Goal: Transaction & Acquisition: Purchase product/service

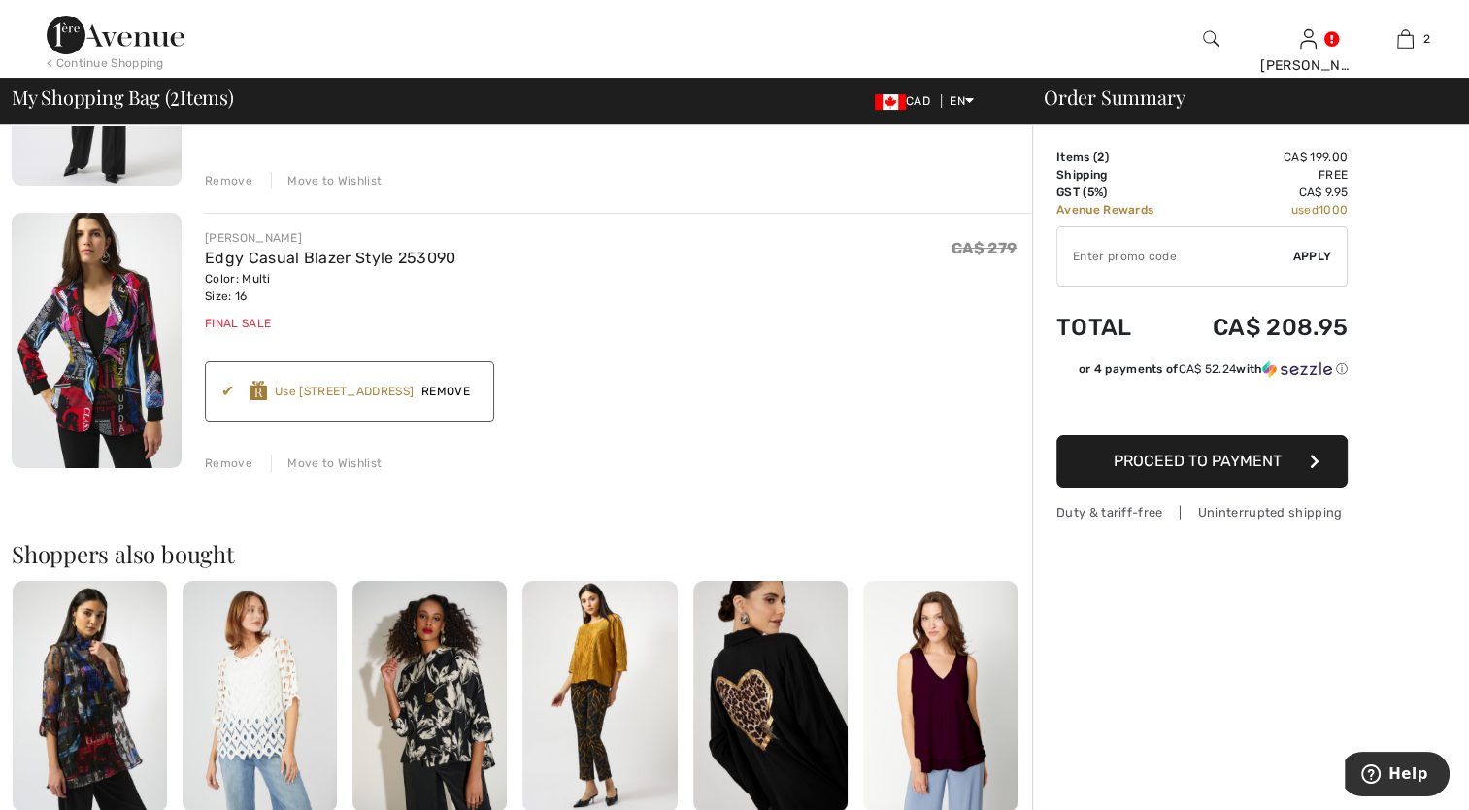
scroll to position [388, 0]
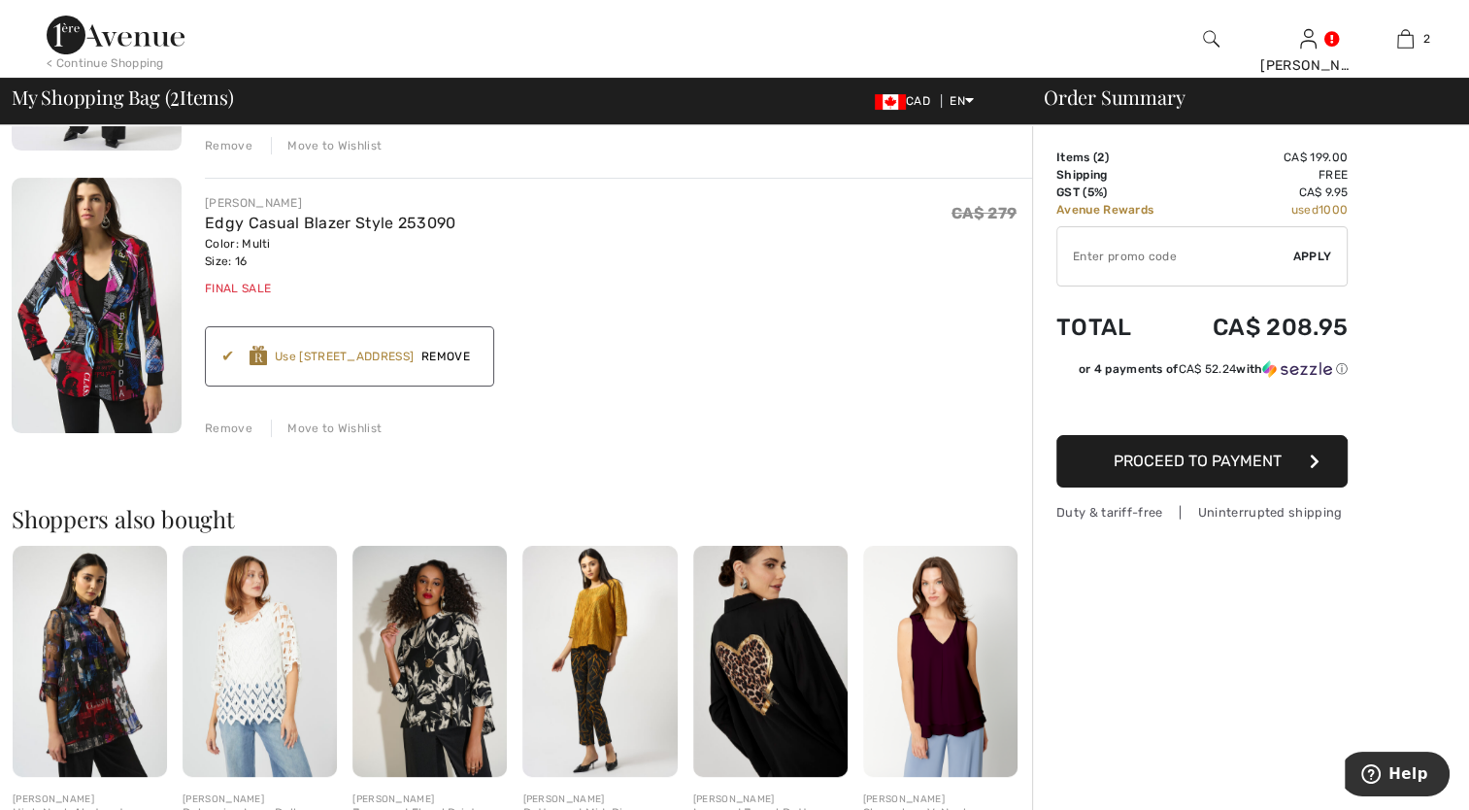
drag, startPoint x: 100, startPoint y: 57, endPoint x: 82, endPoint y: 64, distance: 19.7
click at [101, 58] on div "< Continue Shopping" at bounding box center [105, 62] width 117 height 17
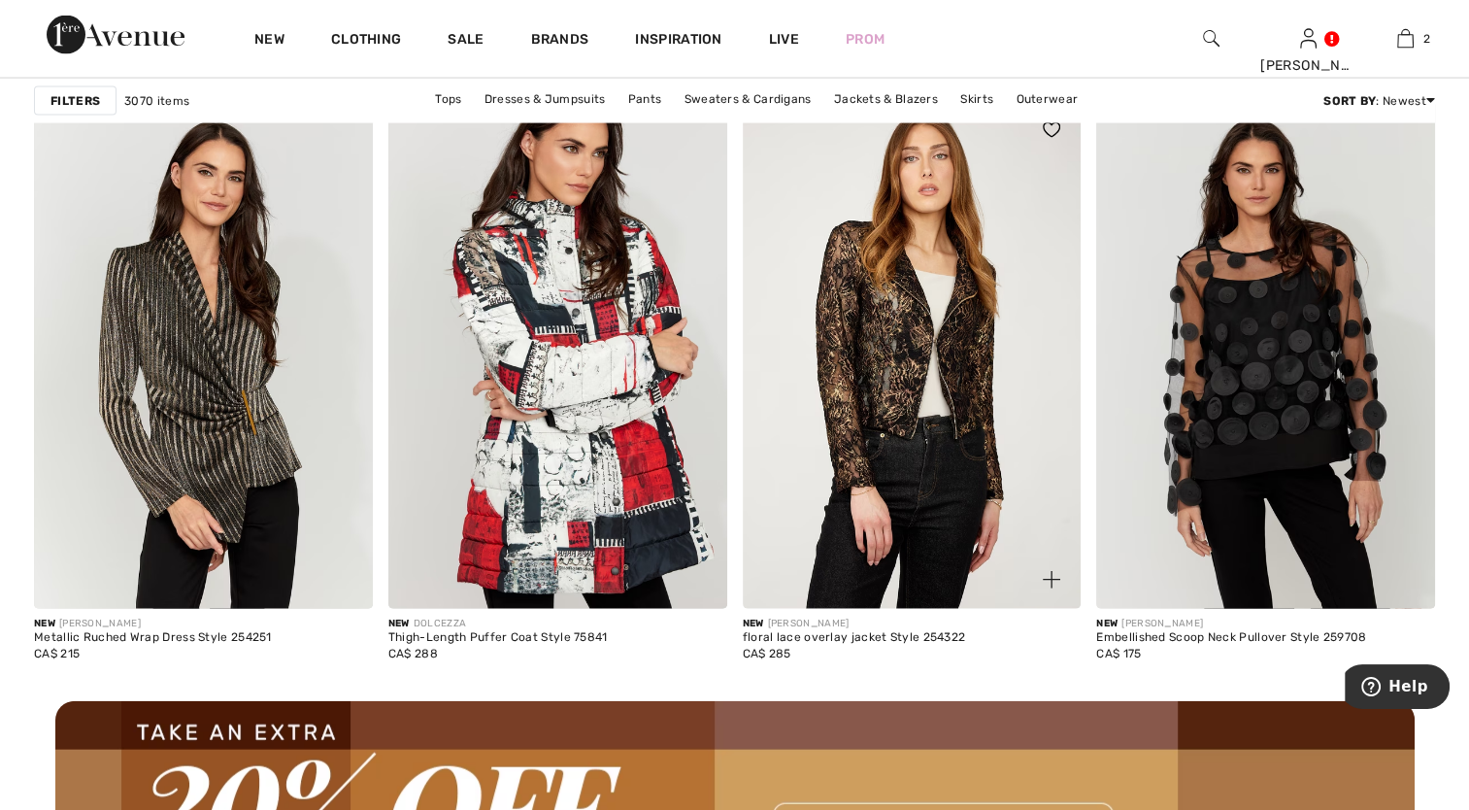
scroll to position [3884, 0]
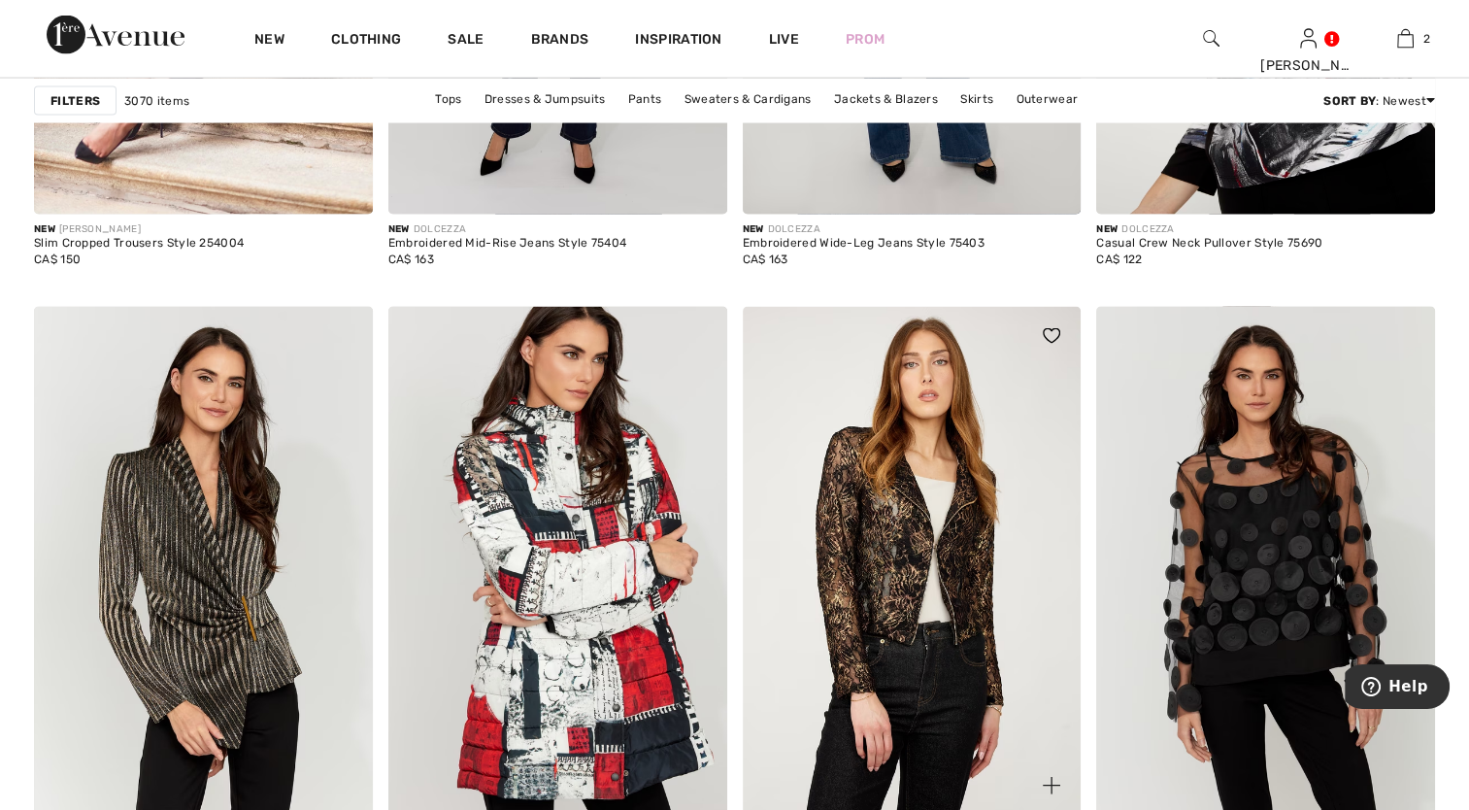
click at [933, 527] on img at bounding box center [912, 561] width 339 height 508
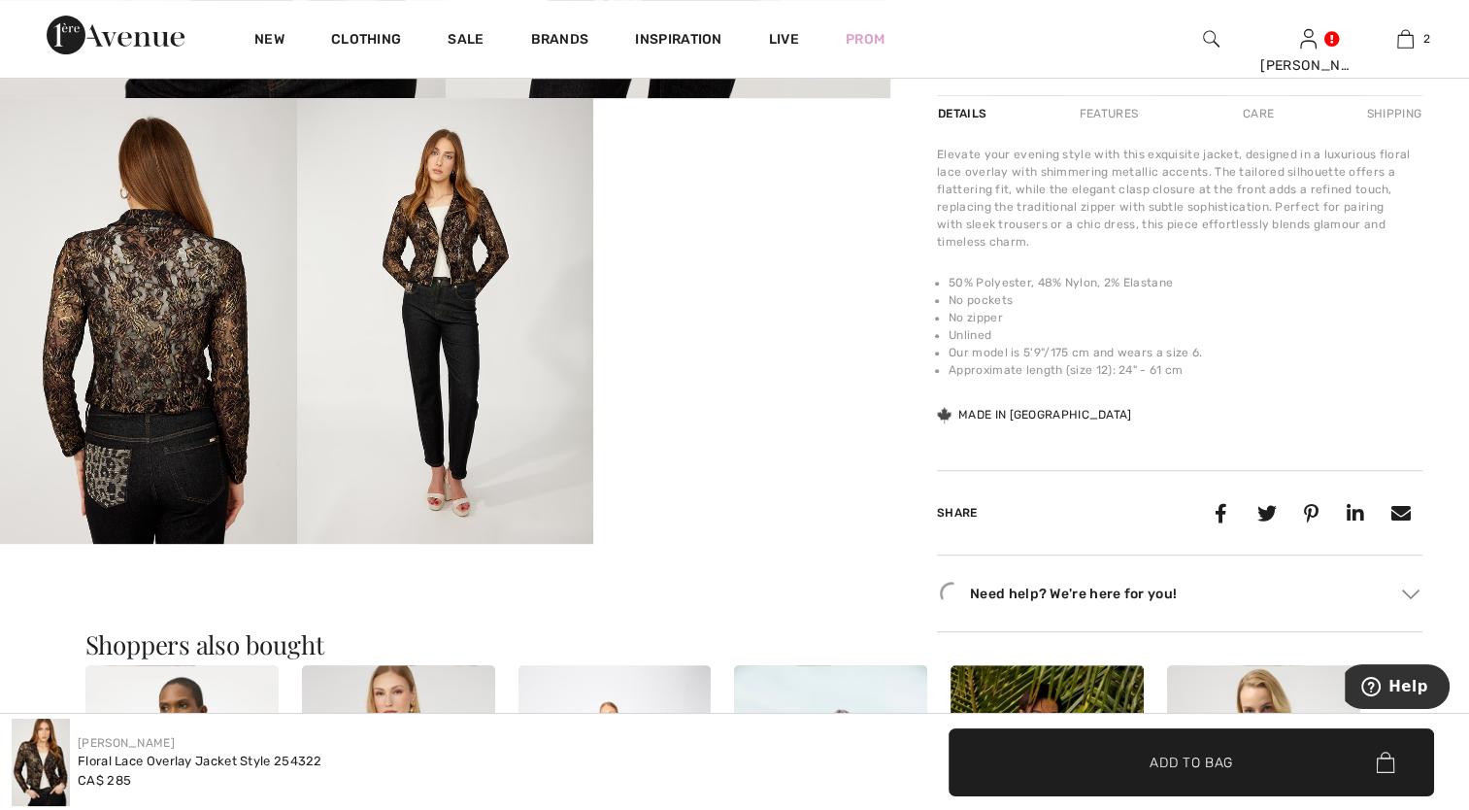
scroll to position [583, 0]
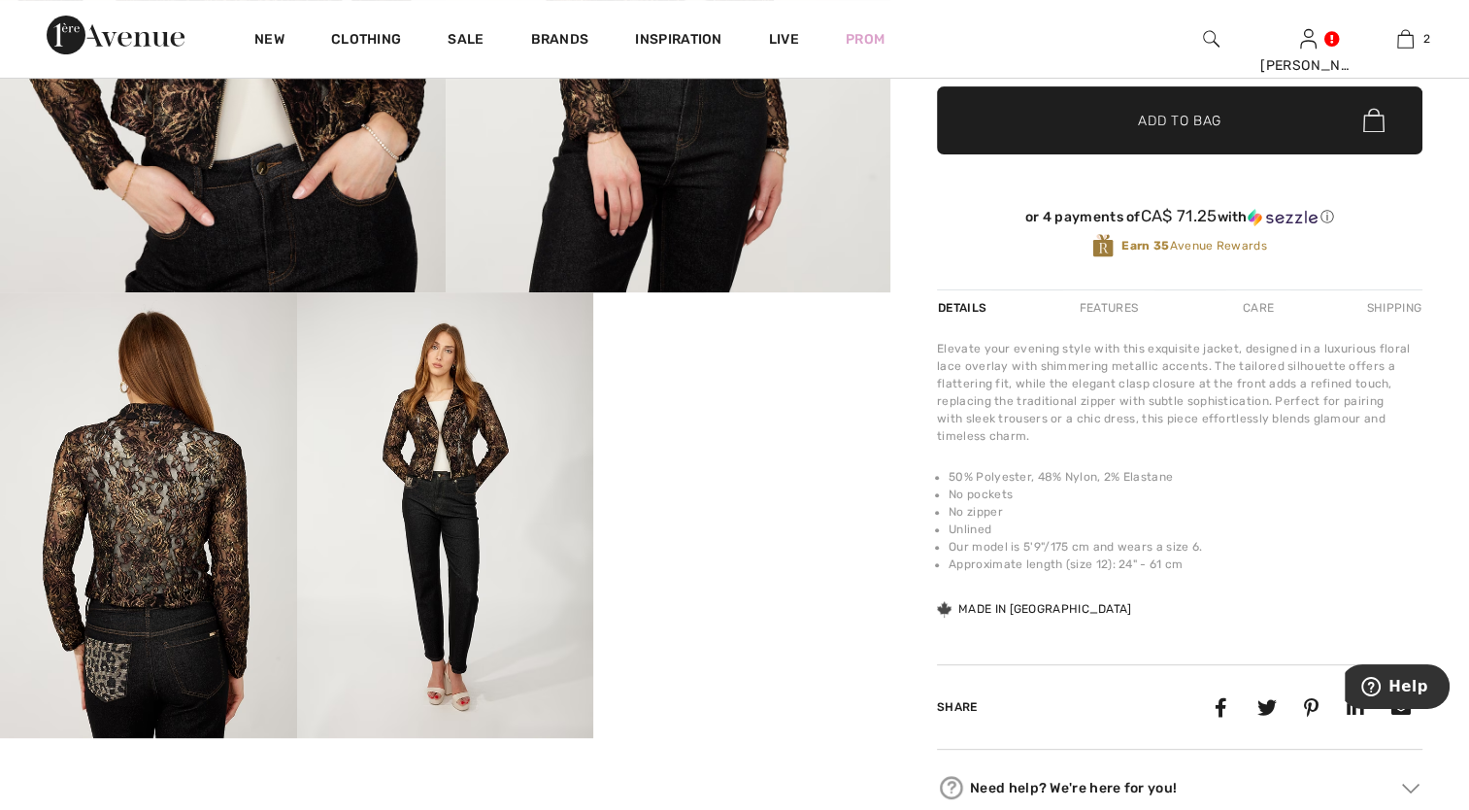
click at [170, 536] on img at bounding box center [148, 514] width 297 height 445
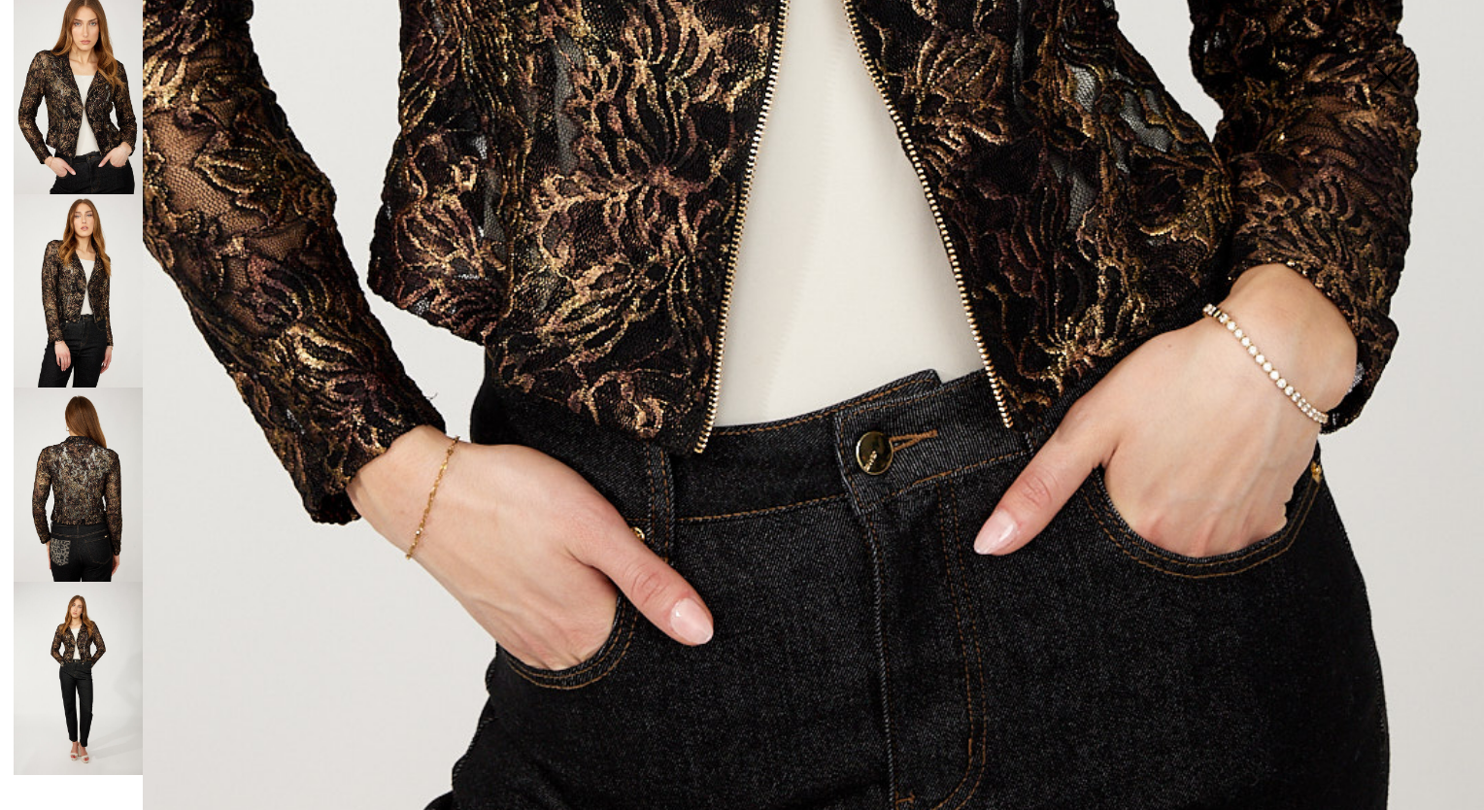
scroll to position [1393, 0]
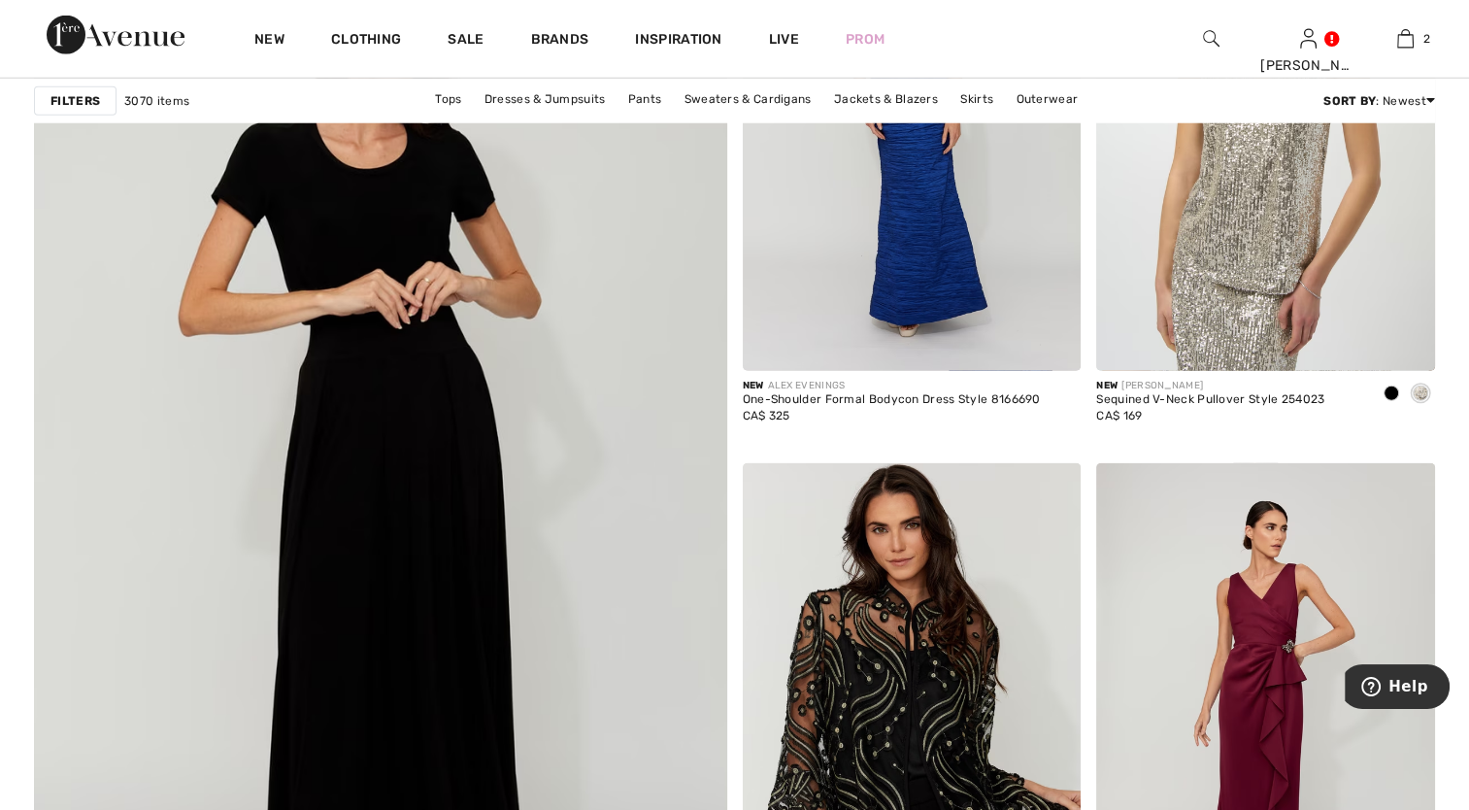
scroll to position [5438, 0]
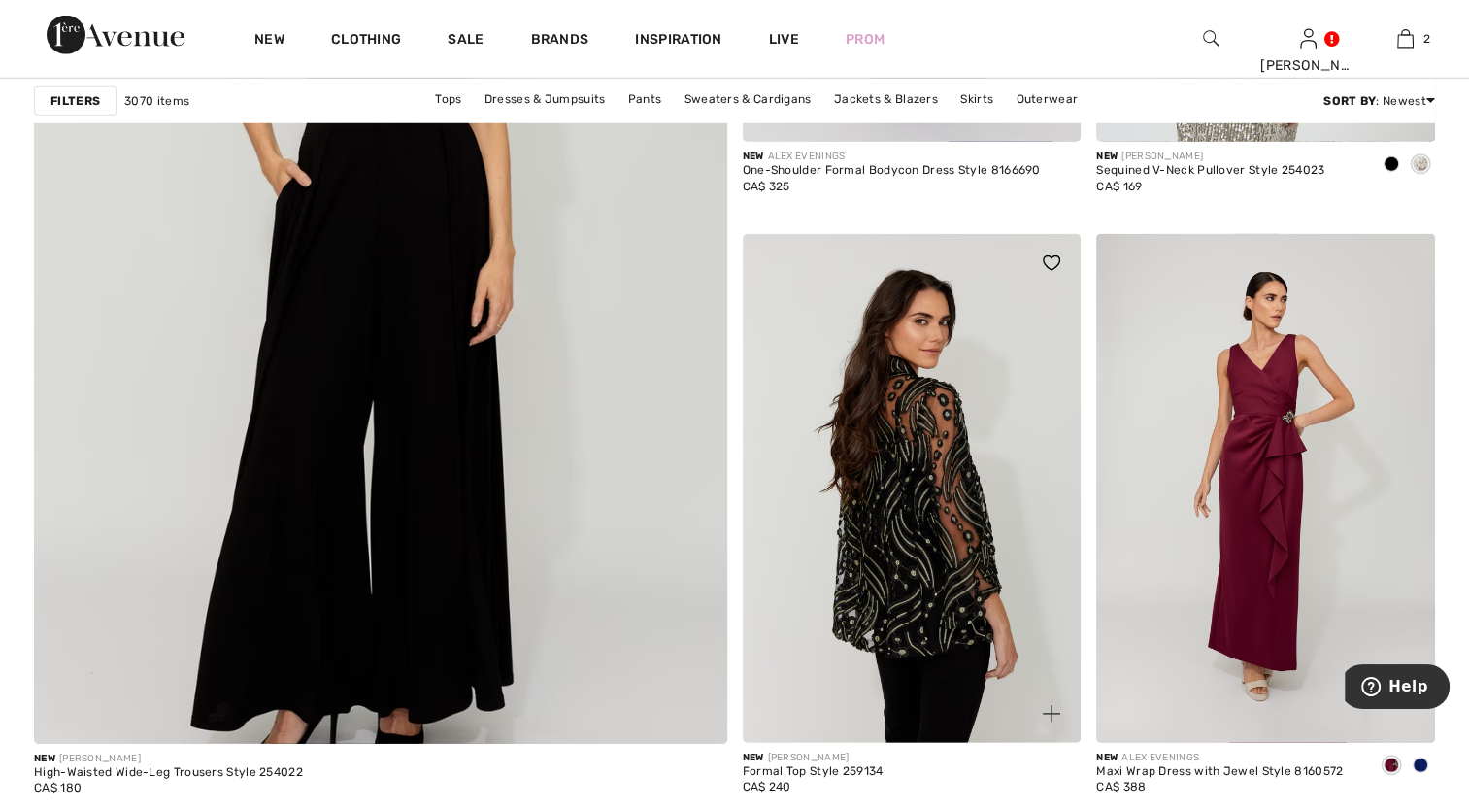
click at [914, 515] on img at bounding box center [912, 488] width 339 height 508
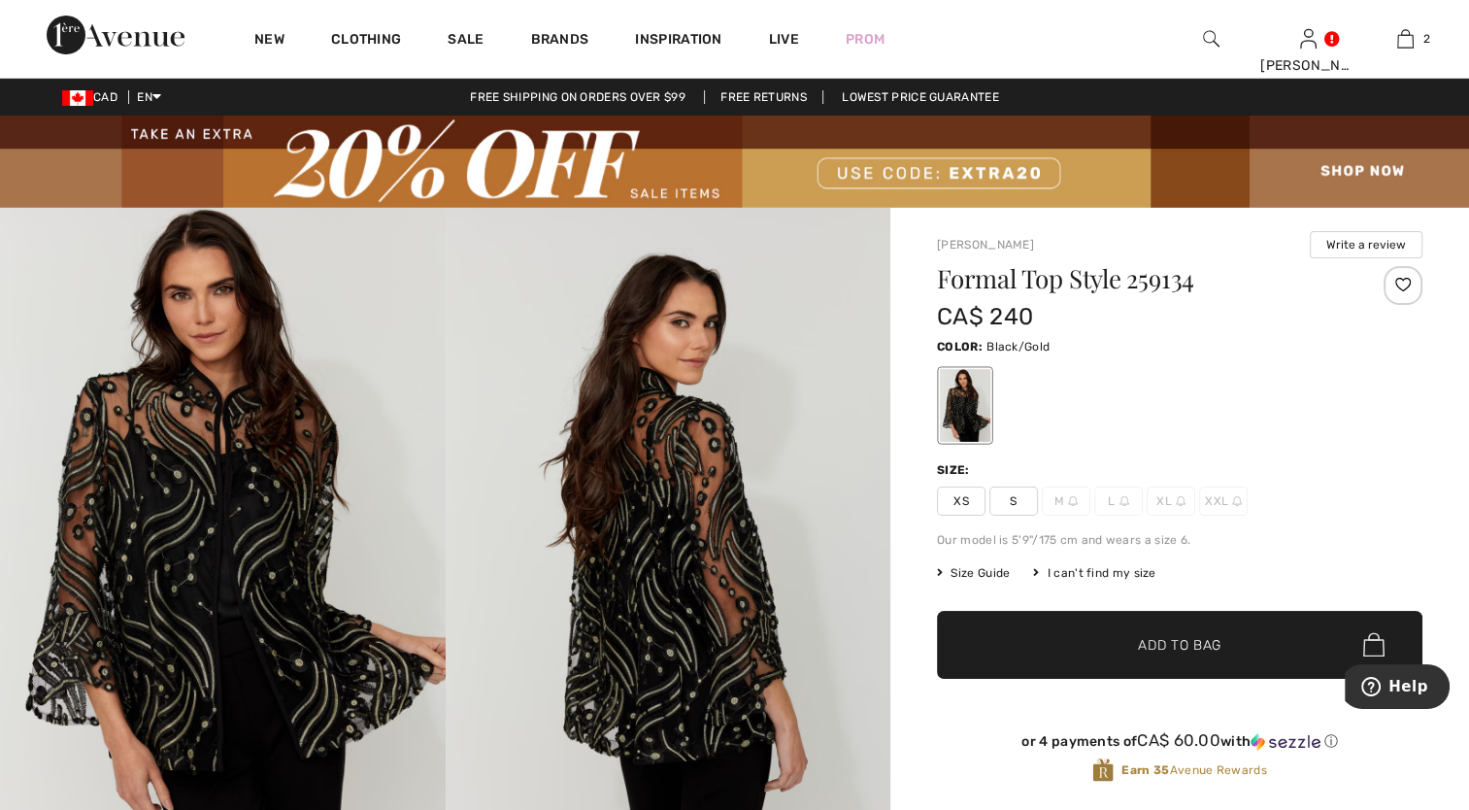
click at [202, 495] on img at bounding box center [223, 542] width 446 height 668
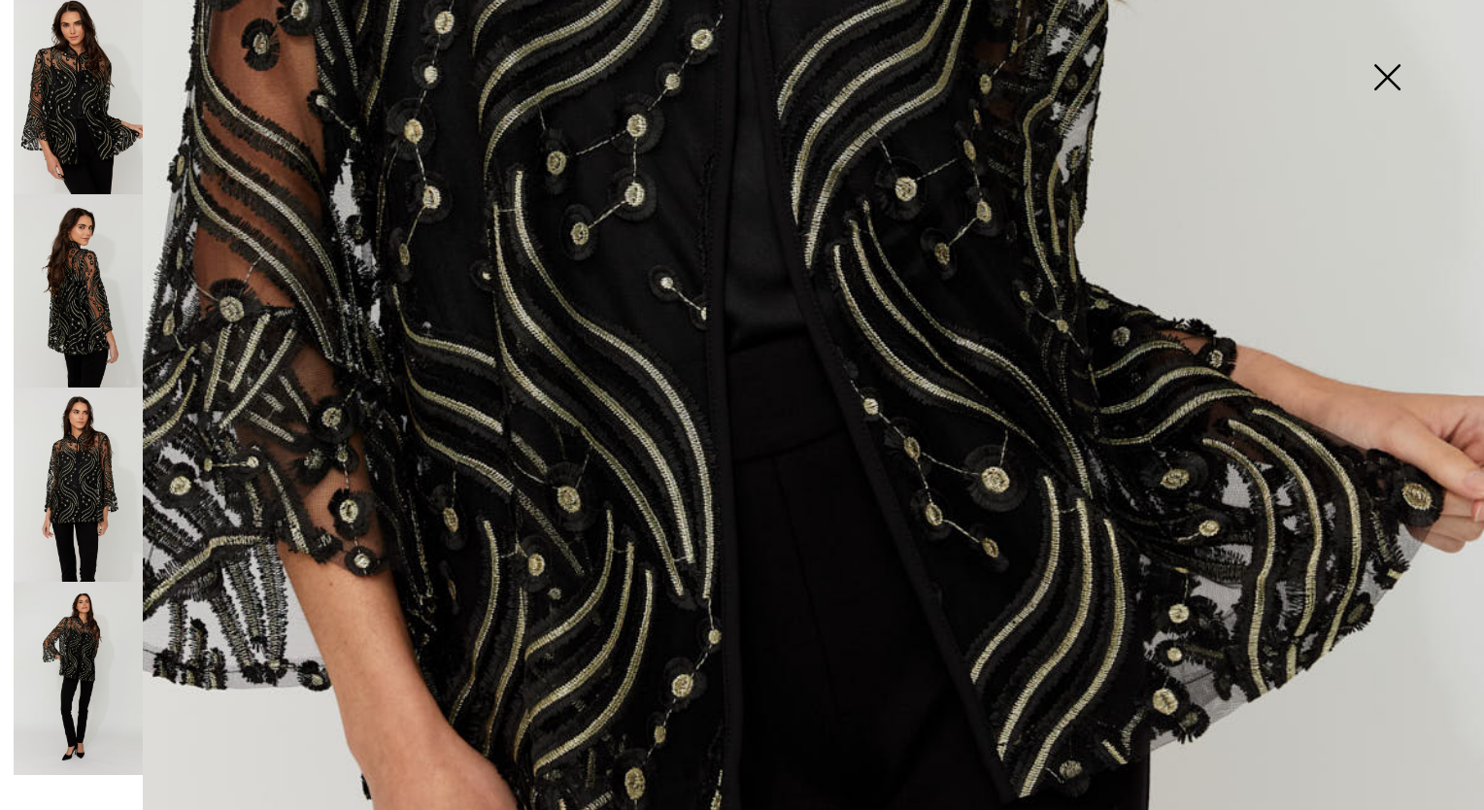
scroll to position [1068, 0]
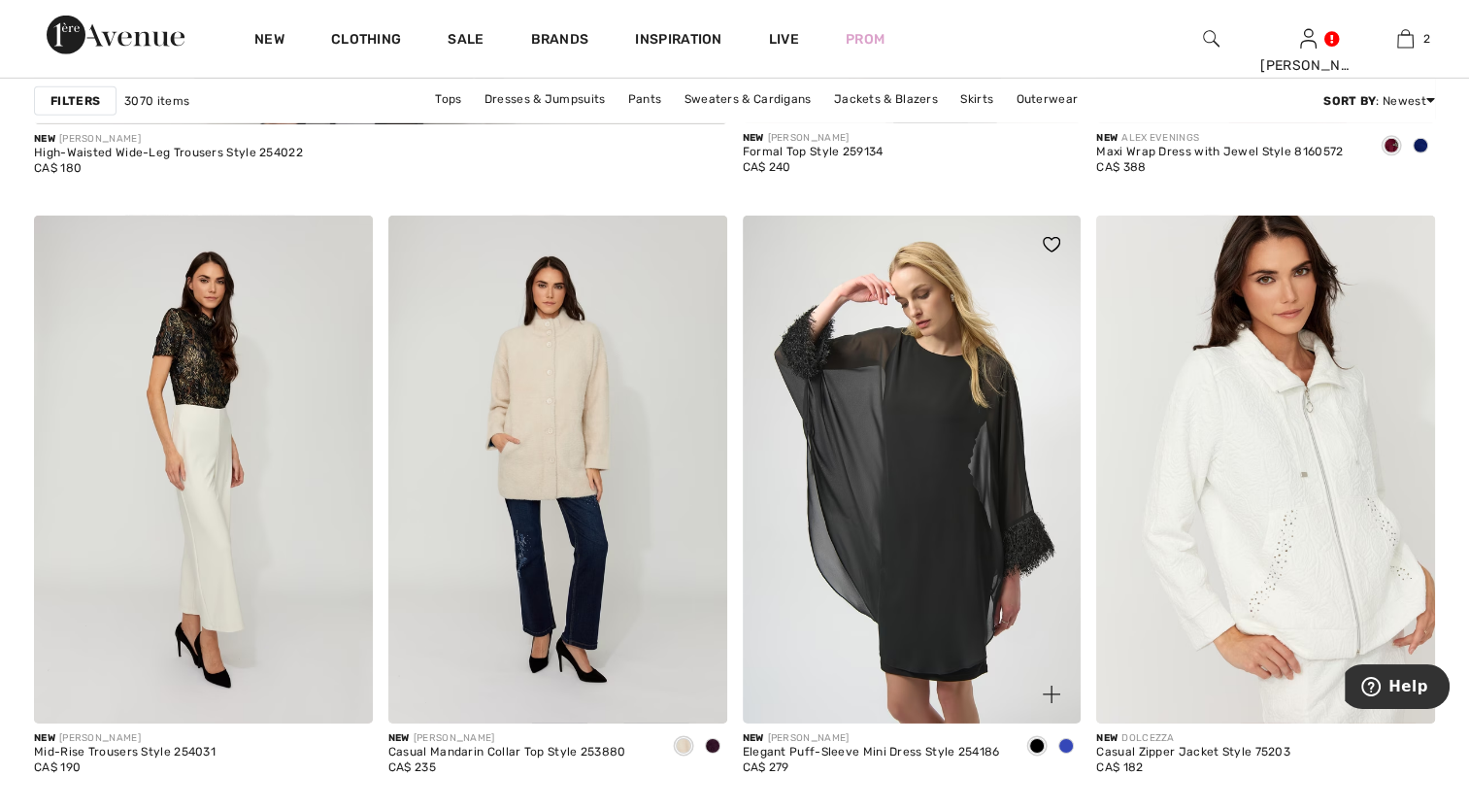
scroll to position [6118, 0]
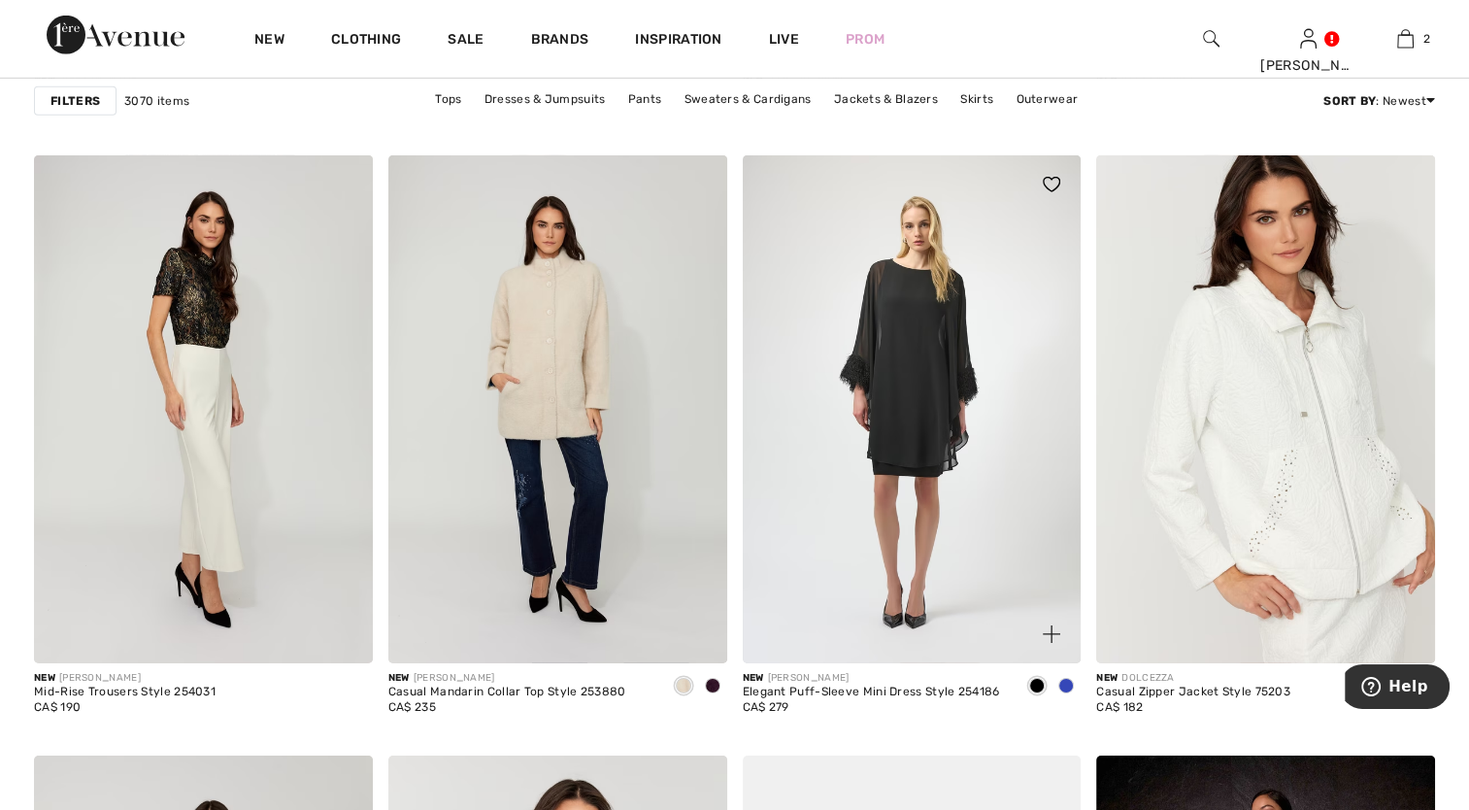
click at [1063, 683] on span at bounding box center [1066, 686] width 16 height 16
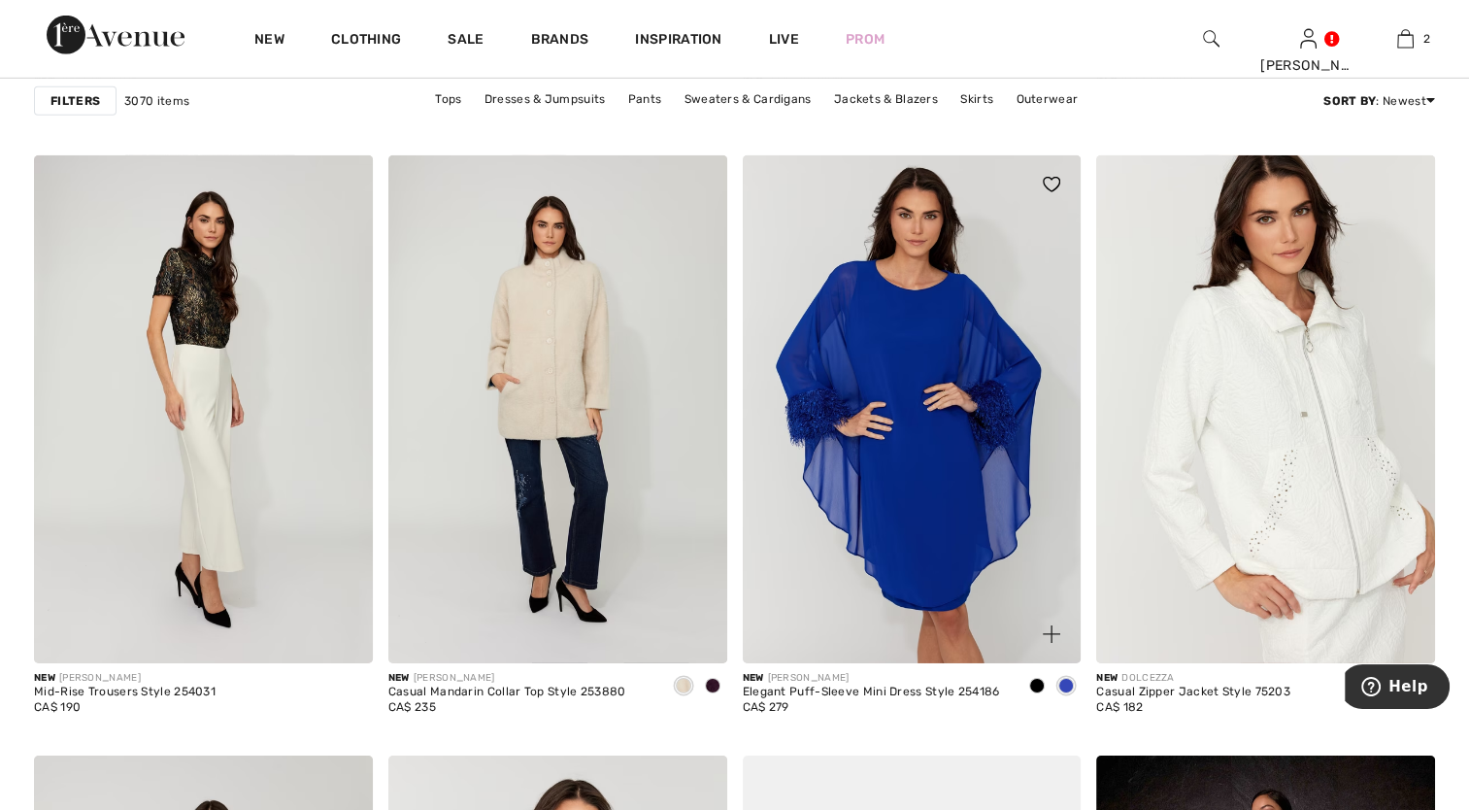
click at [1038, 683] on span at bounding box center [1037, 686] width 16 height 16
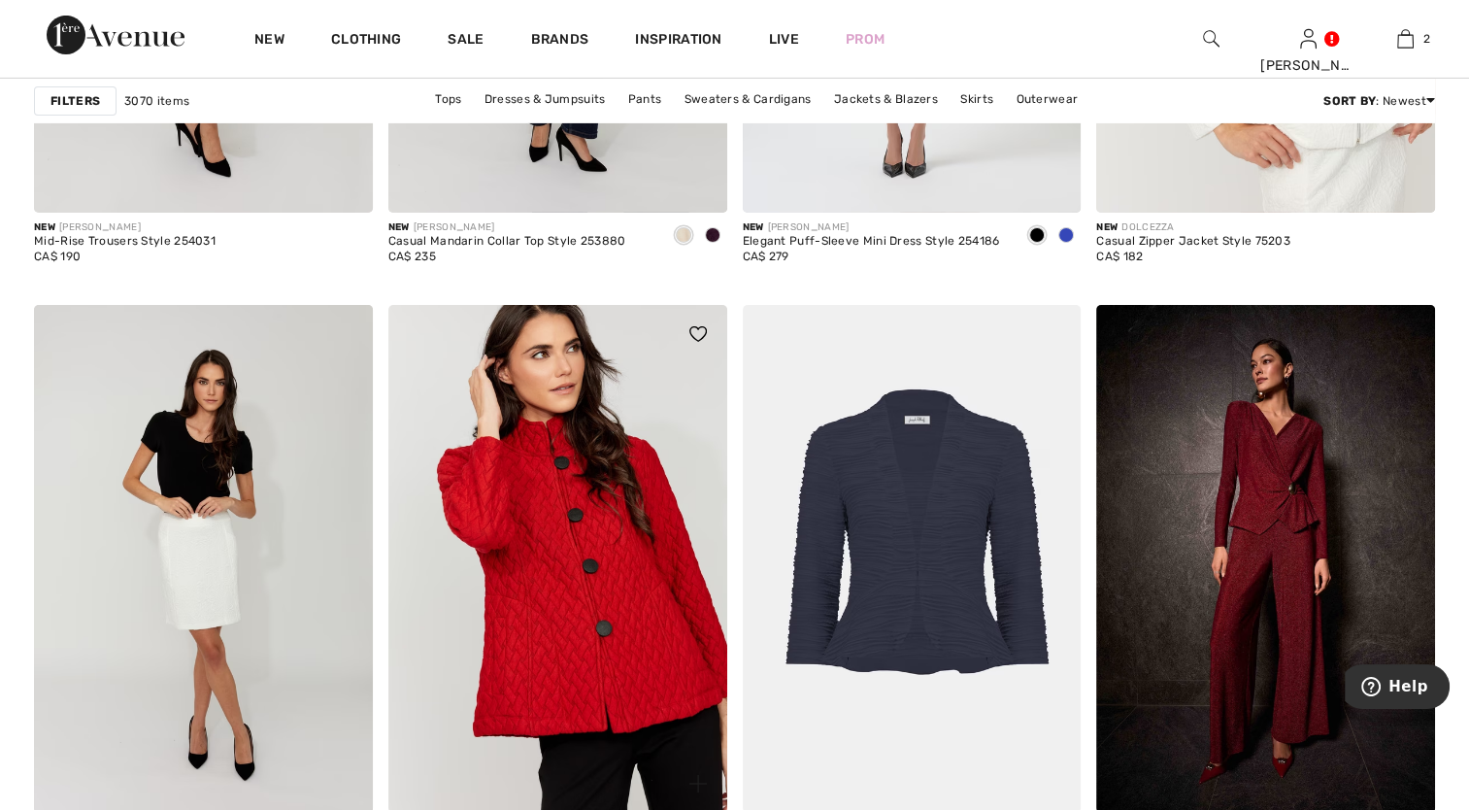
scroll to position [6700, 0]
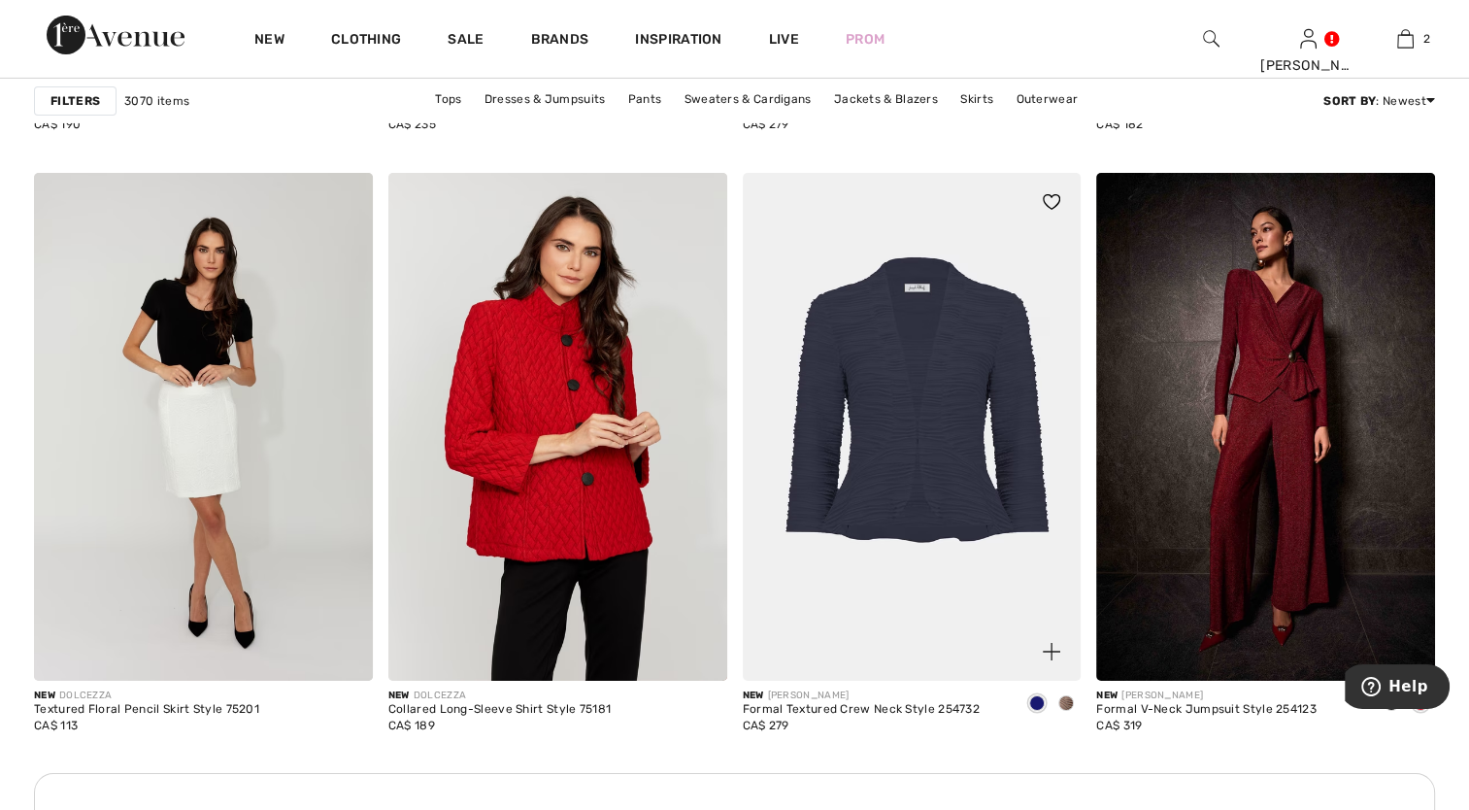
click at [960, 480] on img at bounding box center [912, 427] width 339 height 508
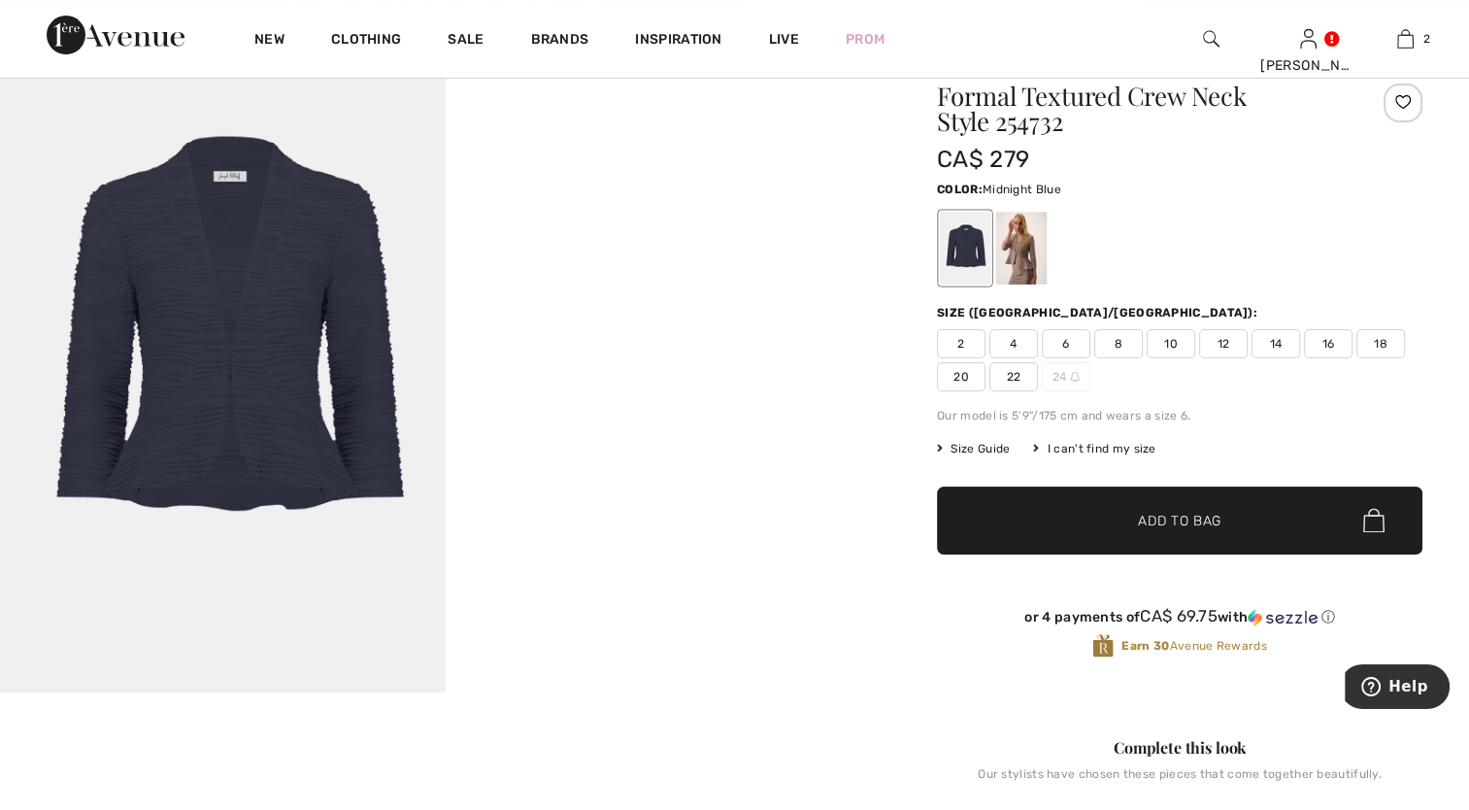
scroll to position [291, 0]
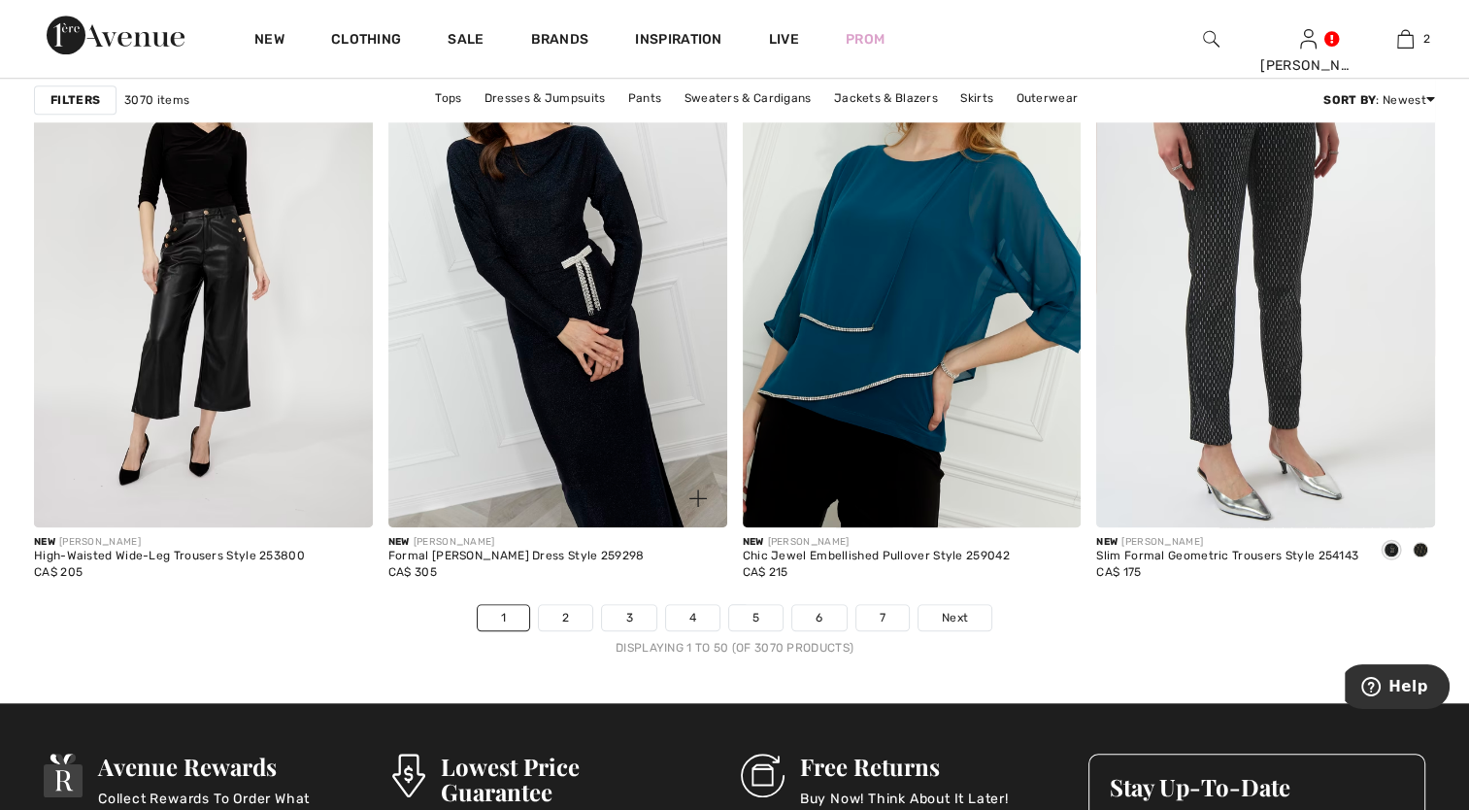
scroll to position [8934, 0]
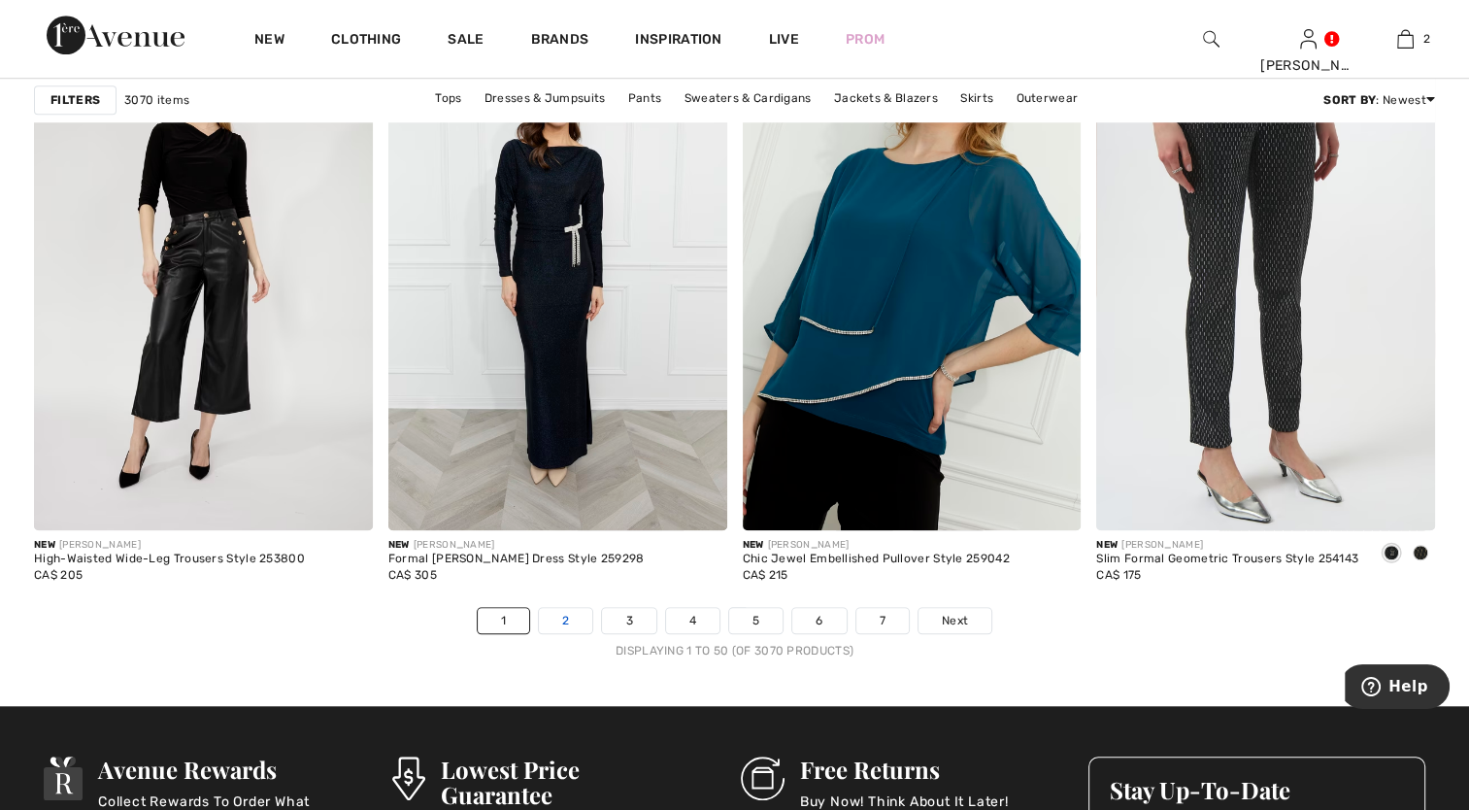
click at [567, 620] on link "2" at bounding box center [565, 620] width 53 height 25
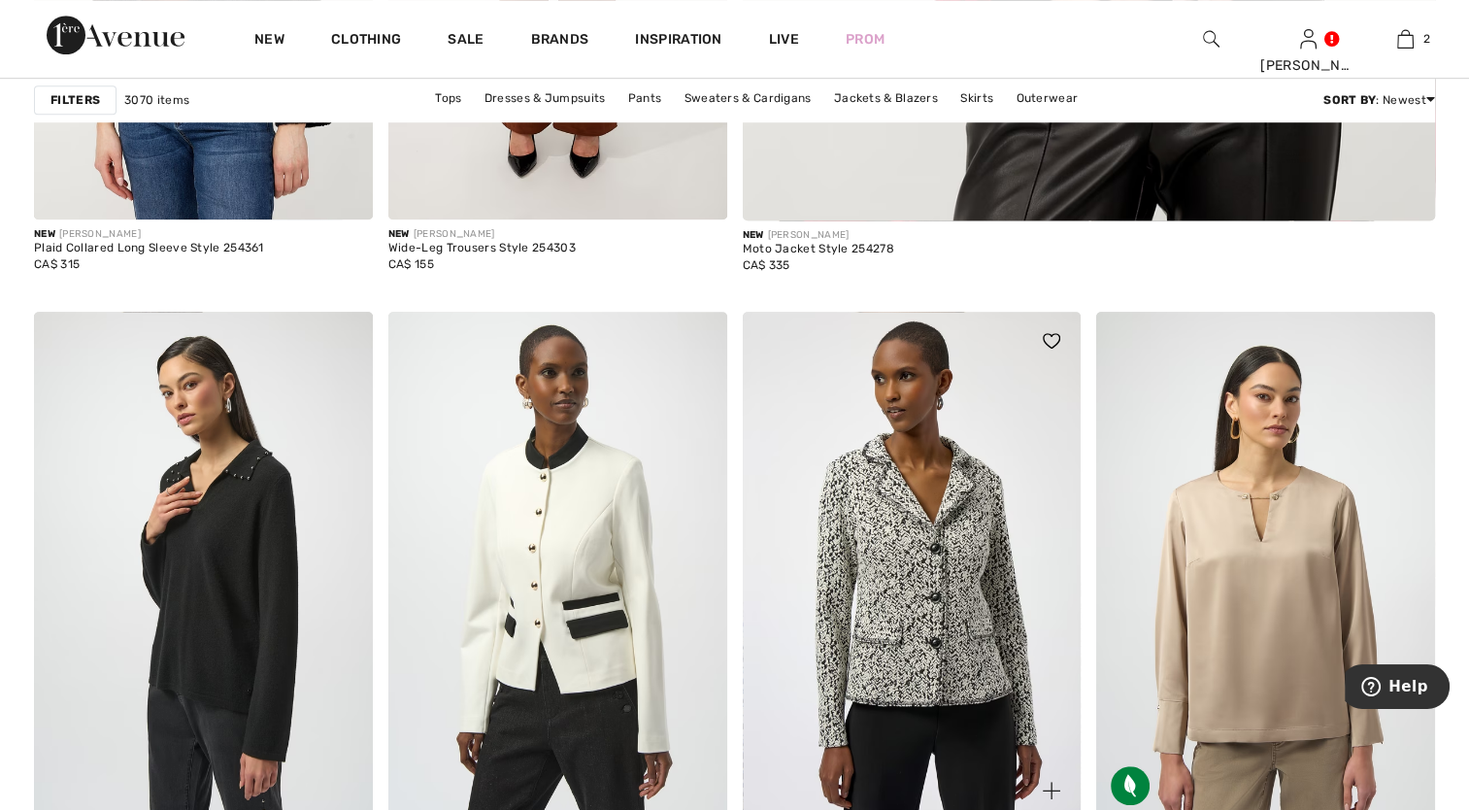
scroll to position [1359, 0]
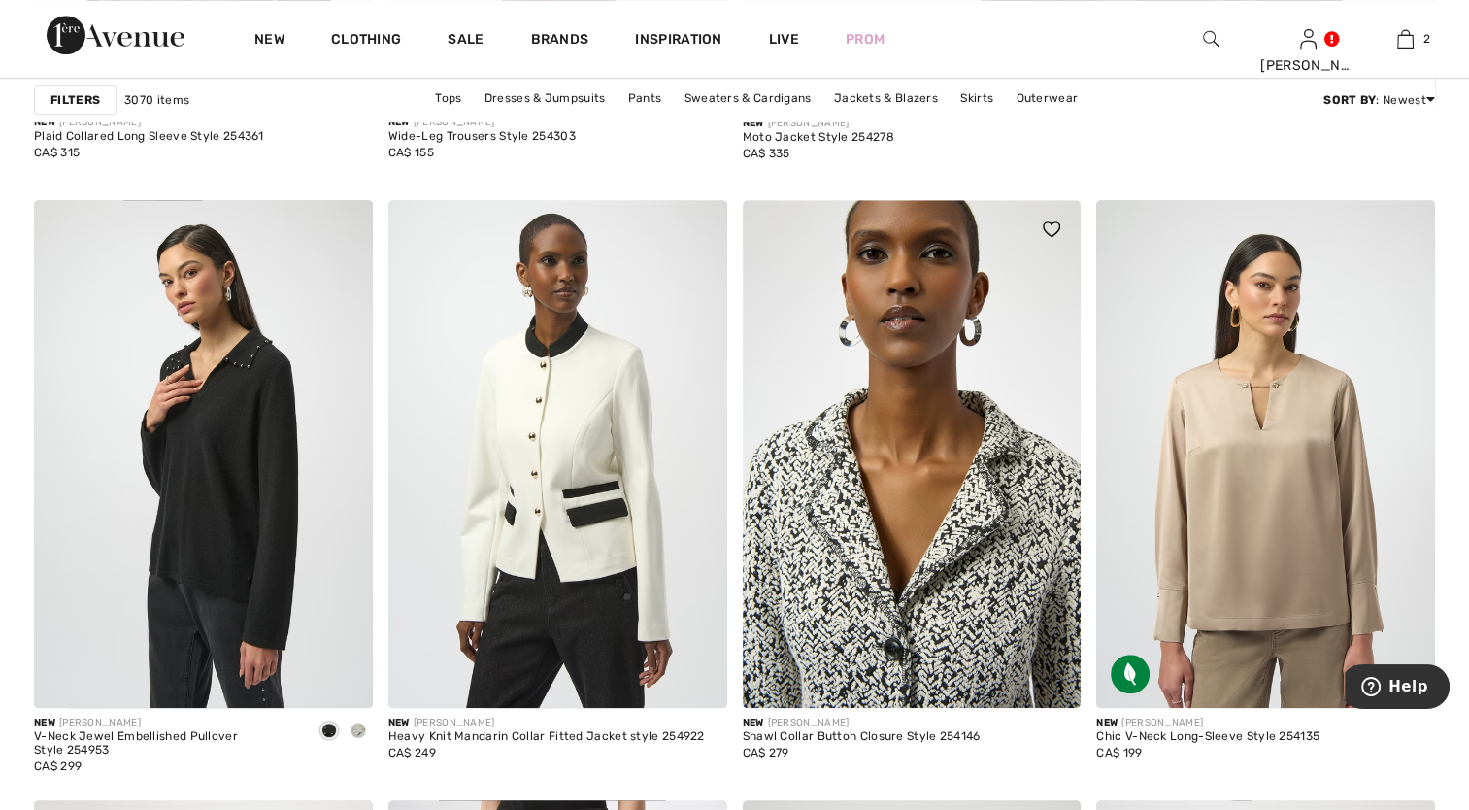
click at [851, 517] on img at bounding box center [912, 454] width 339 height 508
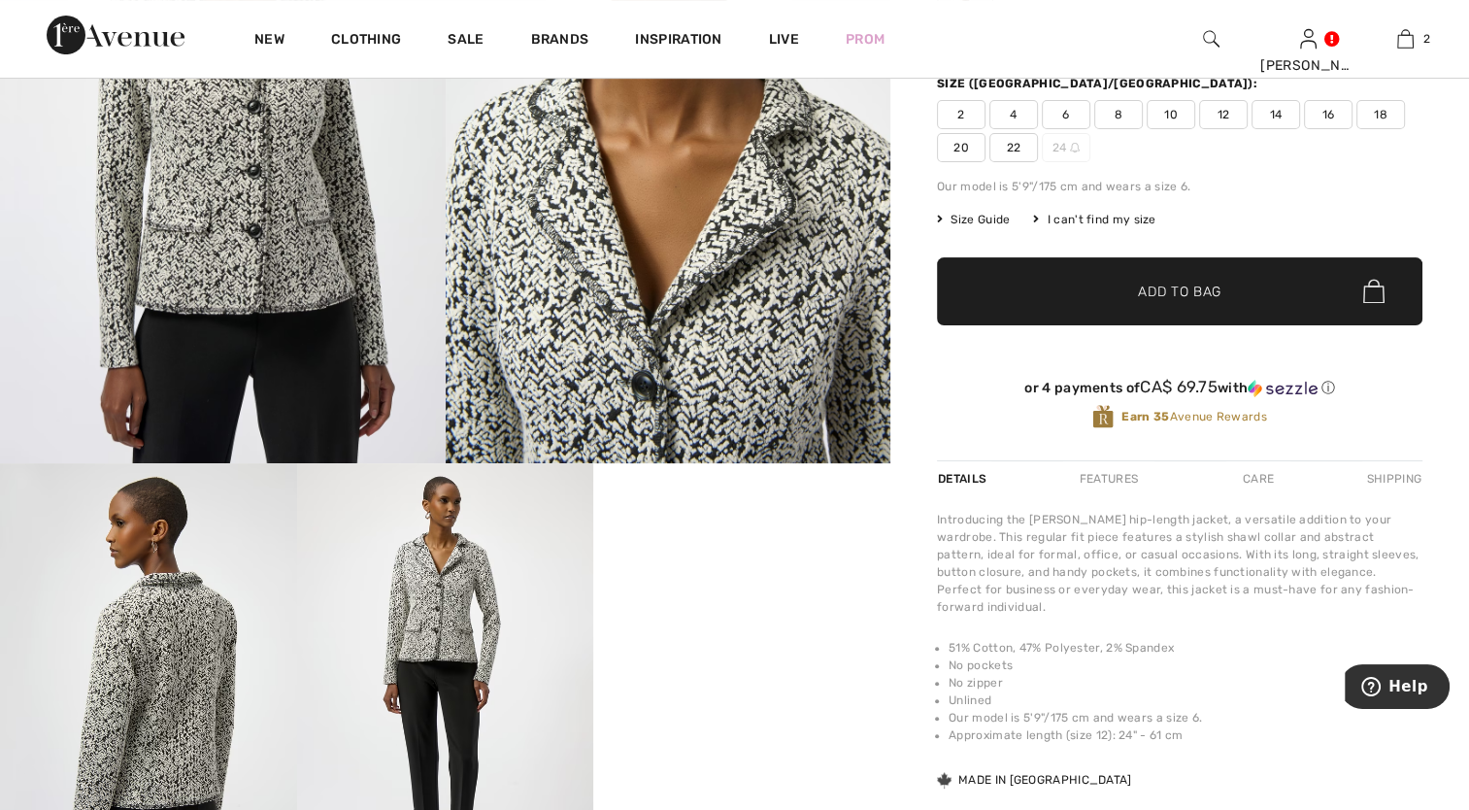
scroll to position [291, 0]
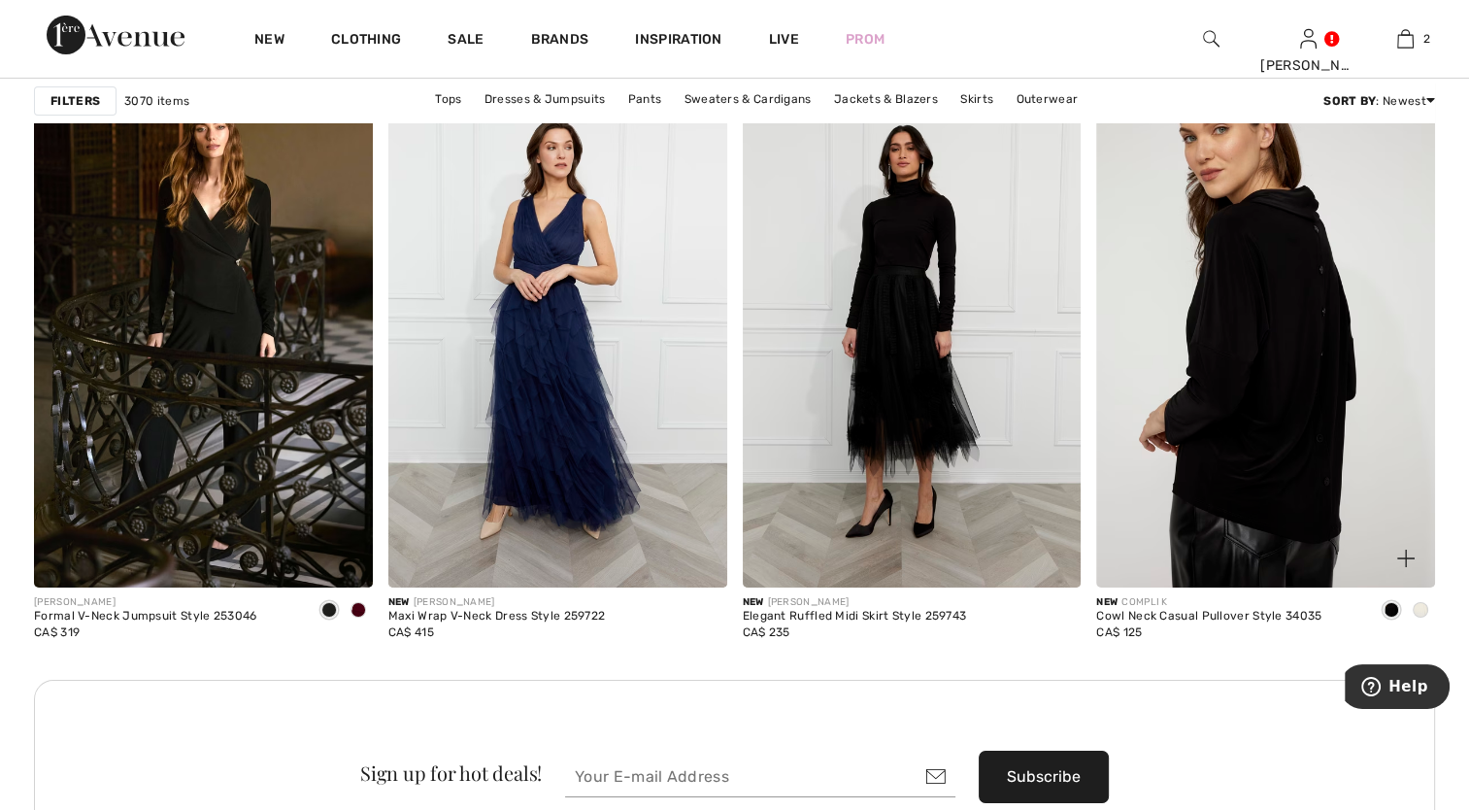
scroll to position [6797, 0]
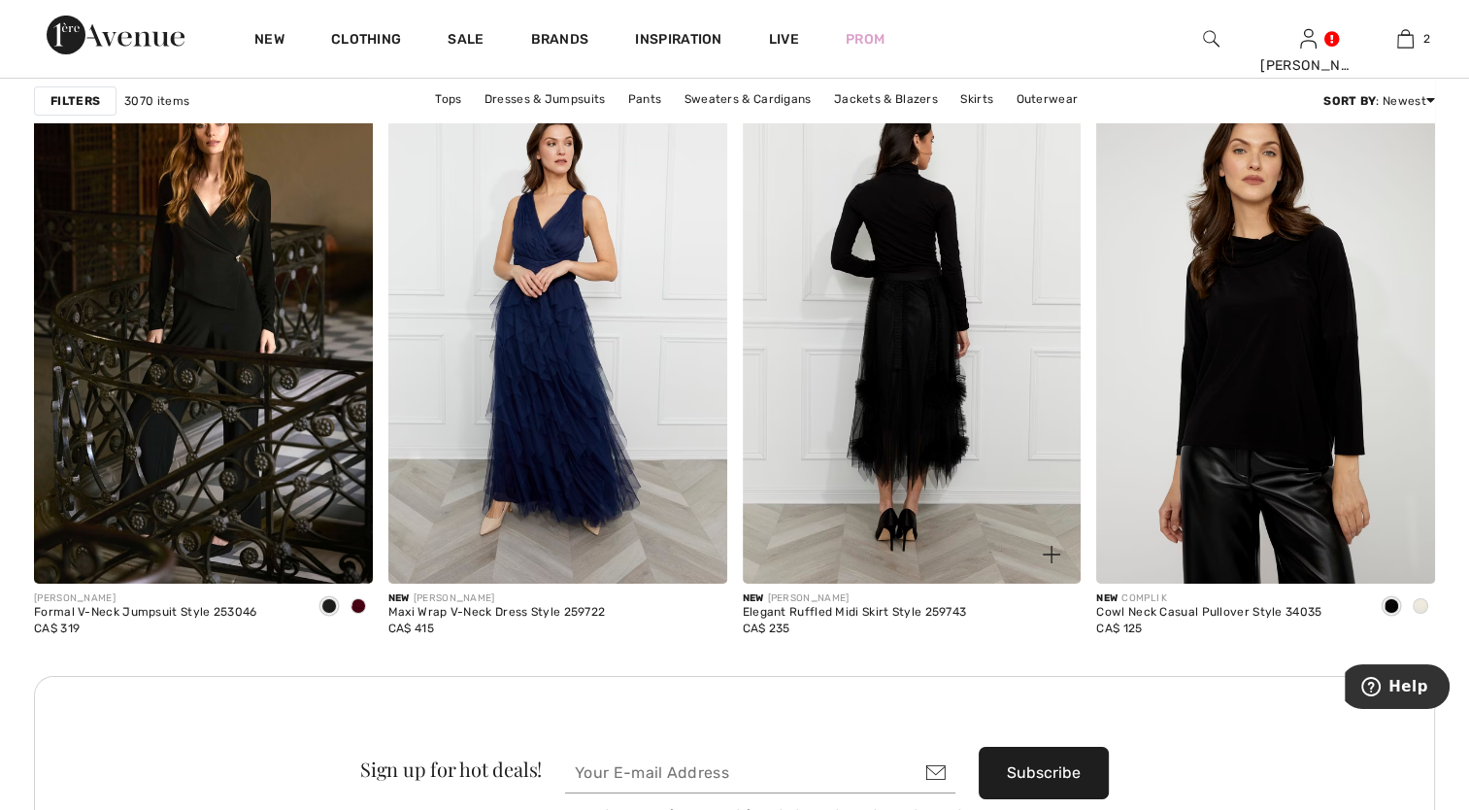
click at [923, 433] on img at bounding box center [912, 330] width 339 height 508
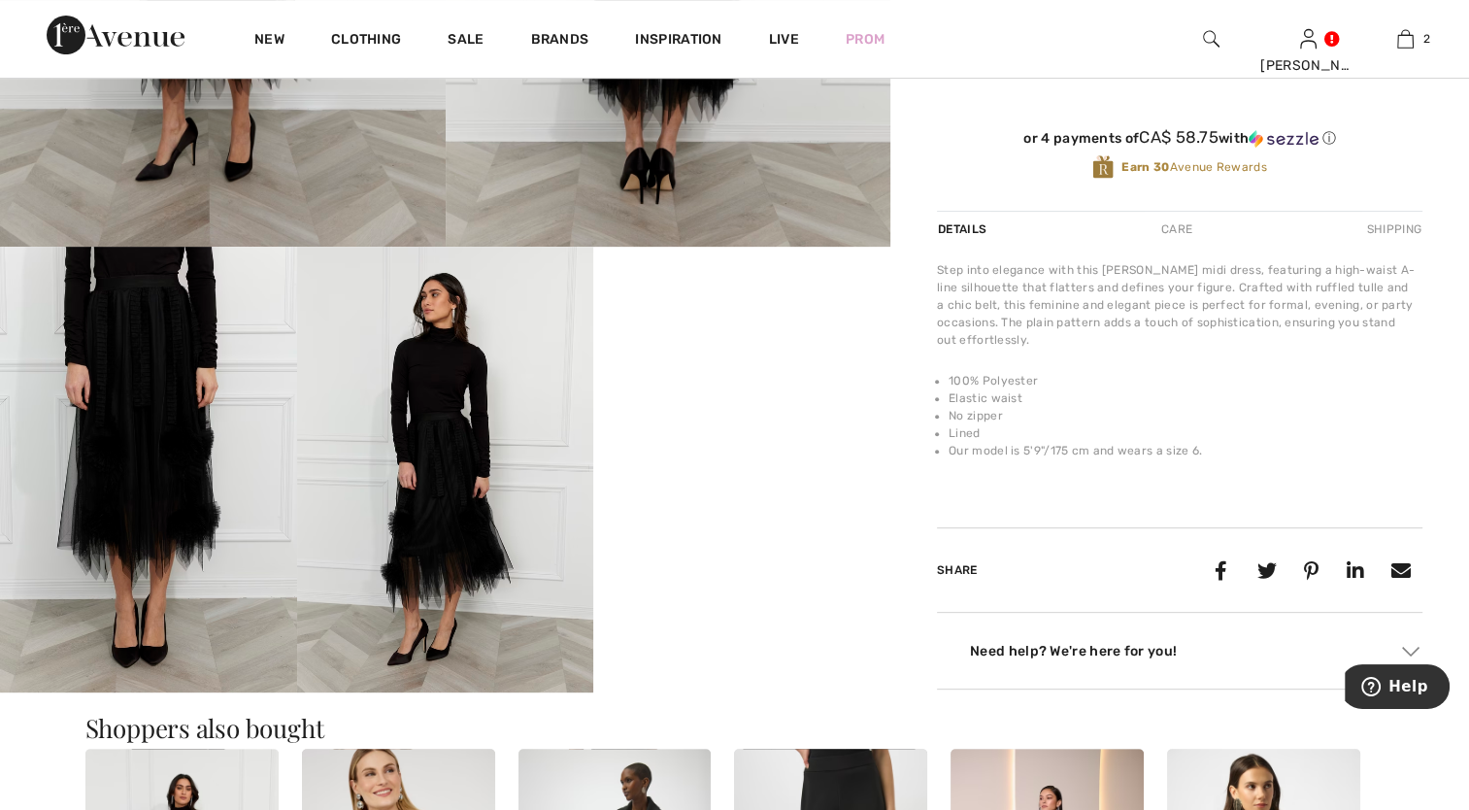
scroll to position [680, 0]
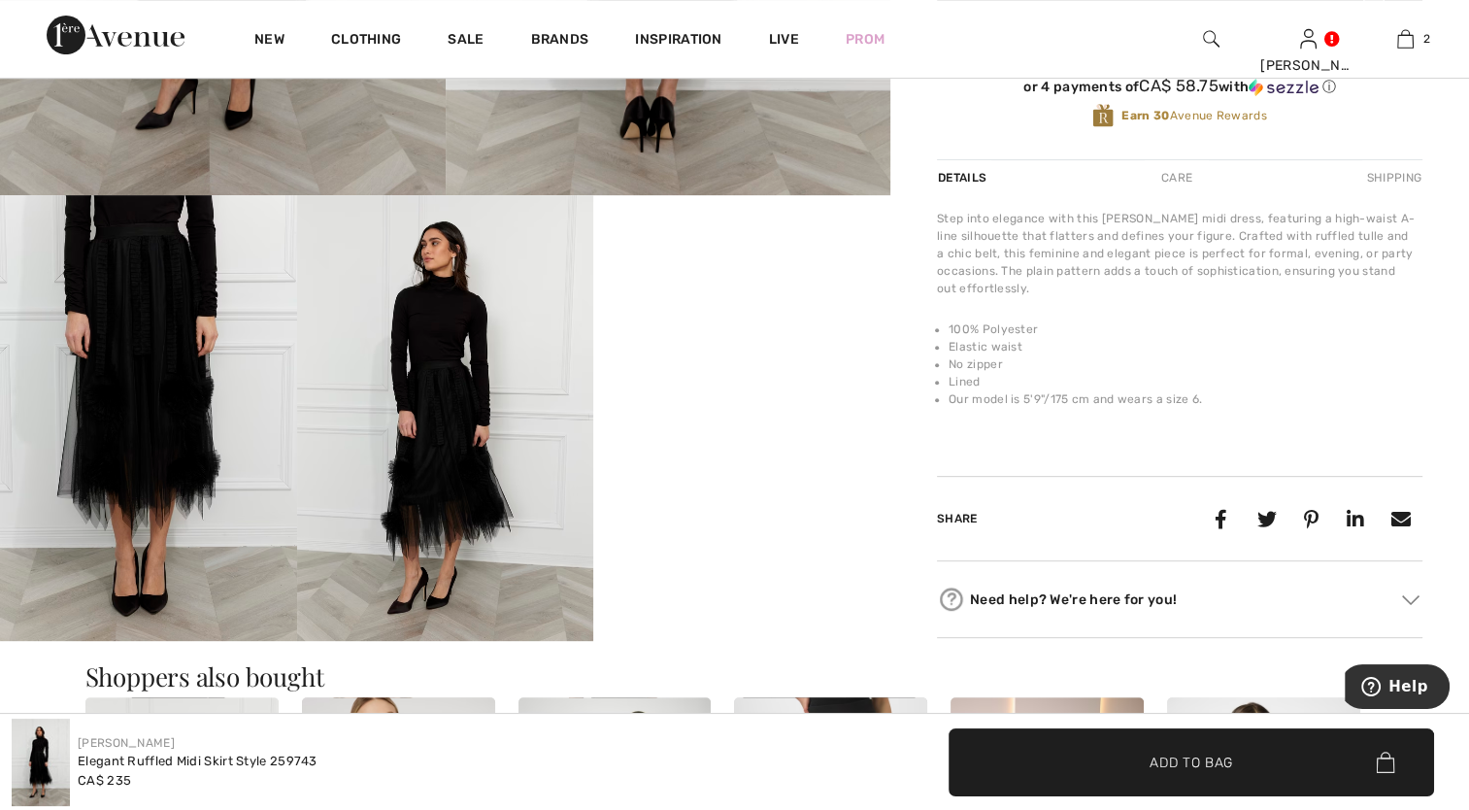
click at [737, 344] on video "Your browser does not support the video tag." at bounding box center [741, 269] width 297 height 149
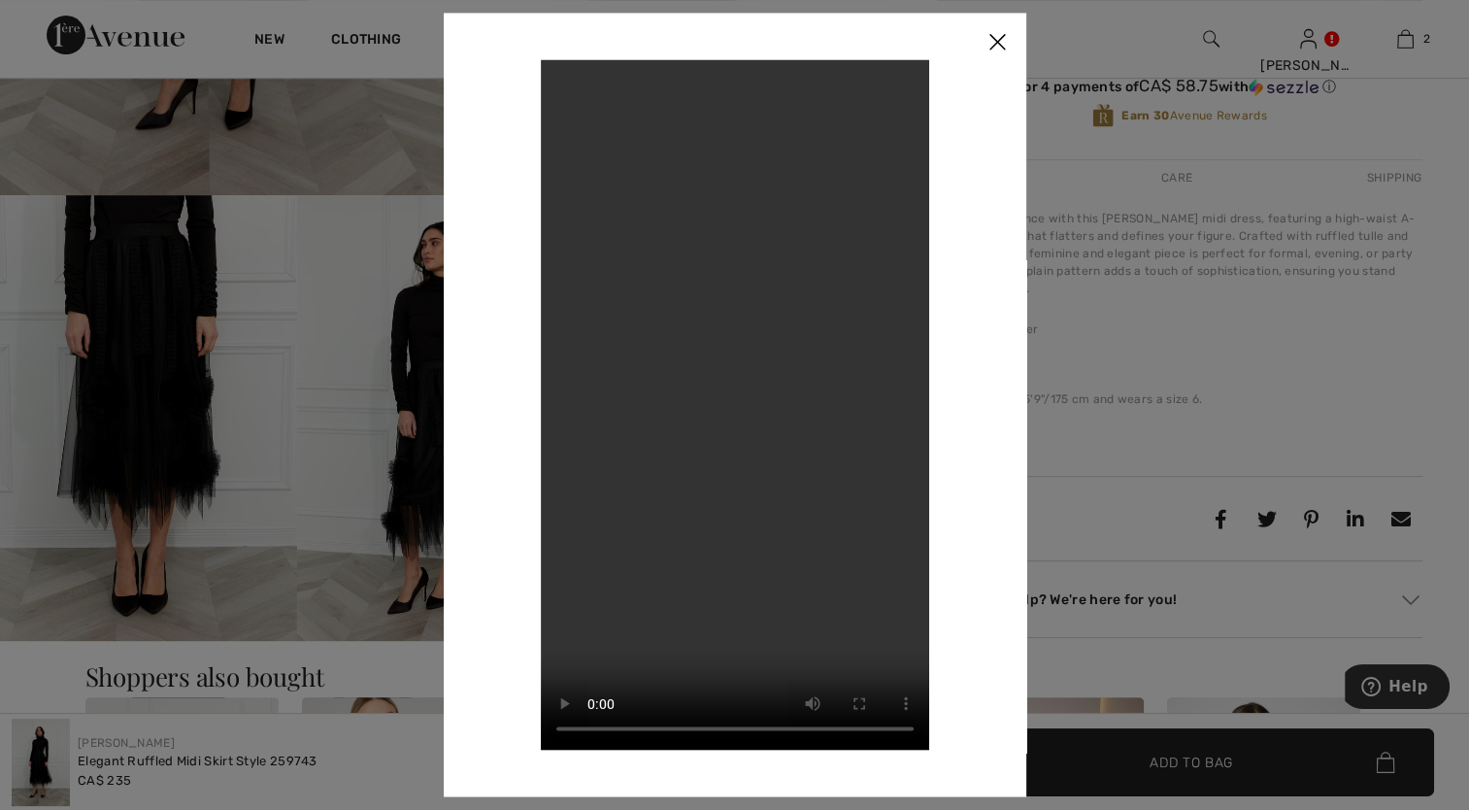
click at [260, 563] on div at bounding box center [734, 405] width 1469 height 810
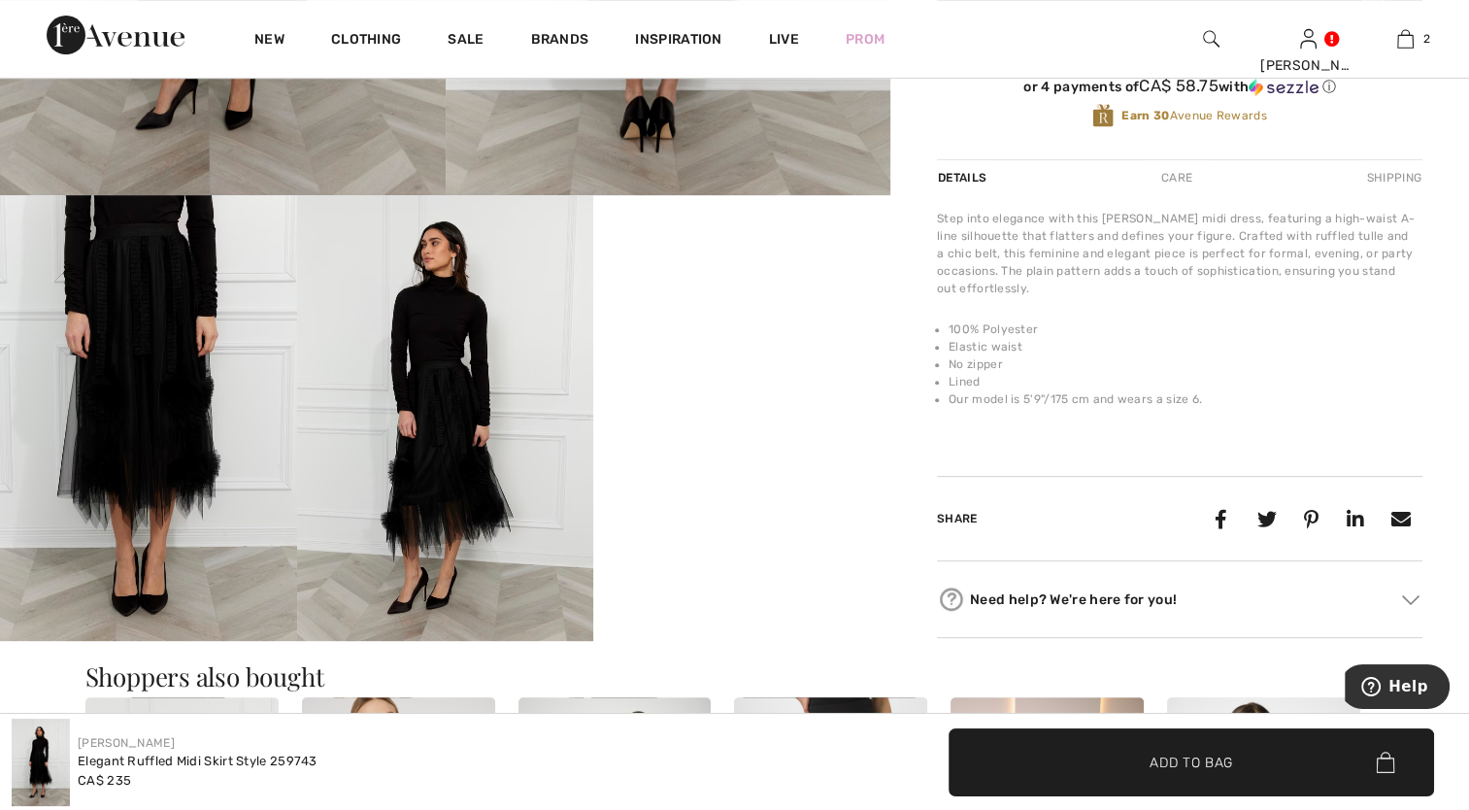
click at [431, 466] on img at bounding box center [445, 417] width 297 height 445
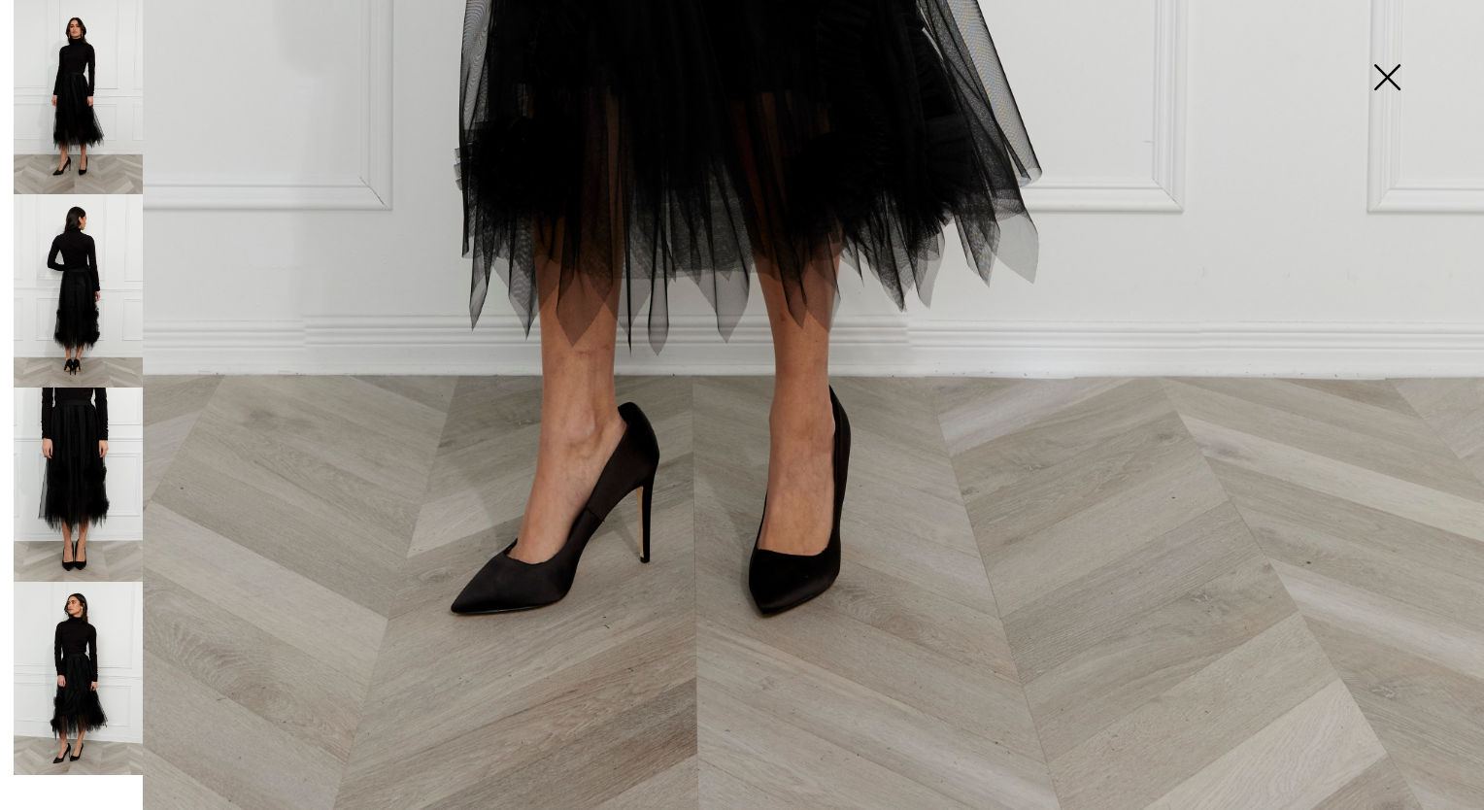
scroll to position [1393, 0]
click at [86, 683] on img at bounding box center [78, 679] width 129 height 194
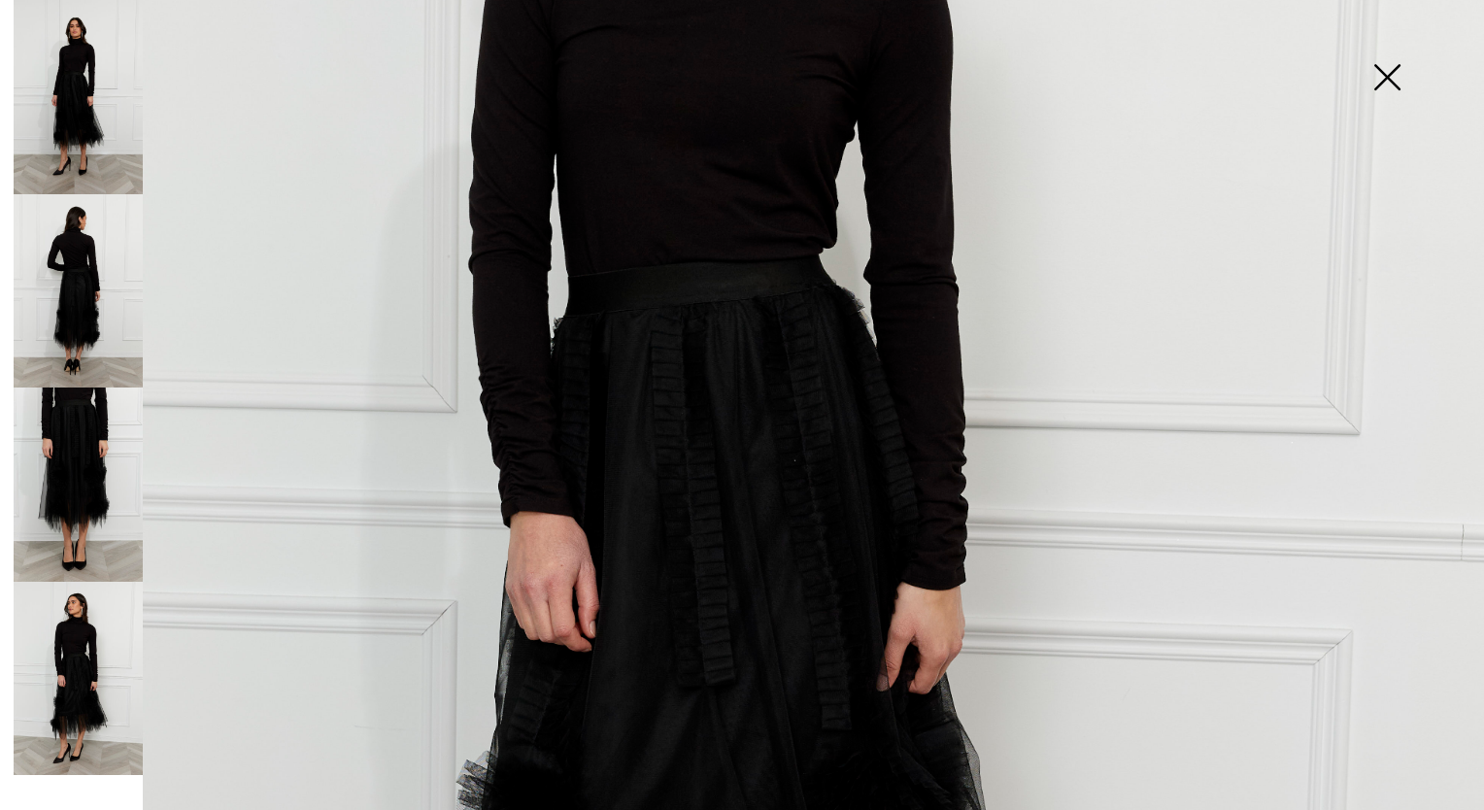
scroll to position [520, 0]
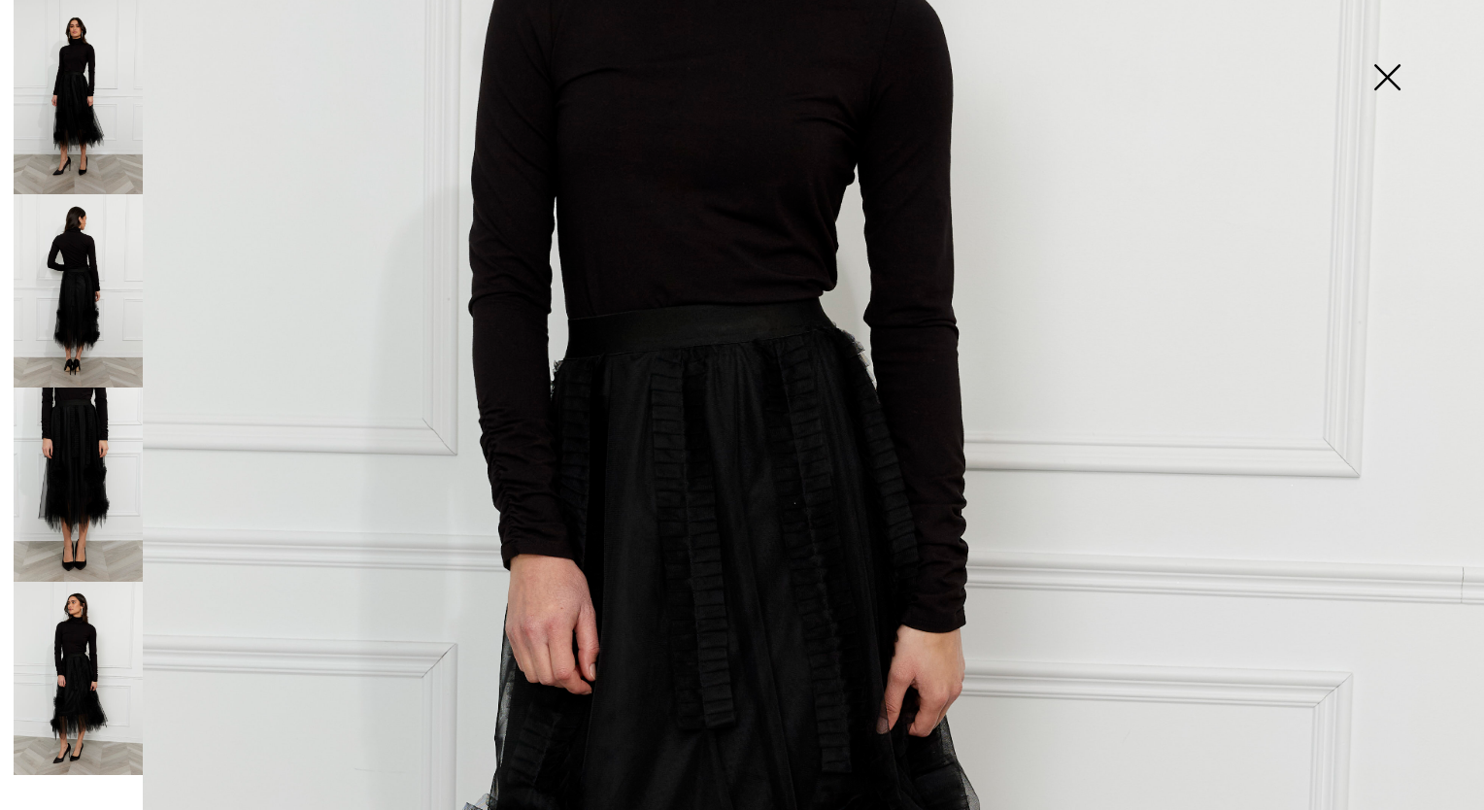
click at [91, 501] on img at bounding box center [78, 484] width 129 height 194
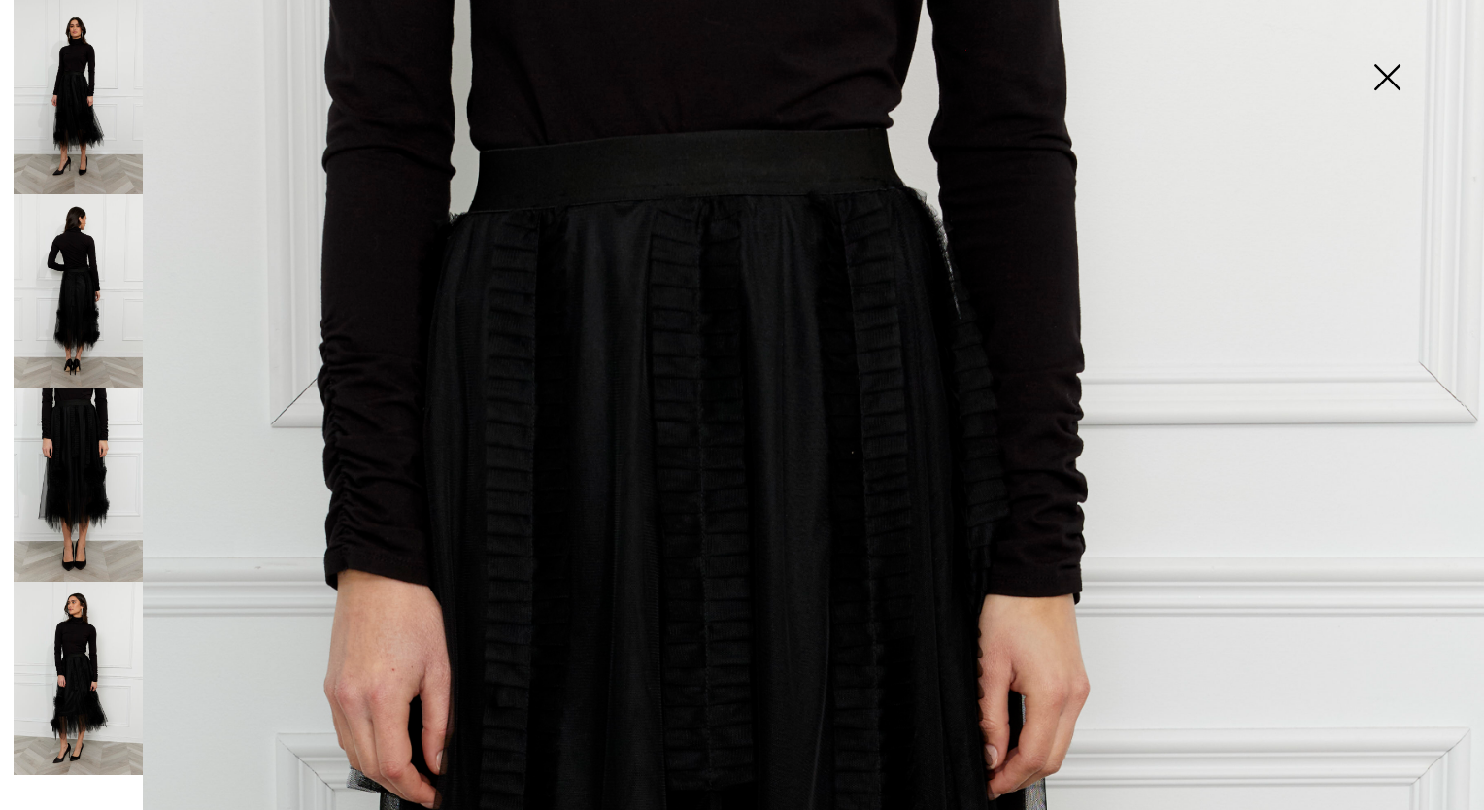
scroll to position [0, 0]
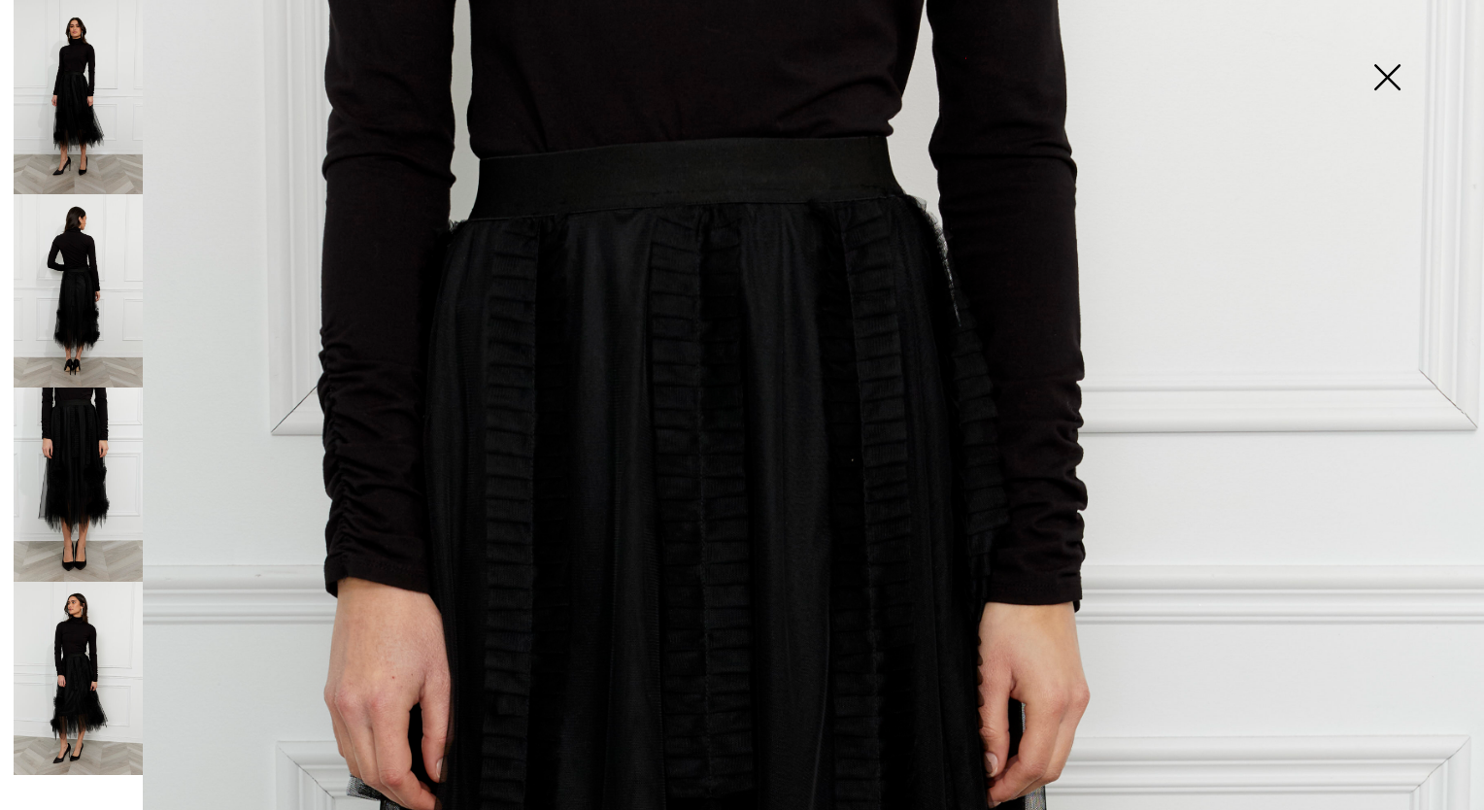
click at [1383, 69] on img at bounding box center [1386, 79] width 97 height 100
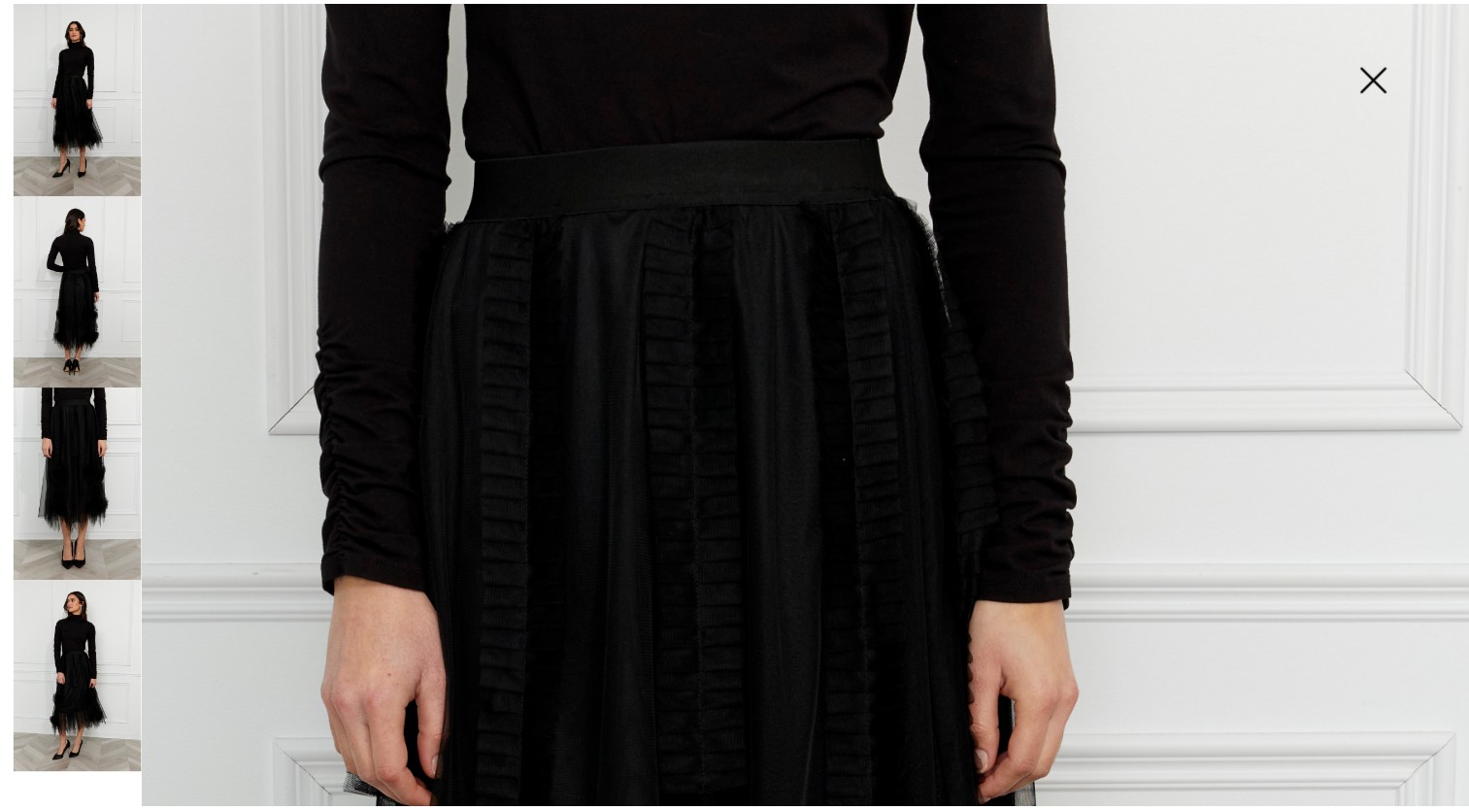
scroll to position [680, 0]
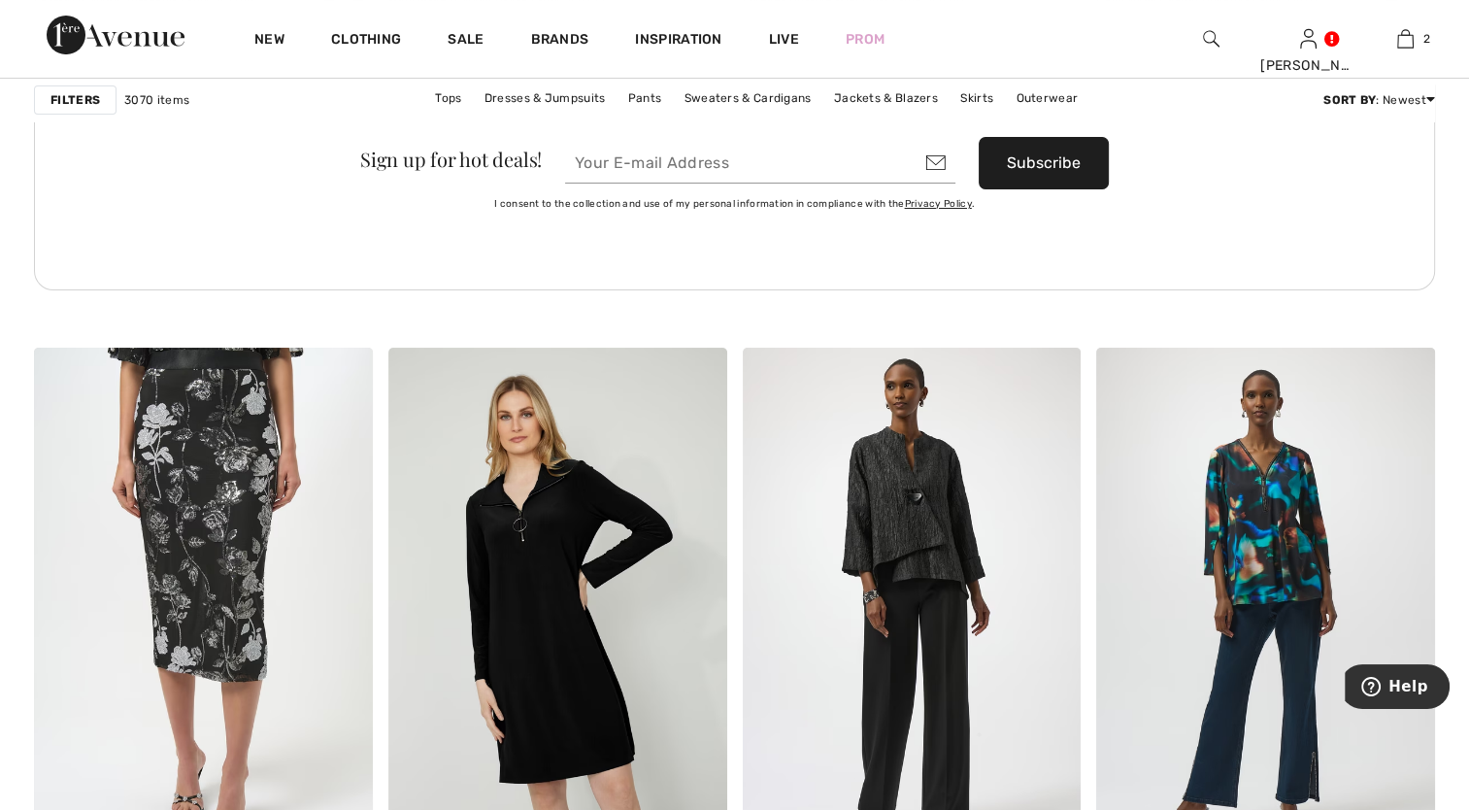
scroll to position [7574, 0]
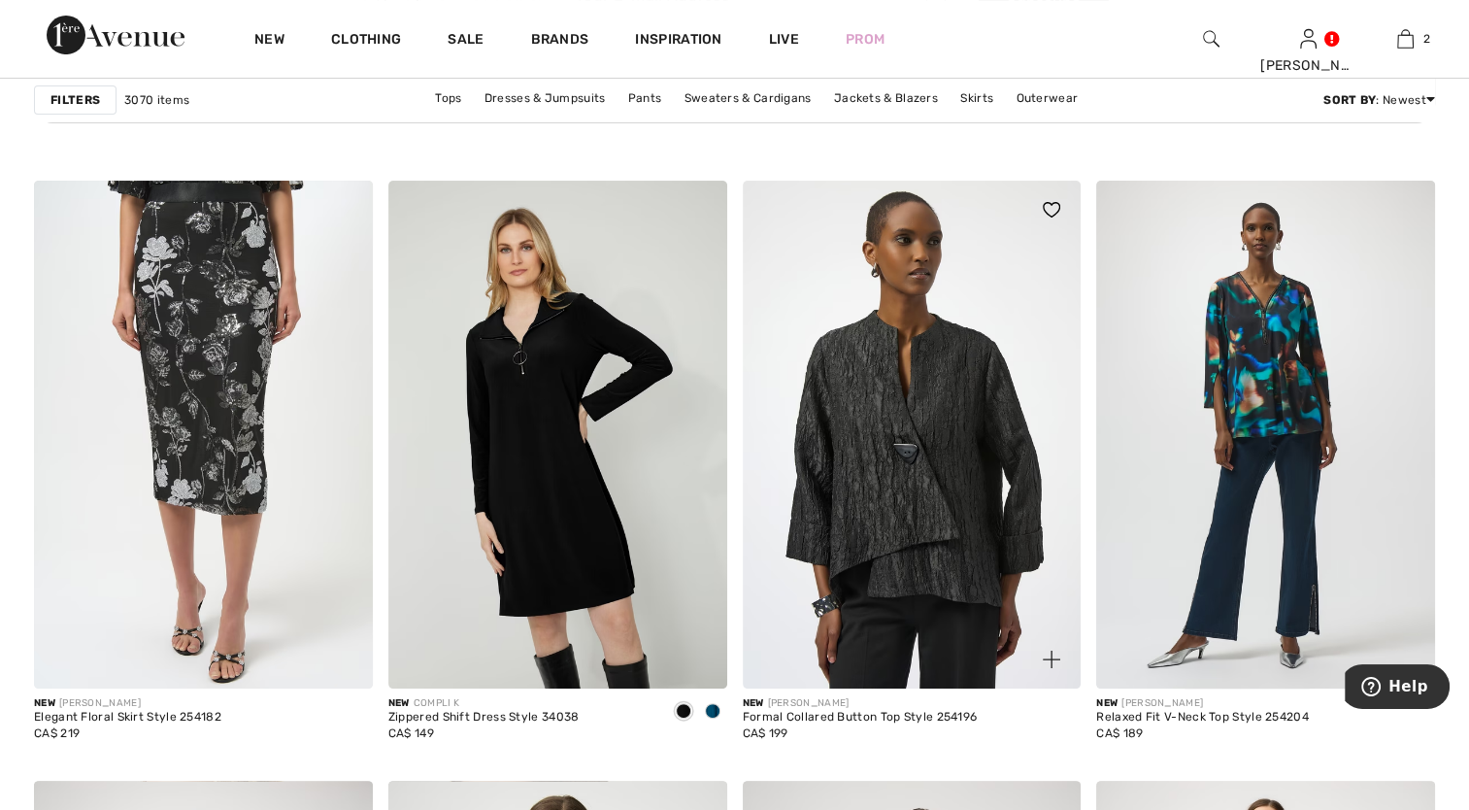
click at [853, 329] on img at bounding box center [912, 435] width 339 height 508
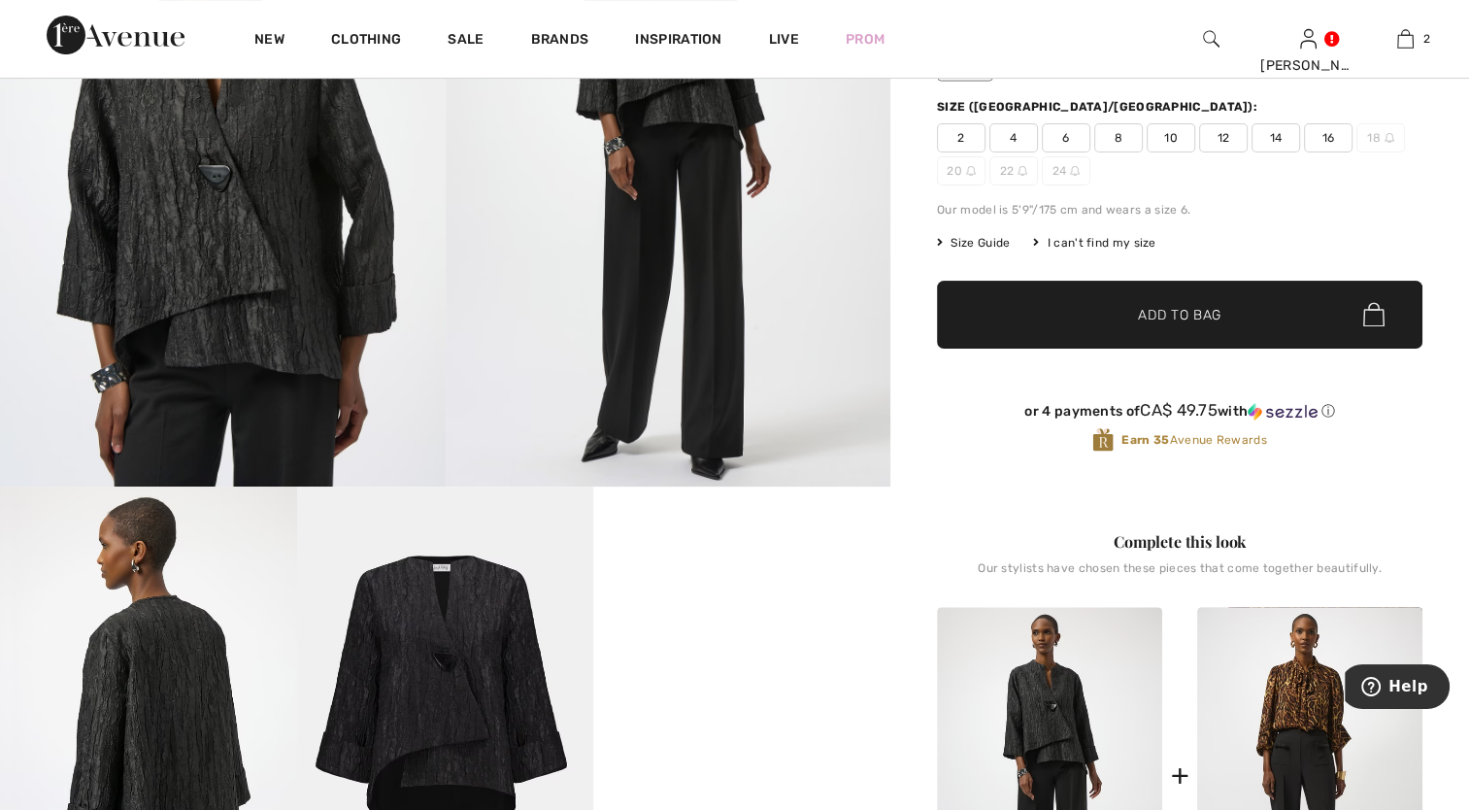
scroll to position [777, 0]
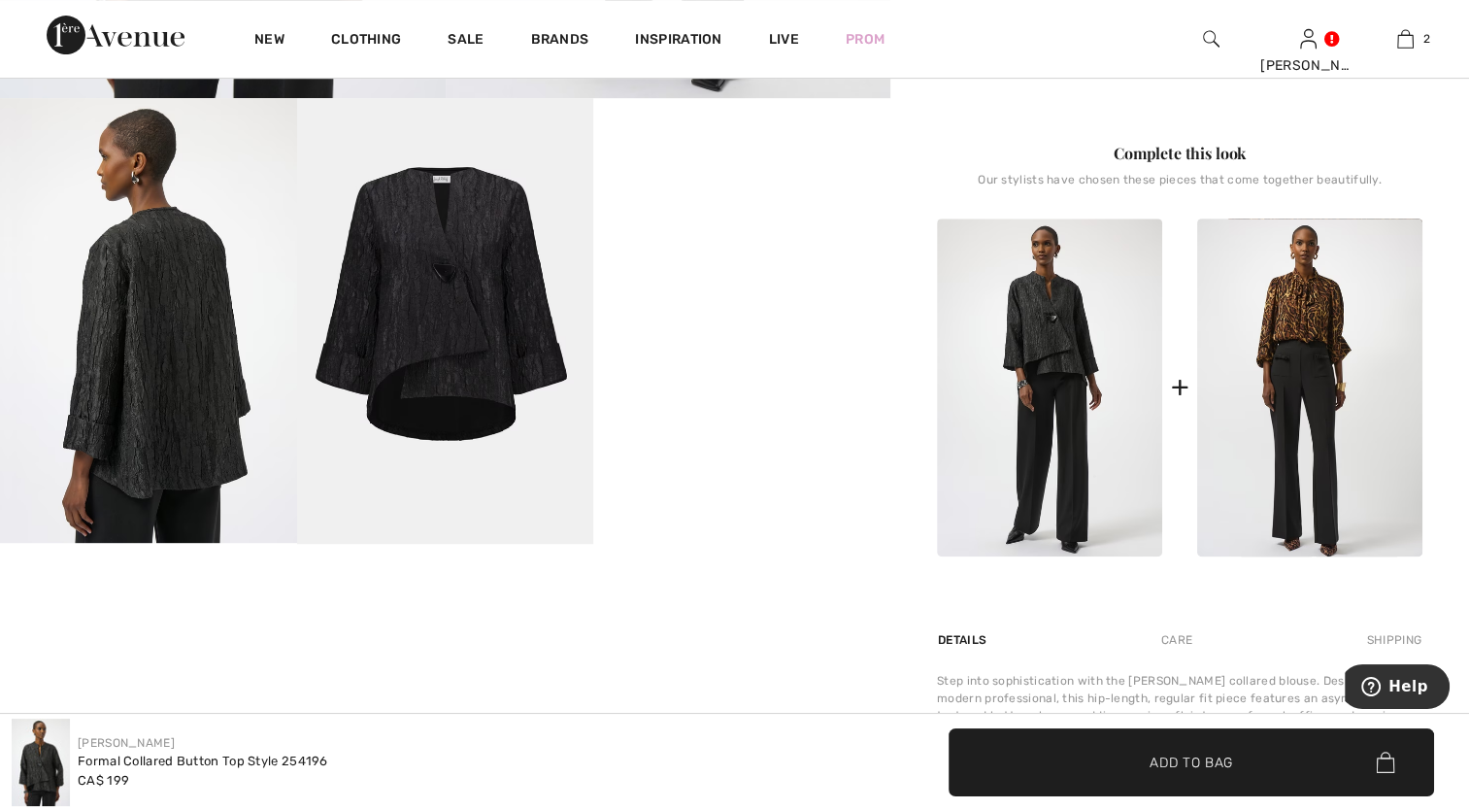
click at [389, 380] on img at bounding box center [445, 320] width 297 height 445
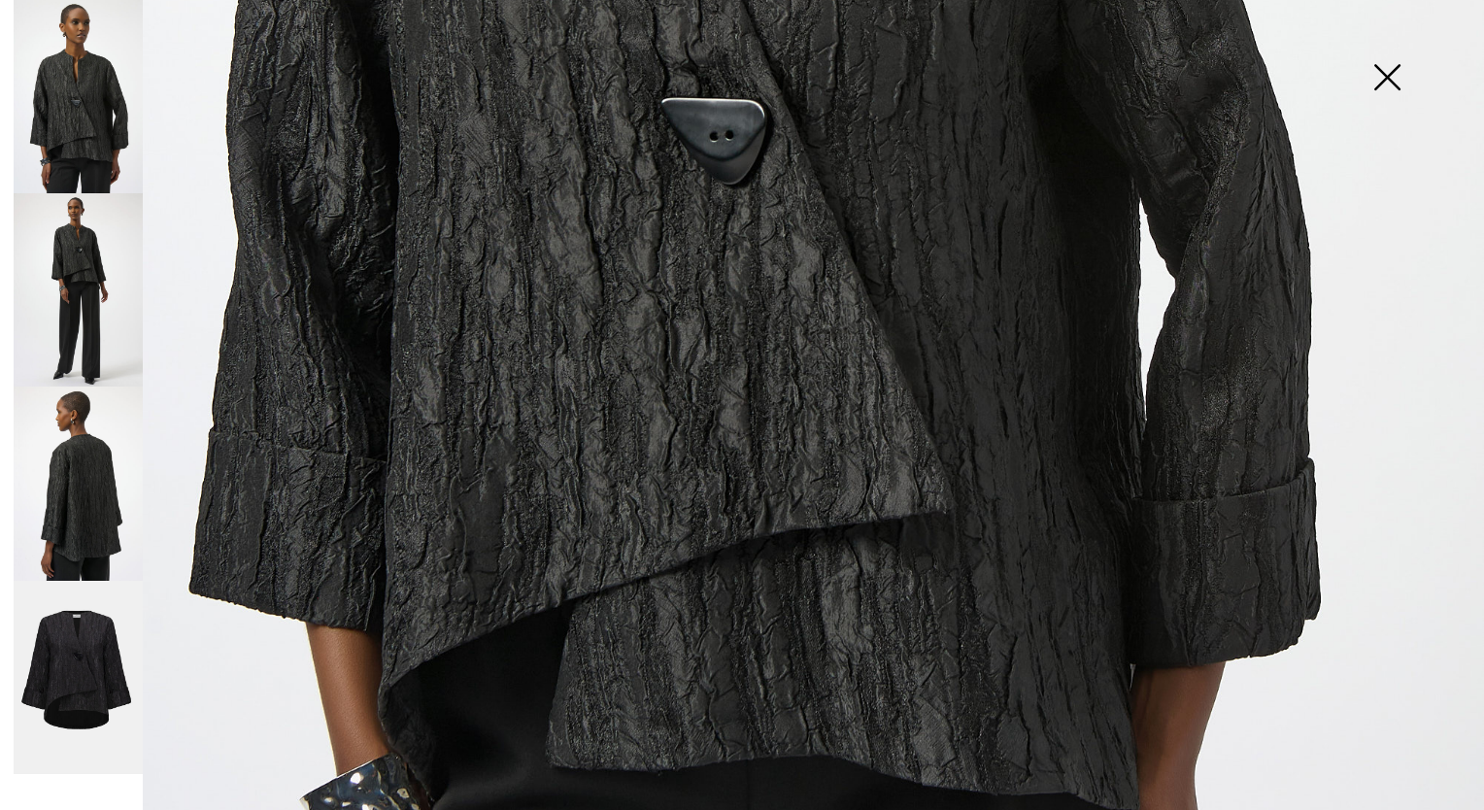
scroll to position [1099, 0]
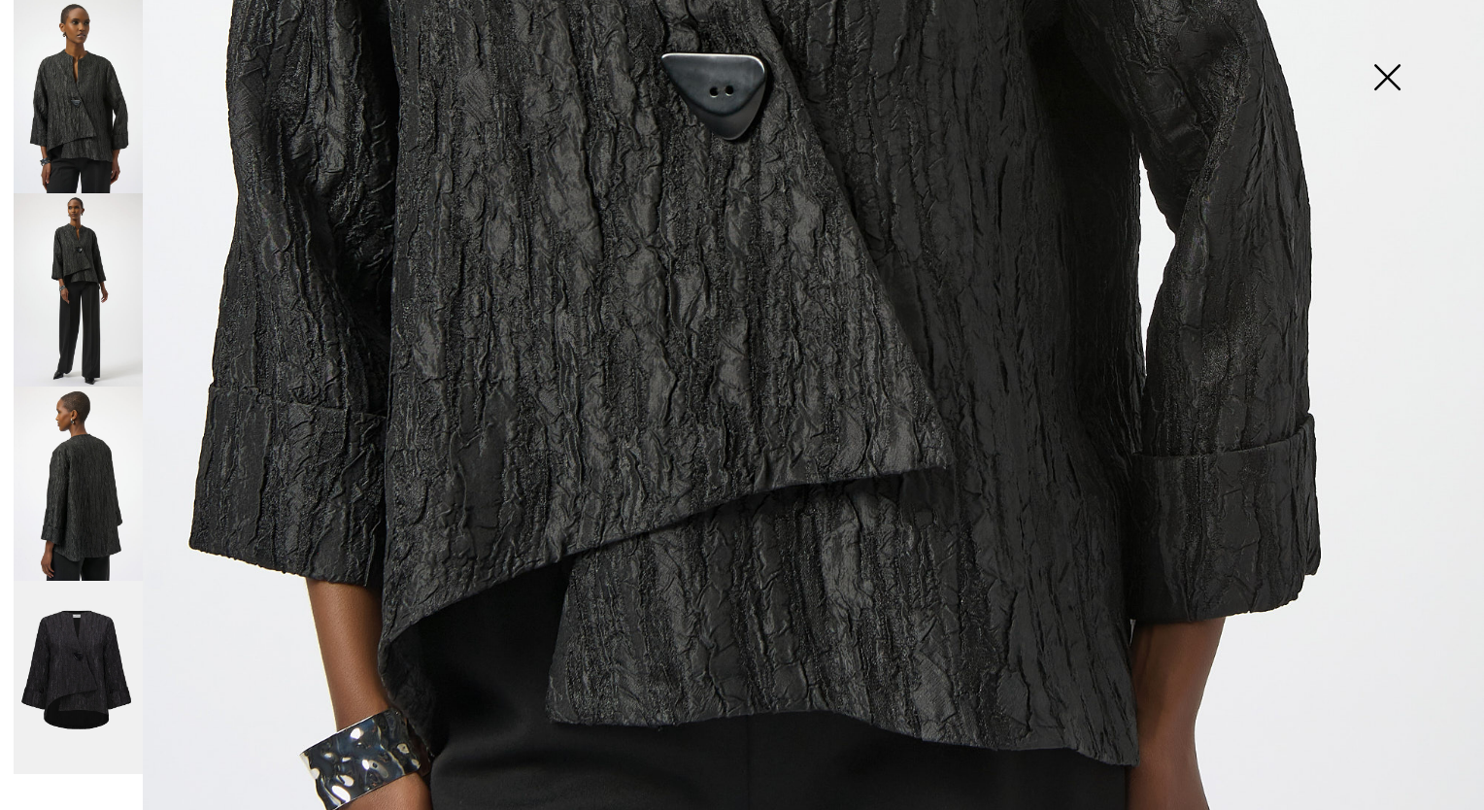
click at [80, 507] on img at bounding box center [78, 482] width 129 height 193
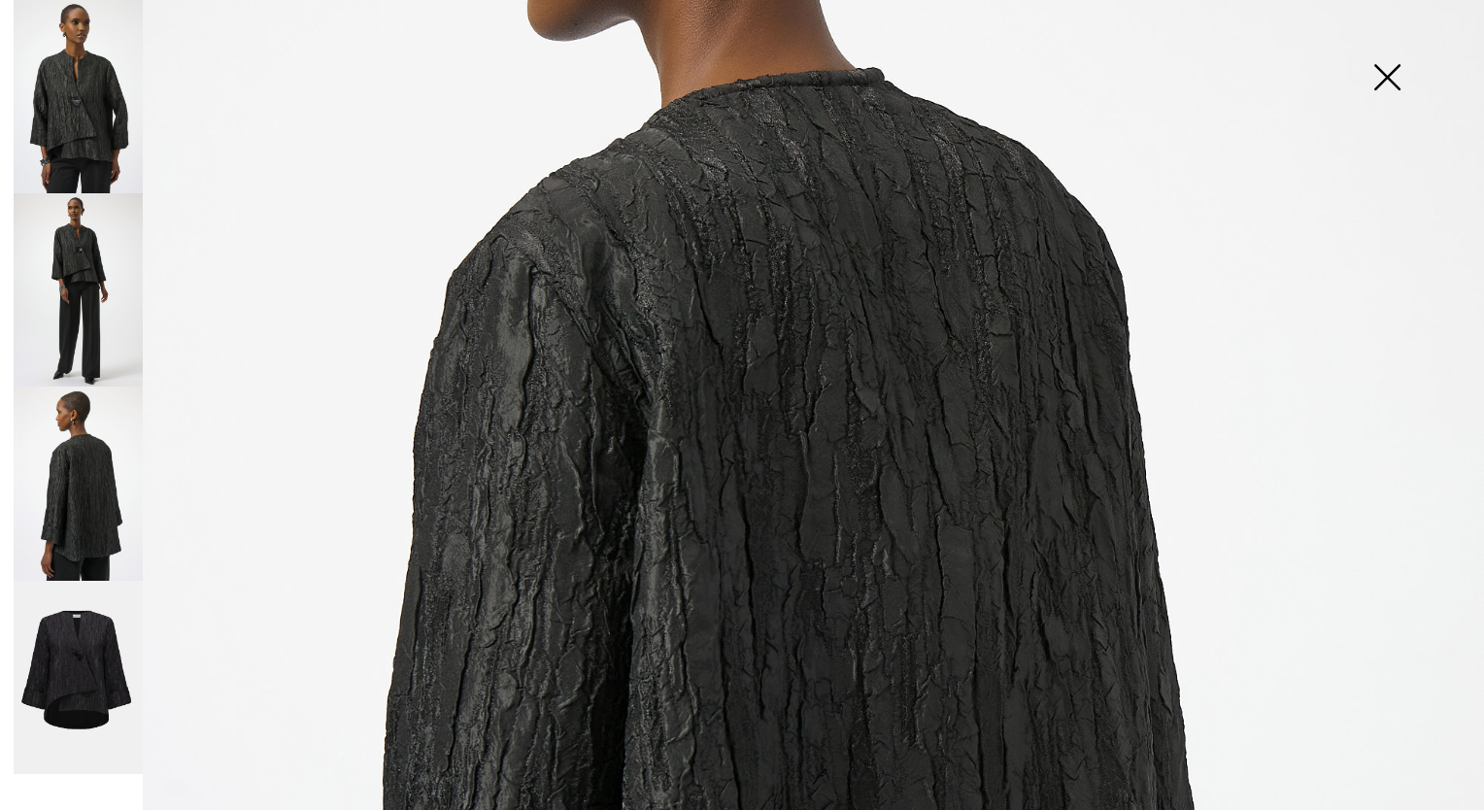
scroll to position [322, 0]
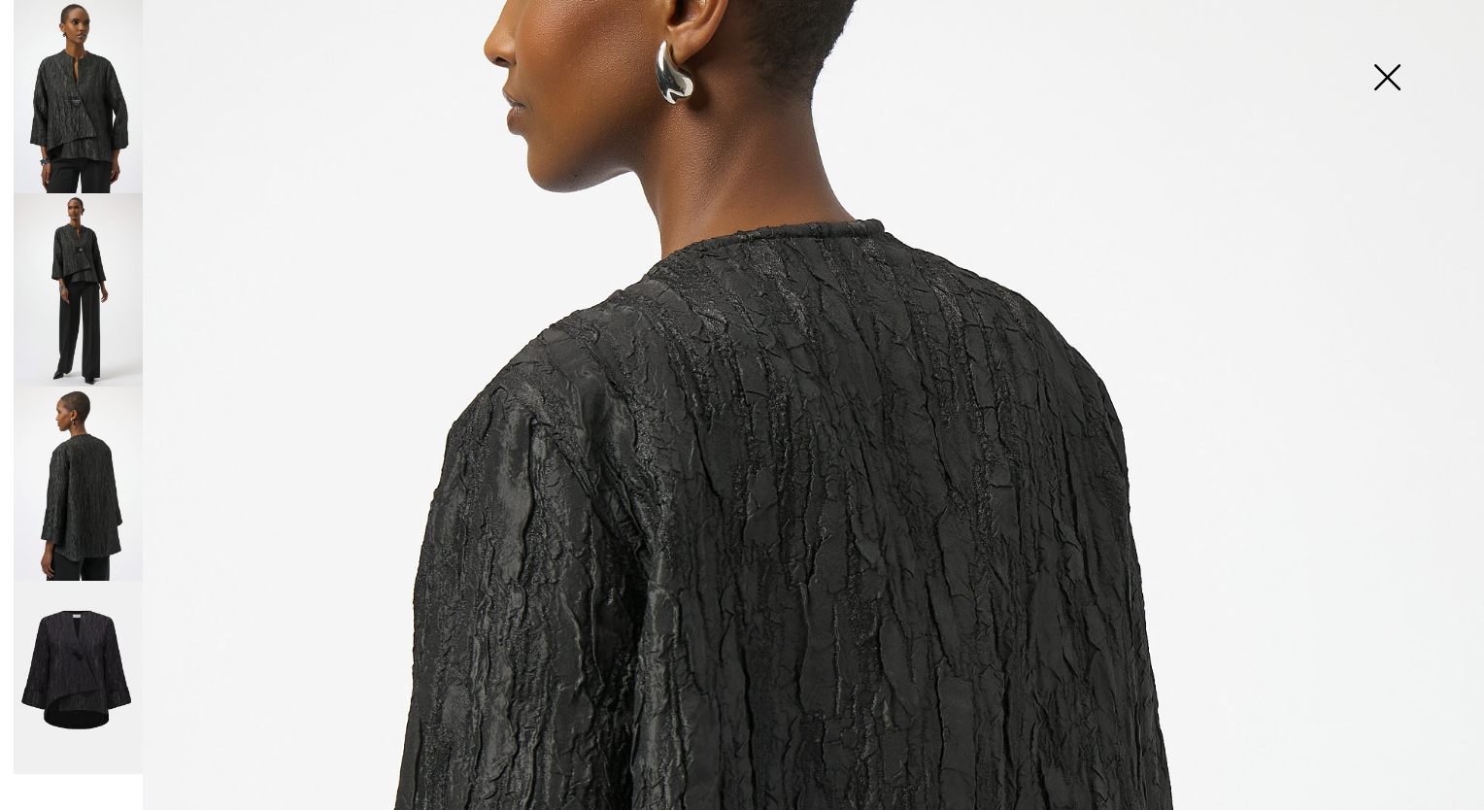
click at [64, 252] on img at bounding box center [78, 289] width 129 height 193
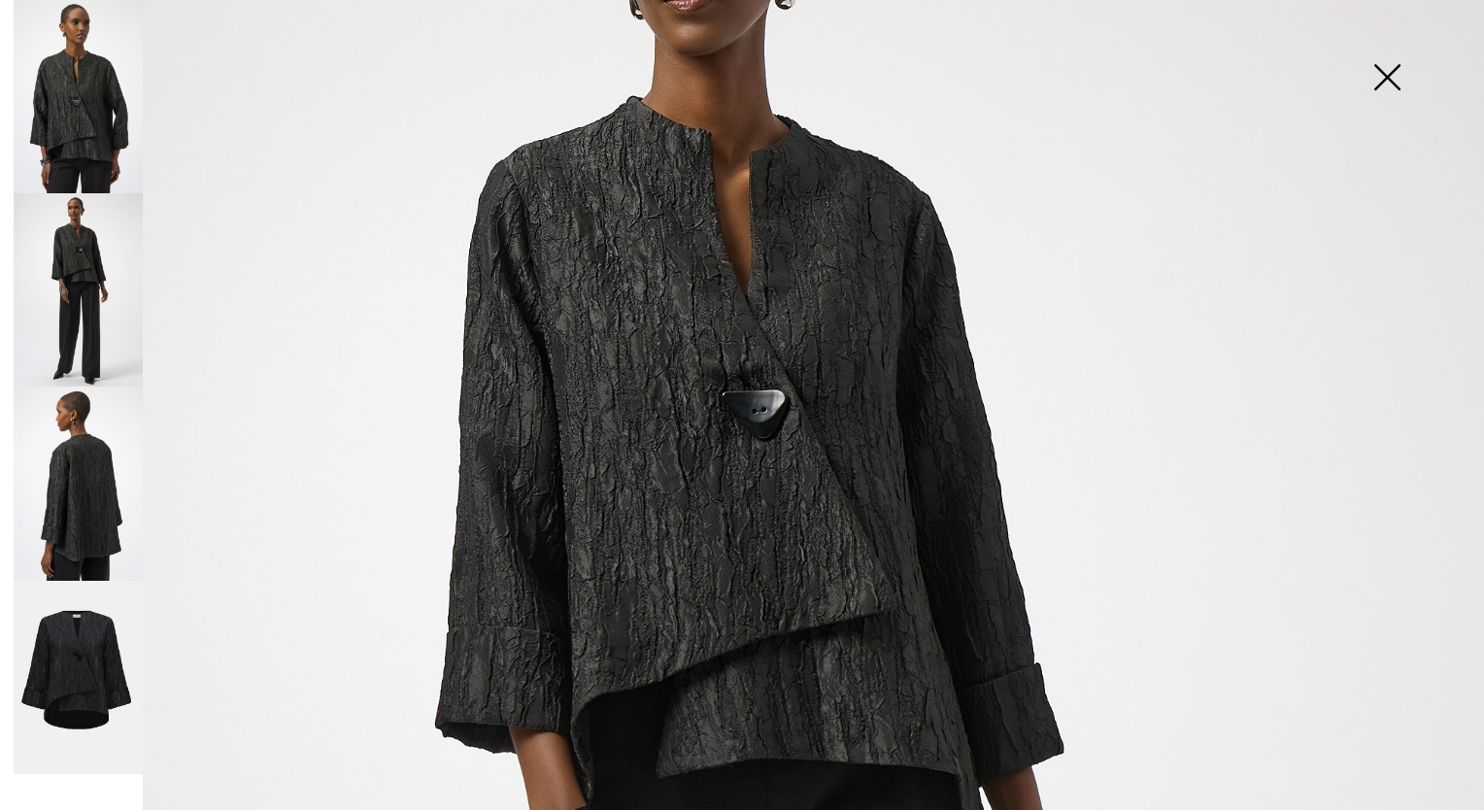
scroll to position [225, 0]
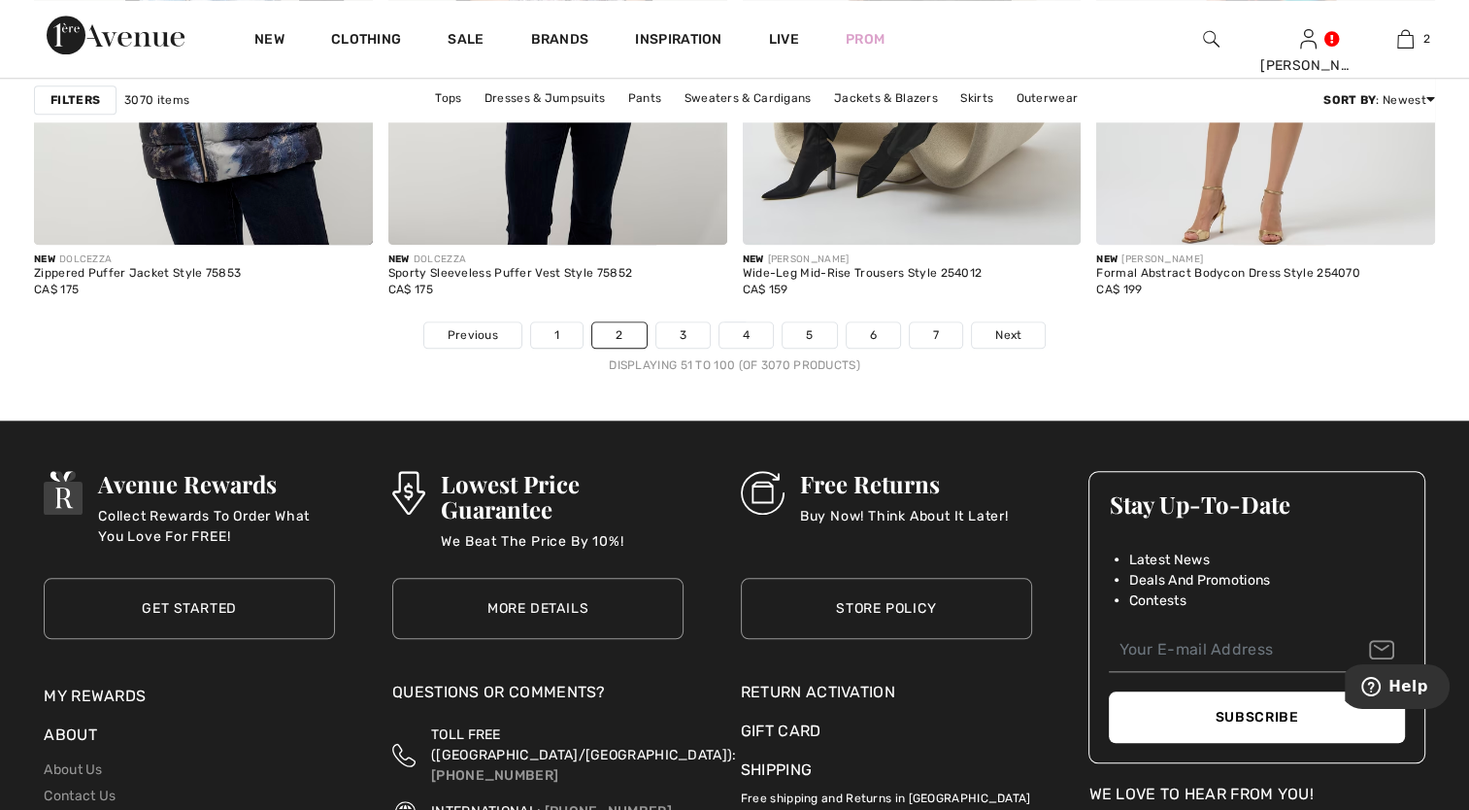
scroll to position [9225, 0]
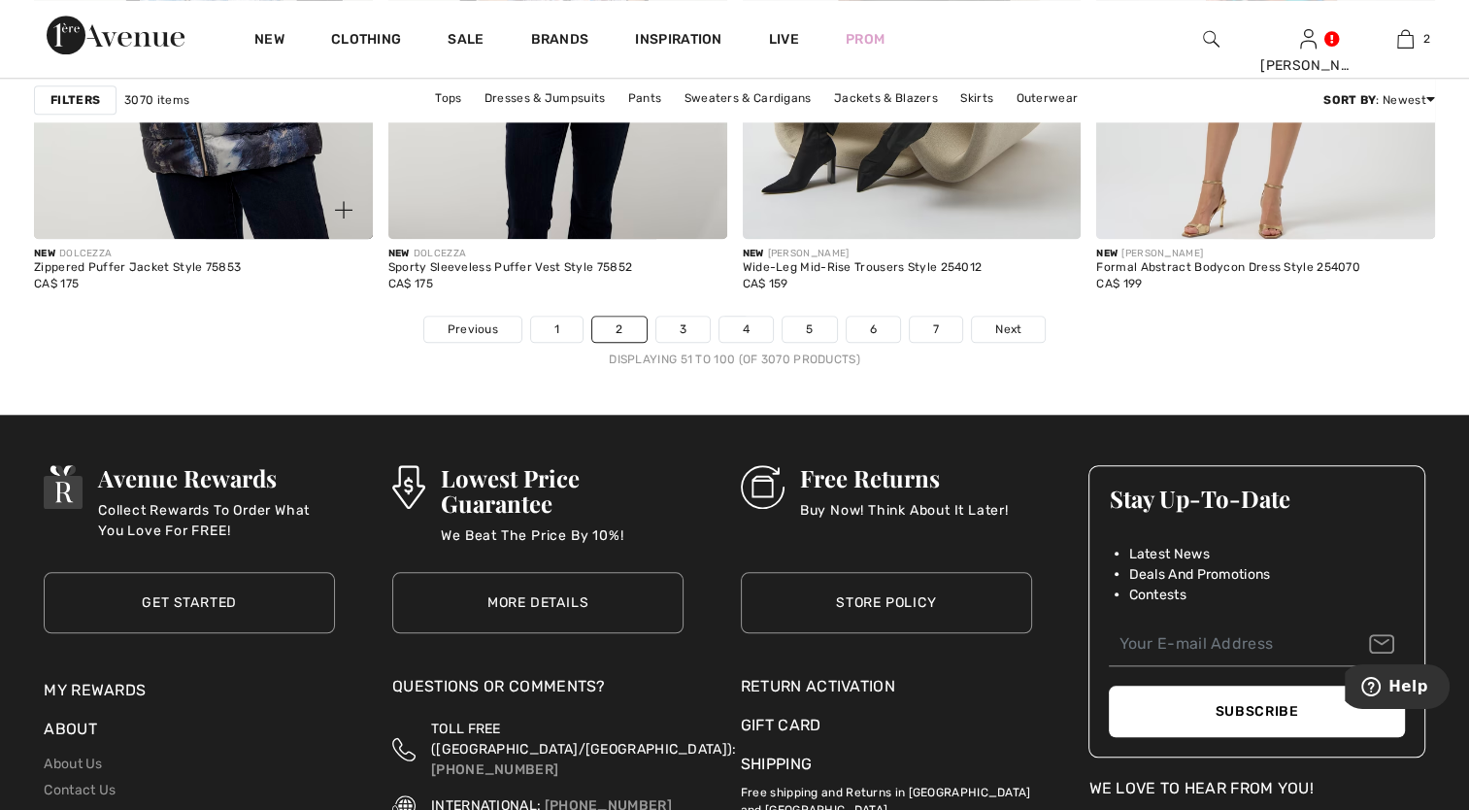
drag, startPoint x: 0, startPoint y: 0, endPoint x: 247, endPoint y: 191, distance: 312.1
click at [680, 326] on link "3" at bounding box center [682, 329] width 53 height 25
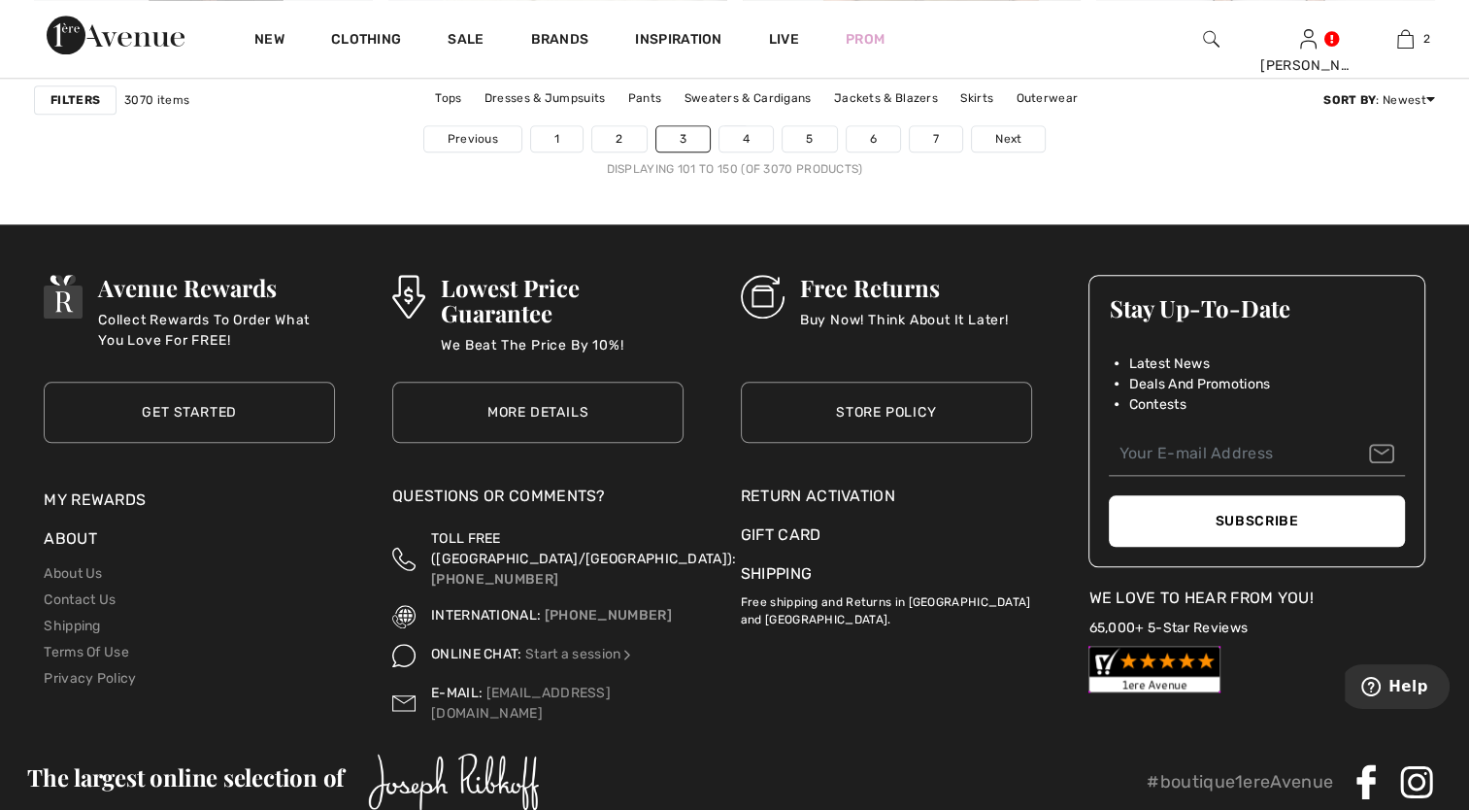
scroll to position [9419, 0]
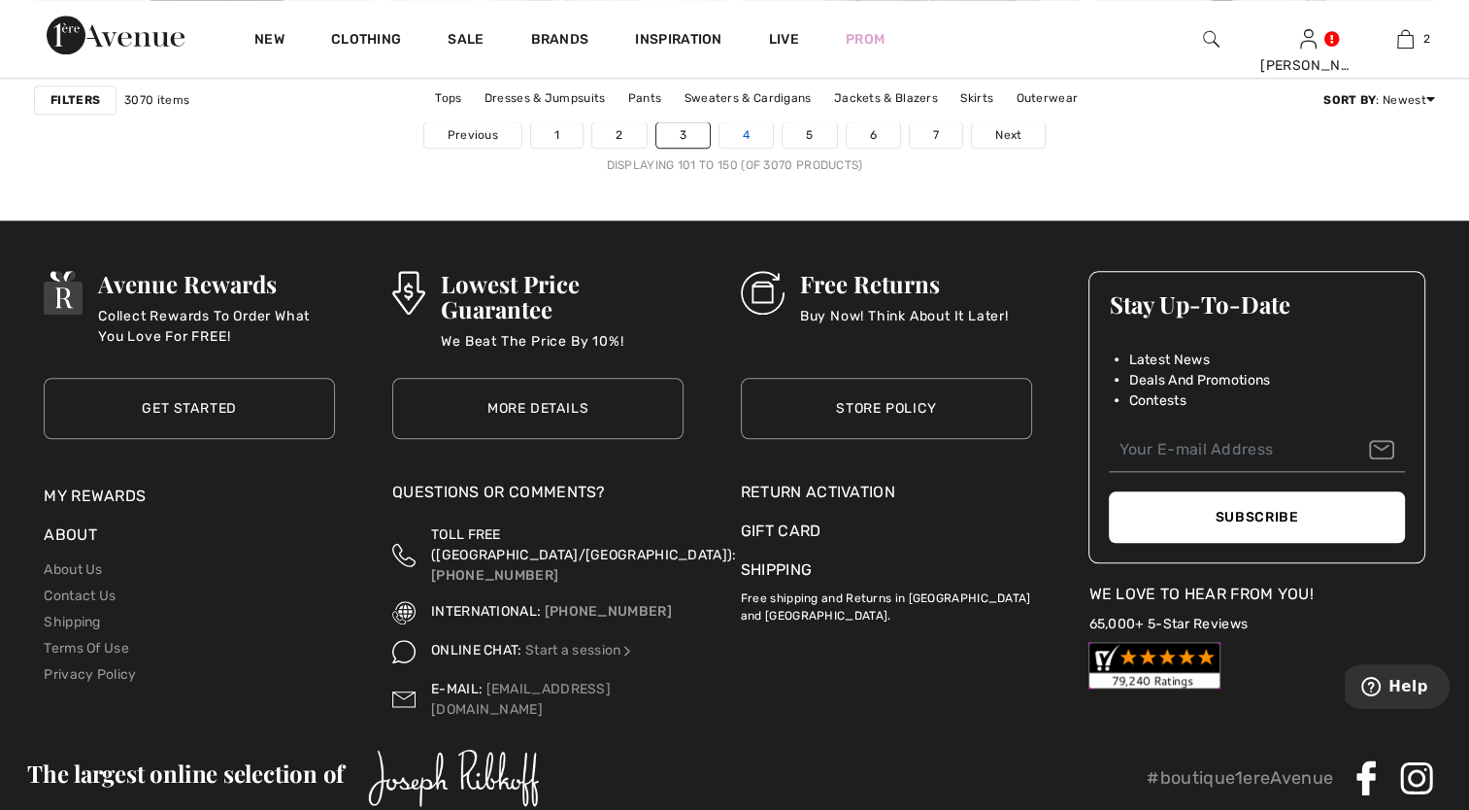
click at [750, 130] on link "4" at bounding box center [746, 134] width 53 height 25
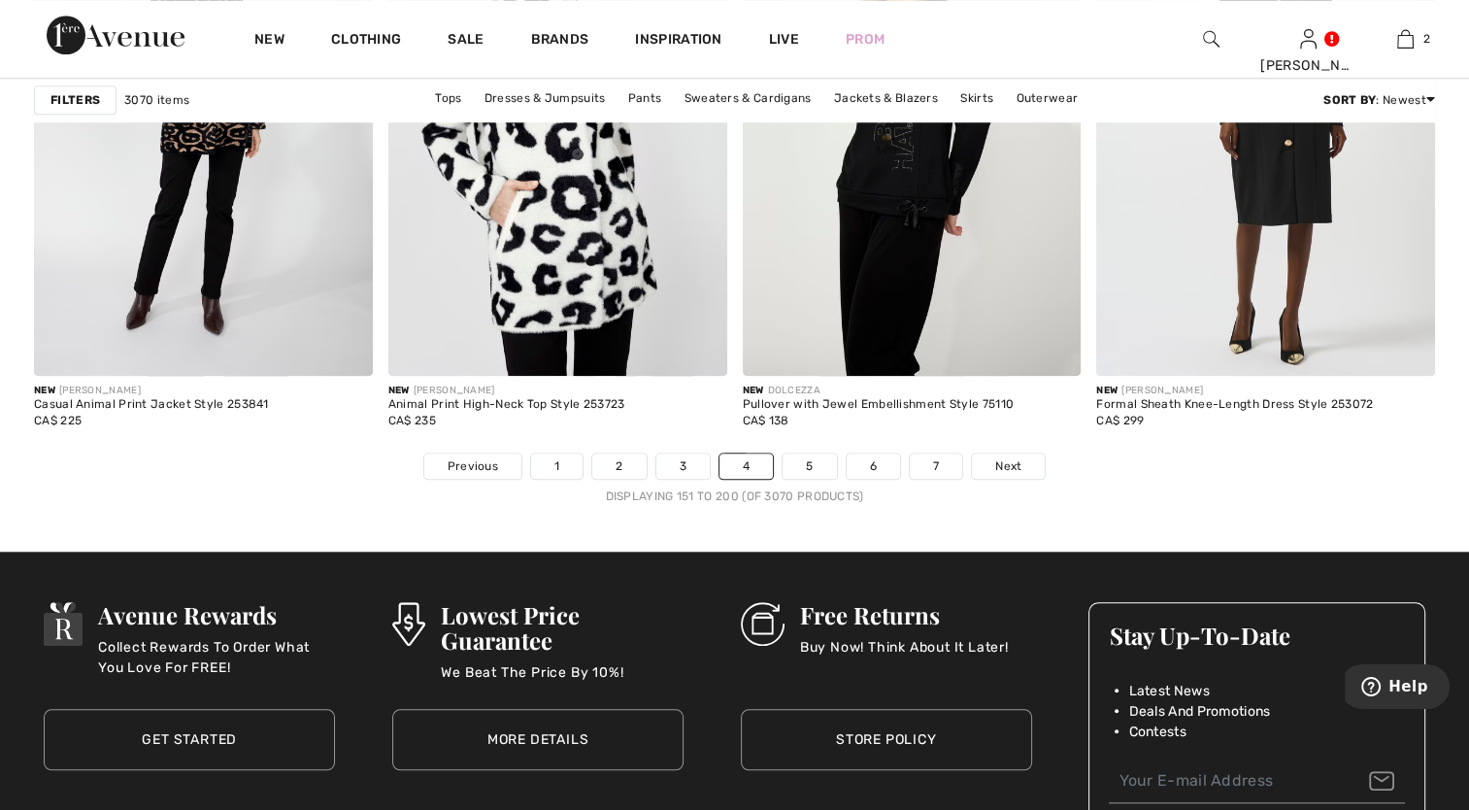
scroll to position [9124, 0]
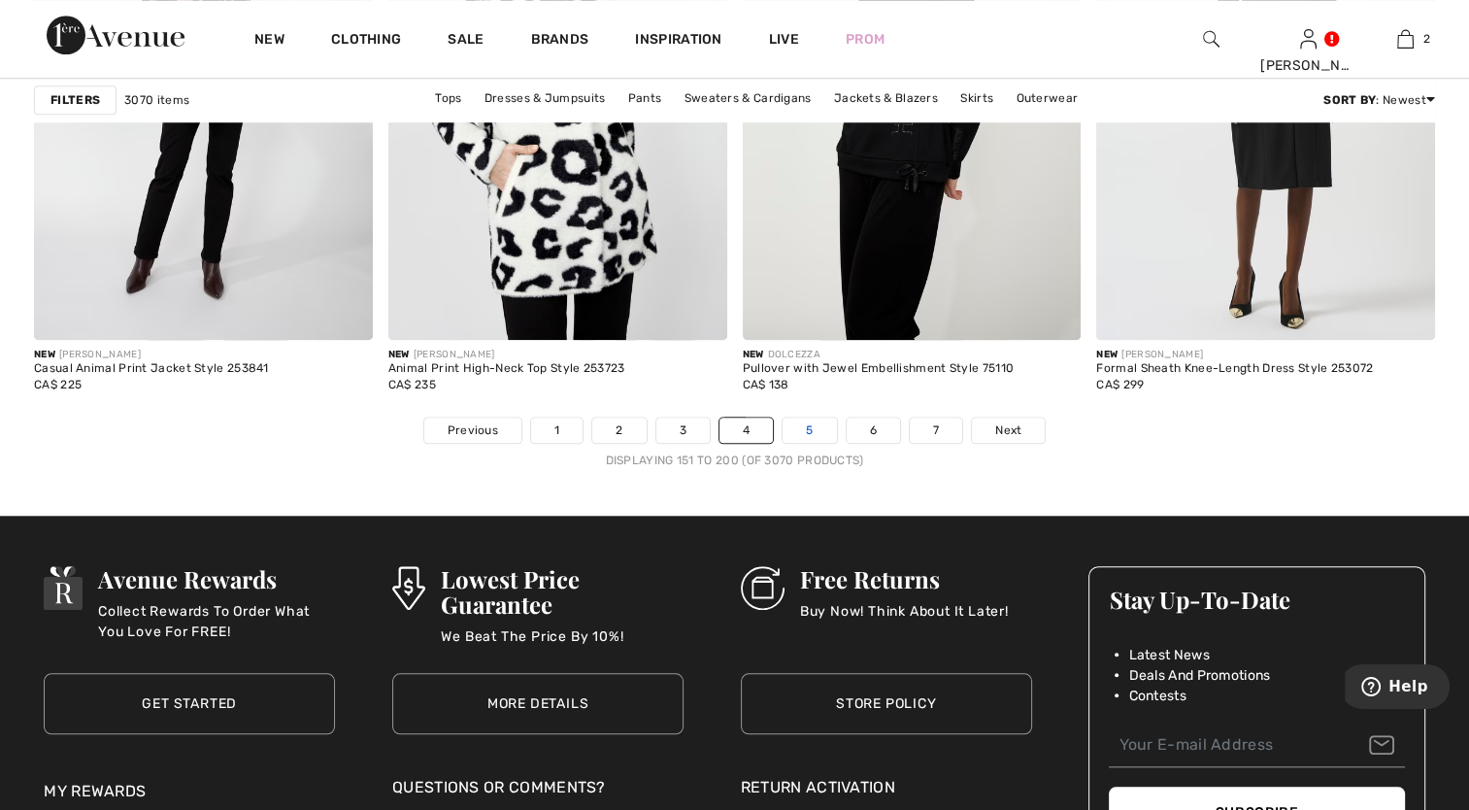
click at [810, 424] on link "5" at bounding box center [809, 430] width 53 height 25
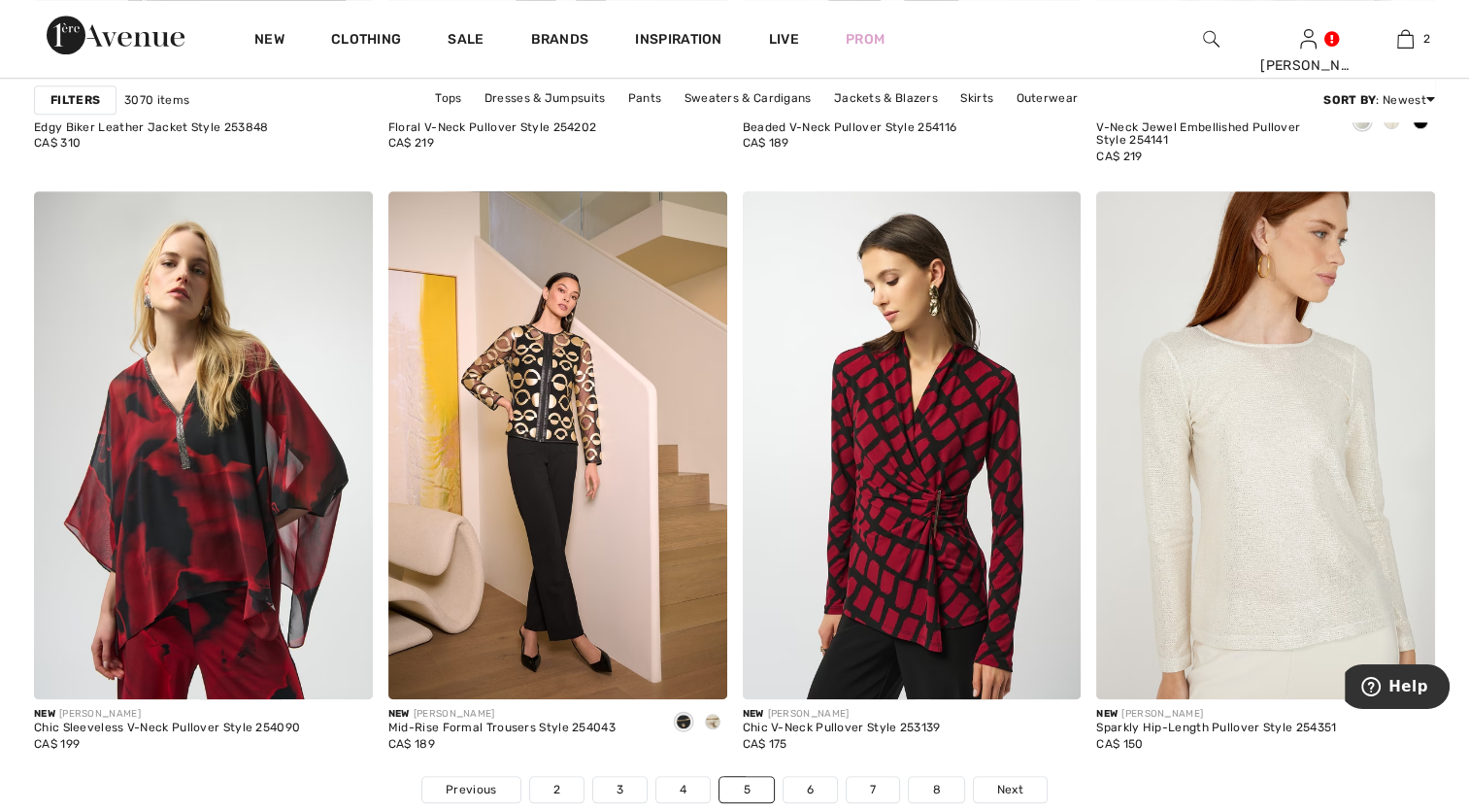
scroll to position [8837, 0]
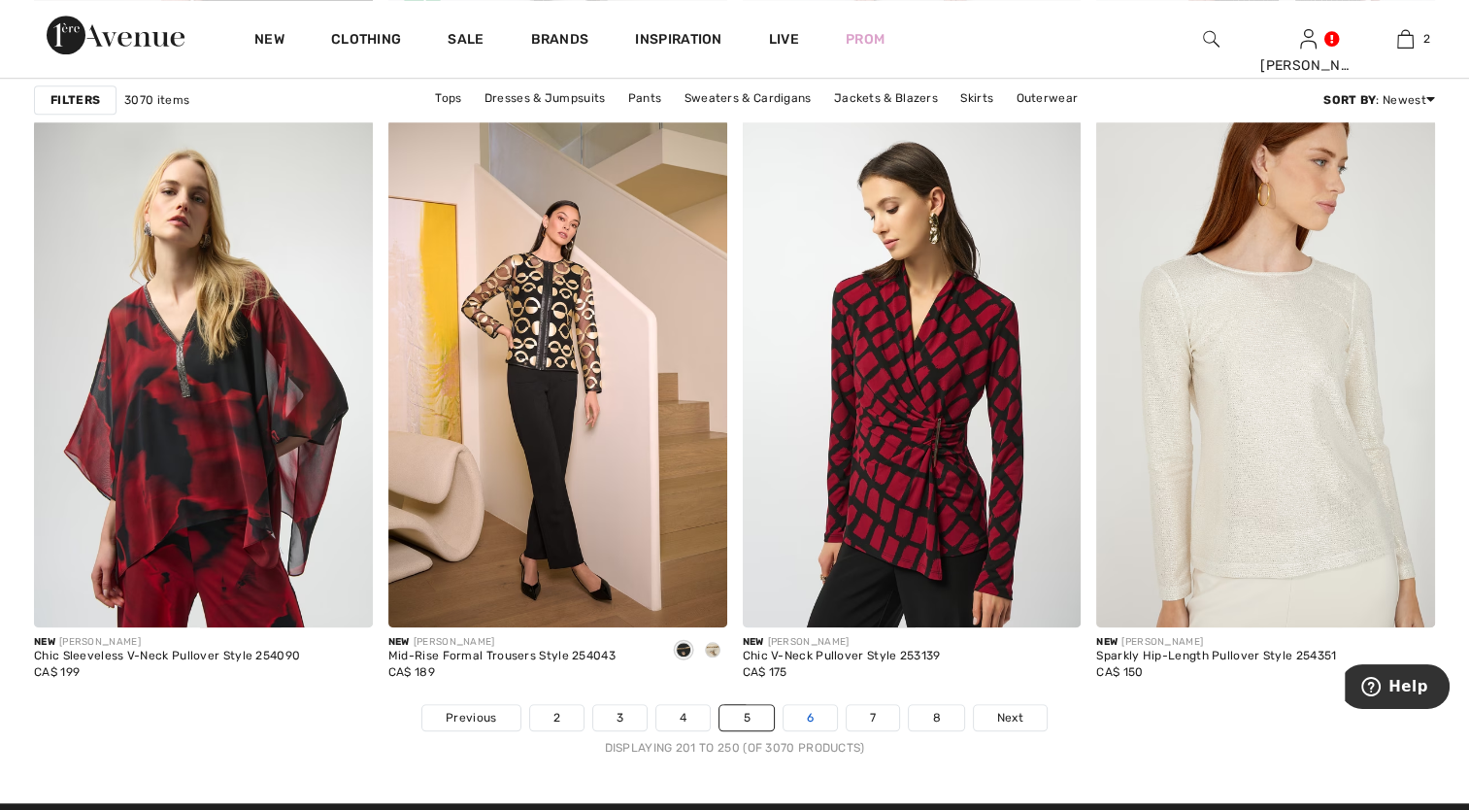
click at [812, 713] on link "6" at bounding box center [810, 717] width 53 height 25
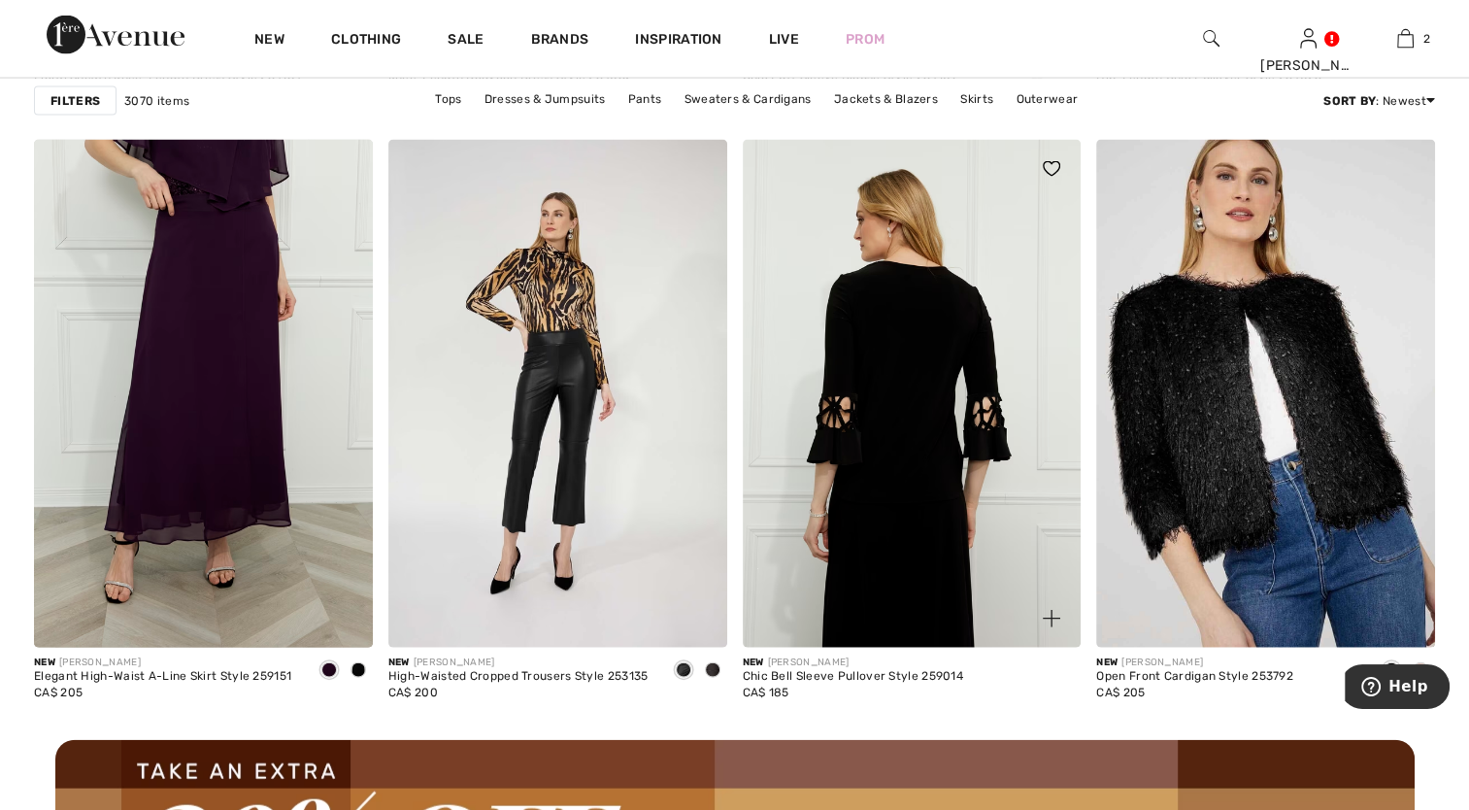
scroll to position [4273, 0]
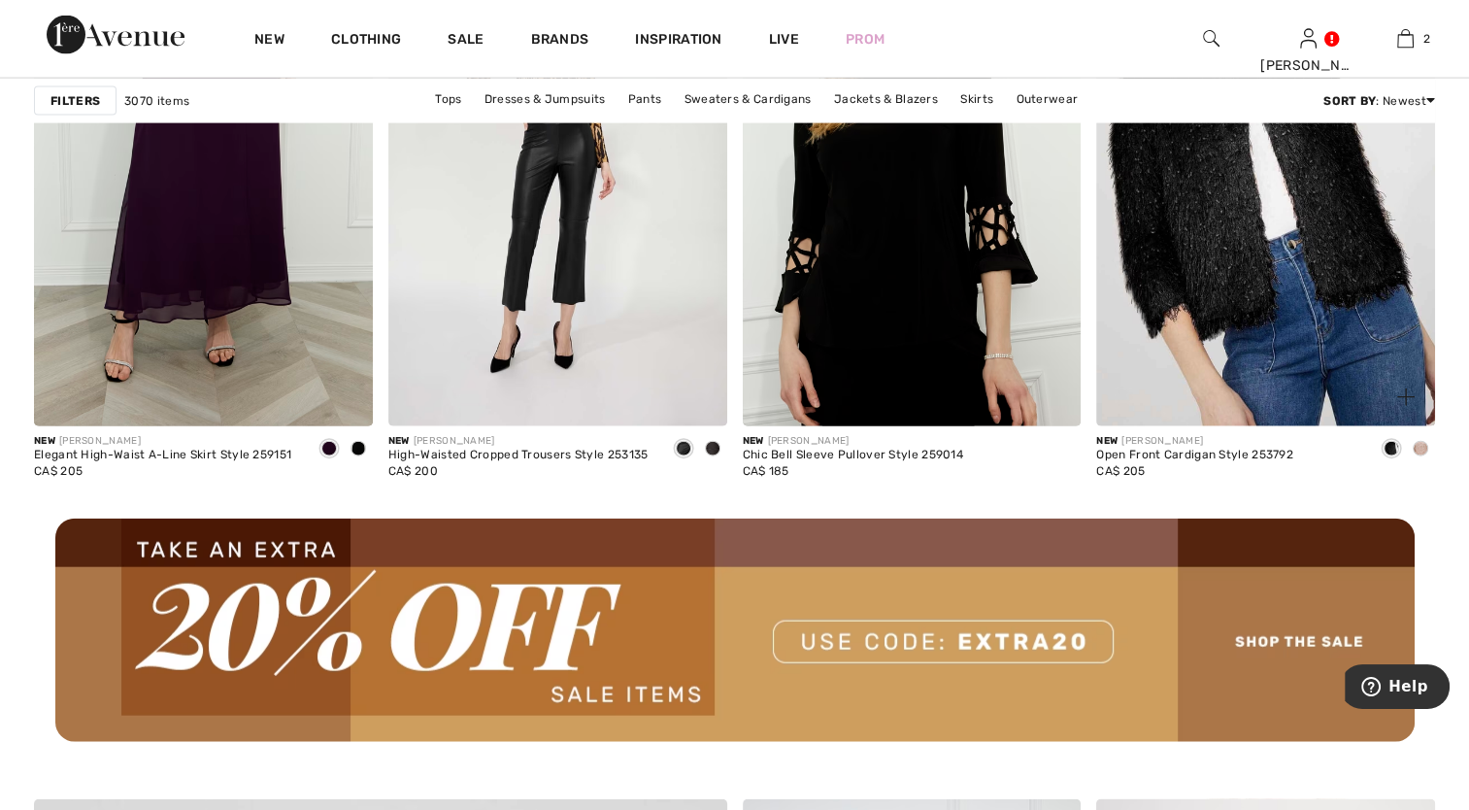
click at [1423, 441] on span at bounding box center [1421, 449] width 16 height 16
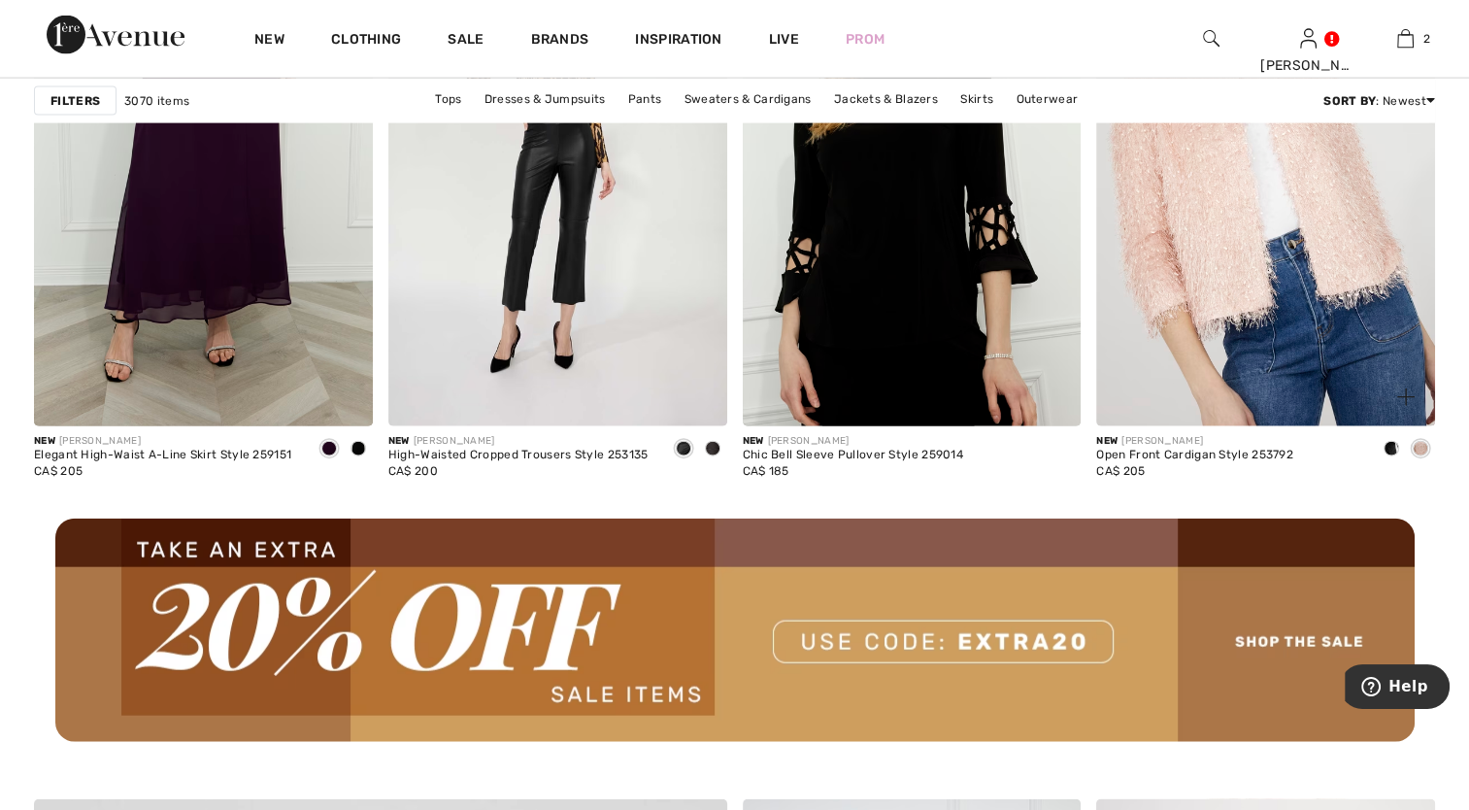
scroll to position [4175, 0]
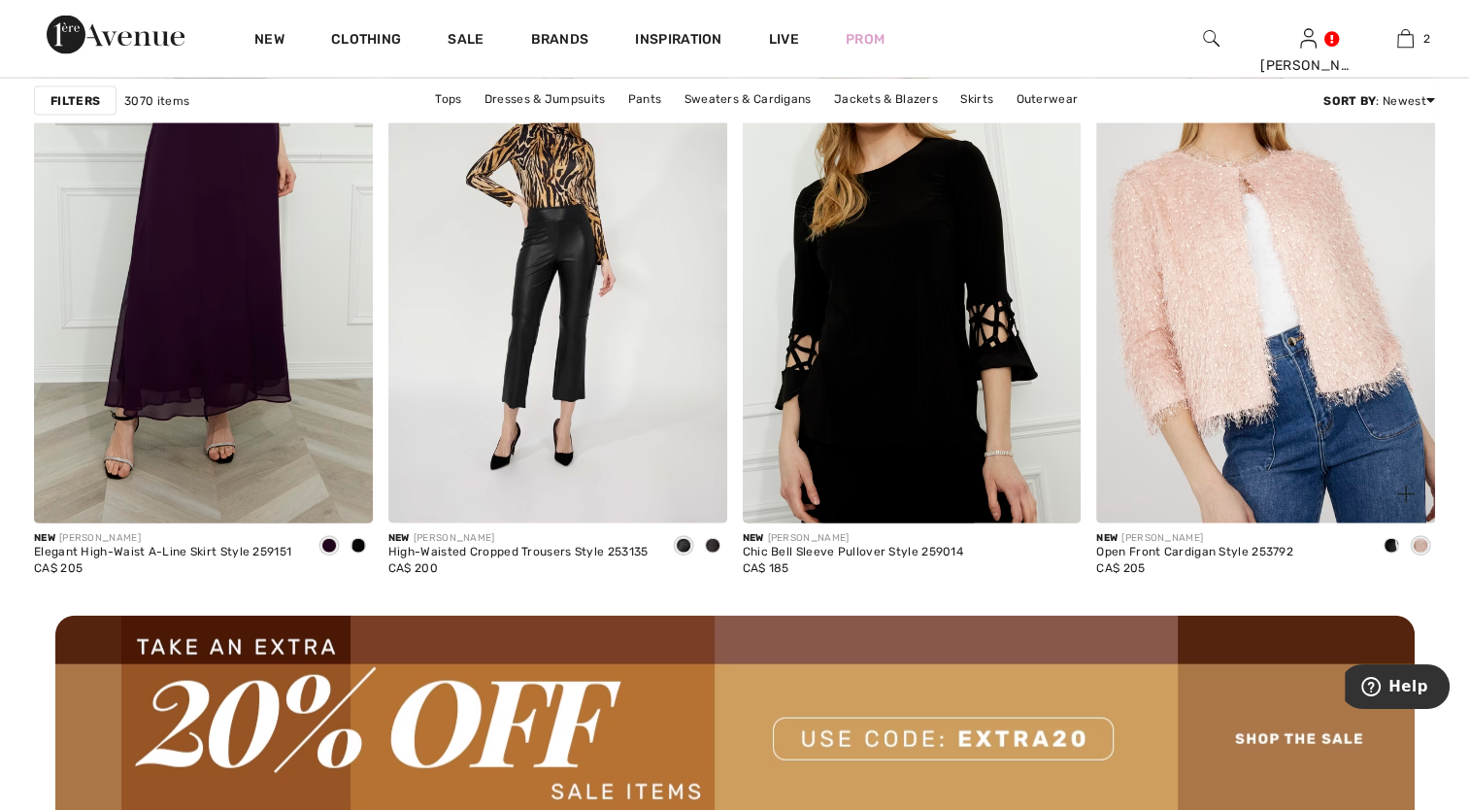
click at [1308, 356] on img at bounding box center [1265, 270] width 339 height 508
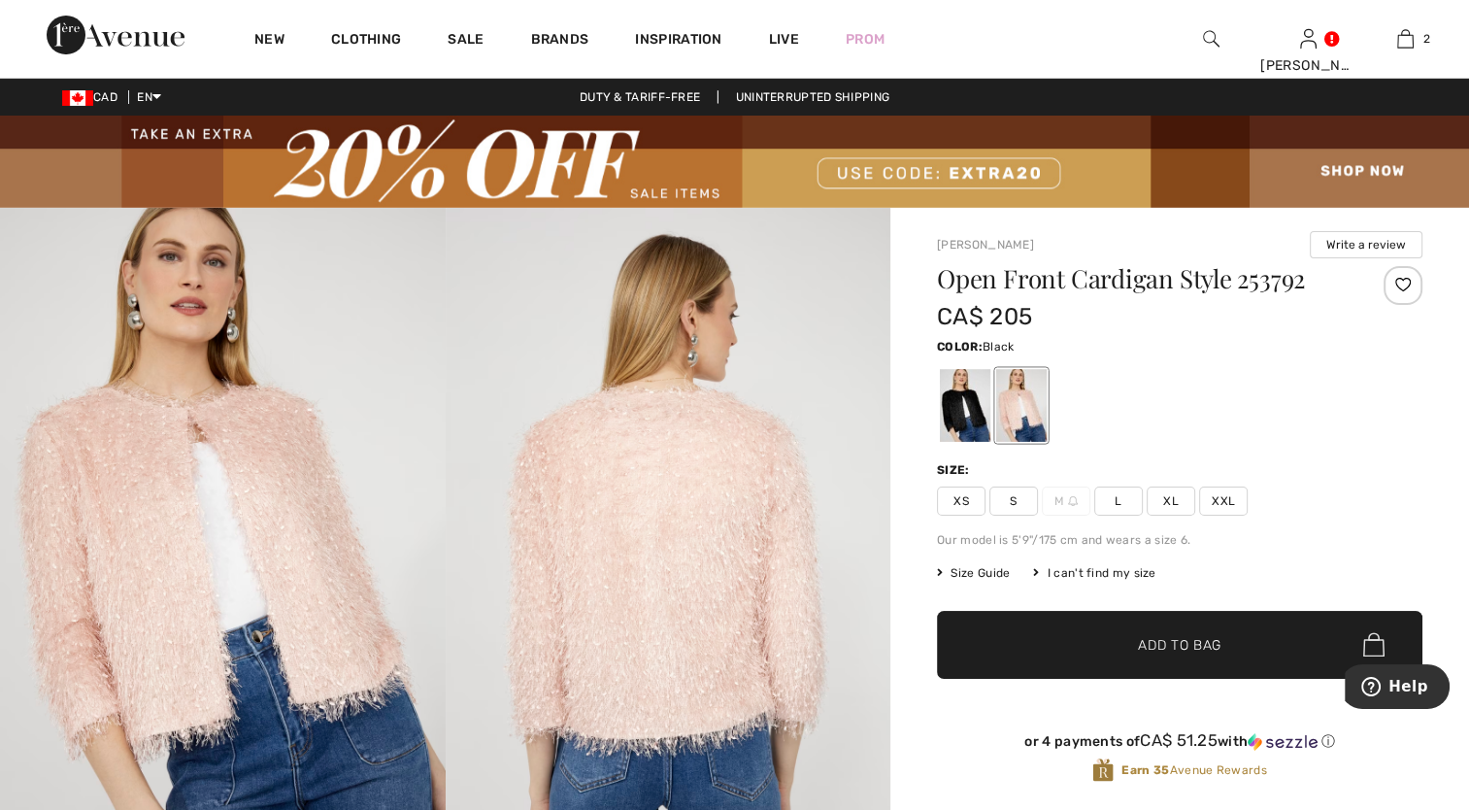
click at [957, 400] on div at bounding box center [965, 405] width 50 height 73
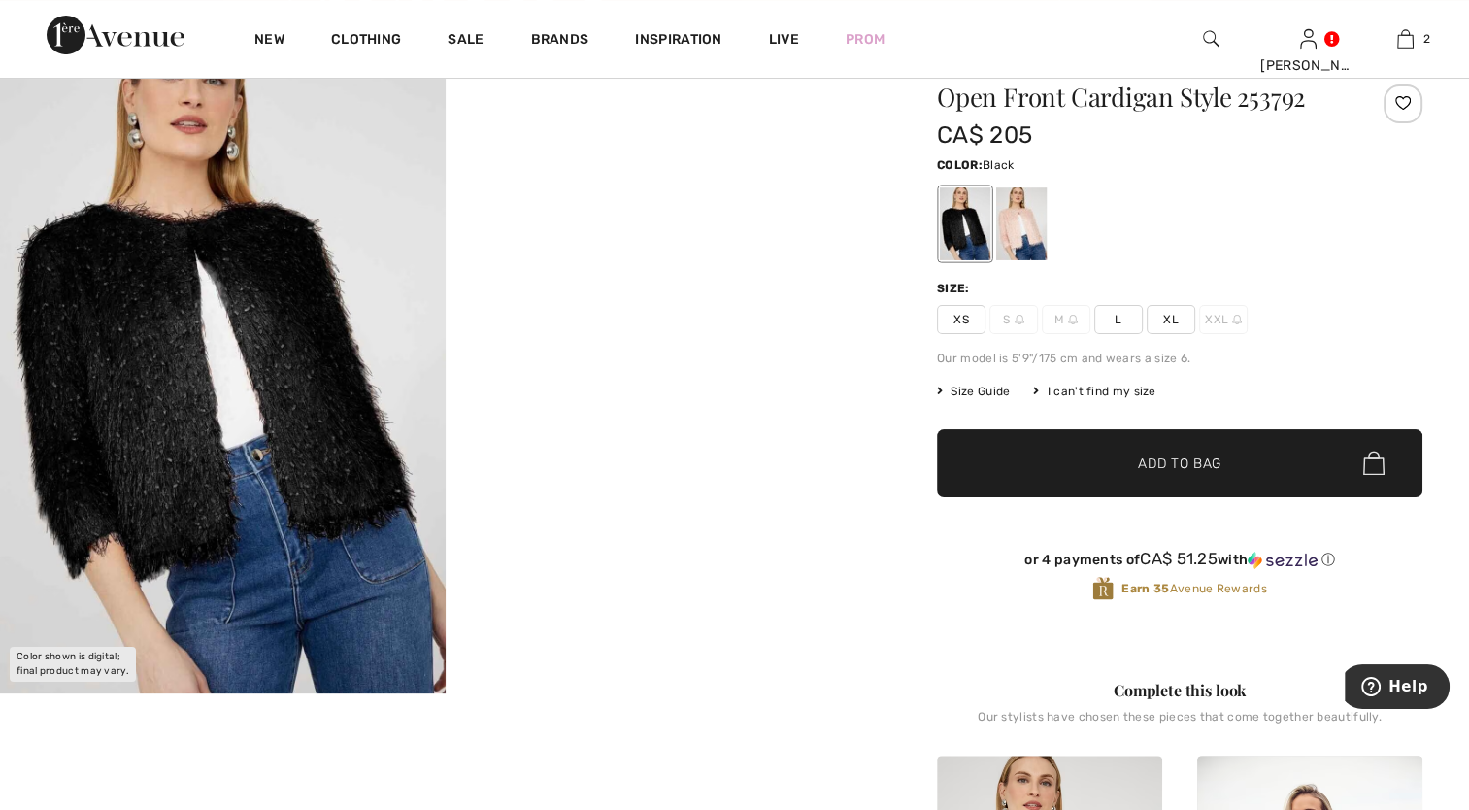
scroll to position [194, 0]
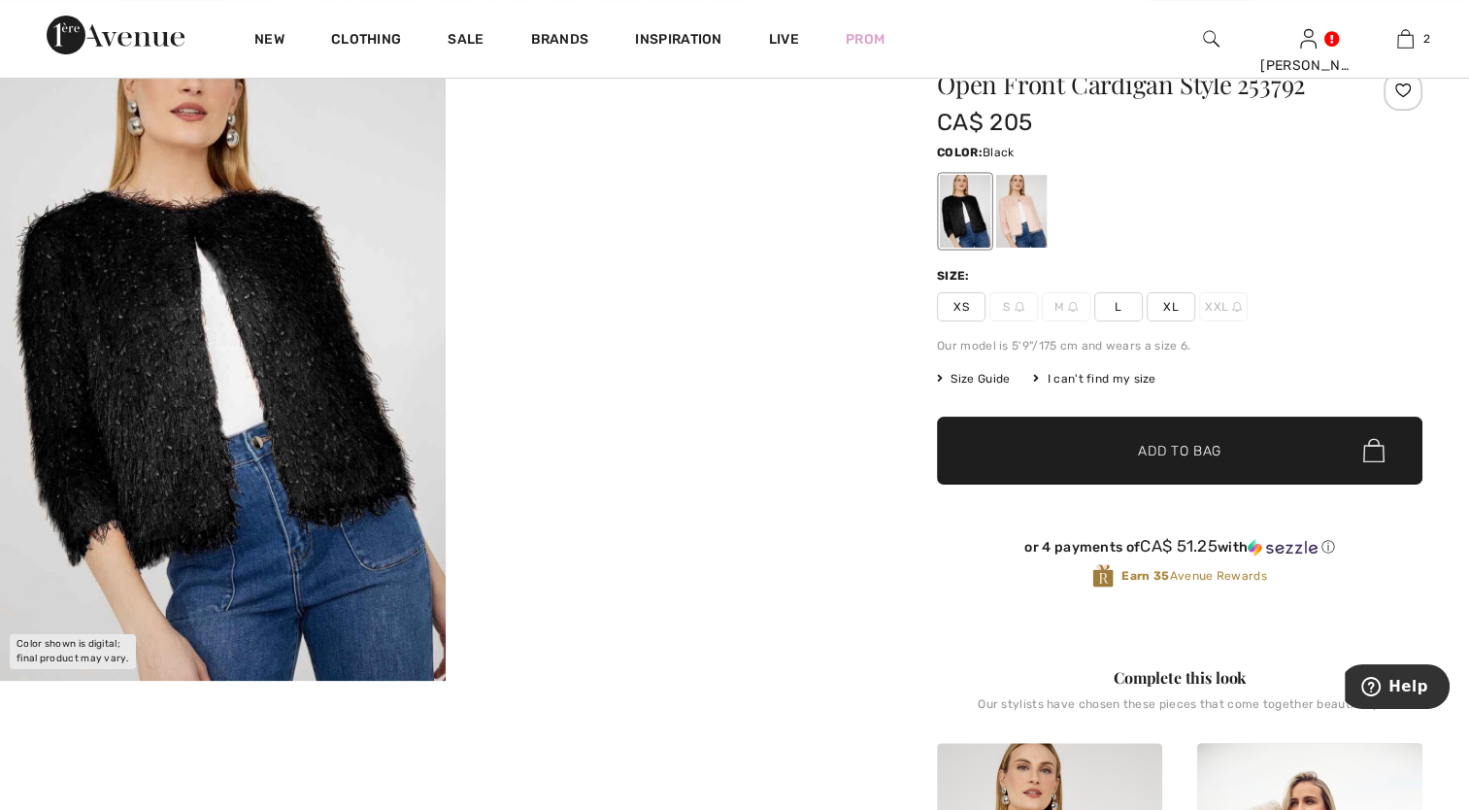
click at [958, 220] on div at bounding box center [965, 211] width 50 height 73
click at [974, 379] on span "Size Guide" at bounding box center [973, 378] width 73 height 17
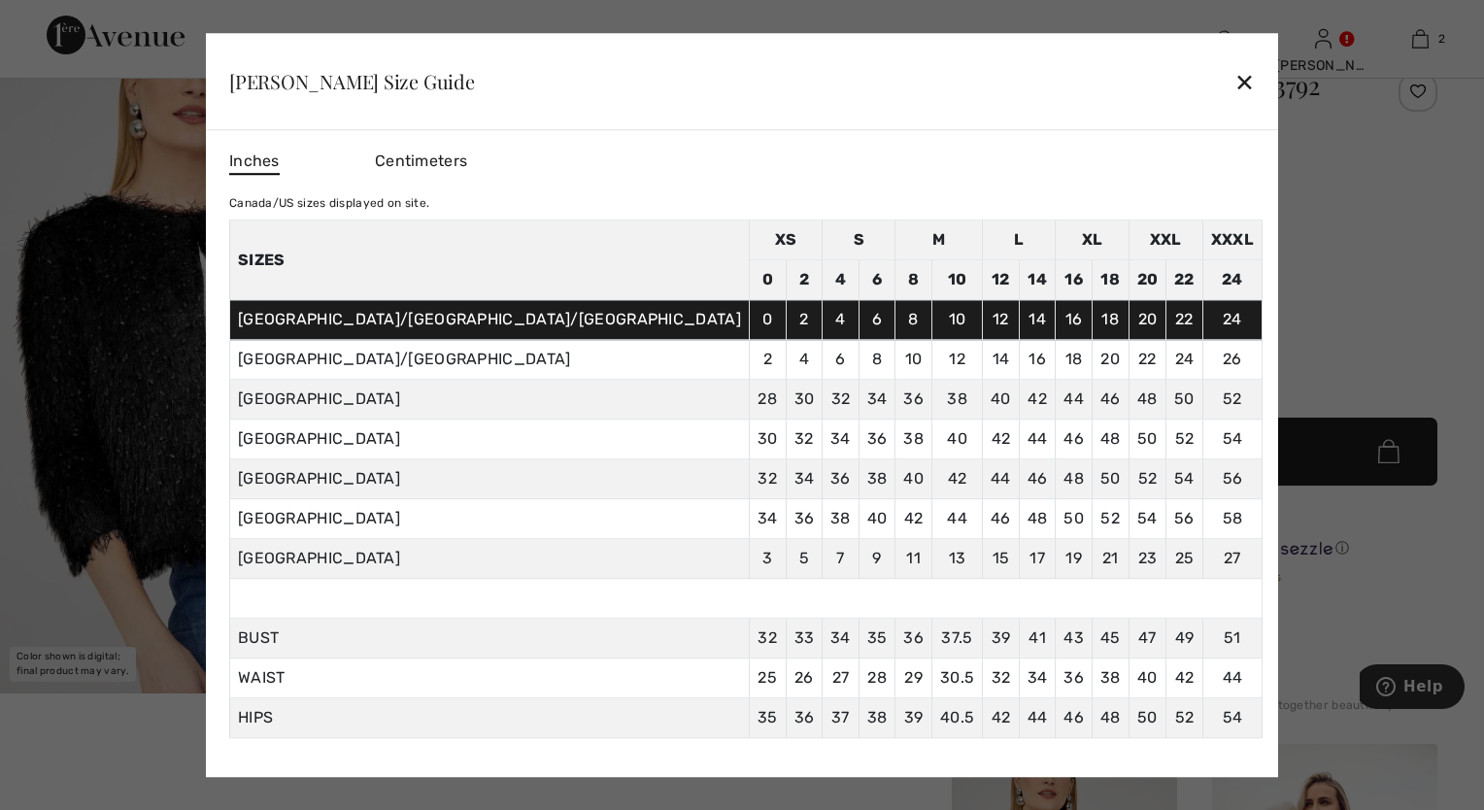
click at [1234, 79] on div "✕" at bounding box center [1244, 81] width 20 height 41
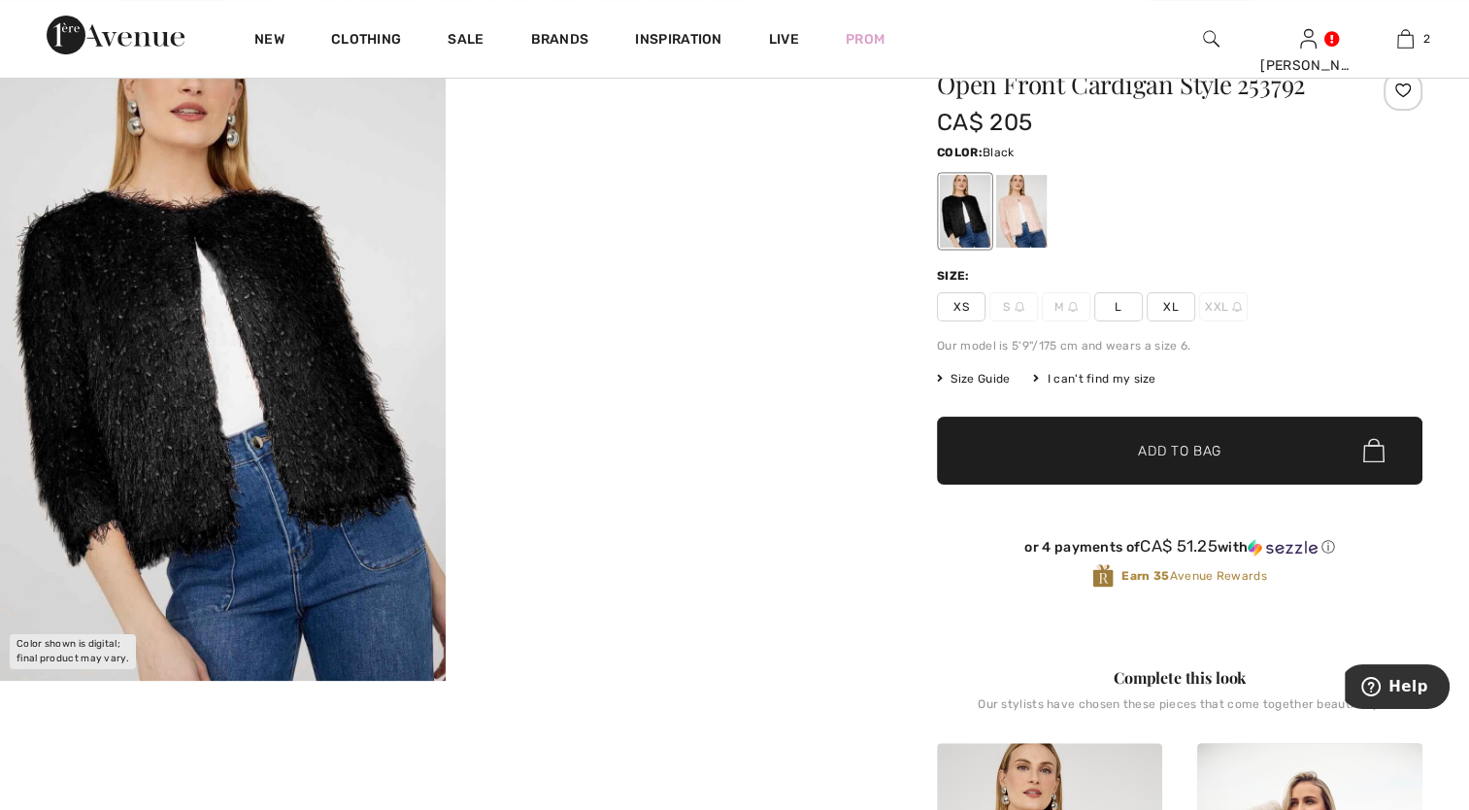
click at [1170, 313] on span "XL" at bounding box center [1171, 306] width 49 height 29
click at [1136, 452] on span "✔ Added to Bag" at bounding box center [1150, 450] width 118 height 20
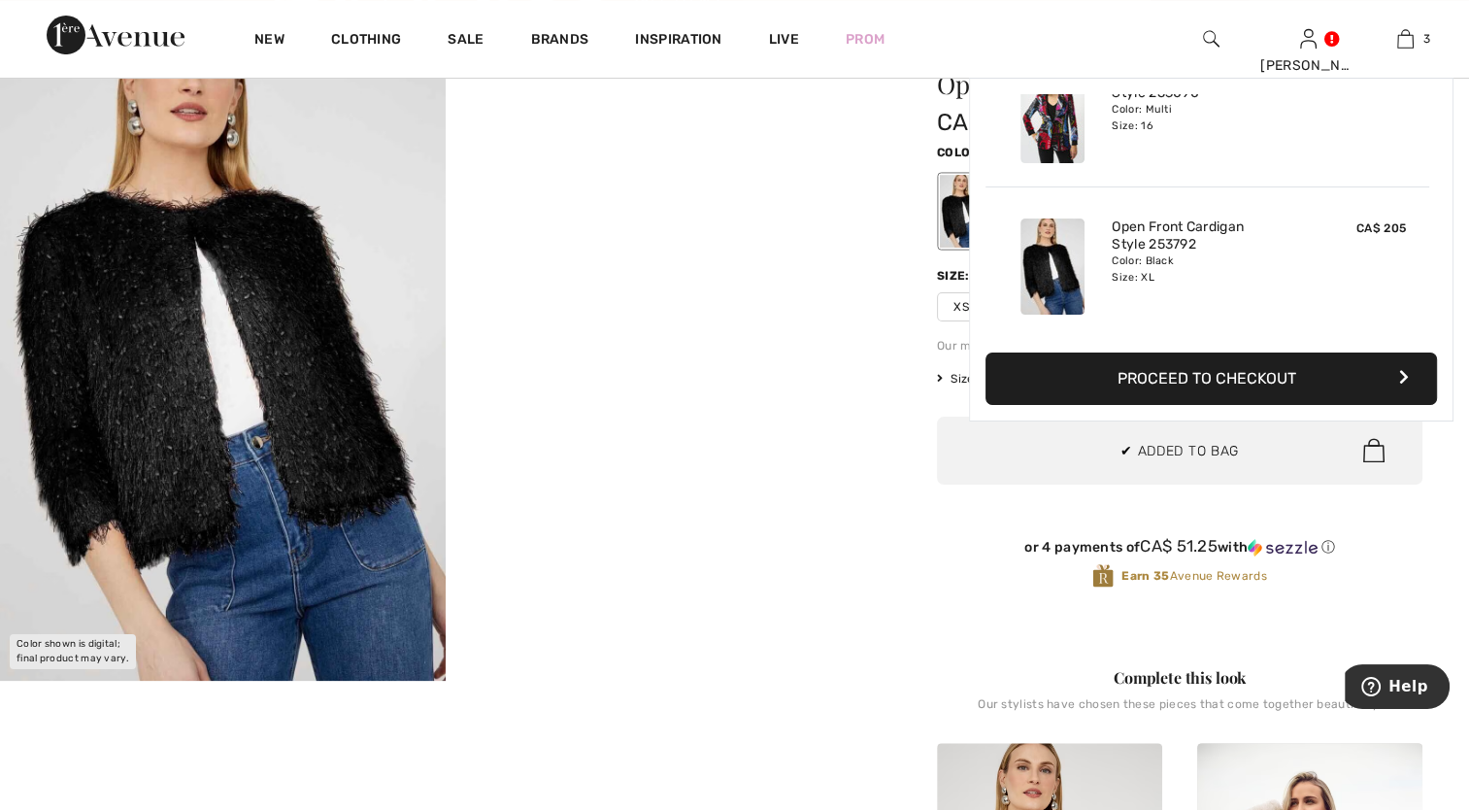
scroll to position [0, 0]
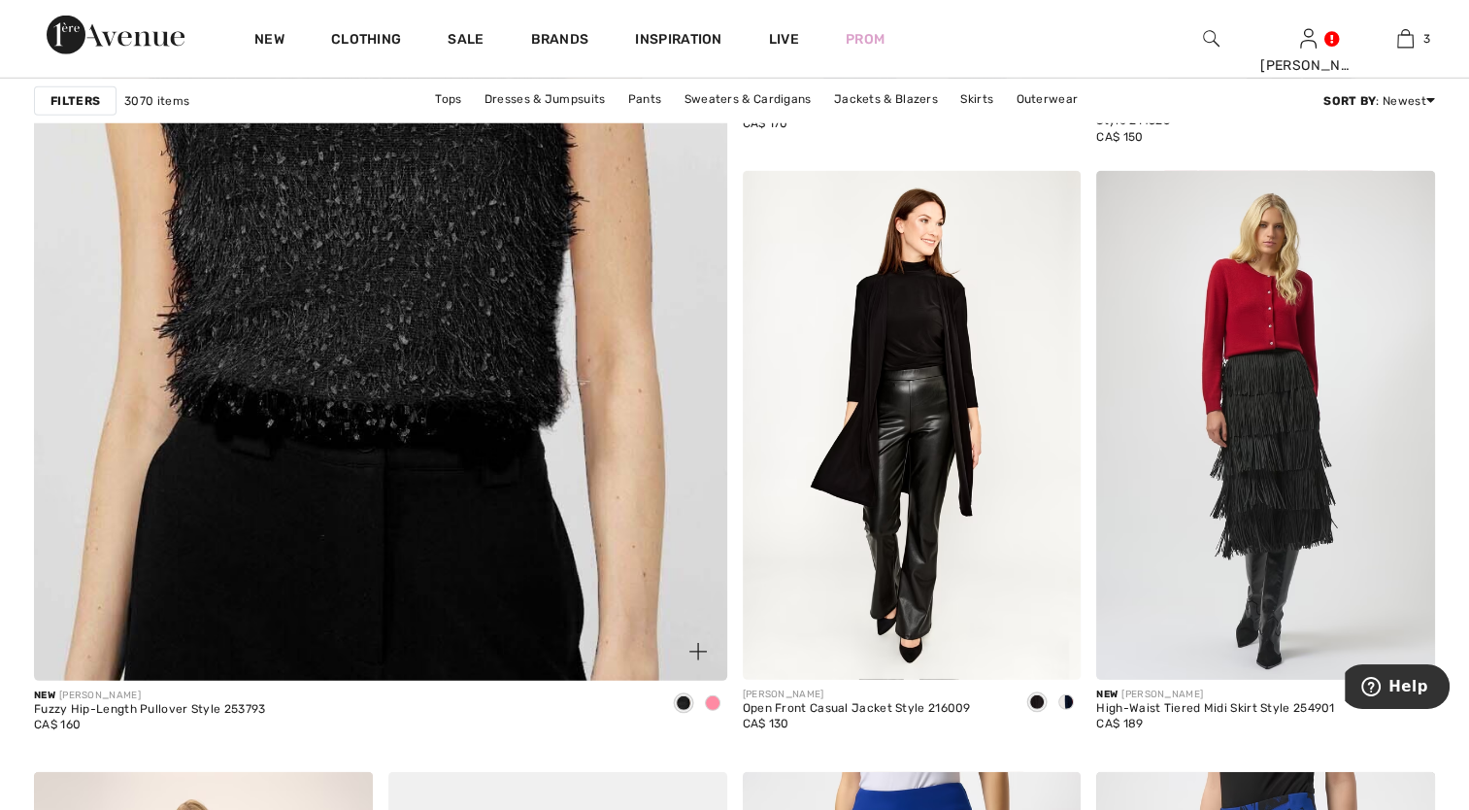
scroll to position [5535, 0]
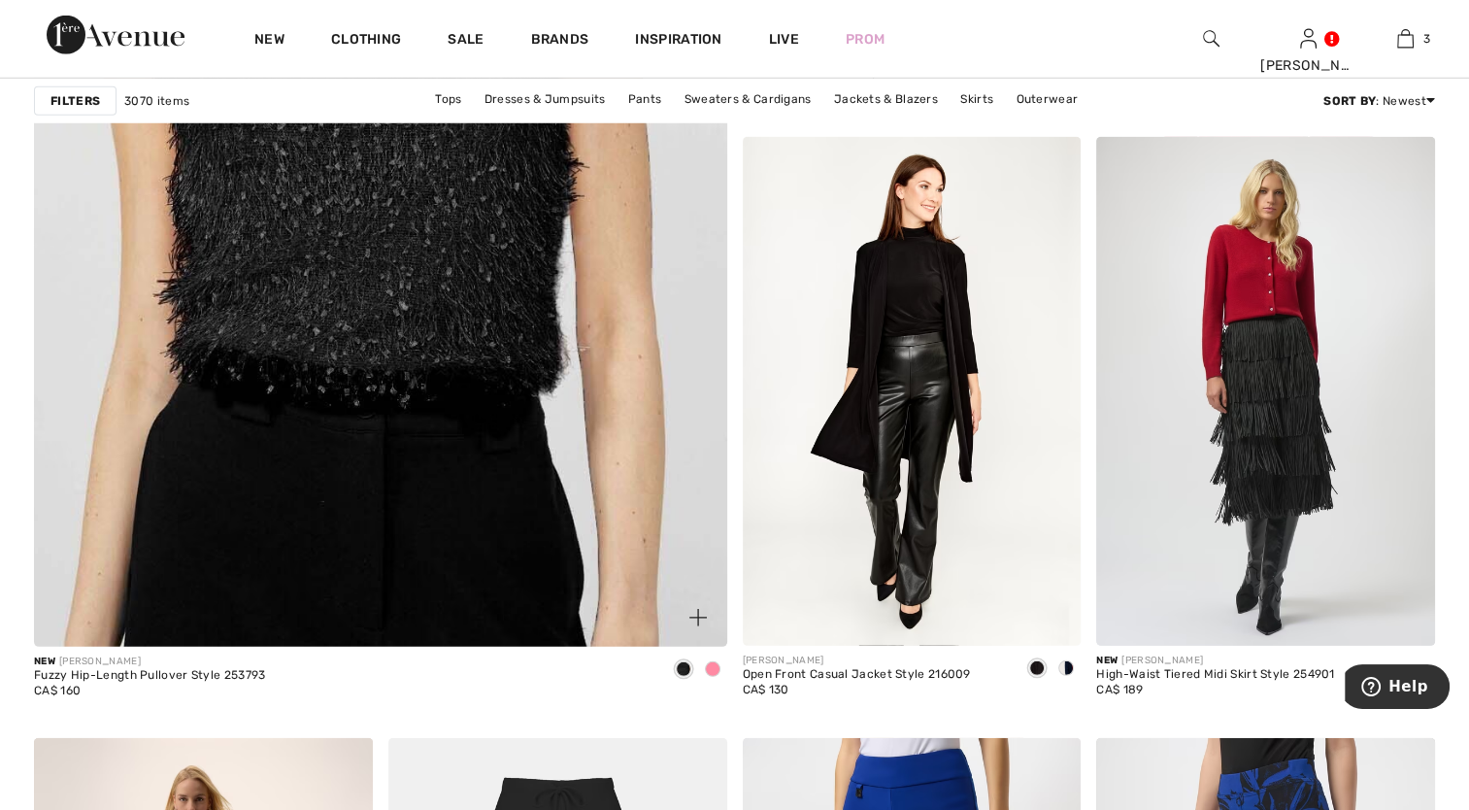
click at [417, 234] on img at bounding box center [380, 160] width 831 height 1247
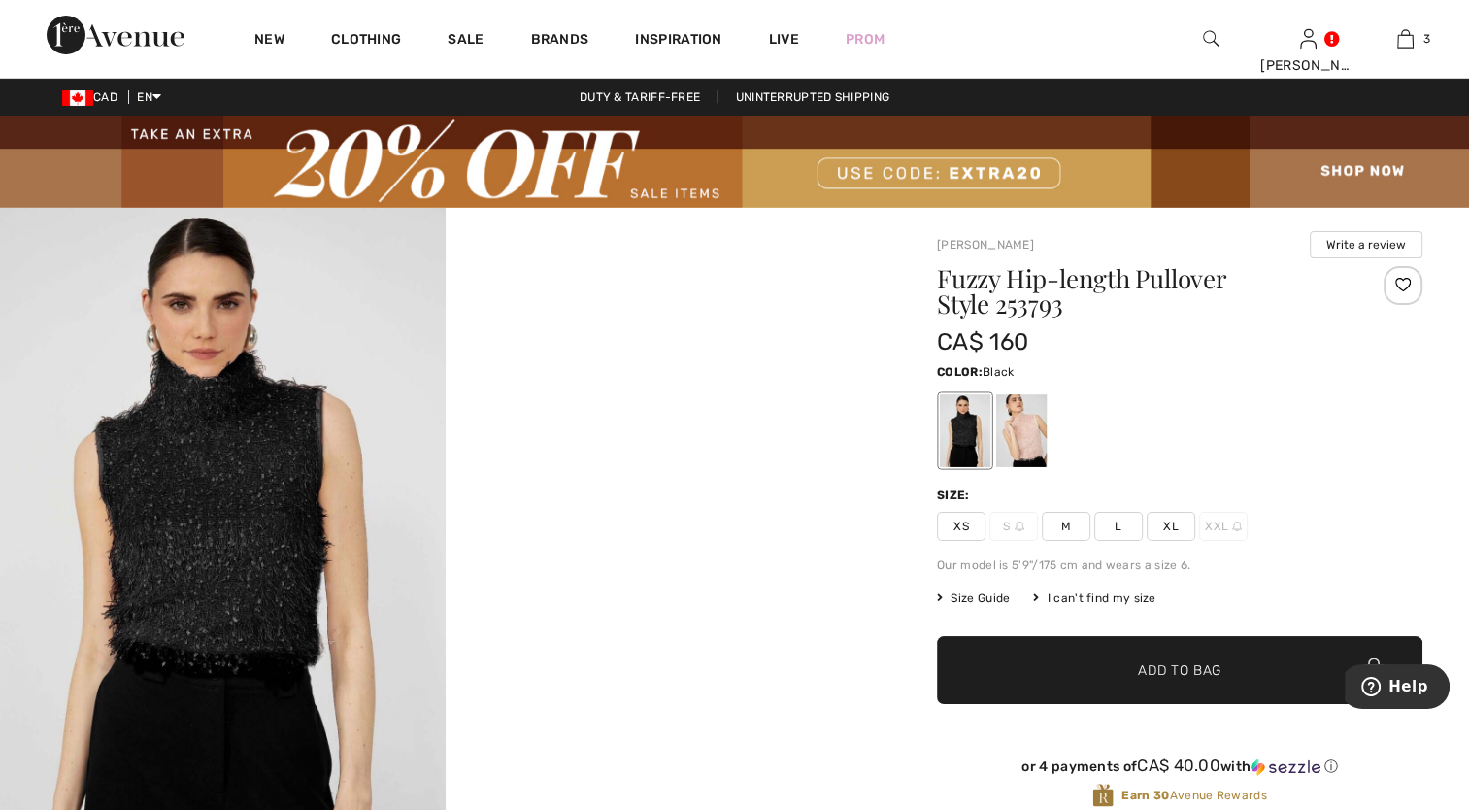
click at [972, 446] on div at bounding box center [965, 430] width 50 height 73
click at [1033, 442] on div at bounding box center [1021, 430] width 50 height 73
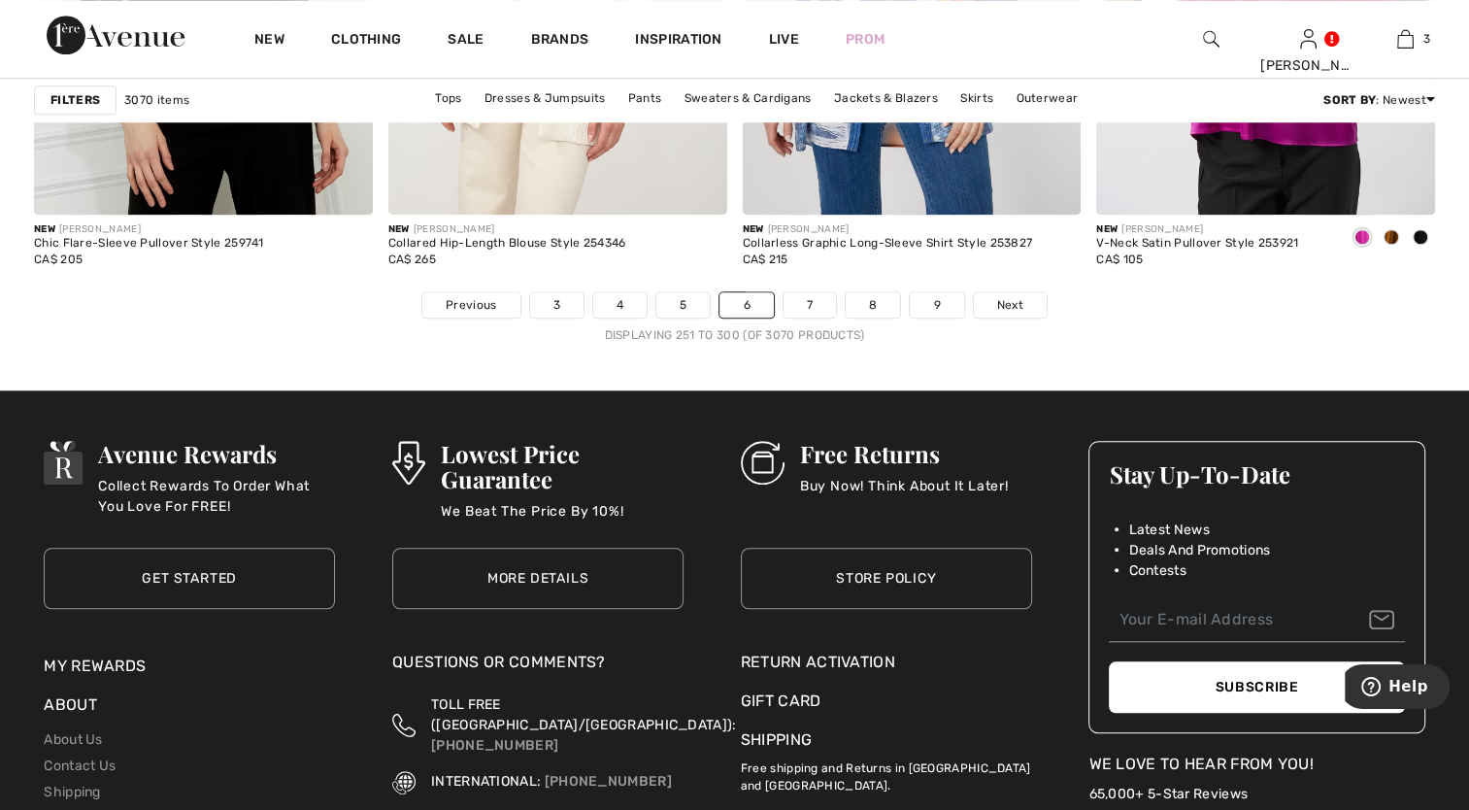
scroll to position [9031, 0]
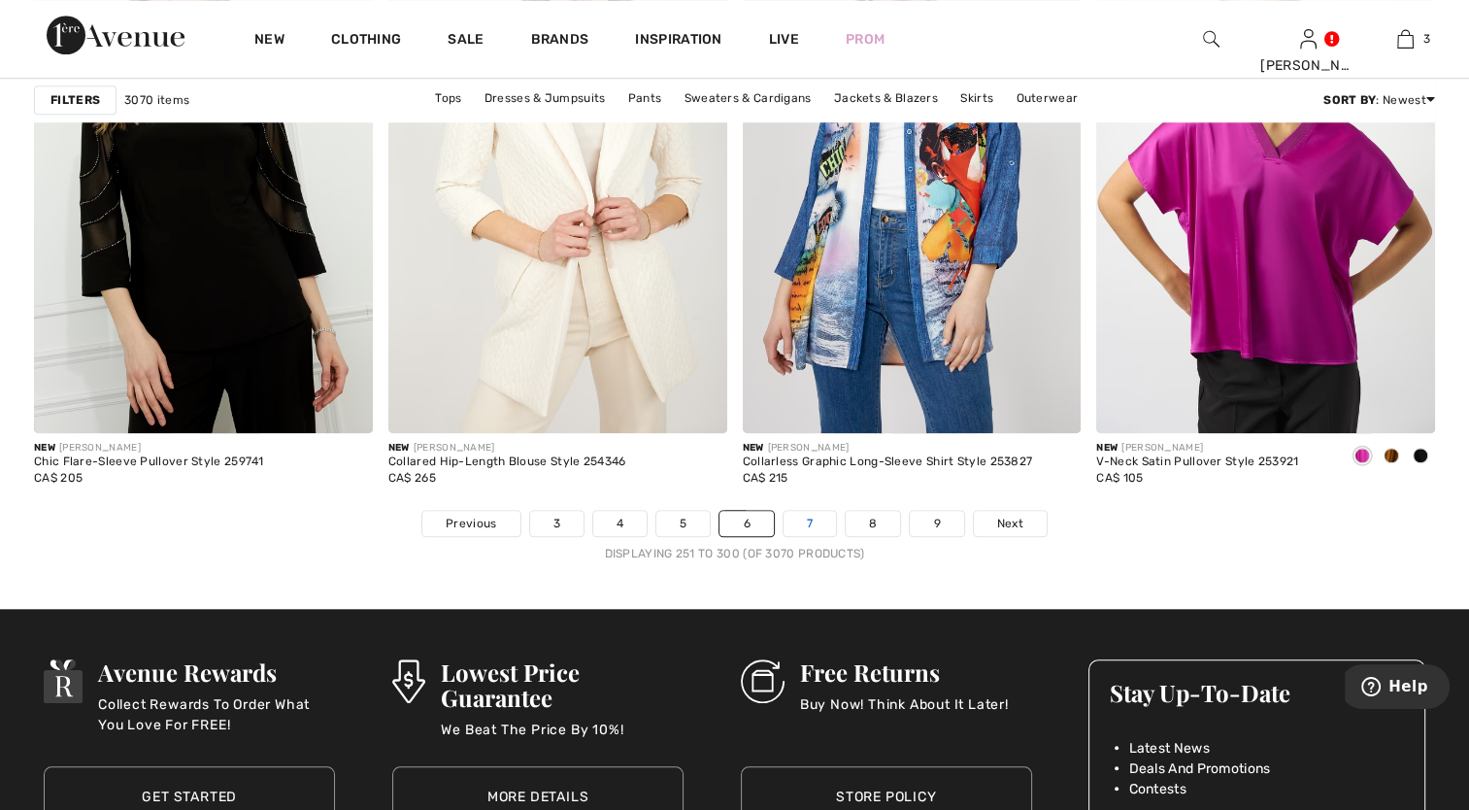
click at [812, 520] on link "7" at bounding box center [810, 523] width 52 height 25
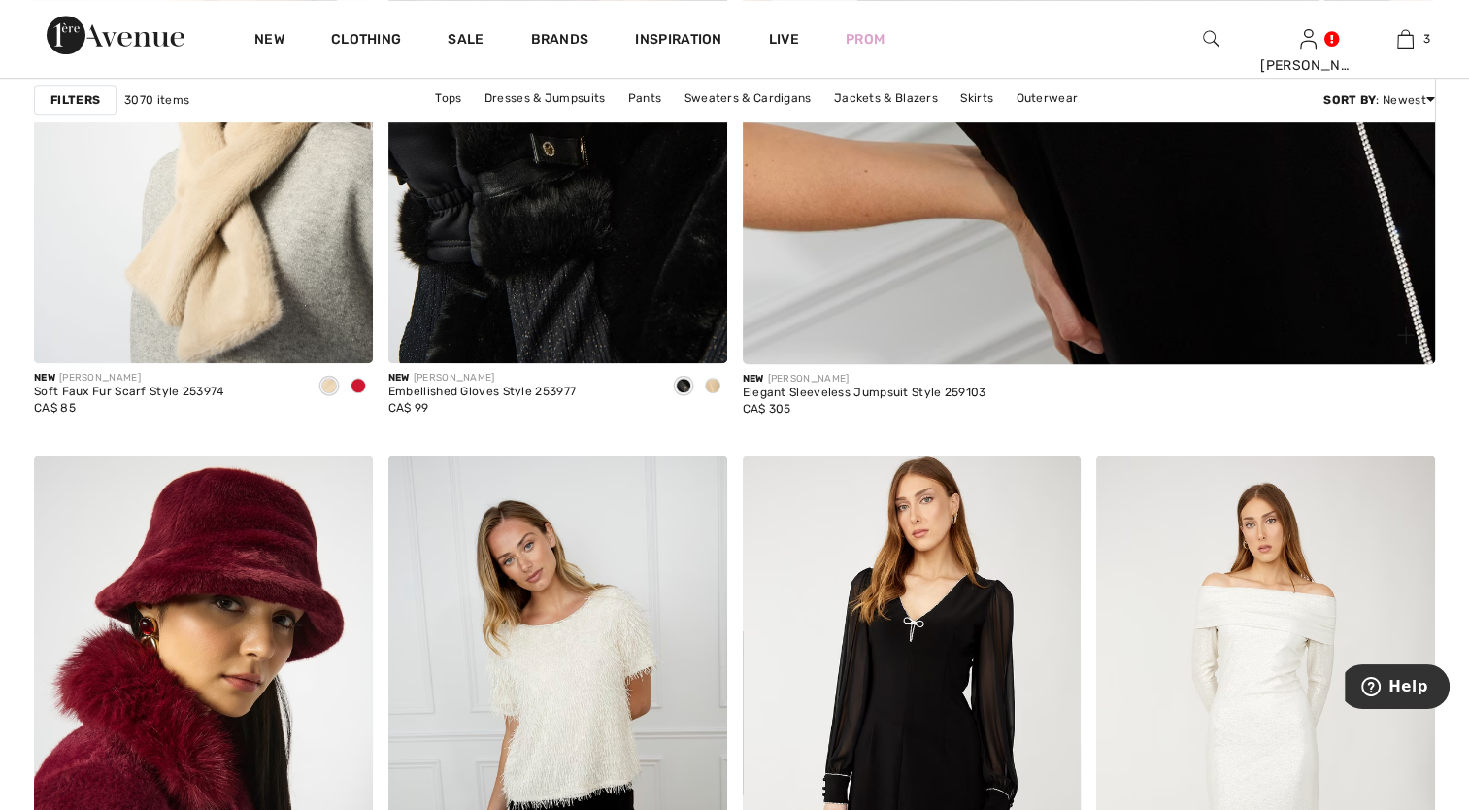
scroll to position [1262, 0]
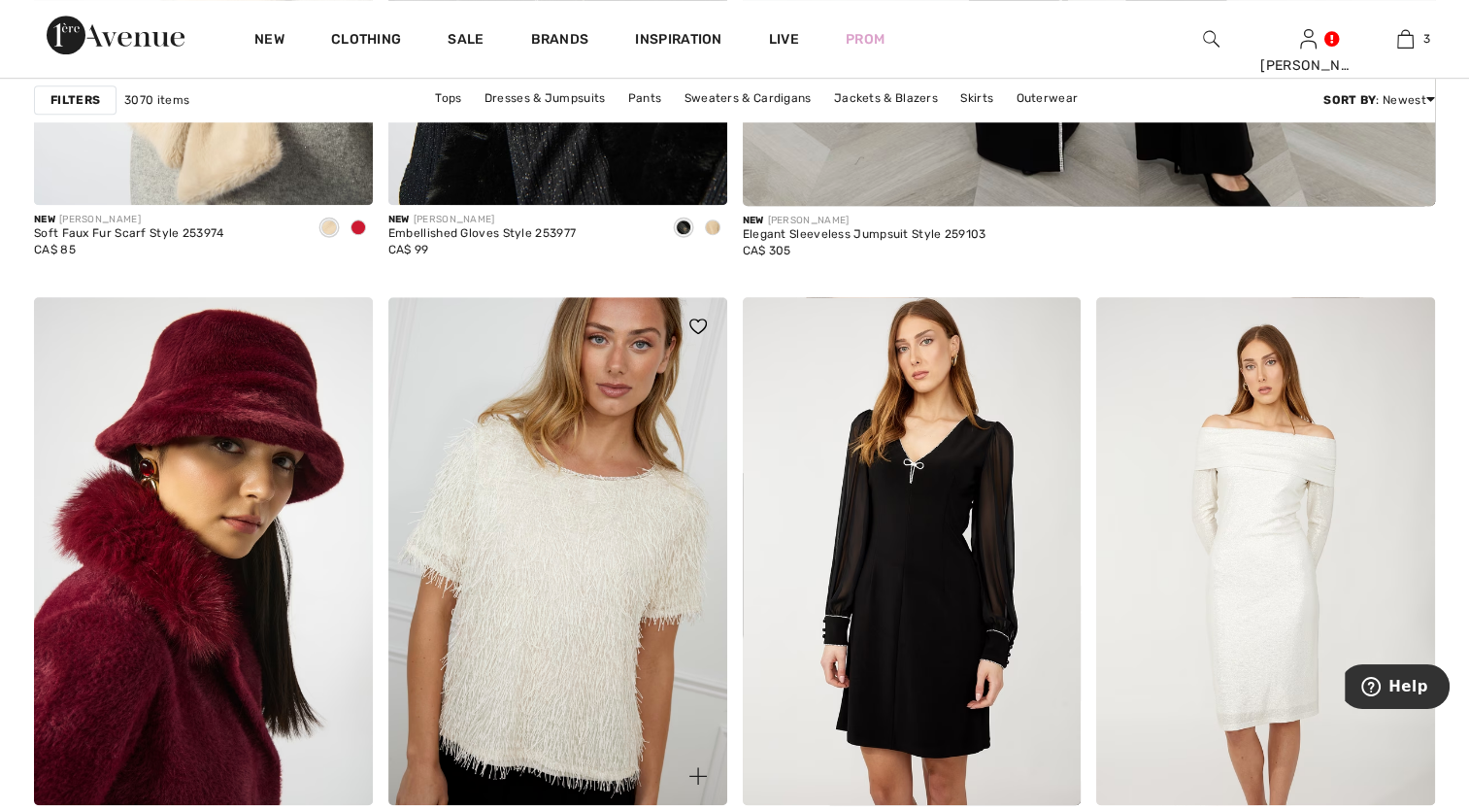
click at [535, 530] on img at bounding box center [557, 551] width 339 height 508
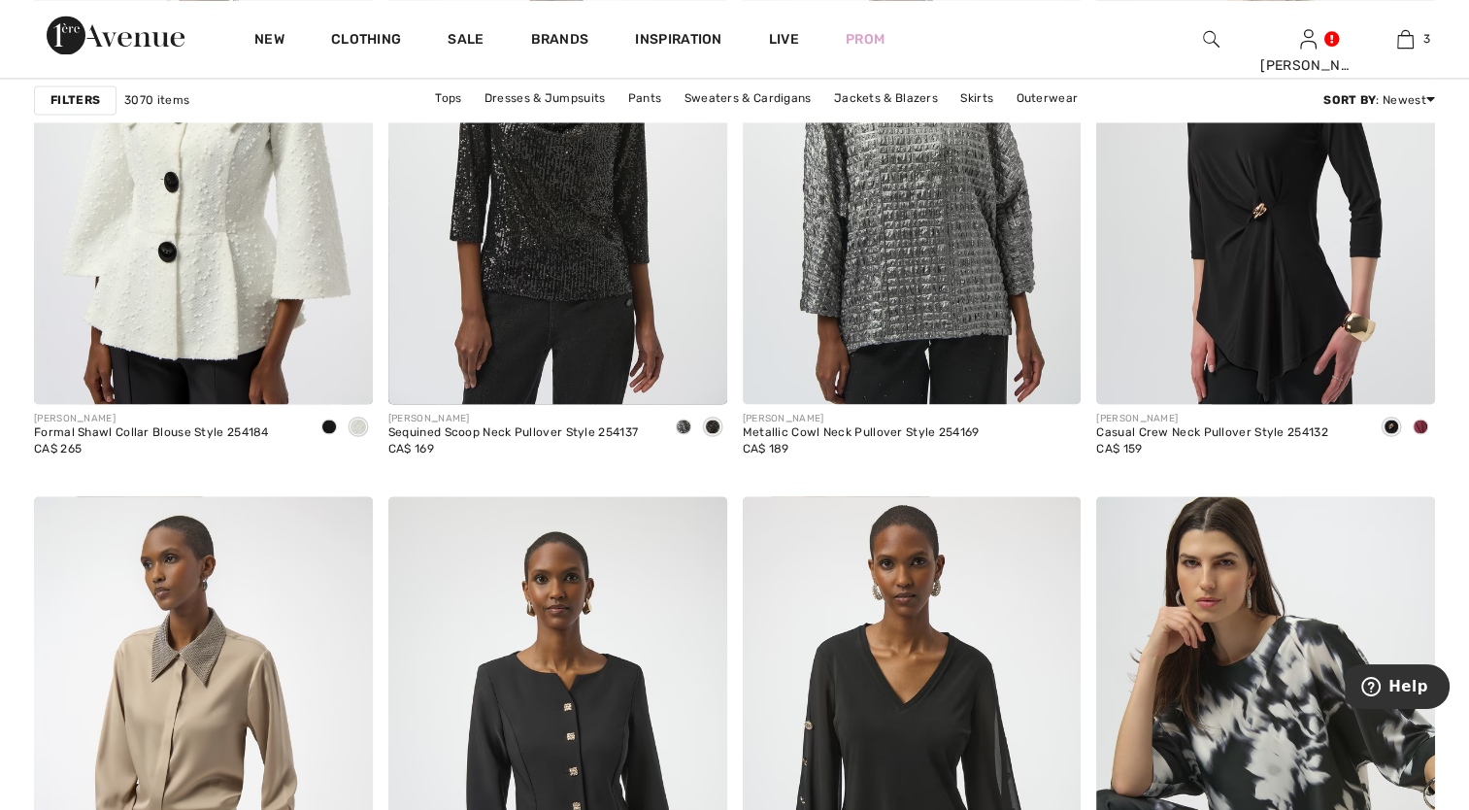
scroll to position [3399, 0]
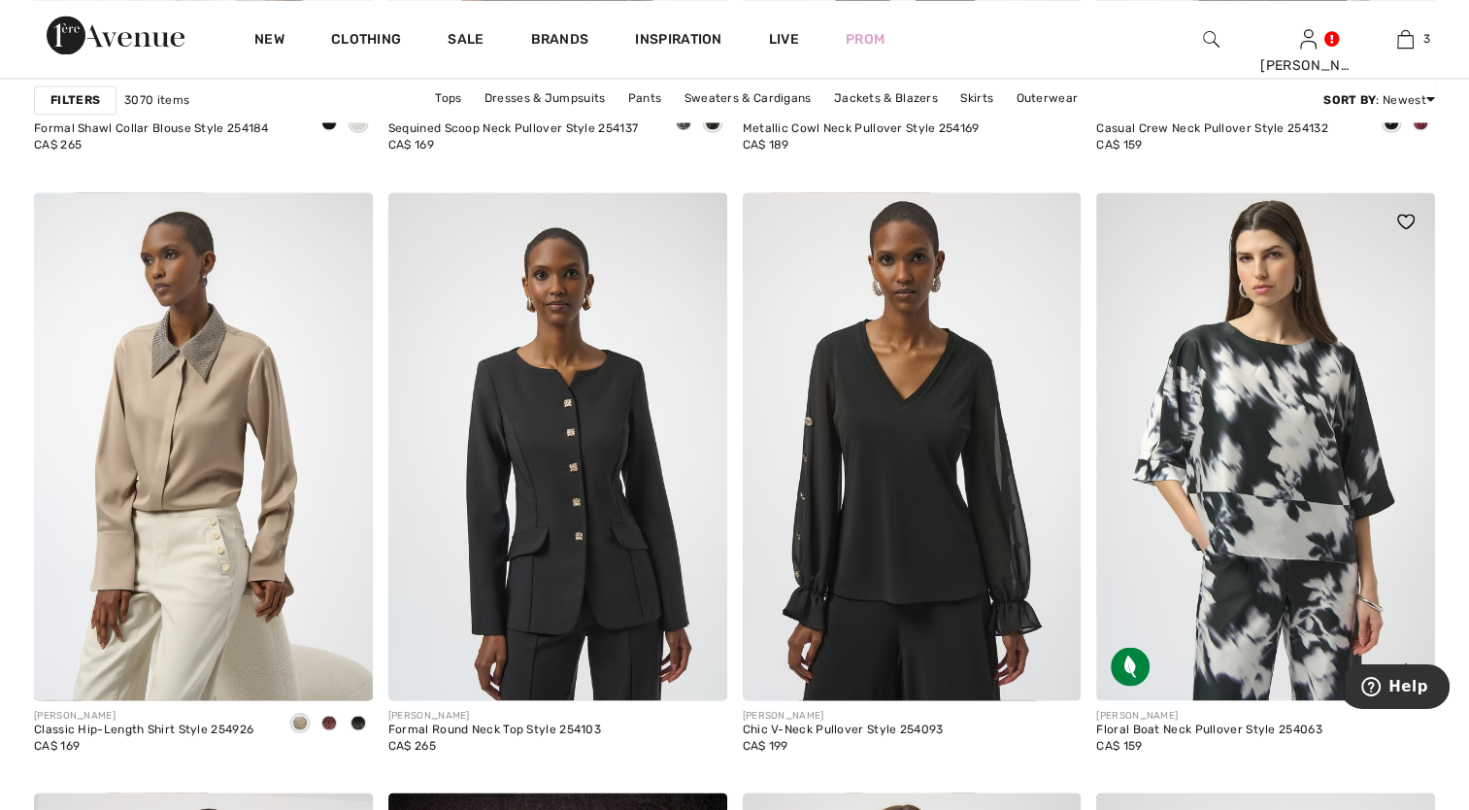
click at [1300, 478] on img at bounding box center [1265, 446] width 339 height 508
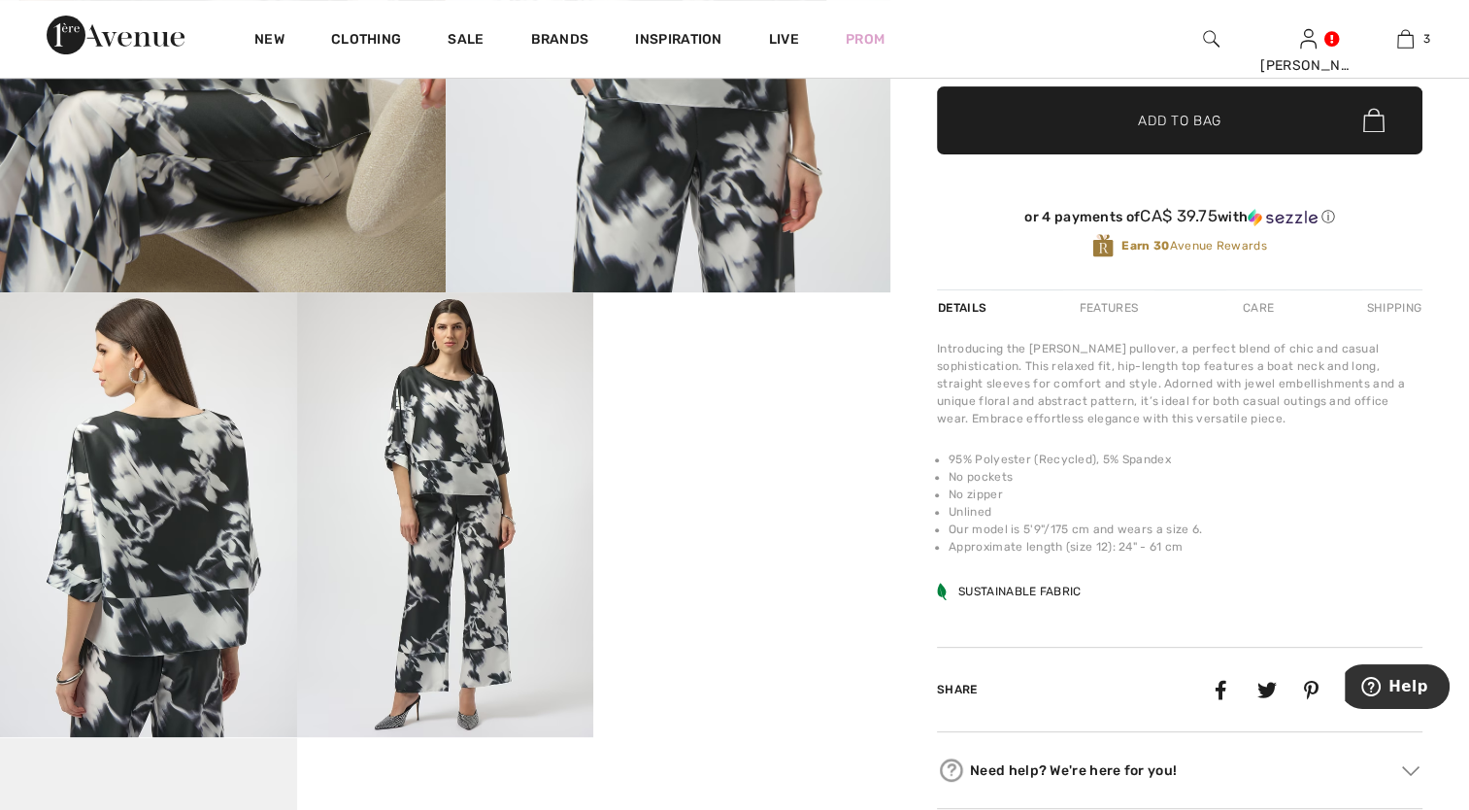
scroll to position [680, 0]
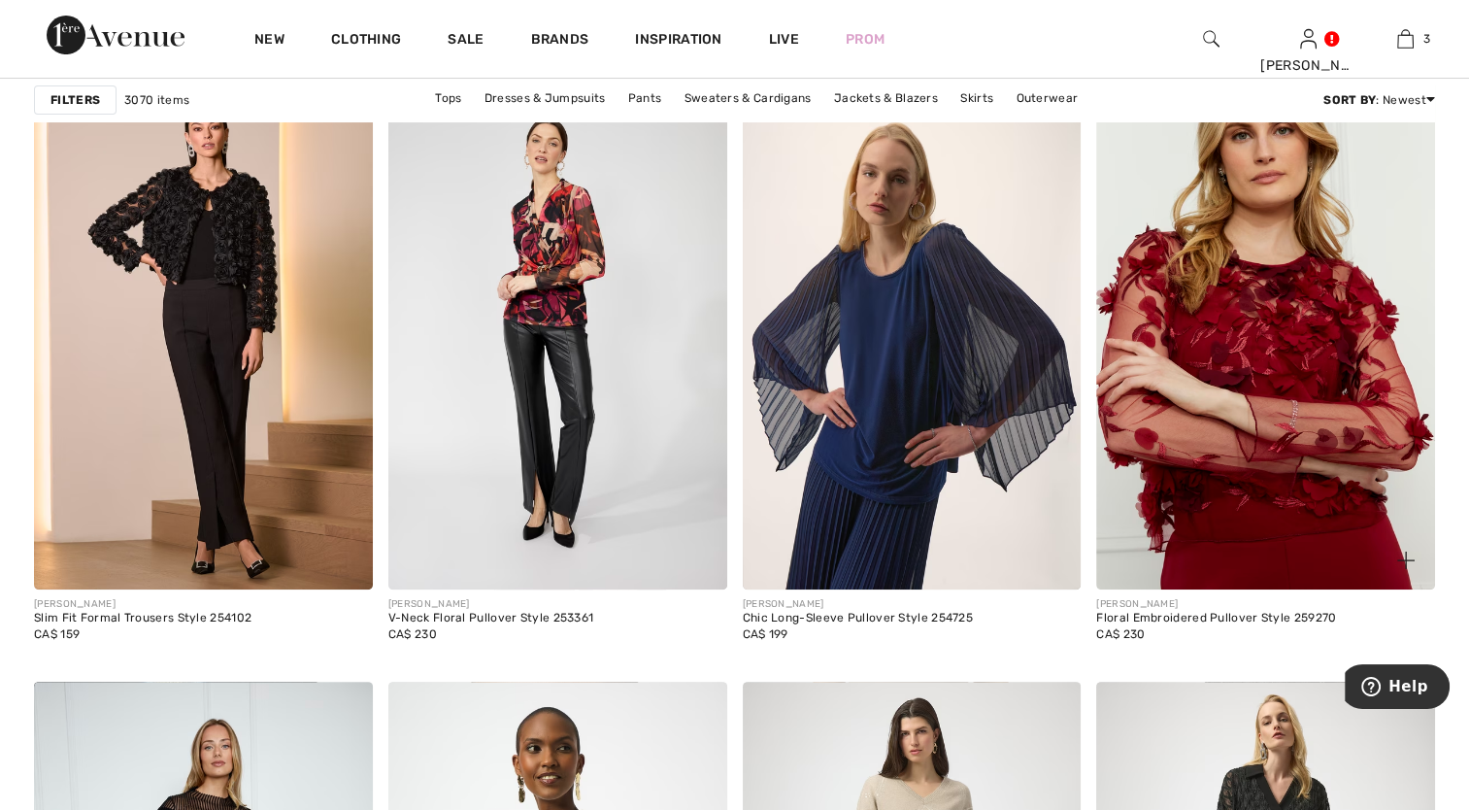
scroll to position [7671, 0]
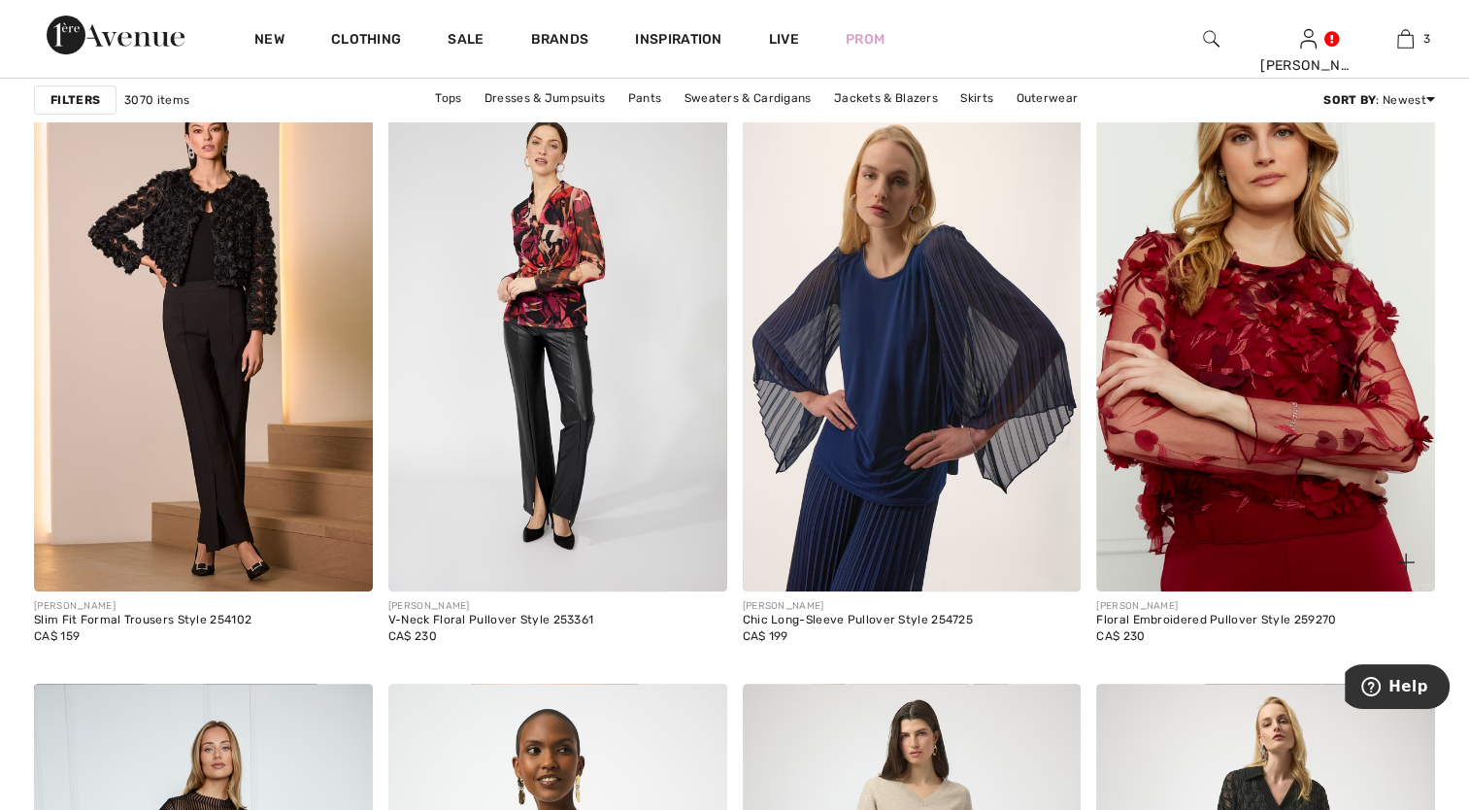
click at [1235, 379] on img at bounding box center [1265, 338] width 339 height 508
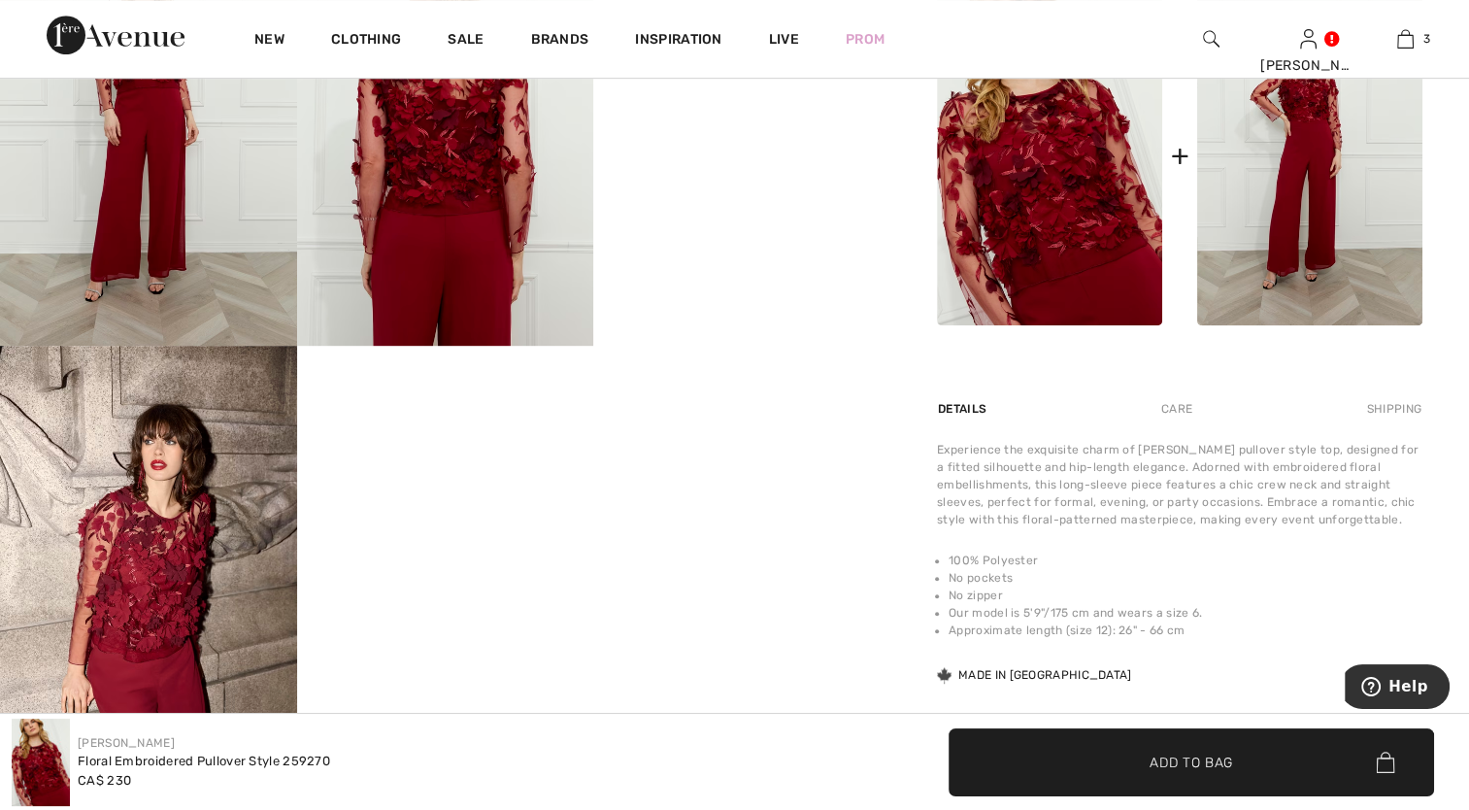
scroll to position [583, 0]
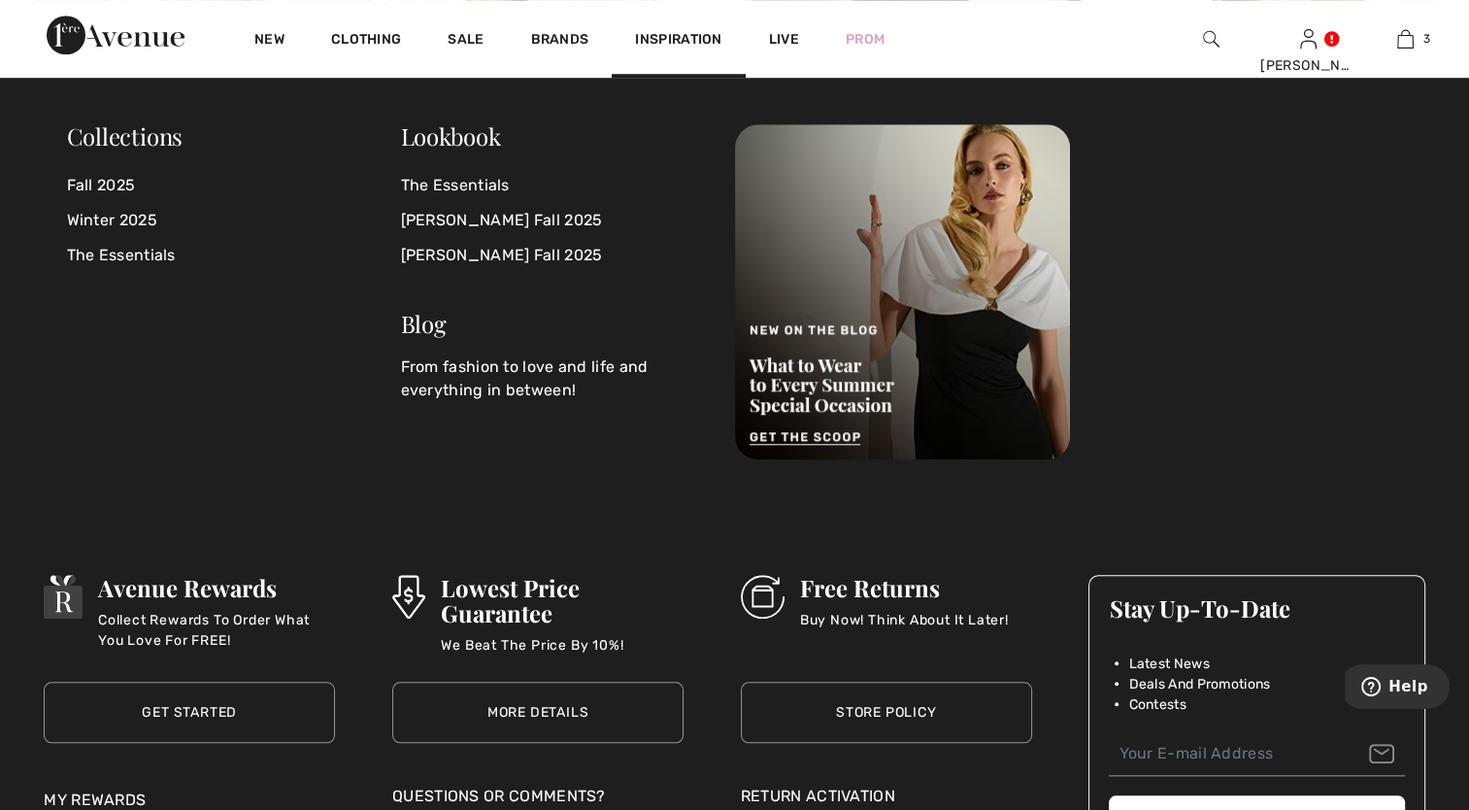
scroll to position [9031, 0]
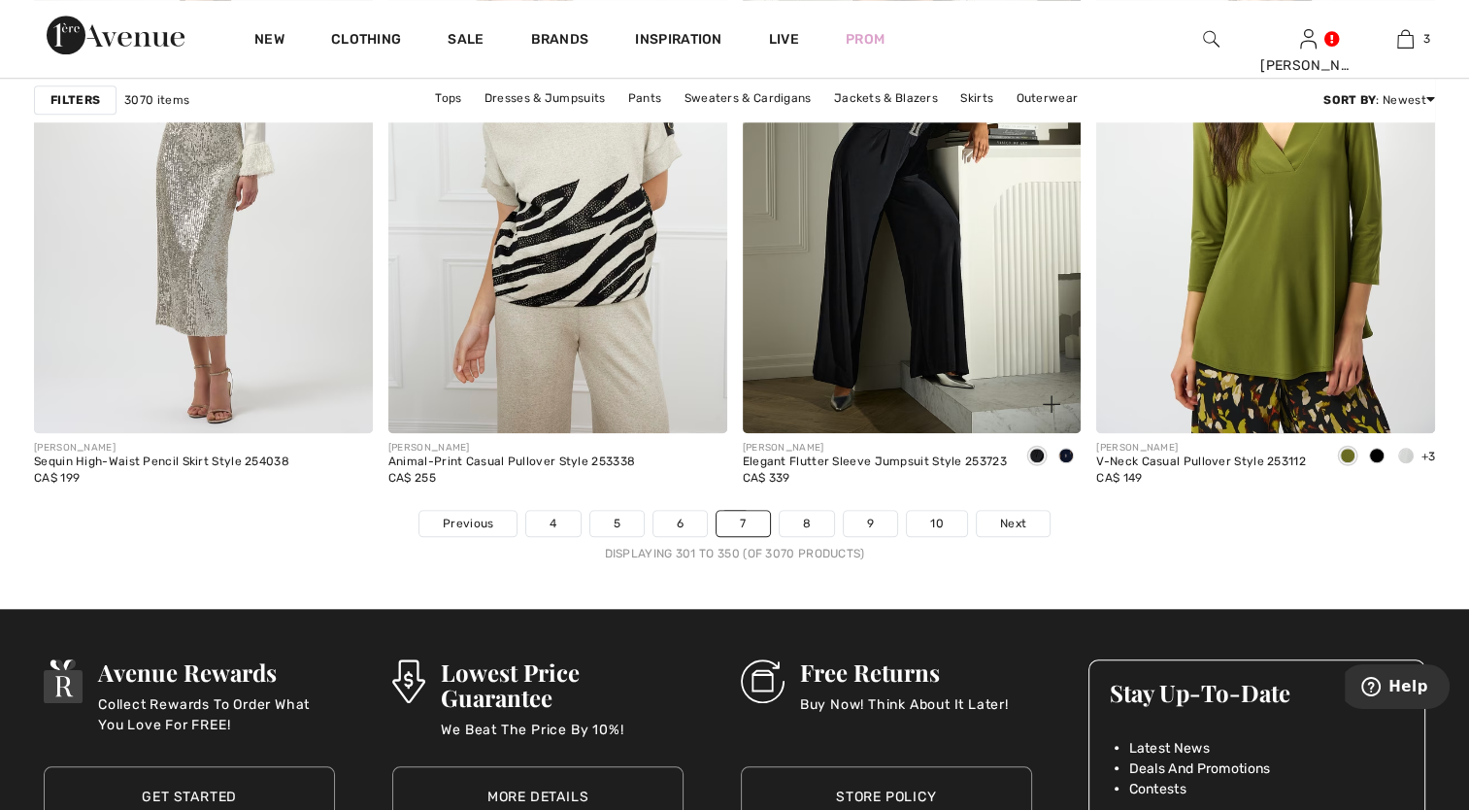
drag, startPoint x: 807, startPoint y: 522, endPoint x: 811, endPoint y: 496, distance: 26.5
click at [806, 521] on link "8" at bounding box center [807, 523] width 54 height 25
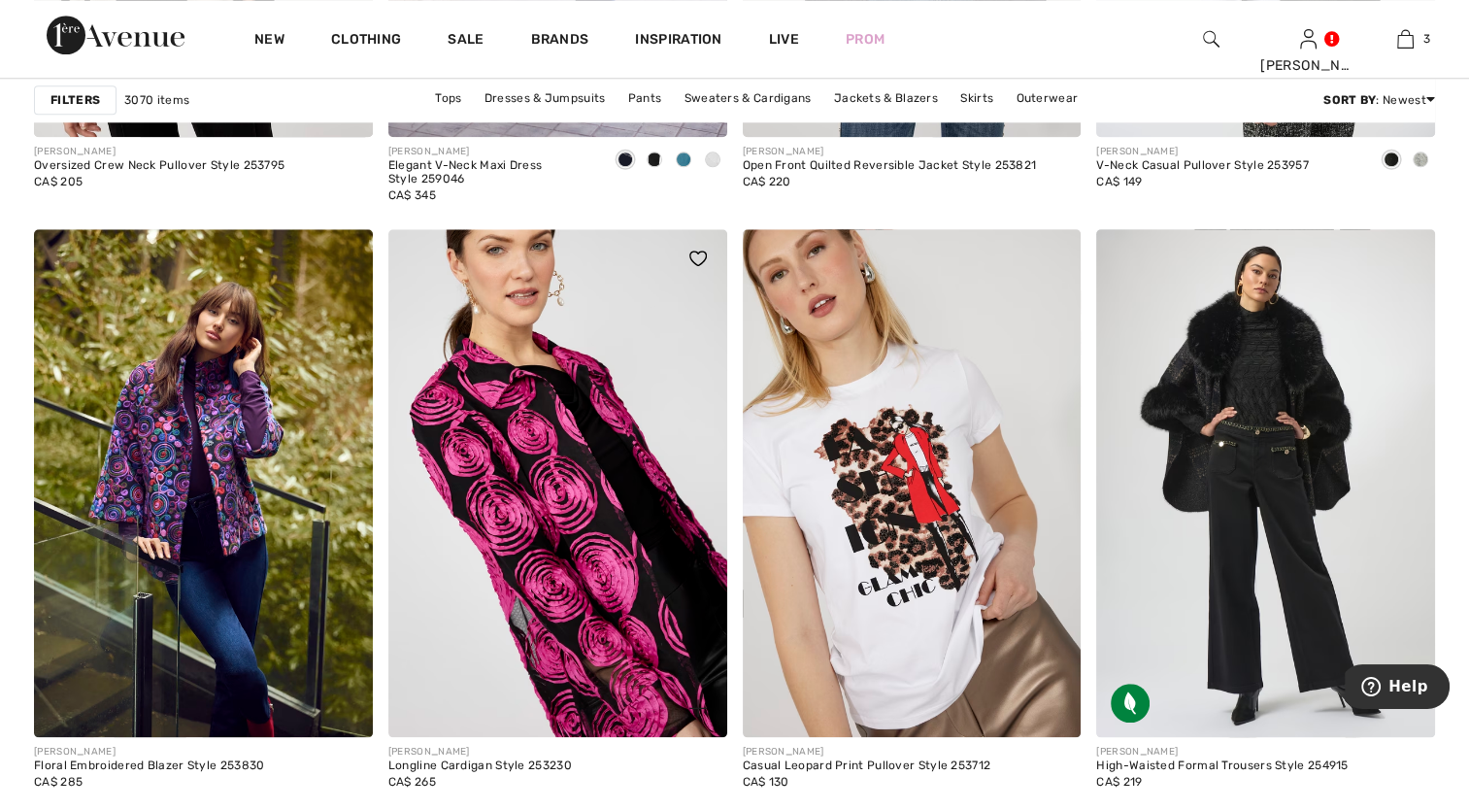
scroll to position [2039, 0]
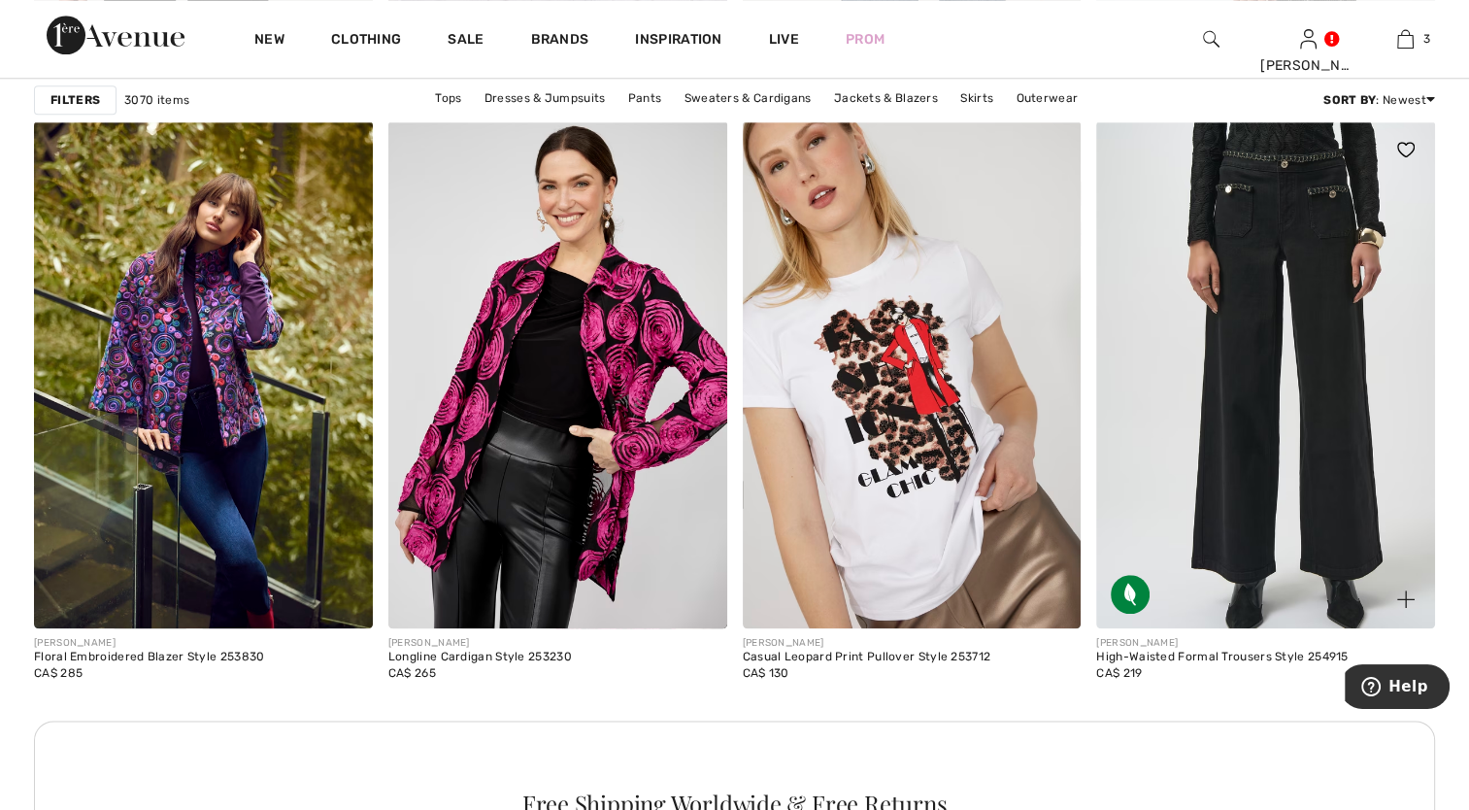
click at [1319, 503] on img at bounding box center [1265, 374] width 339 height 508
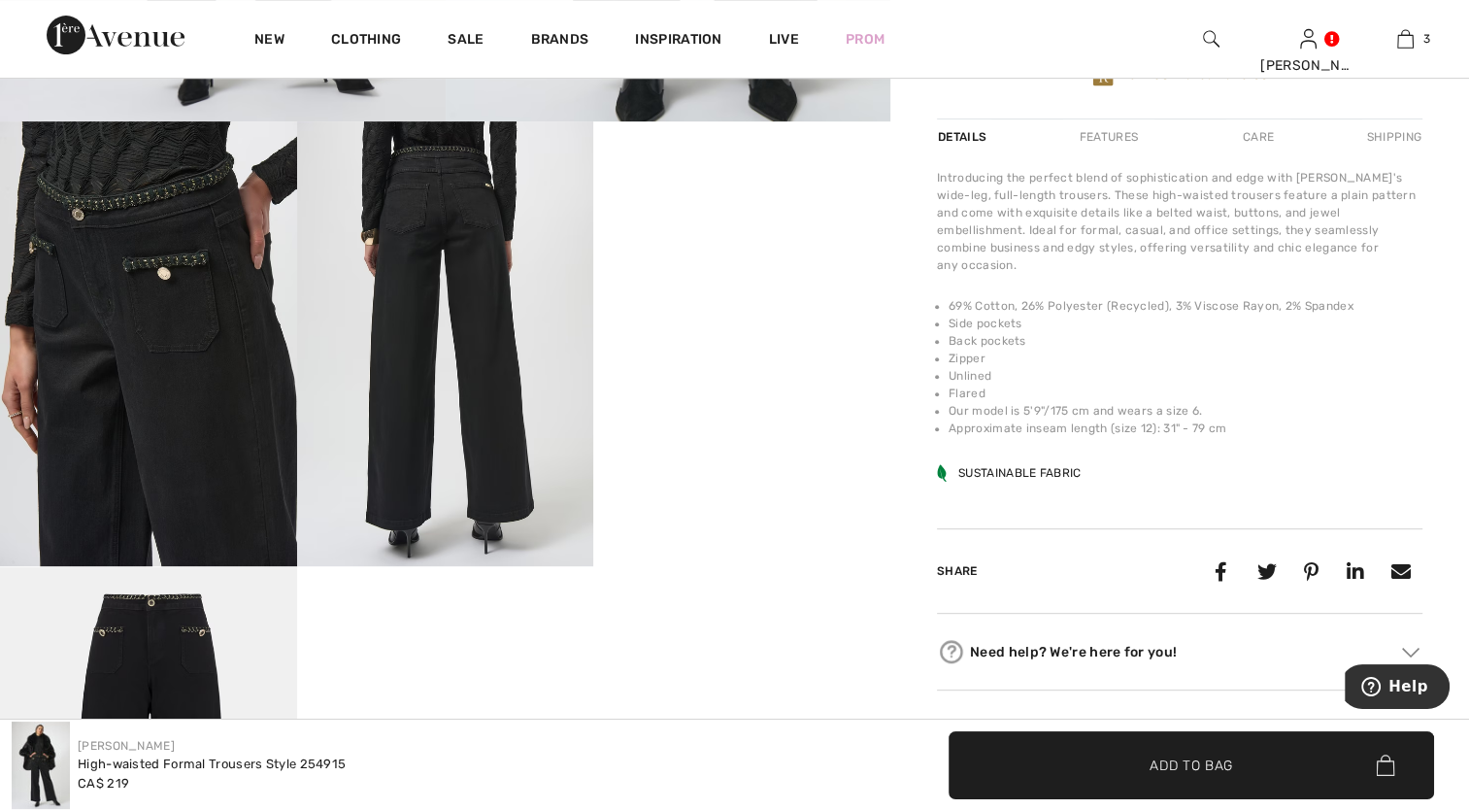
scroll to position [777, 0]
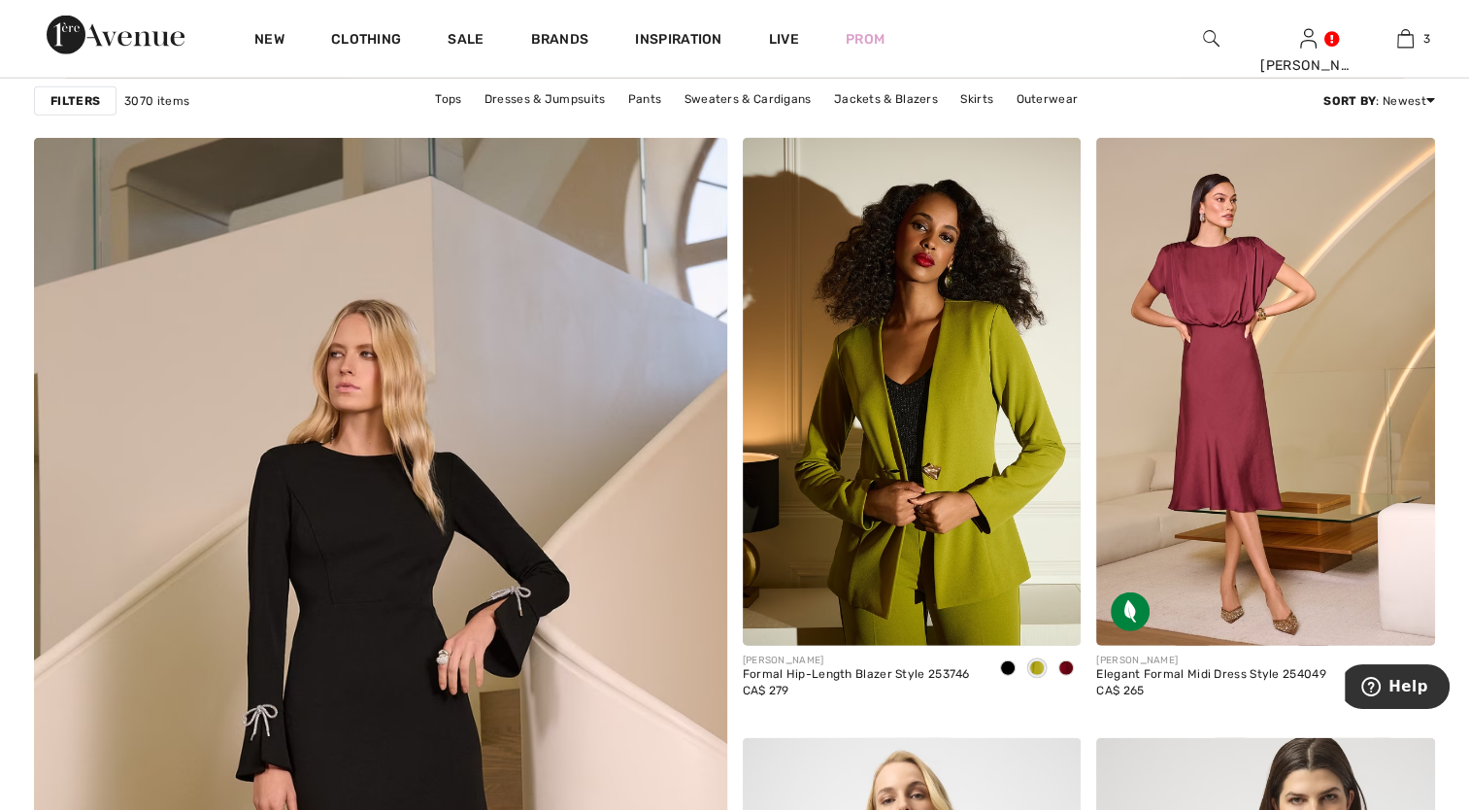
scroll to position [4952, 0]
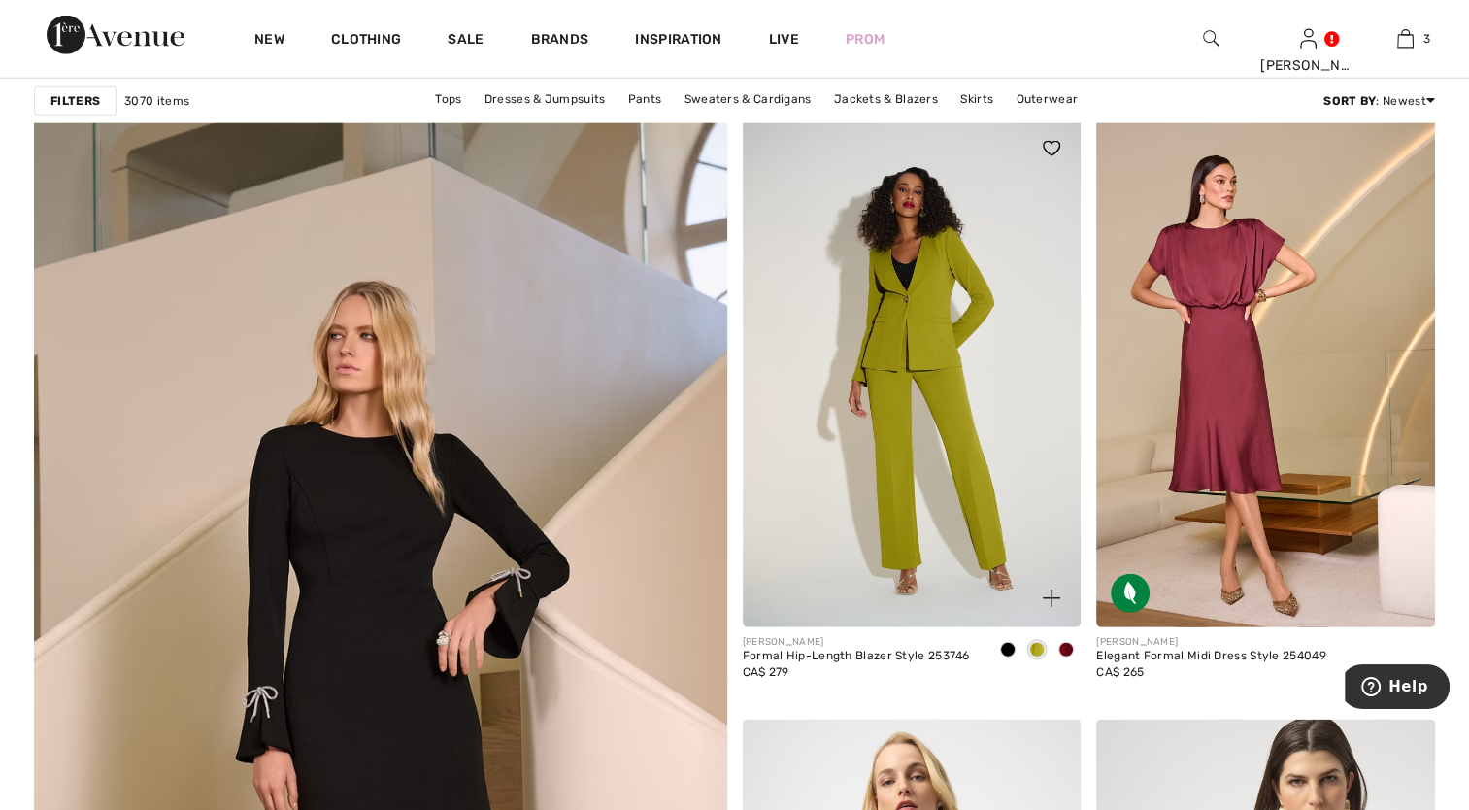
click at [930, 348] on img at bounding box center [912, 373] width 339 height 508
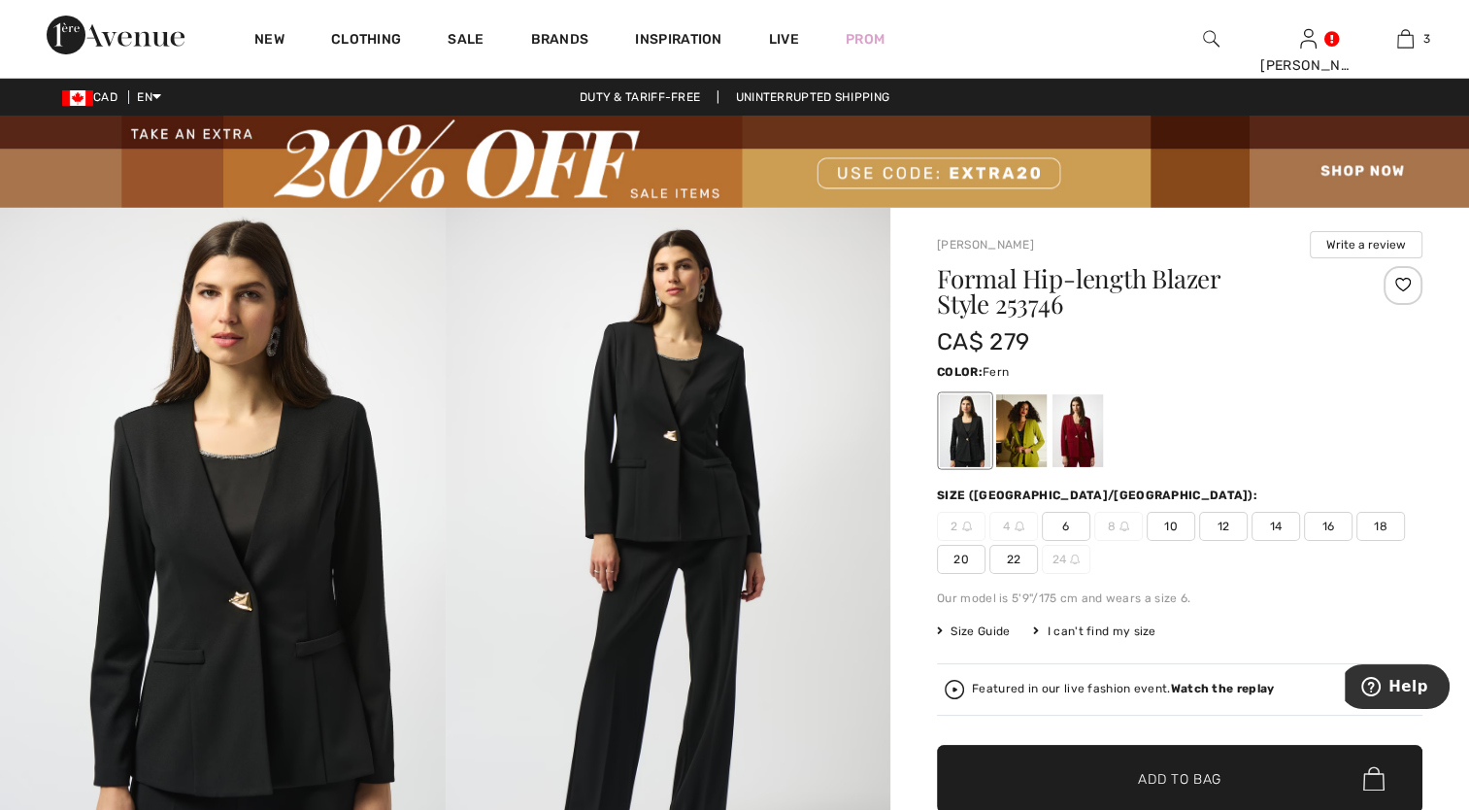
click at [1039, 408] on div at bounding box center [1021, 430] width 50 height 73
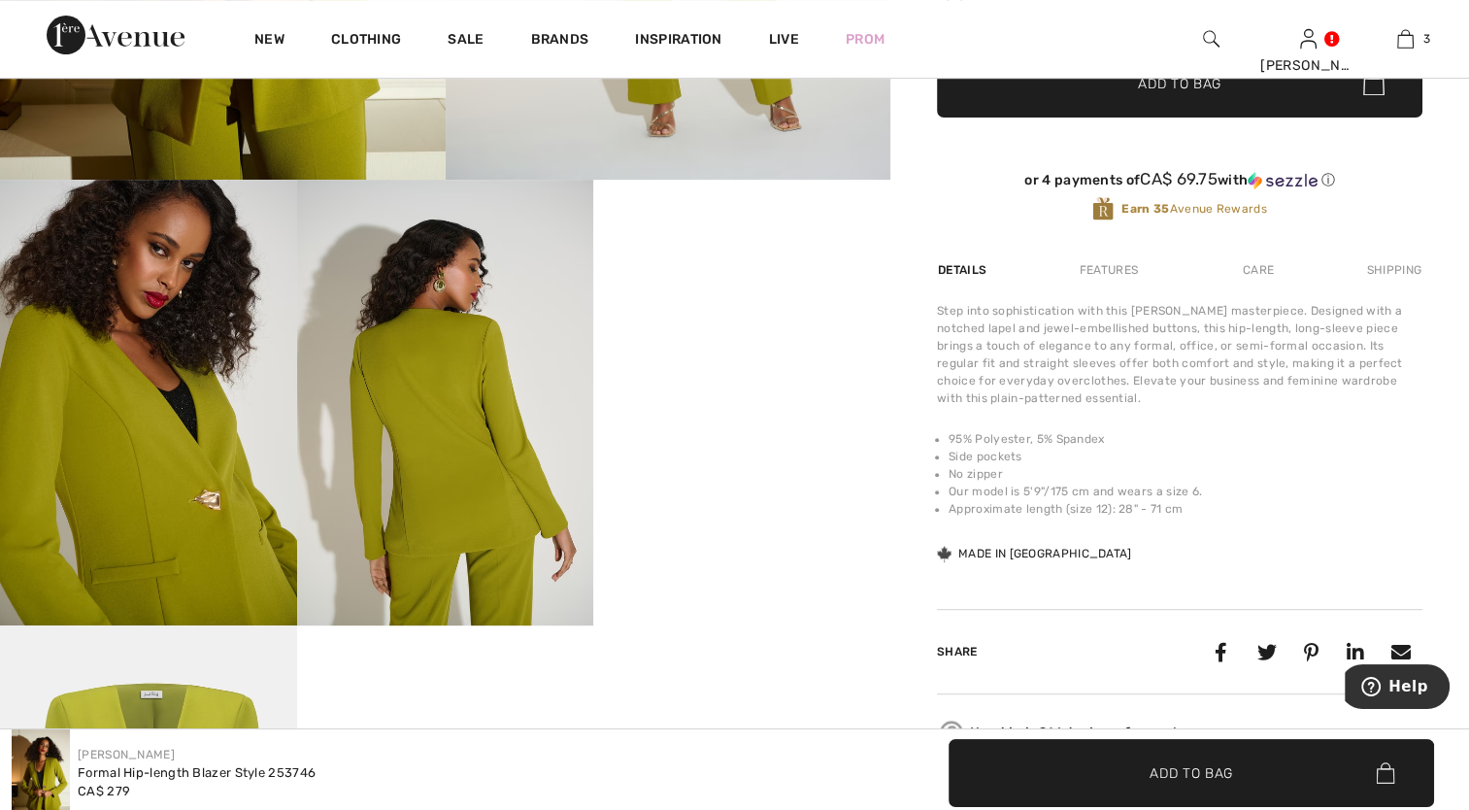
scroll to position [583, 0]
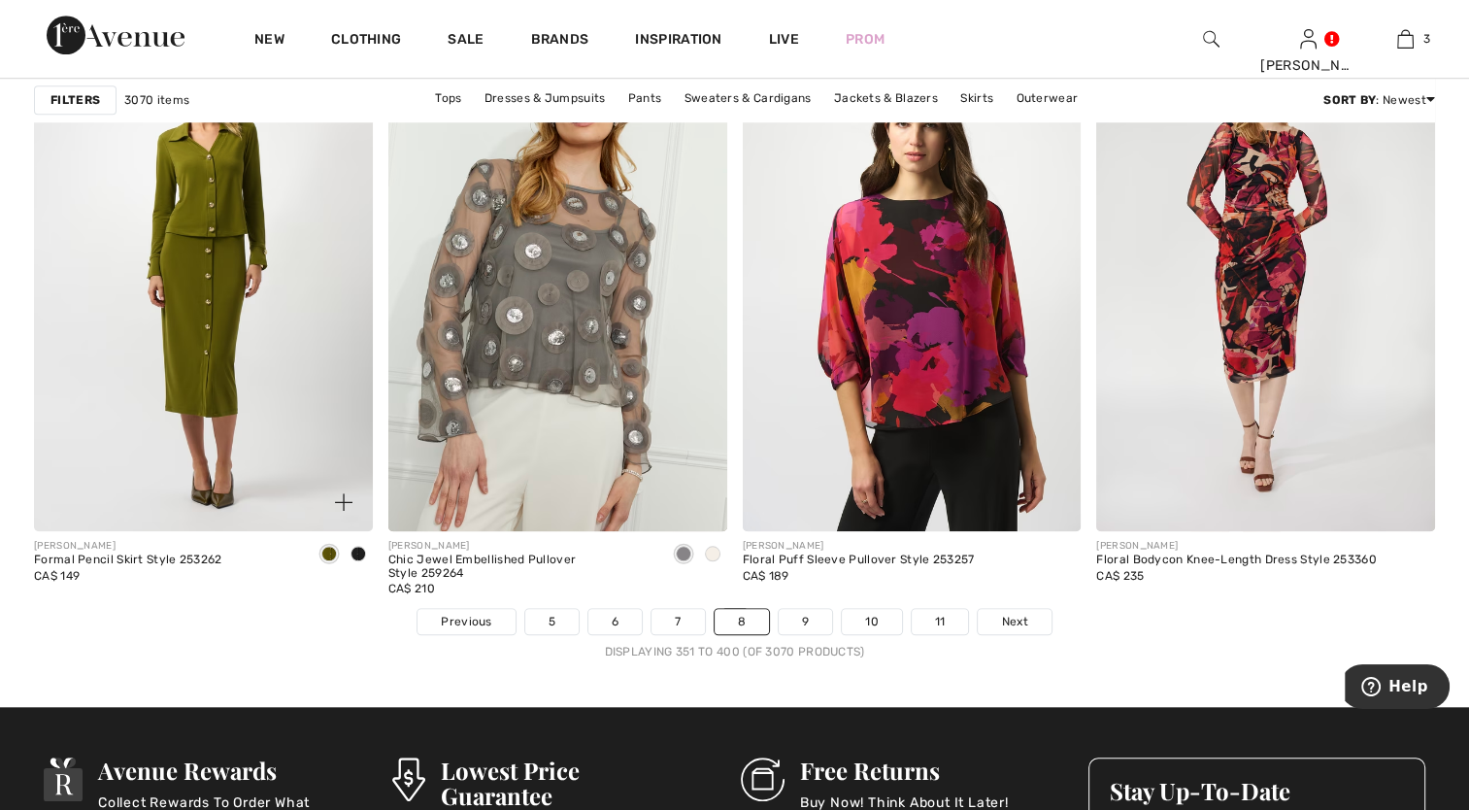
scroll to position [8934, 0]
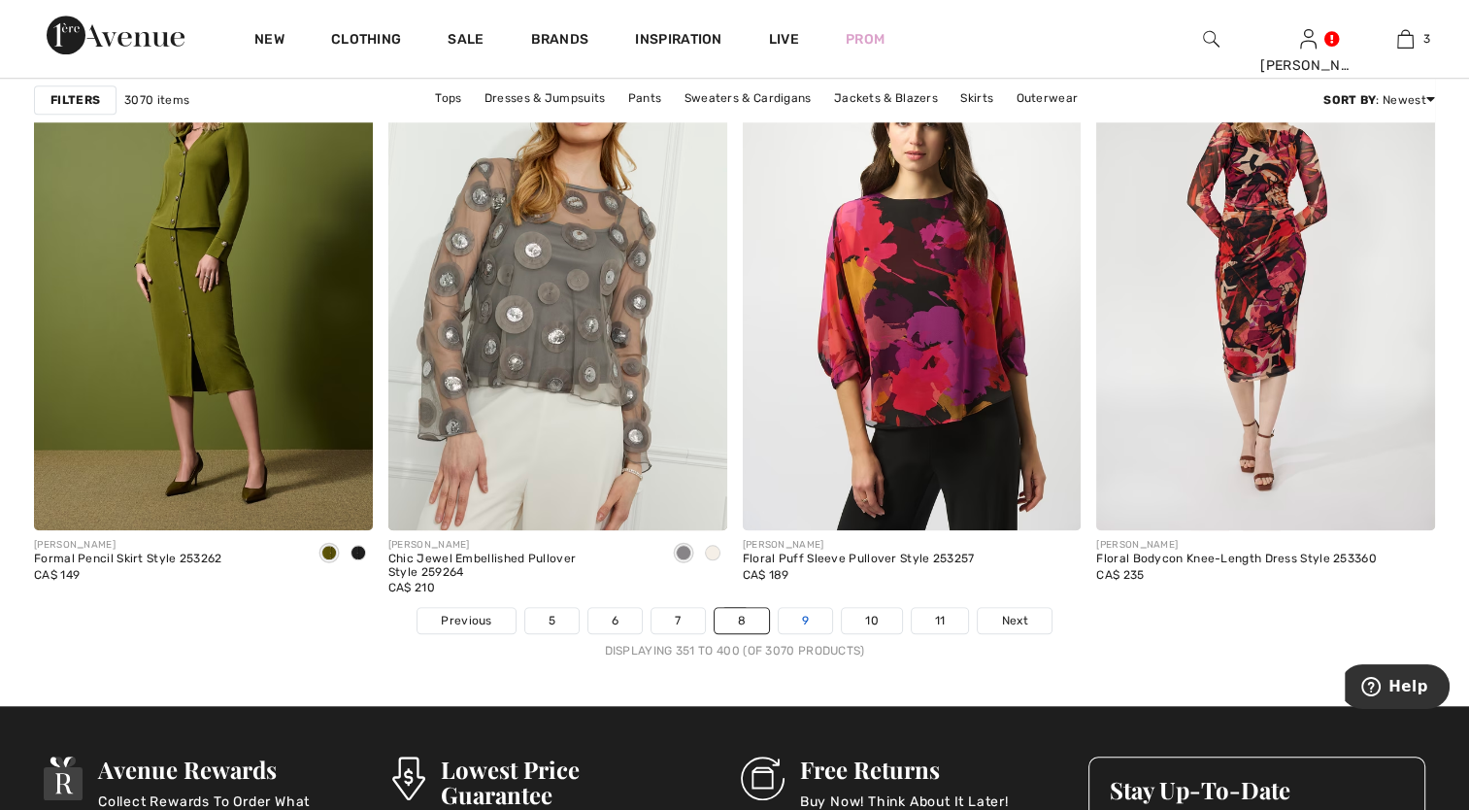
click at [795, 618] on link "9" at bounding box center [805, 620] width 53 height 25
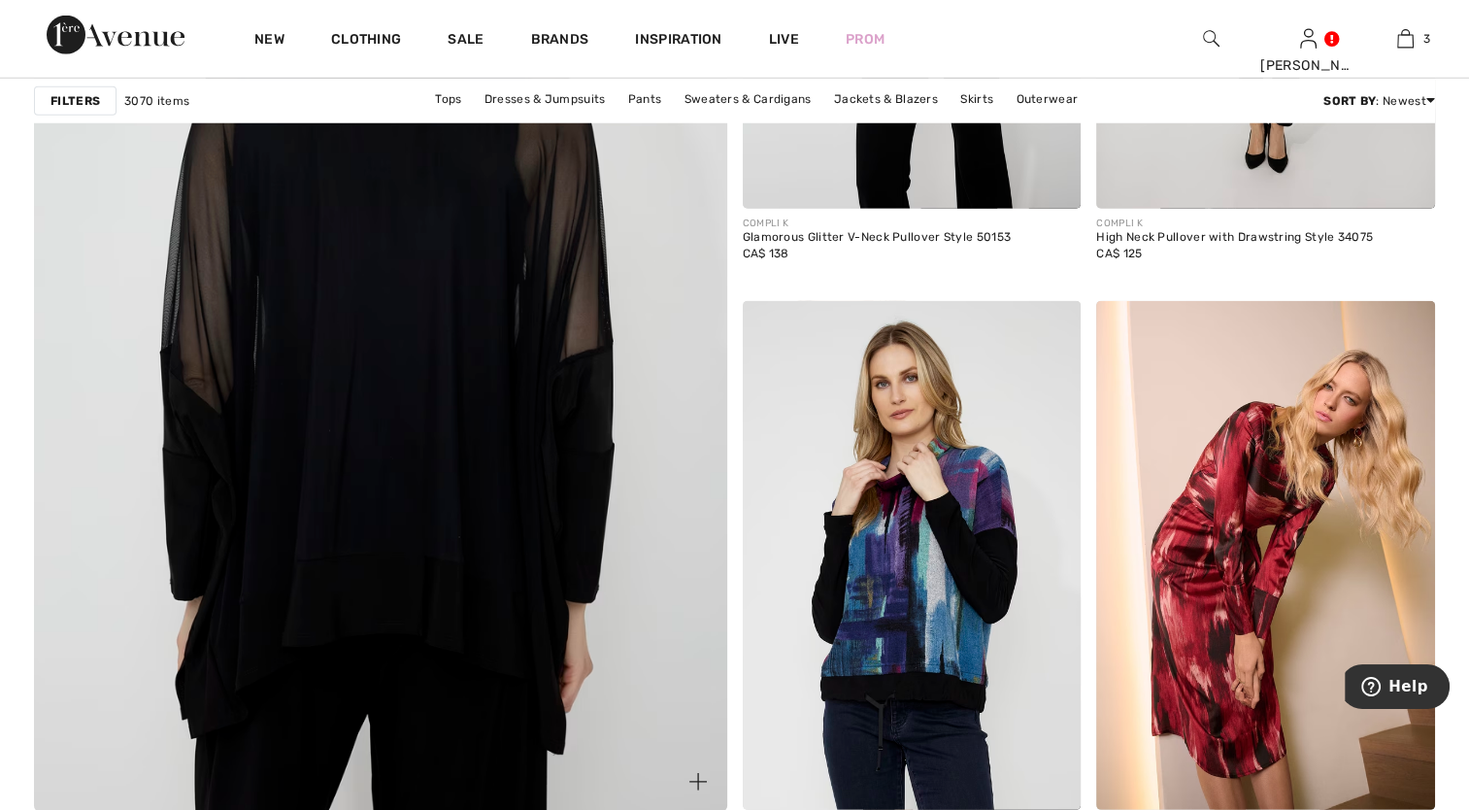
scroll to position [5535, 0]
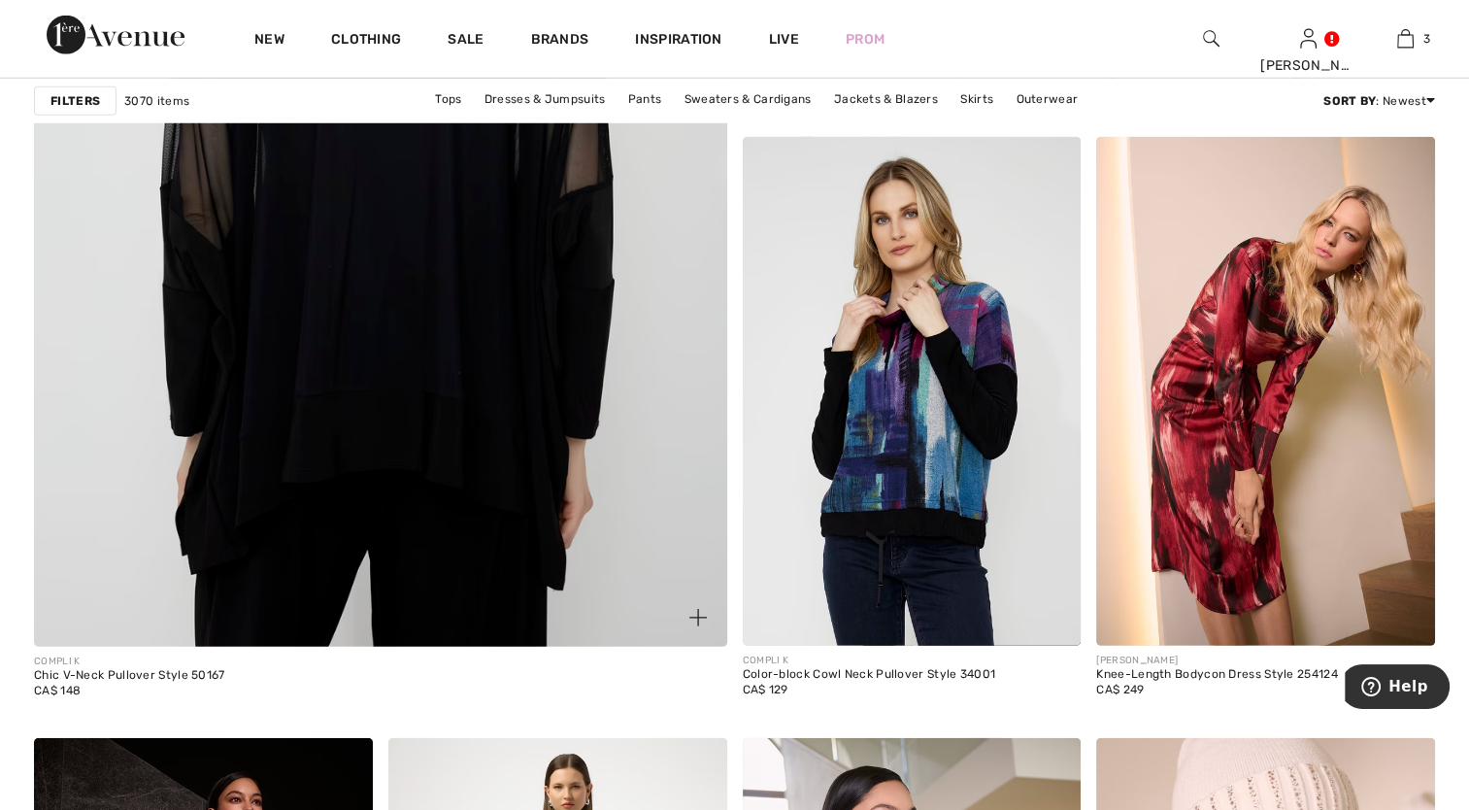
click at [366, 401] on img at bounding box center [380, 160] width 831 height 1247
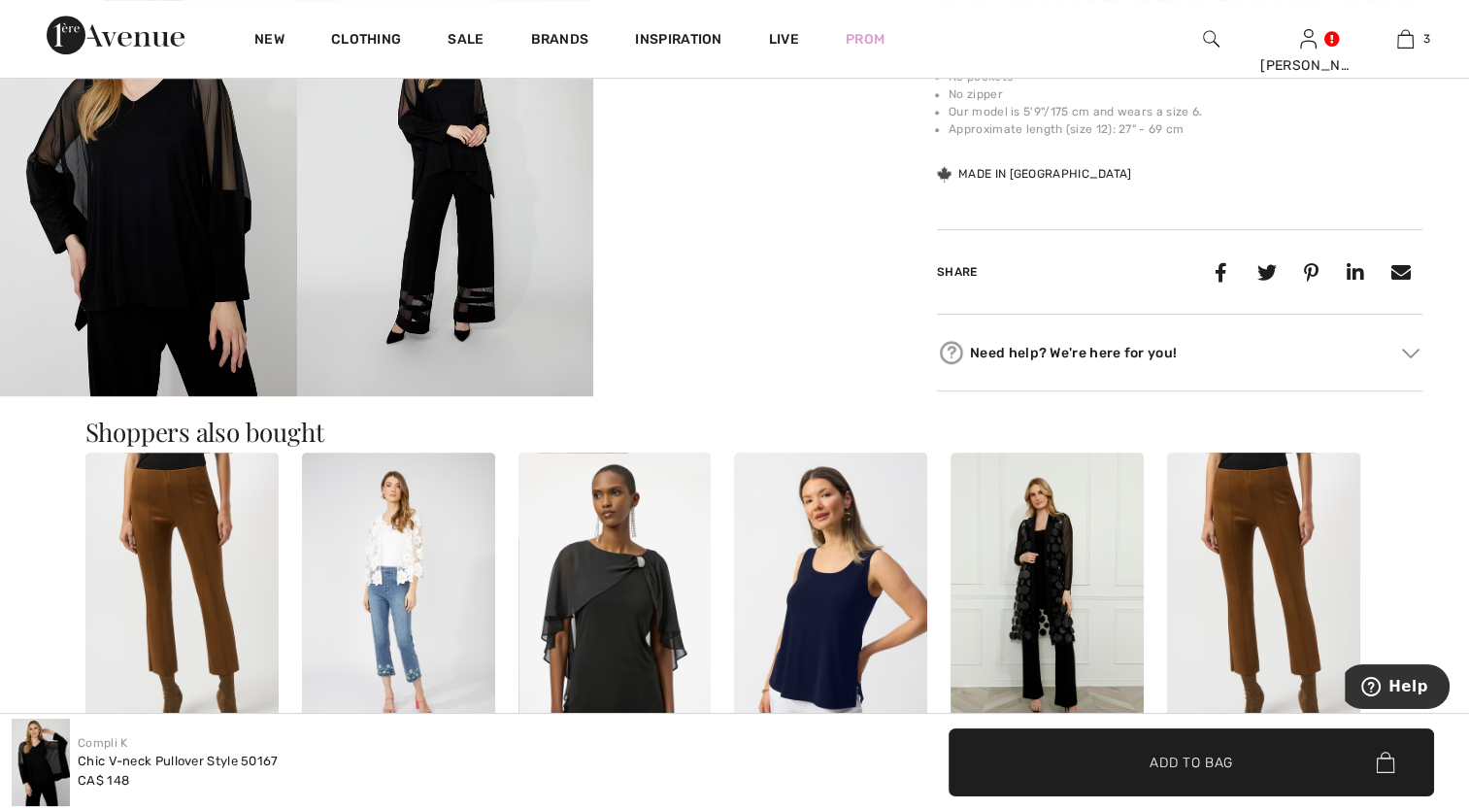
scroll to position [971, 0]
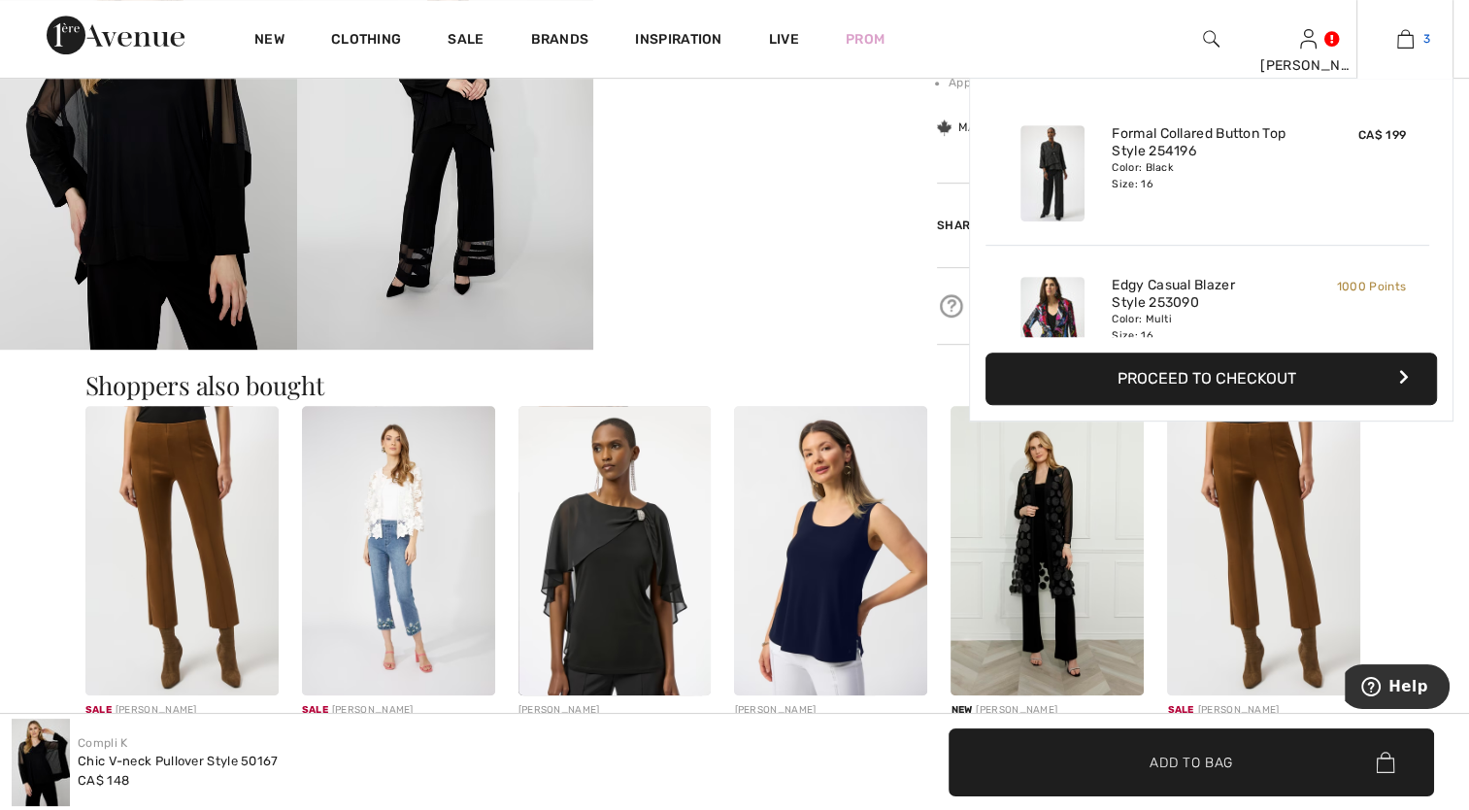
click at [1410, 41] on img at bounding box center [1405, 38] width 17 height 23
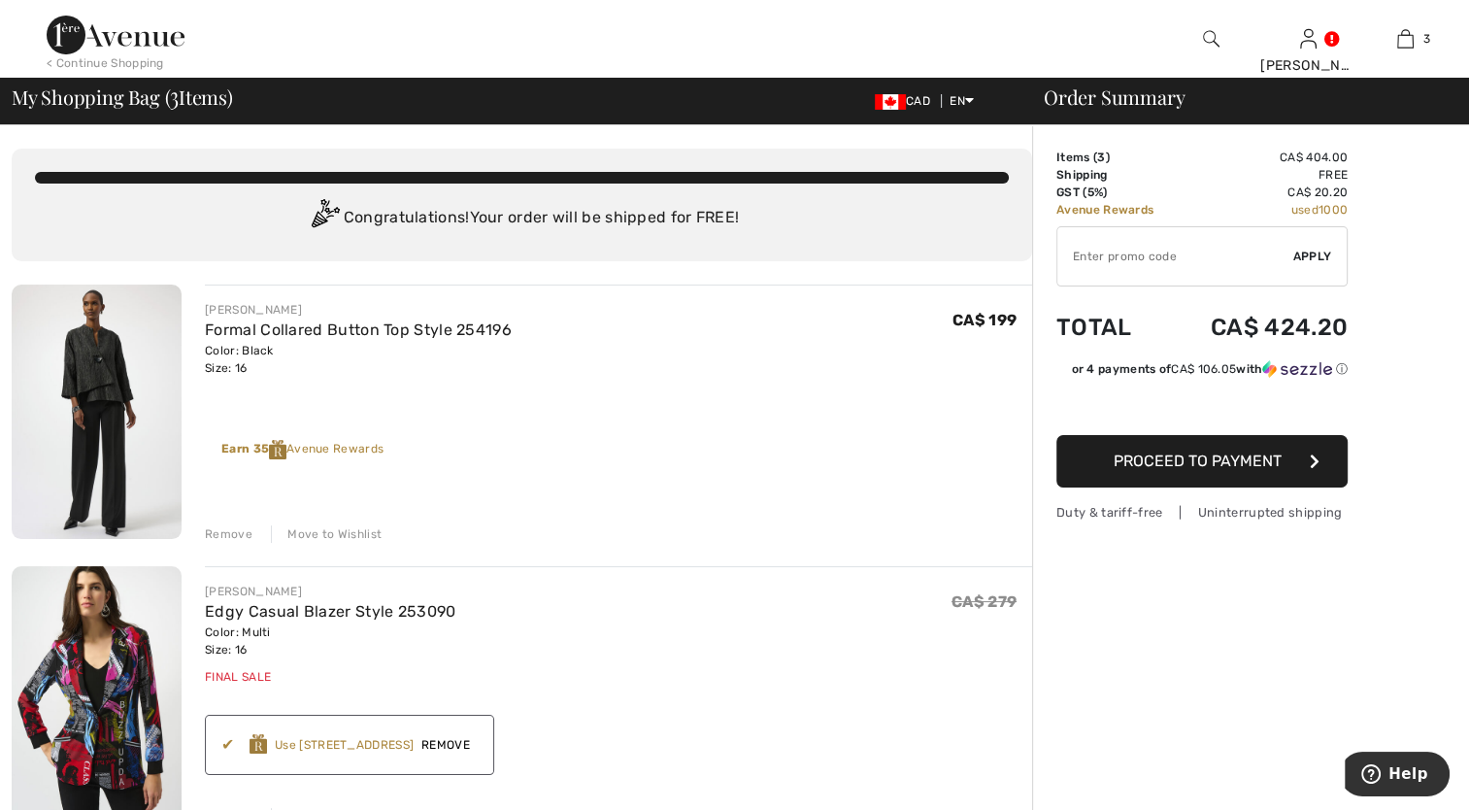
click at [99, 400] on img at bounding box center [97, 412] width 170 height 254
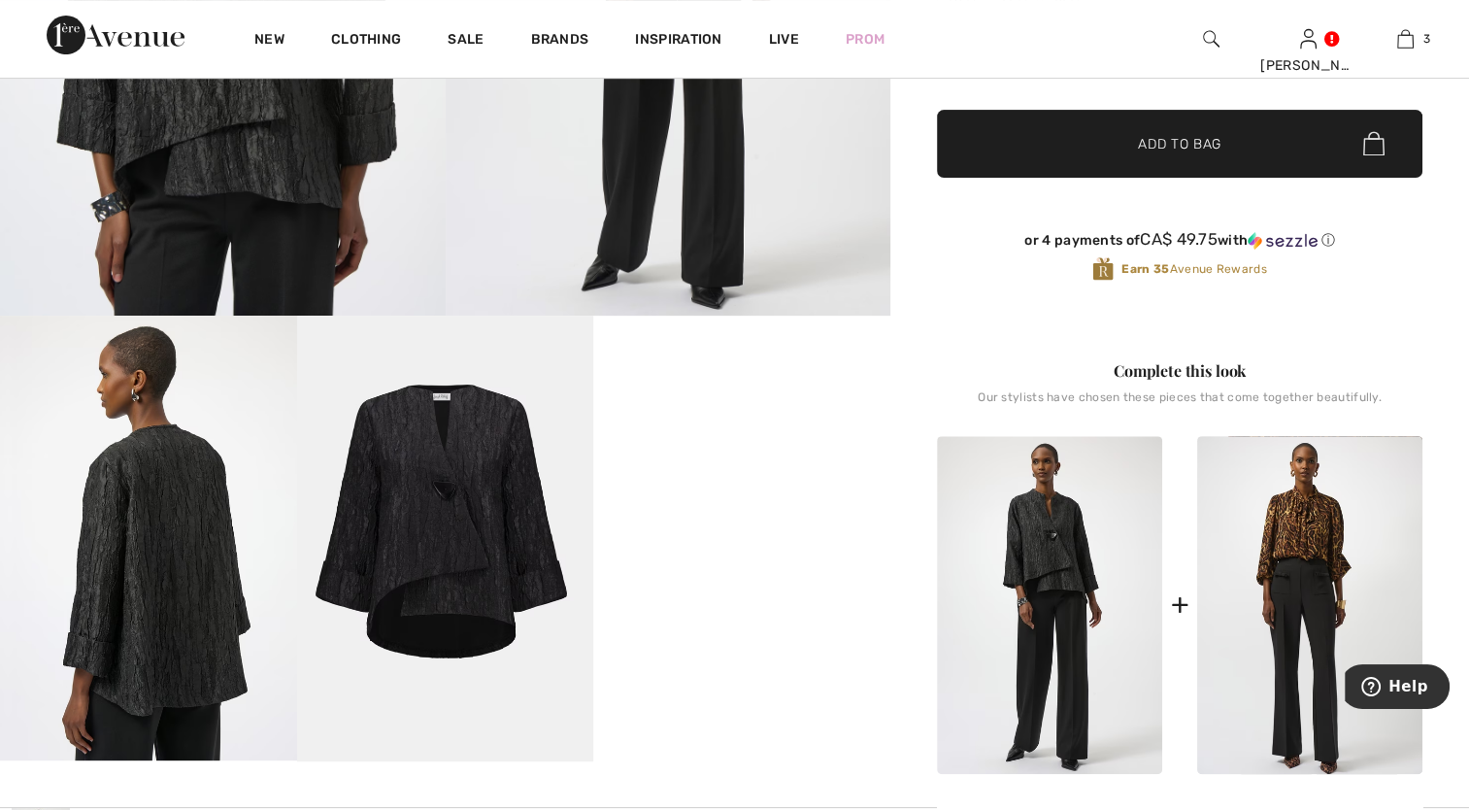
scroll to position [680, 0]
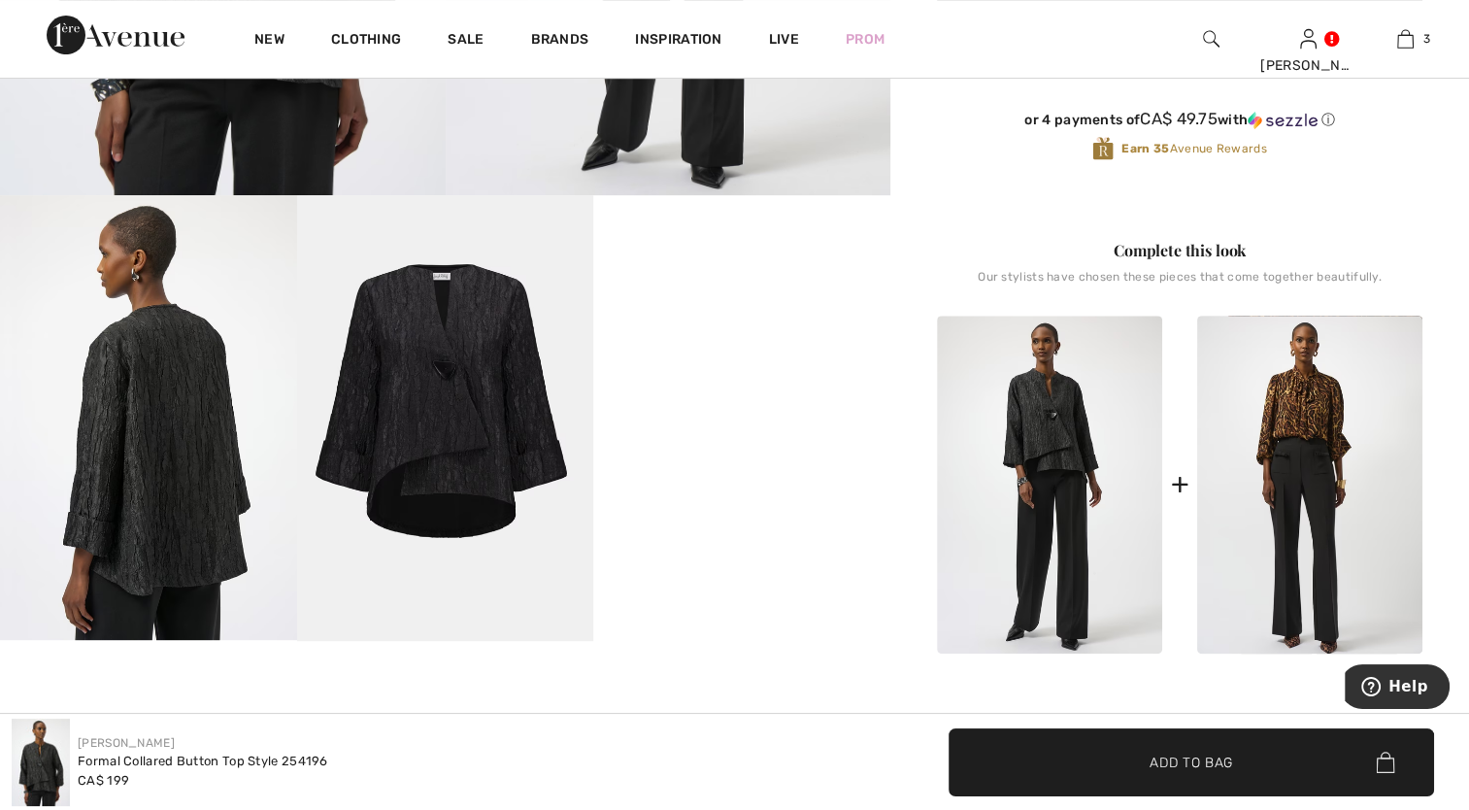
click at [764, 344] on video "Your browser does not support the video tag." at bounding box center [741, 269] width 297 height 149
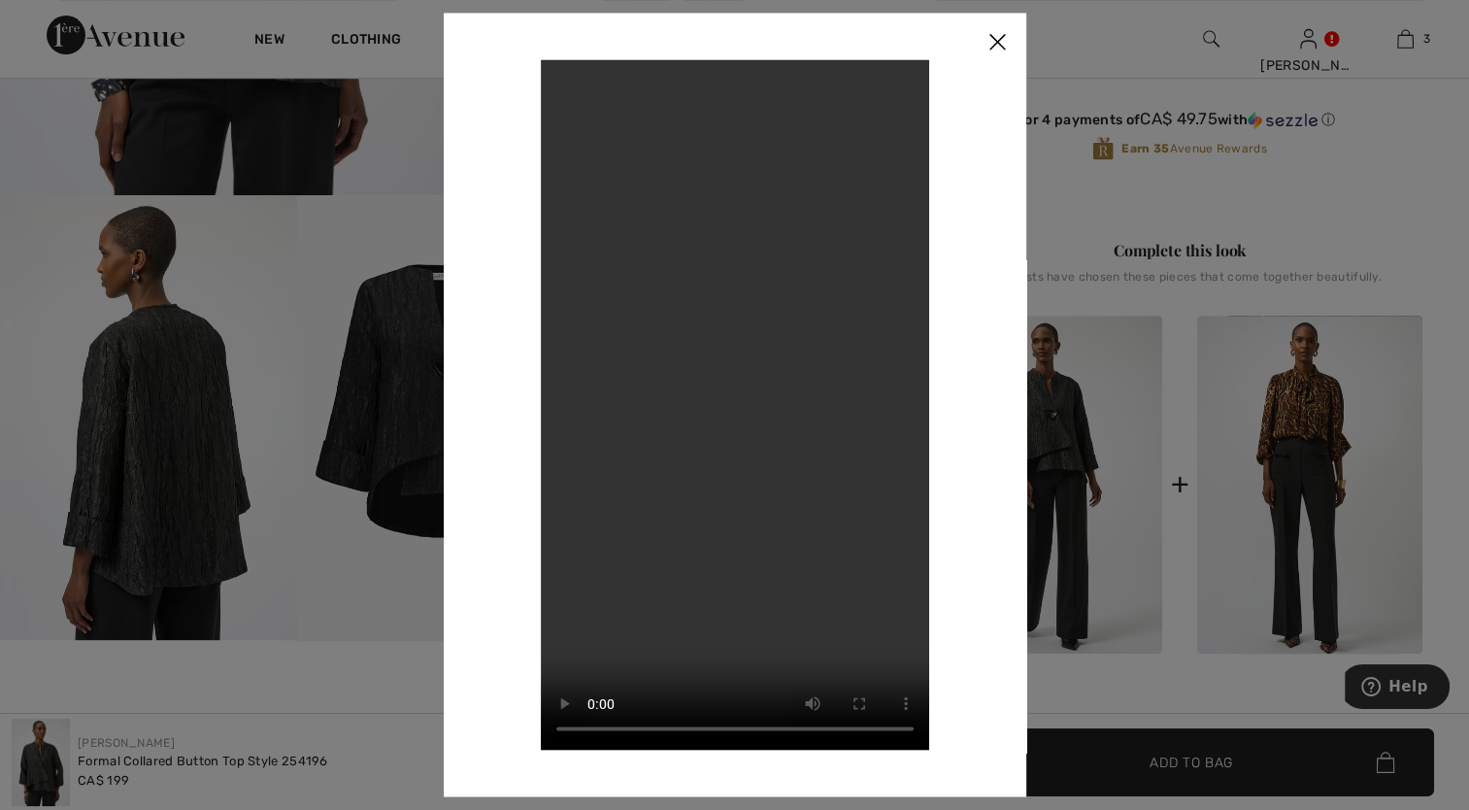
click at [415, 407] on div at bounding box center [734, 405] width 1469 height 810
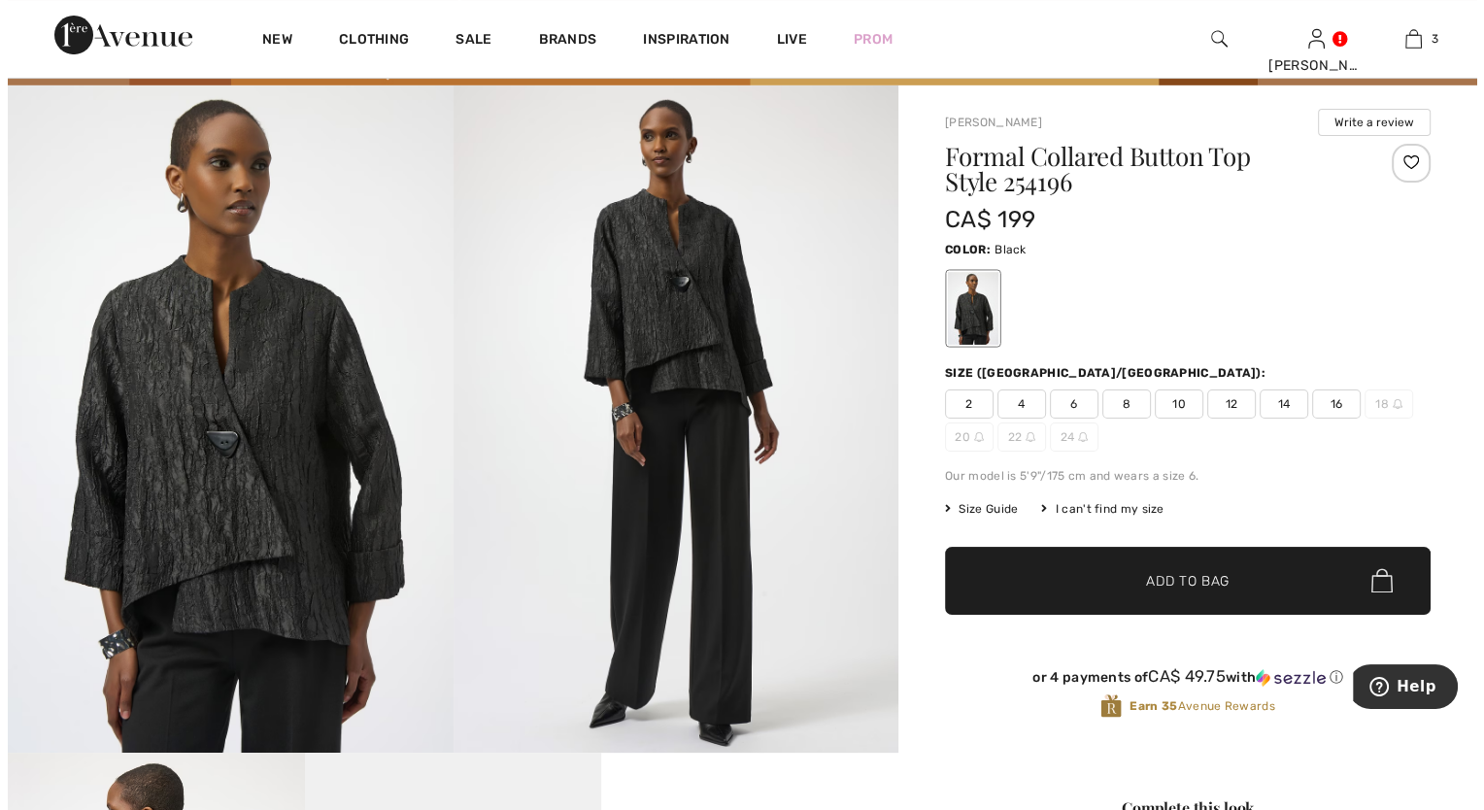
scroll to position [0, 0]
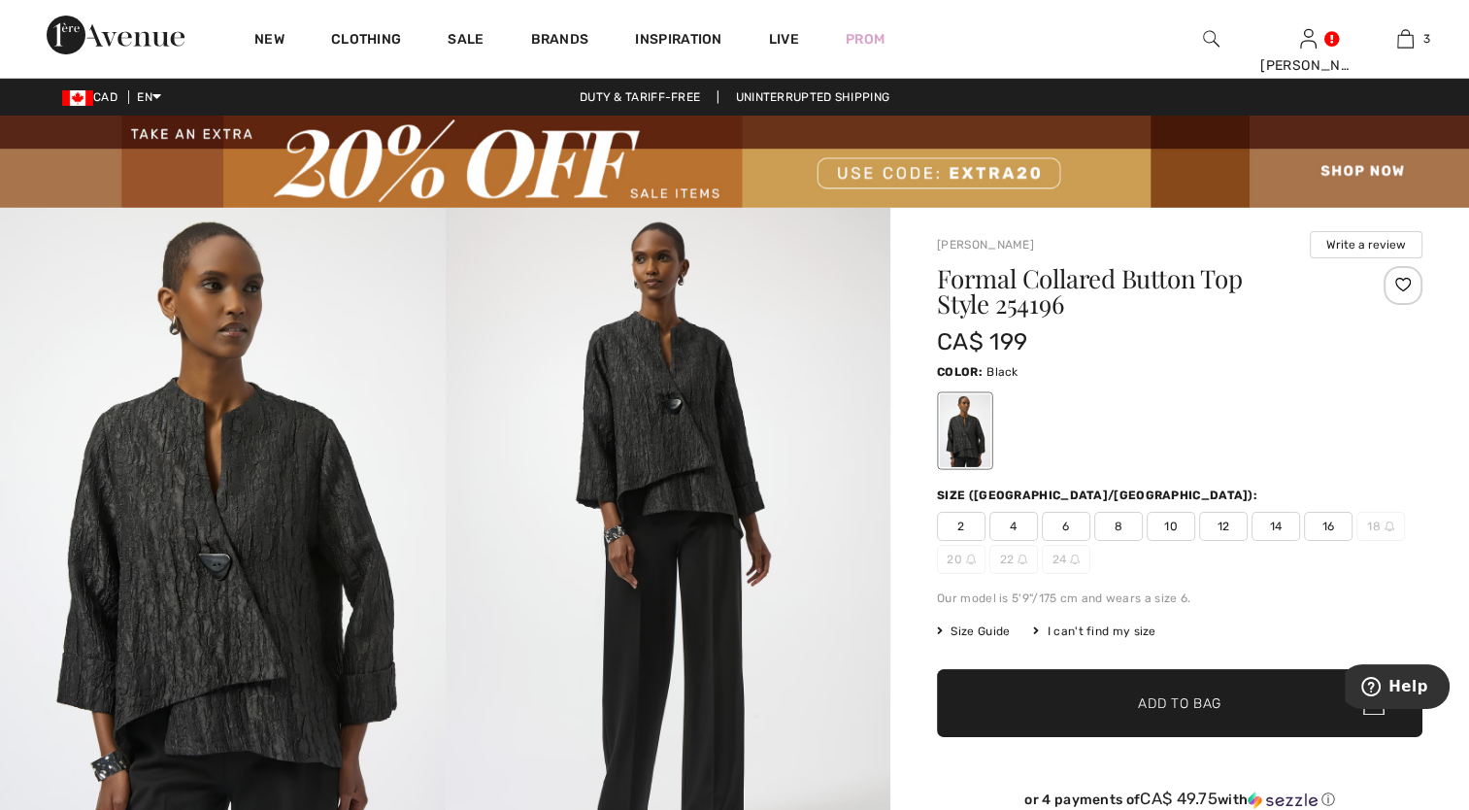
click at [162, 573] on img at bounding box center [223, 541] width 446 height 667
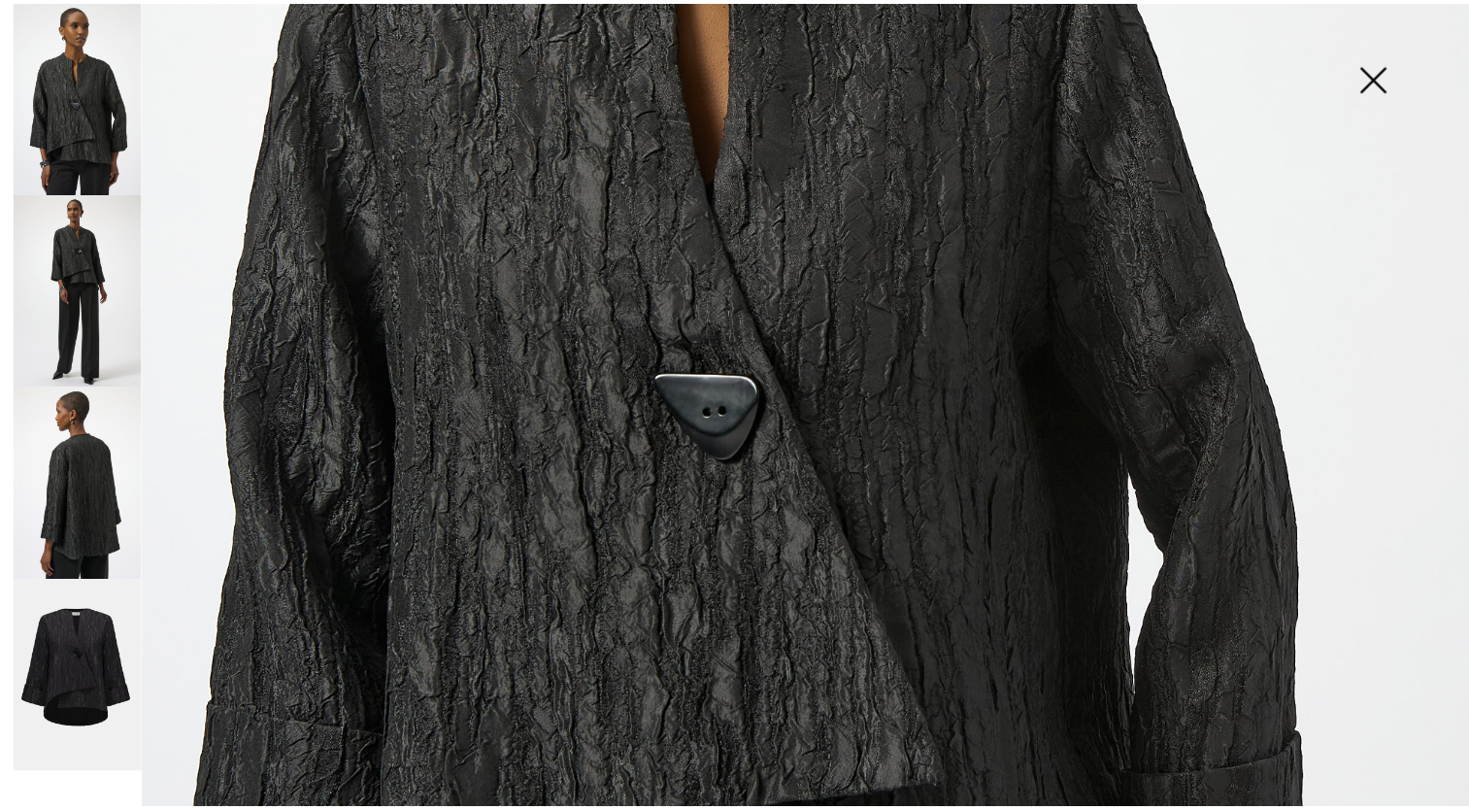
scroll to position [419, 0]
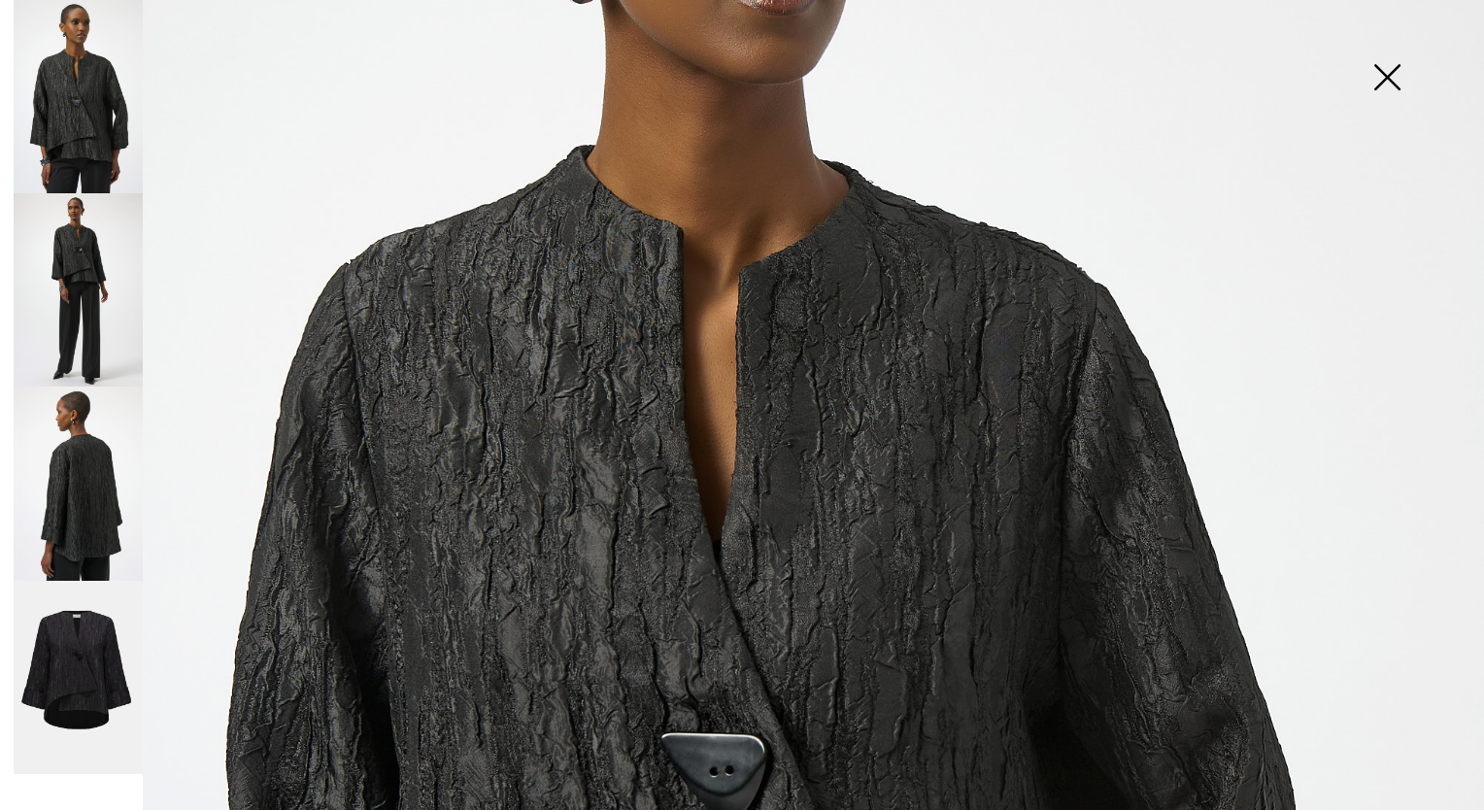
click at [1377, 80] on img at bounding box center [1386, 79] width 97 height 100
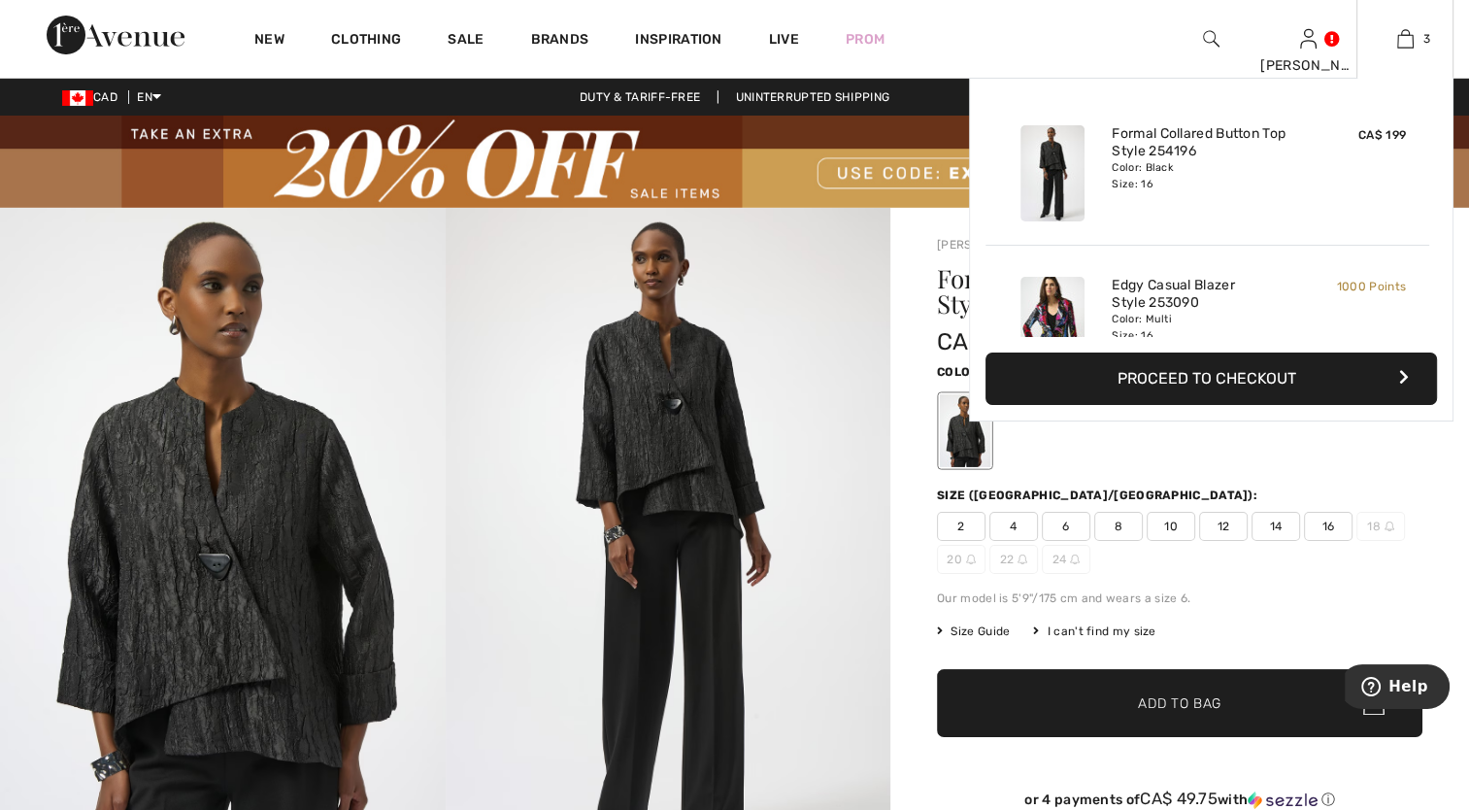
click at [1200, 377] on button "Proceed to Checkout" at bounding box center [1212, 378] width 452 height 52
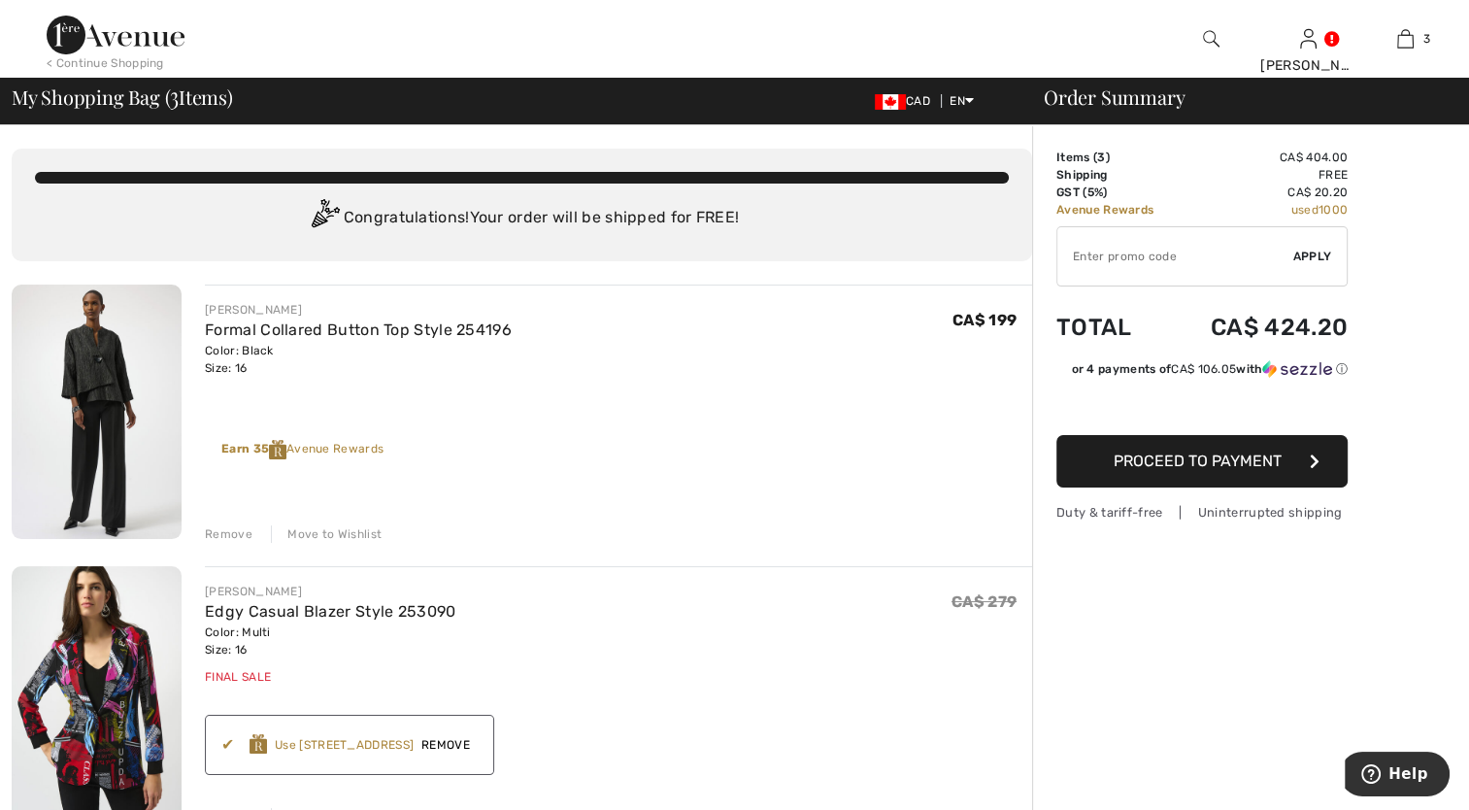
drag, startPoint x: 120, startPoint y: 709, endPoint x: 143, endPoint y: 670, distance: 44.8
click at [120, 707] on img at bounding box center [97, 693] width 170 height 254
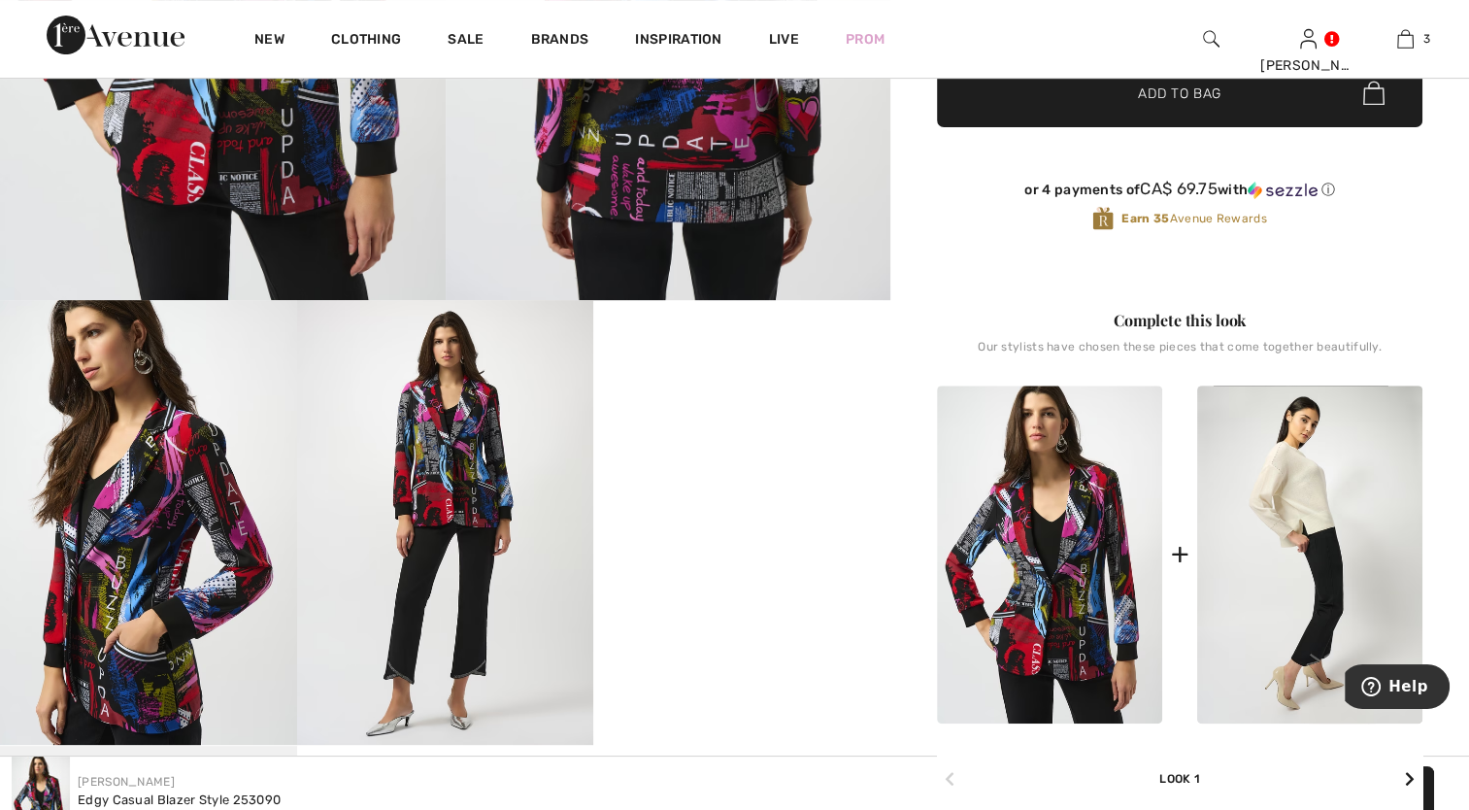
scroll to position [680, 0]
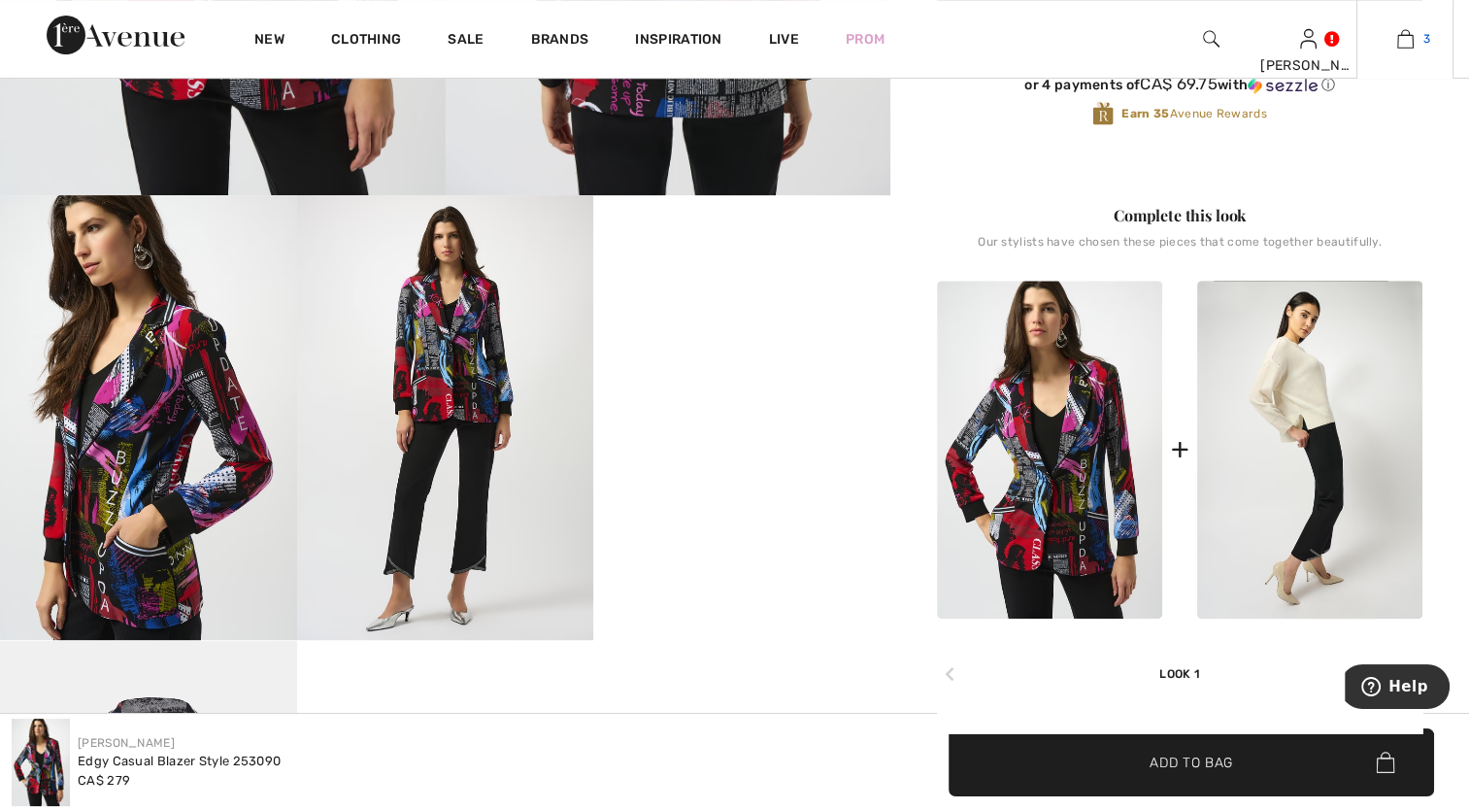
drag, startPoint x: 539, startPoint y: 399, endPoint x: 1405, endPoint y: 41, distance: 937.4
click at [1405, 41] on img at bounding box center [1405, 38] width 17 height 23
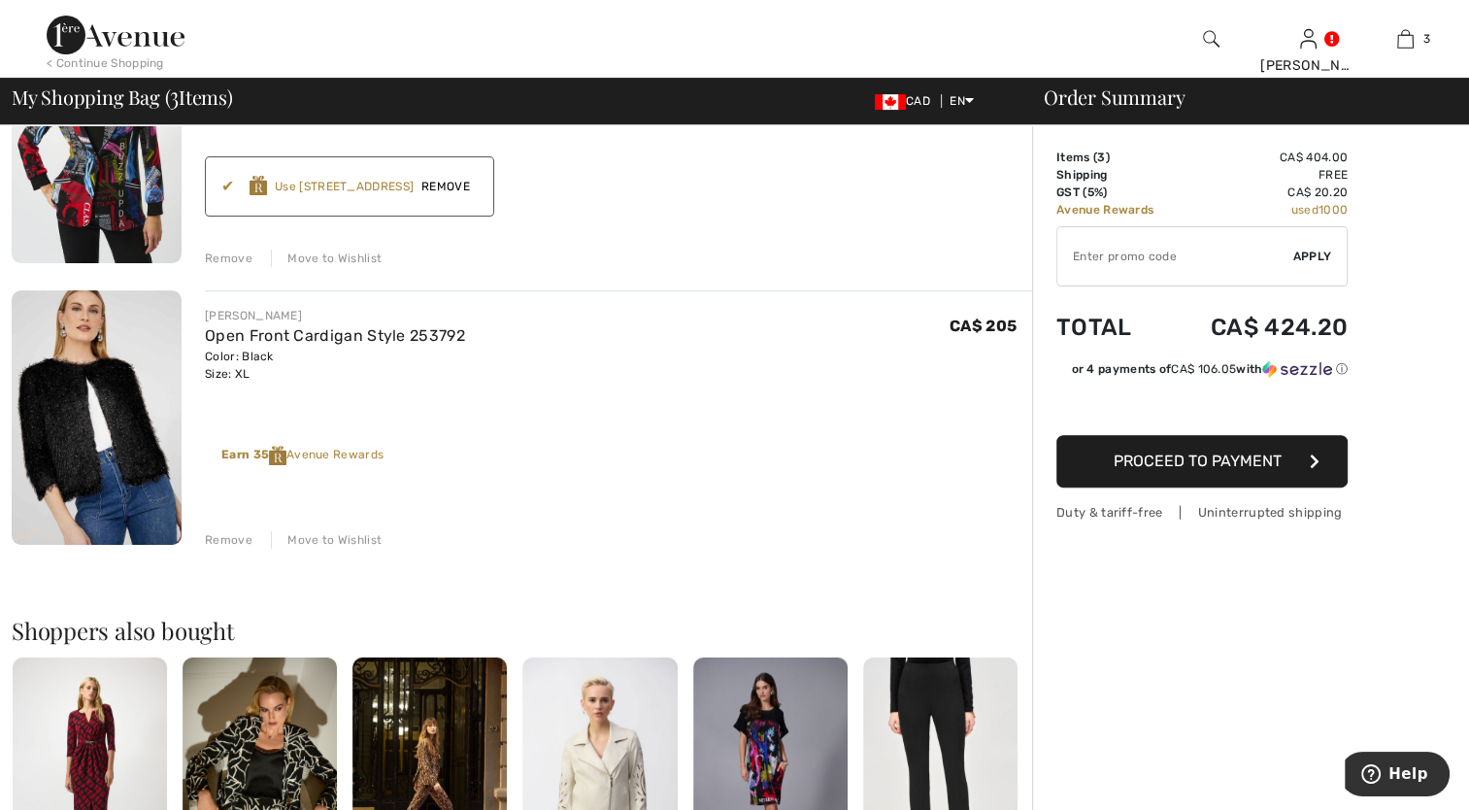
scroll to position [680, 0]
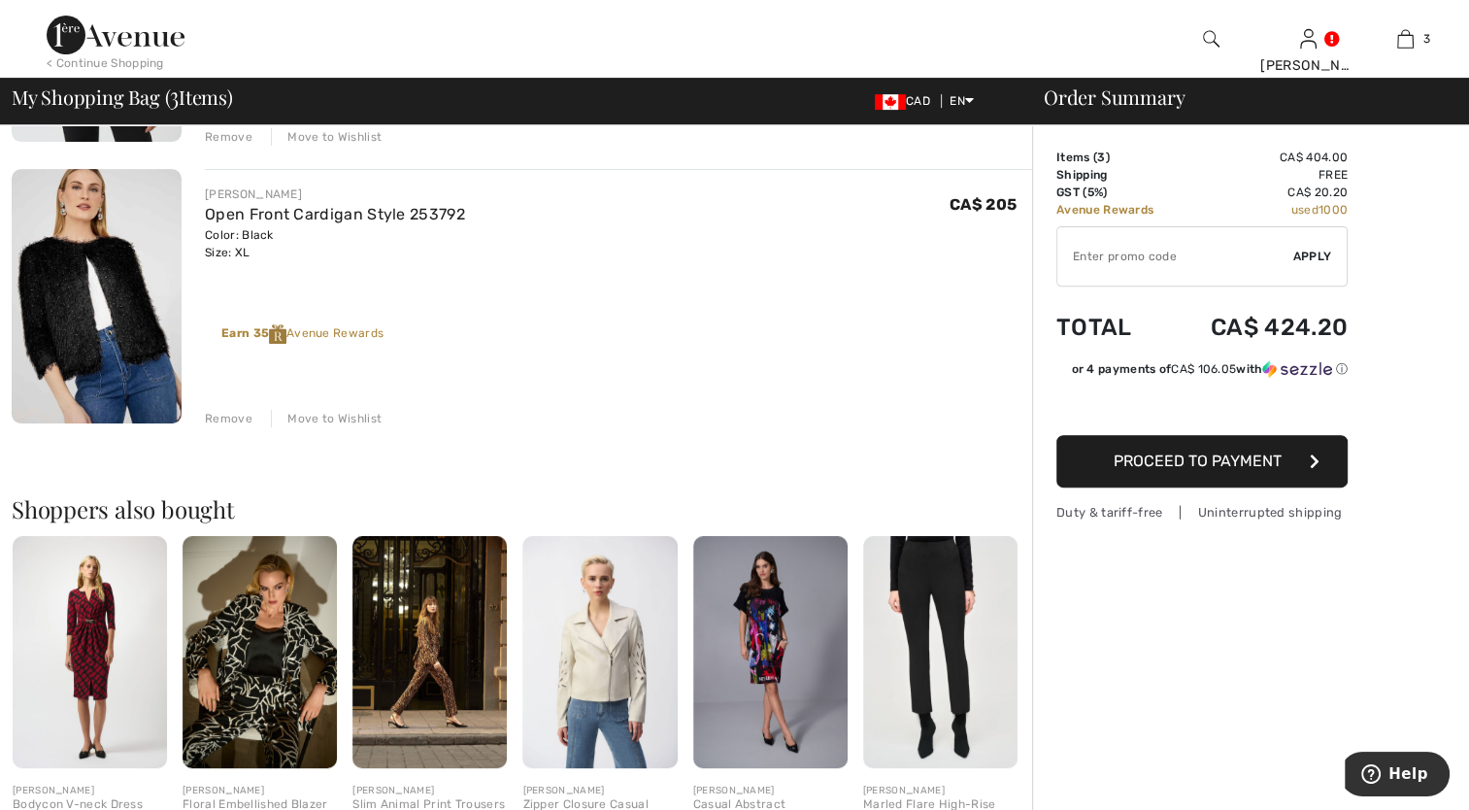
click at [1192, 458] on span "Proceed to Payment" at bounding box center [1198, 461] width 168 height 18
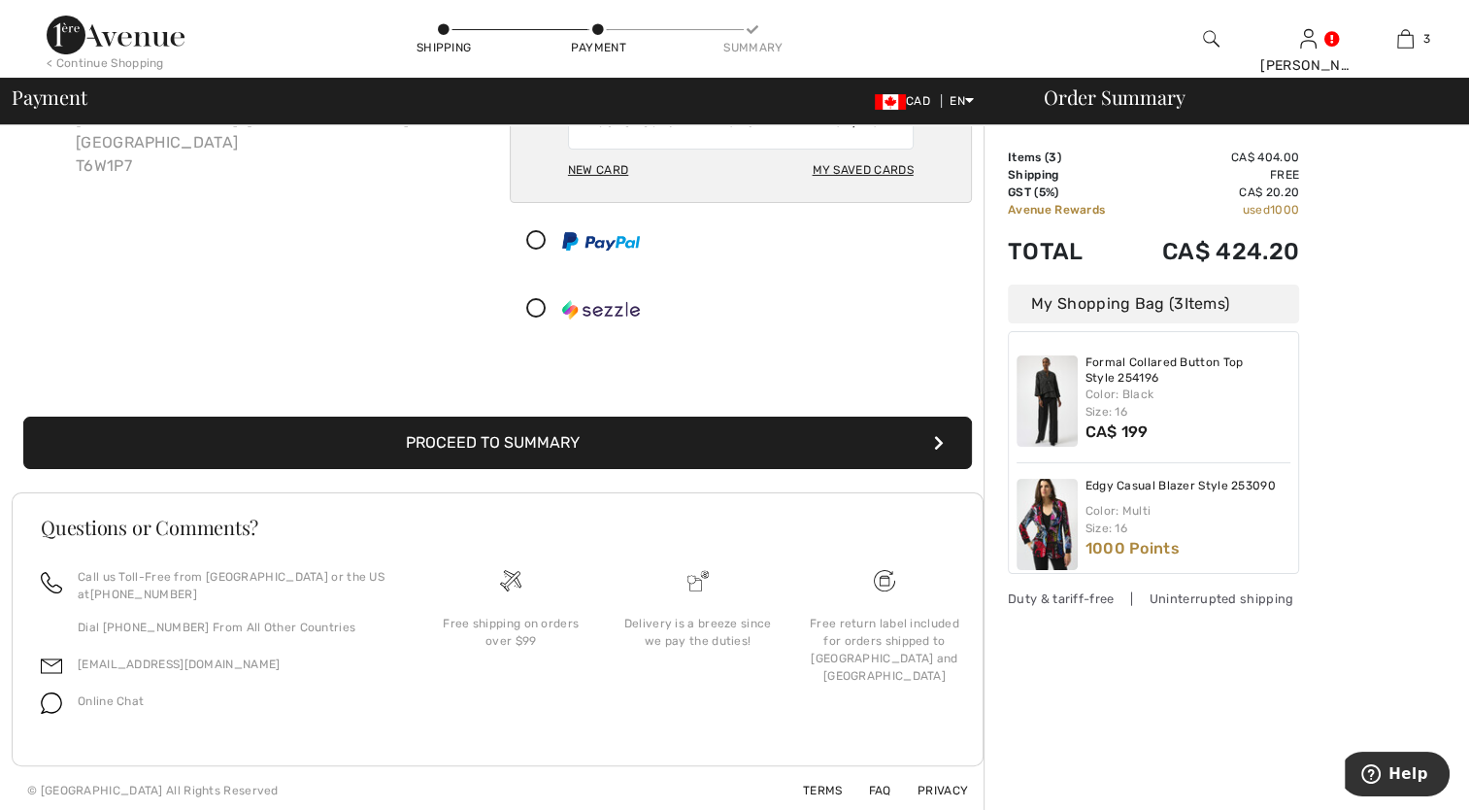
scroll to position [201, 0]
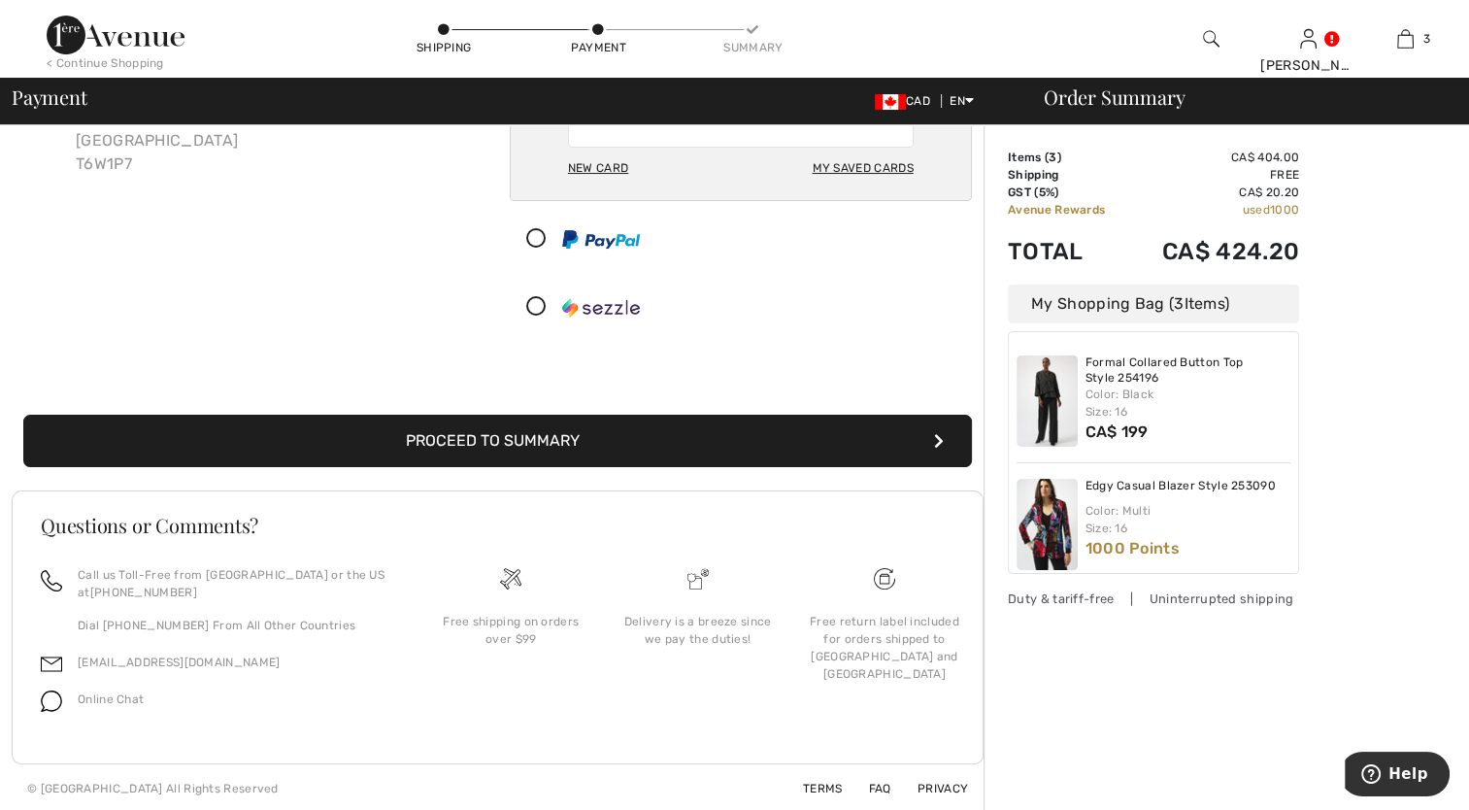
click at [462, 438] on button "Proceed to Summary" at bounding box center [497, 441] width 949 height 52
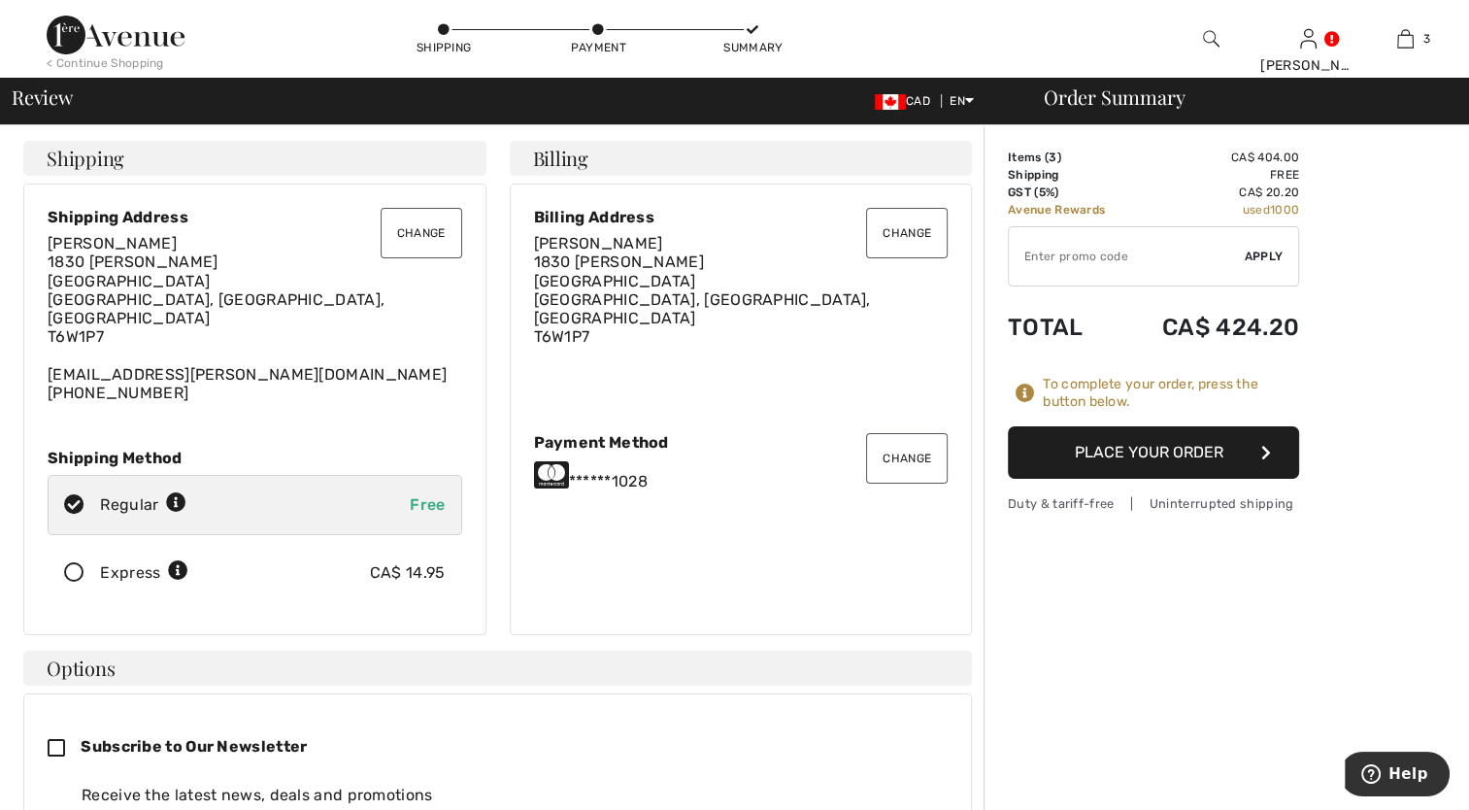
click at [73, 563] on icon at bounding box center [74, 573] width 51 height 20
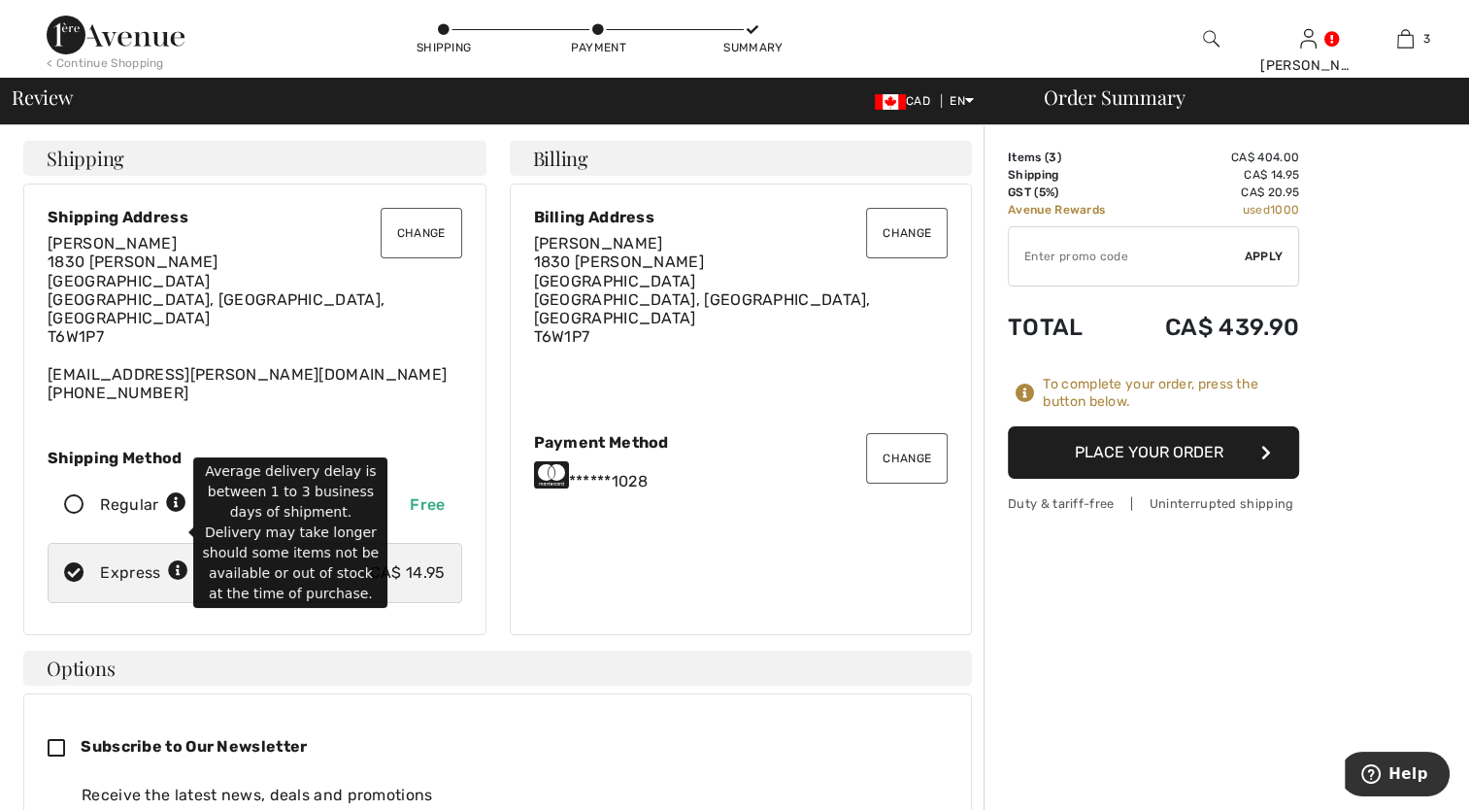
click at [172, 561] on icon at bounding box center [178, 571] width 20 height 20
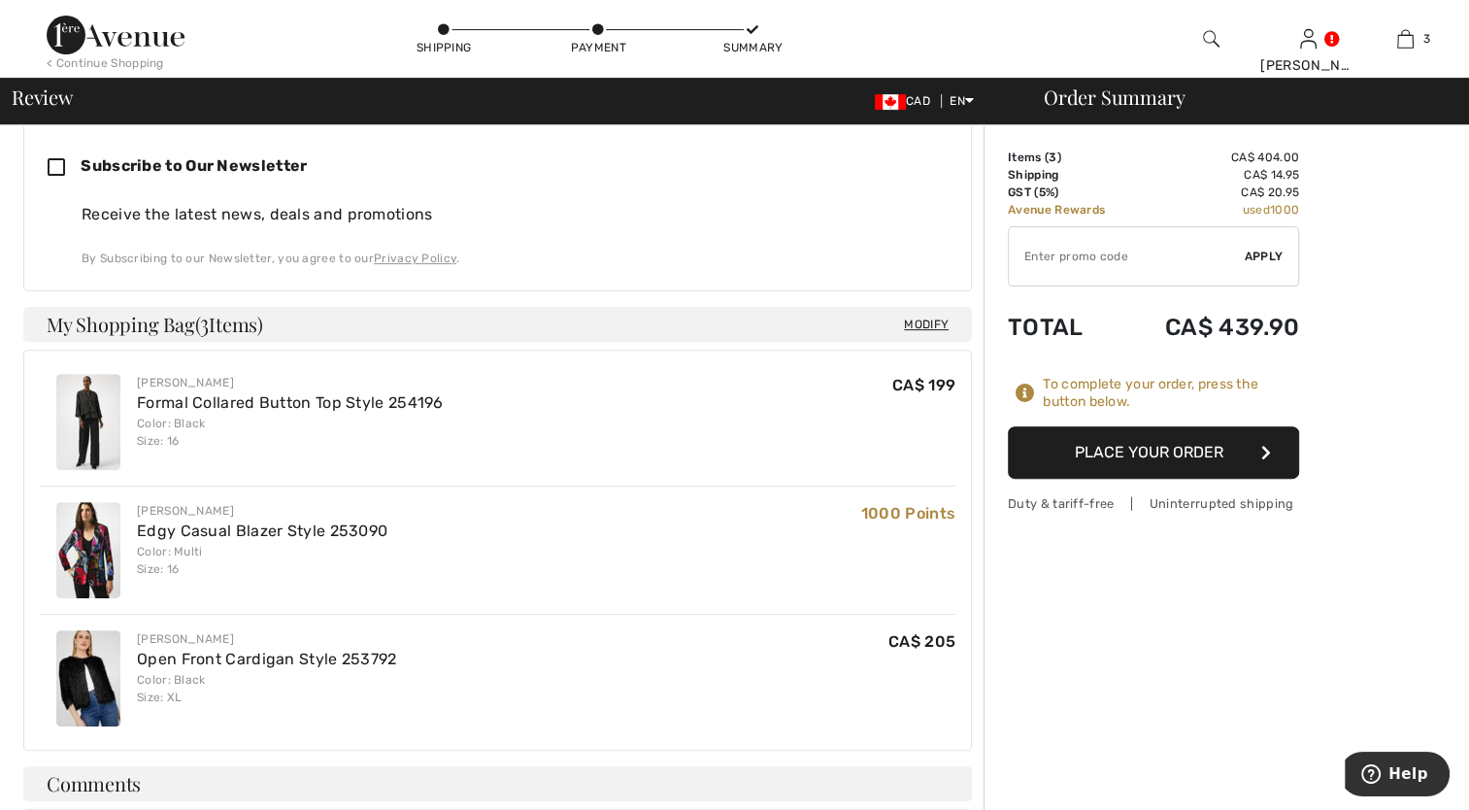
scroll to position [583, 0]
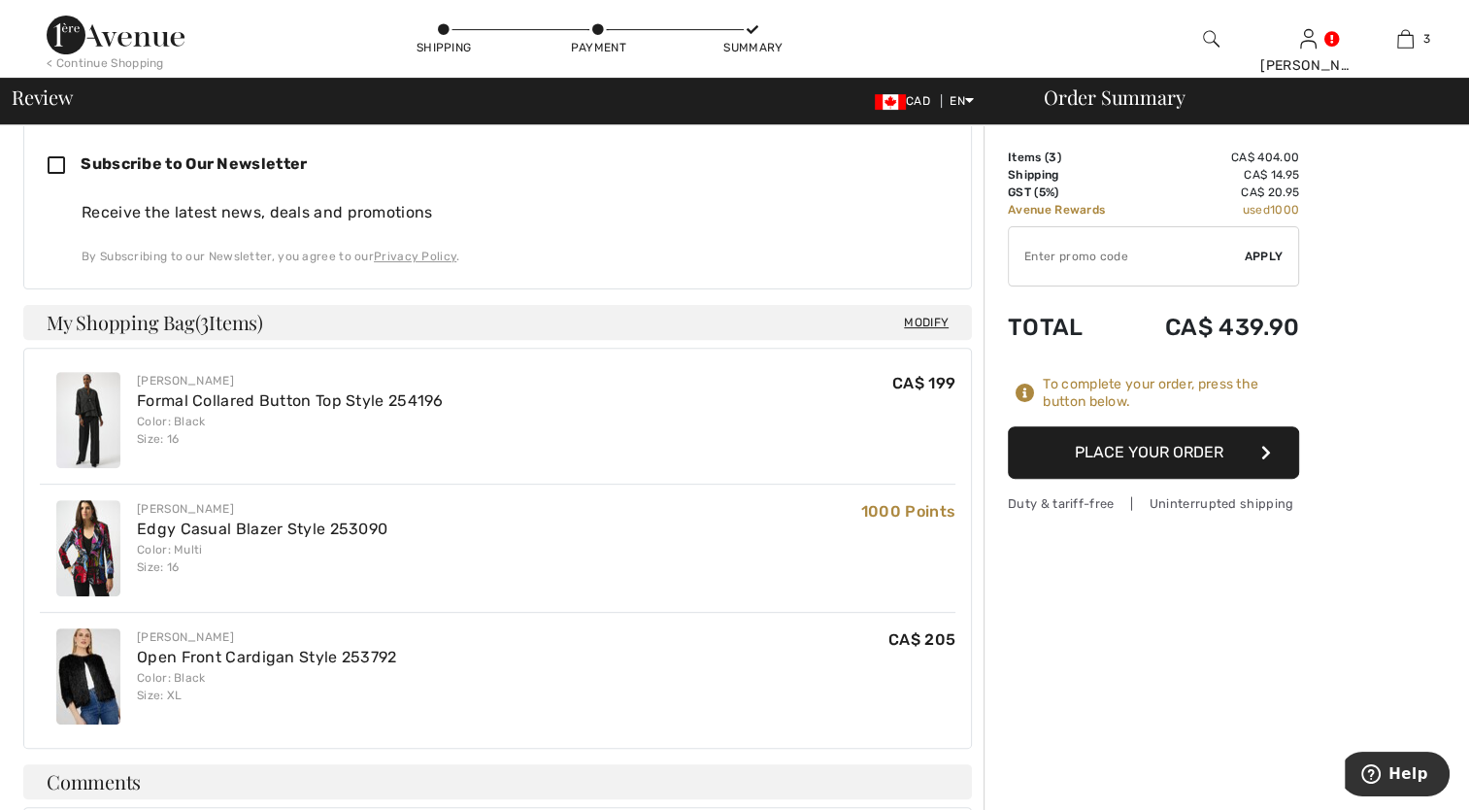
drag, startPoint x: 557, startPoint y: 373, endPoint x: 1140, endPoint y: 455, distance: 588.4
click at [1140, 455] on button "Place Your Order" at bounding box center [1153, 452] width 291 height 52
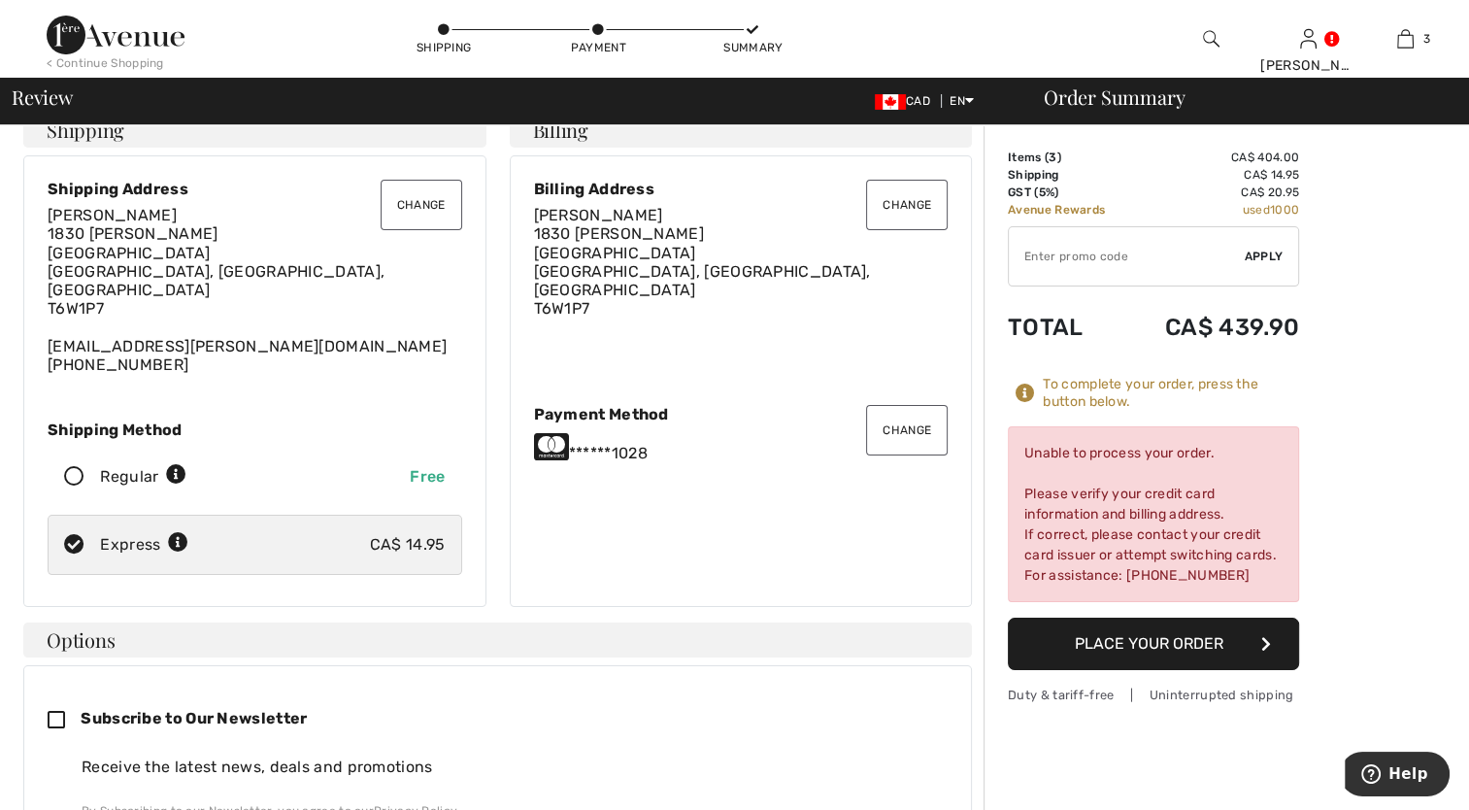
scroll to position [0, 0]
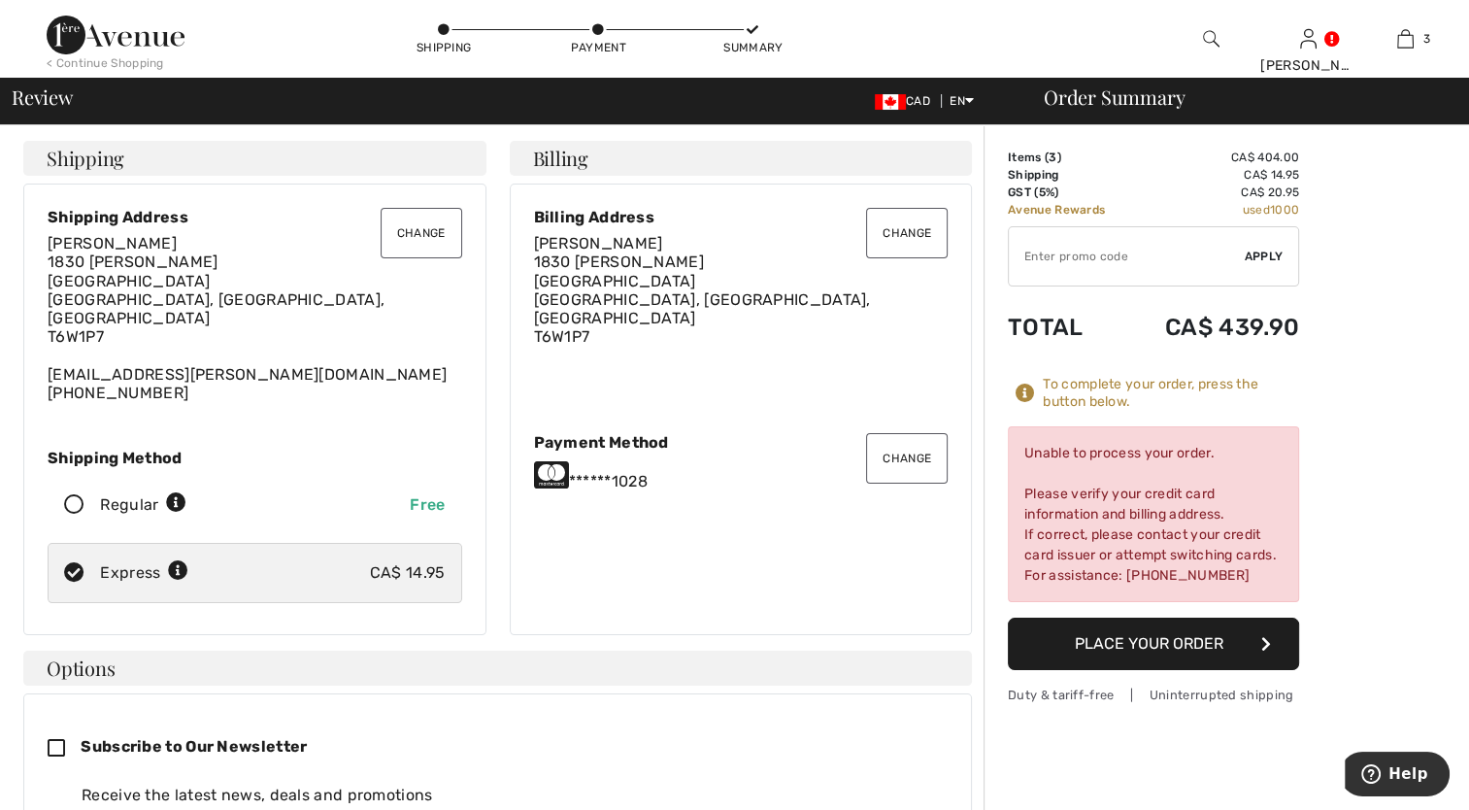
click at [889, 437] on button "Change" at bounding box center [907, 458] width 82 height 50
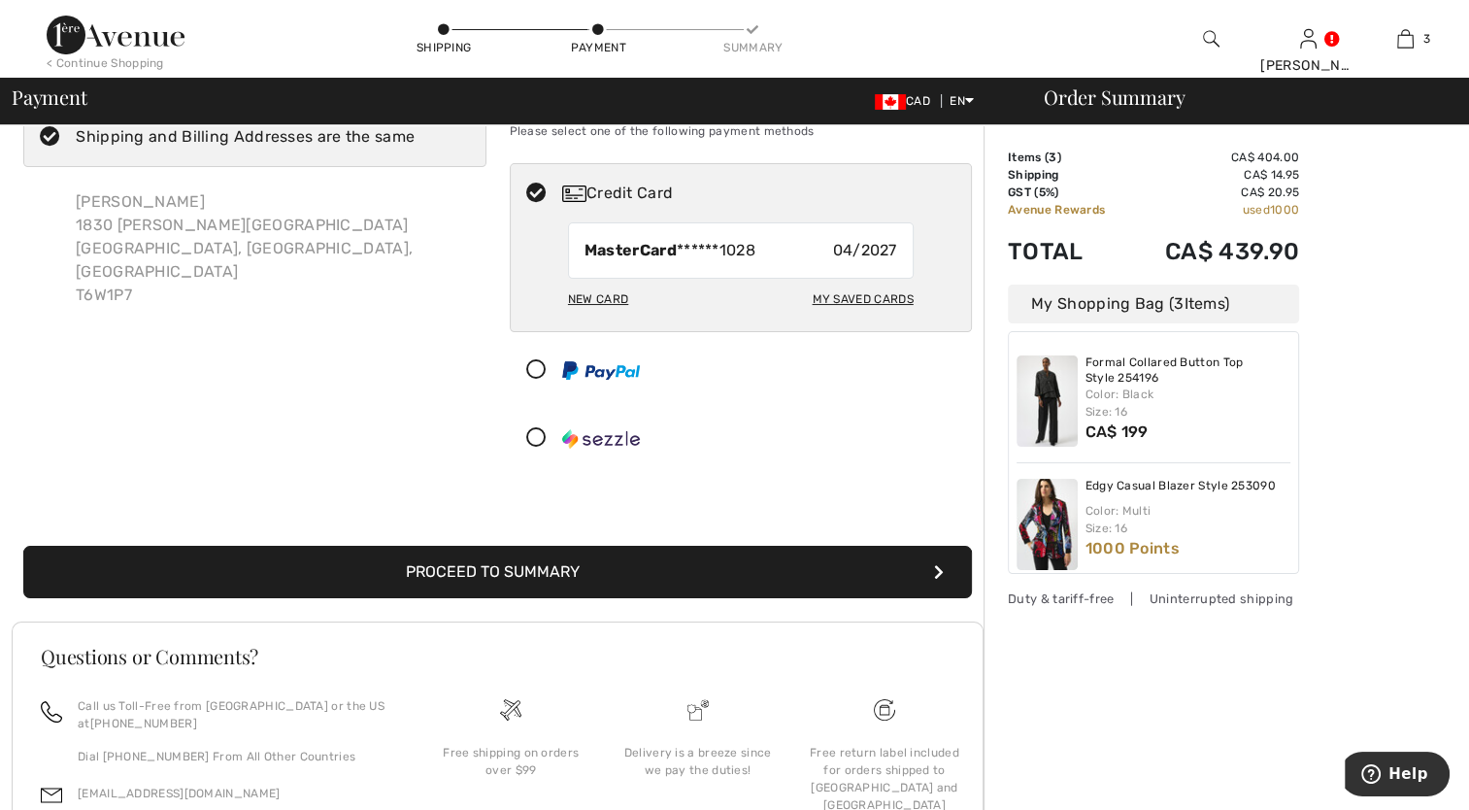
click at [541, 369] on icon at bounding box center [536, 370] width 51 height 20
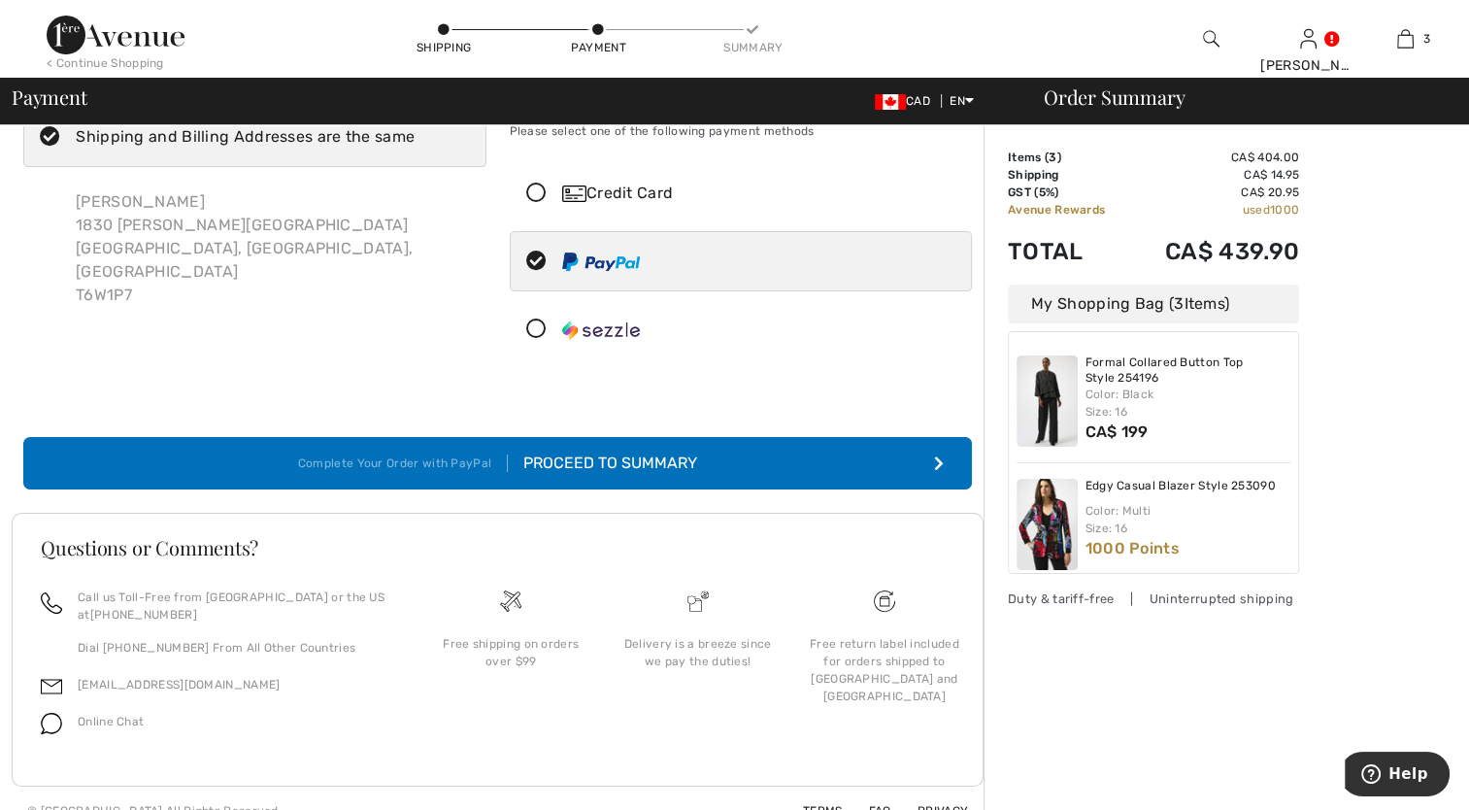
click at [606, 467] on div "Proceed to Summary" at bounding box center [602, 463] width 189 height 23
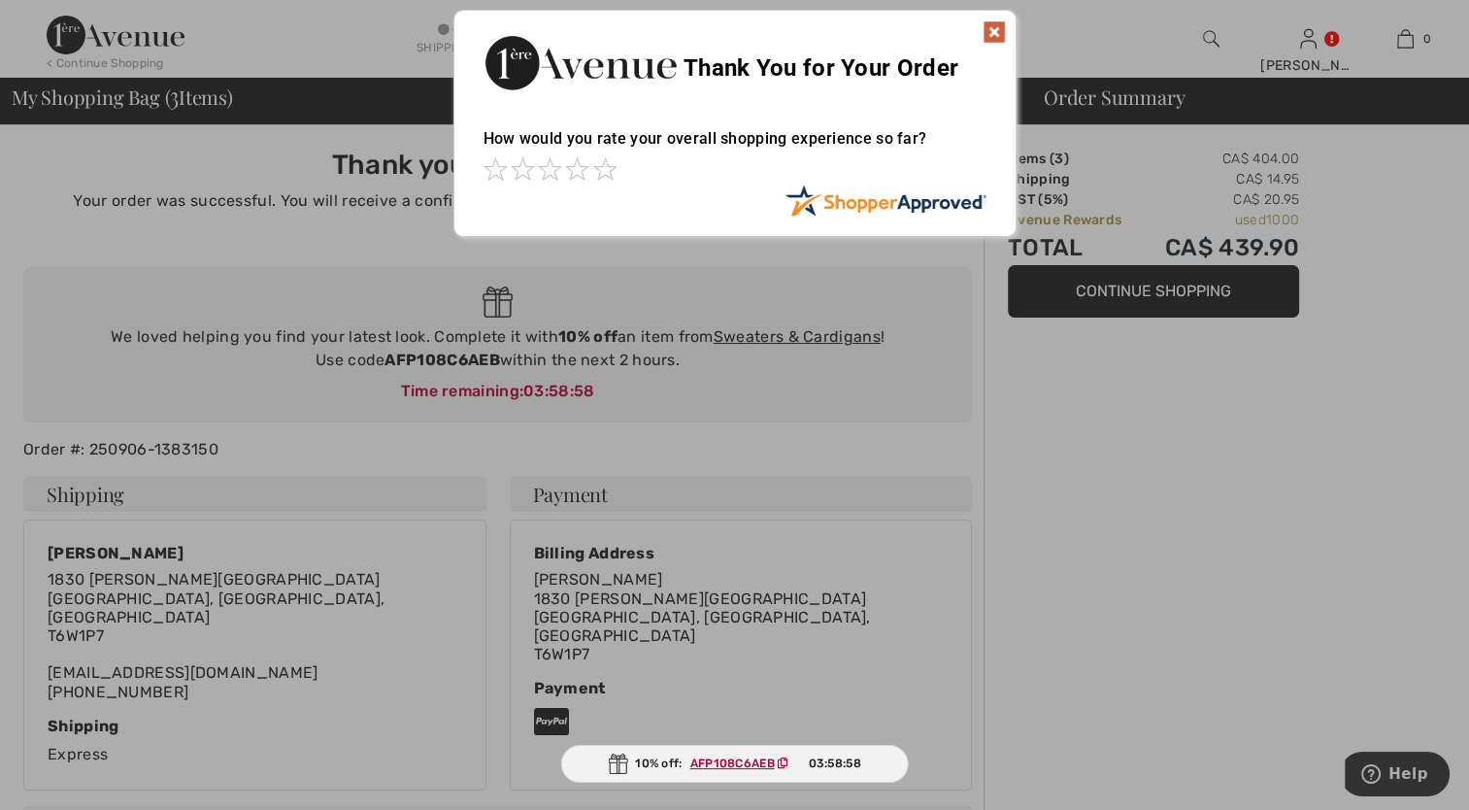
click at [988, 25] on img at bounding box center [994, 31] width 23 height 23
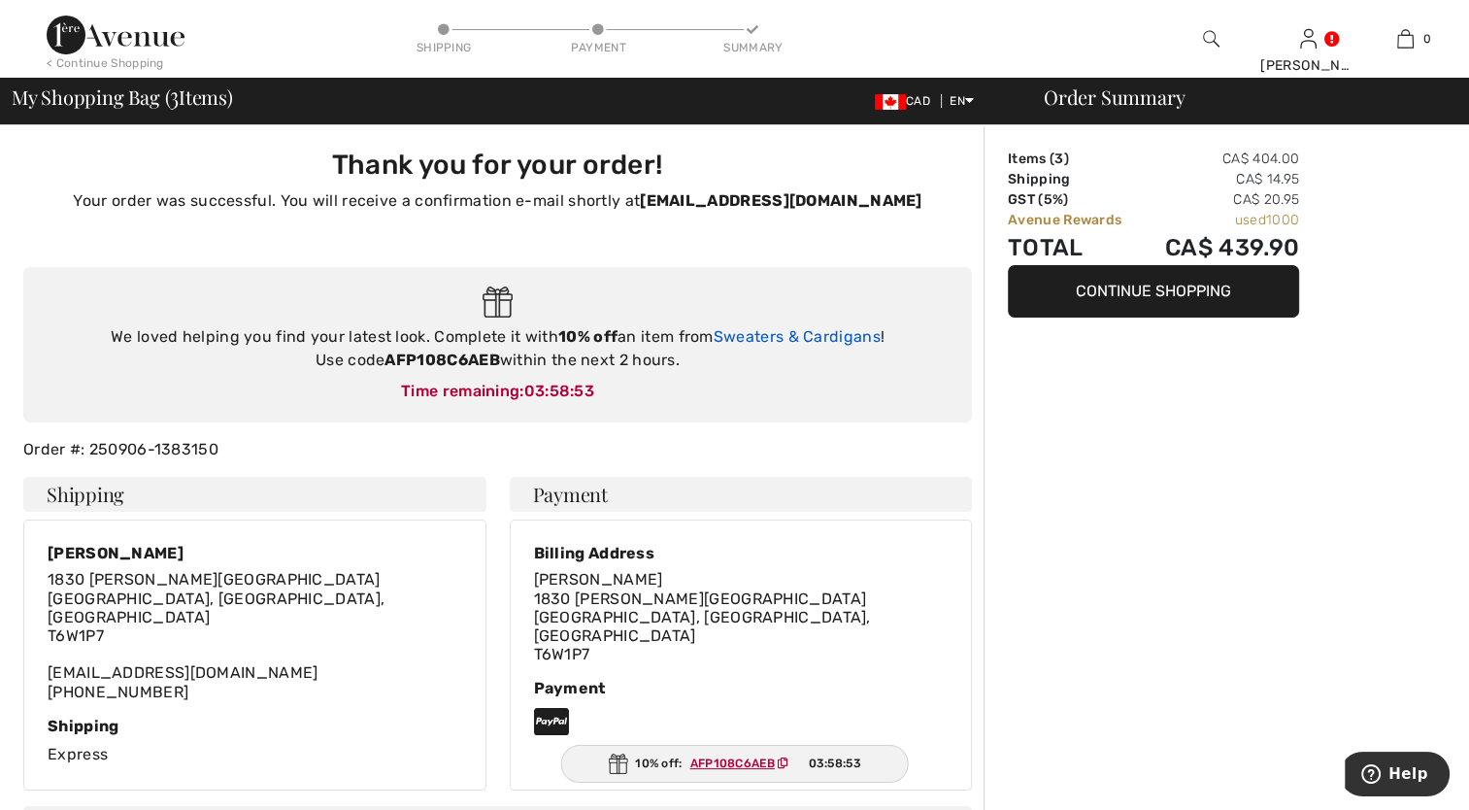
click at [751, 334] on link "Sweaters & Cardigans" at bounding box center [797, 336] width 167 height 18
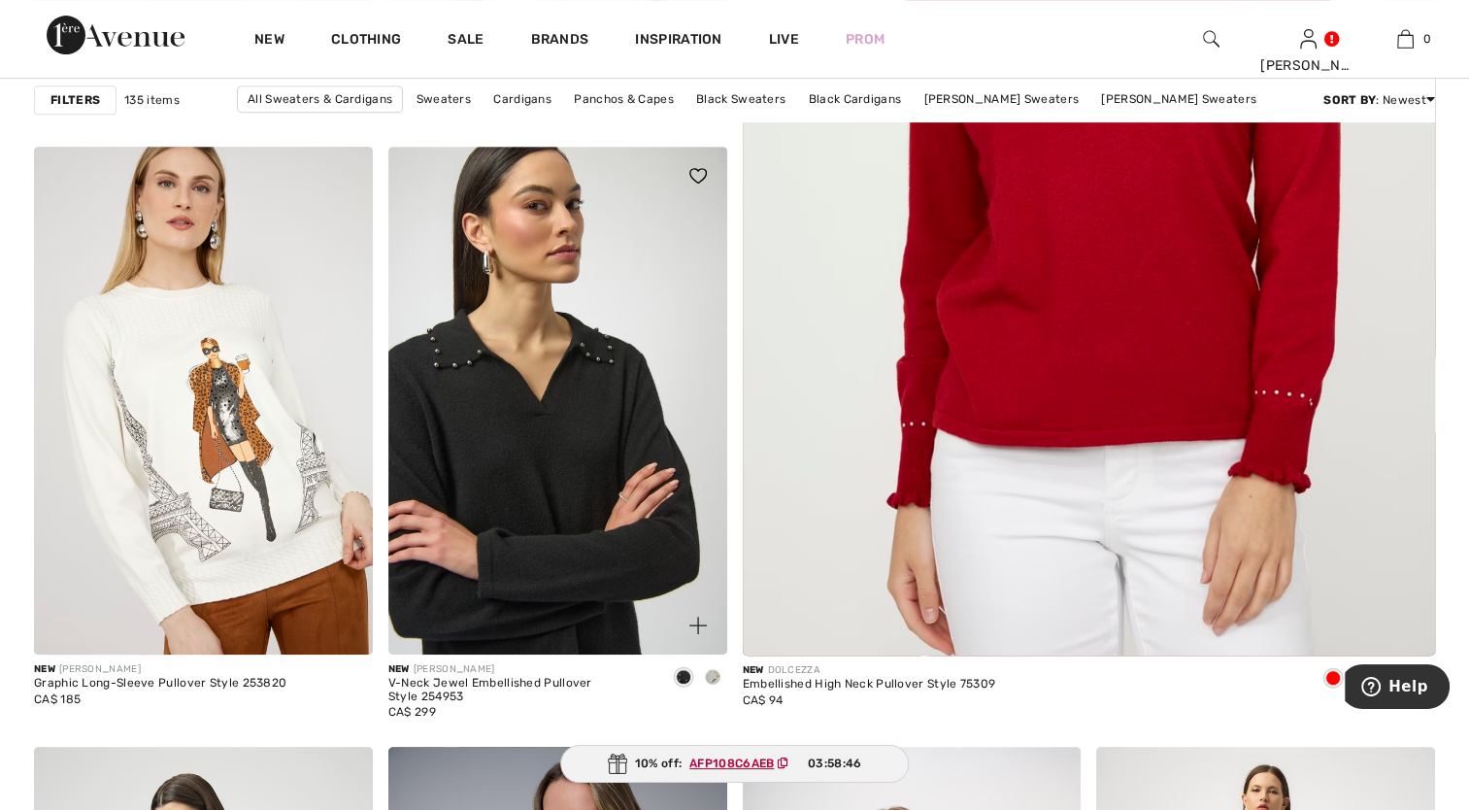
scroll to position [874, 0]
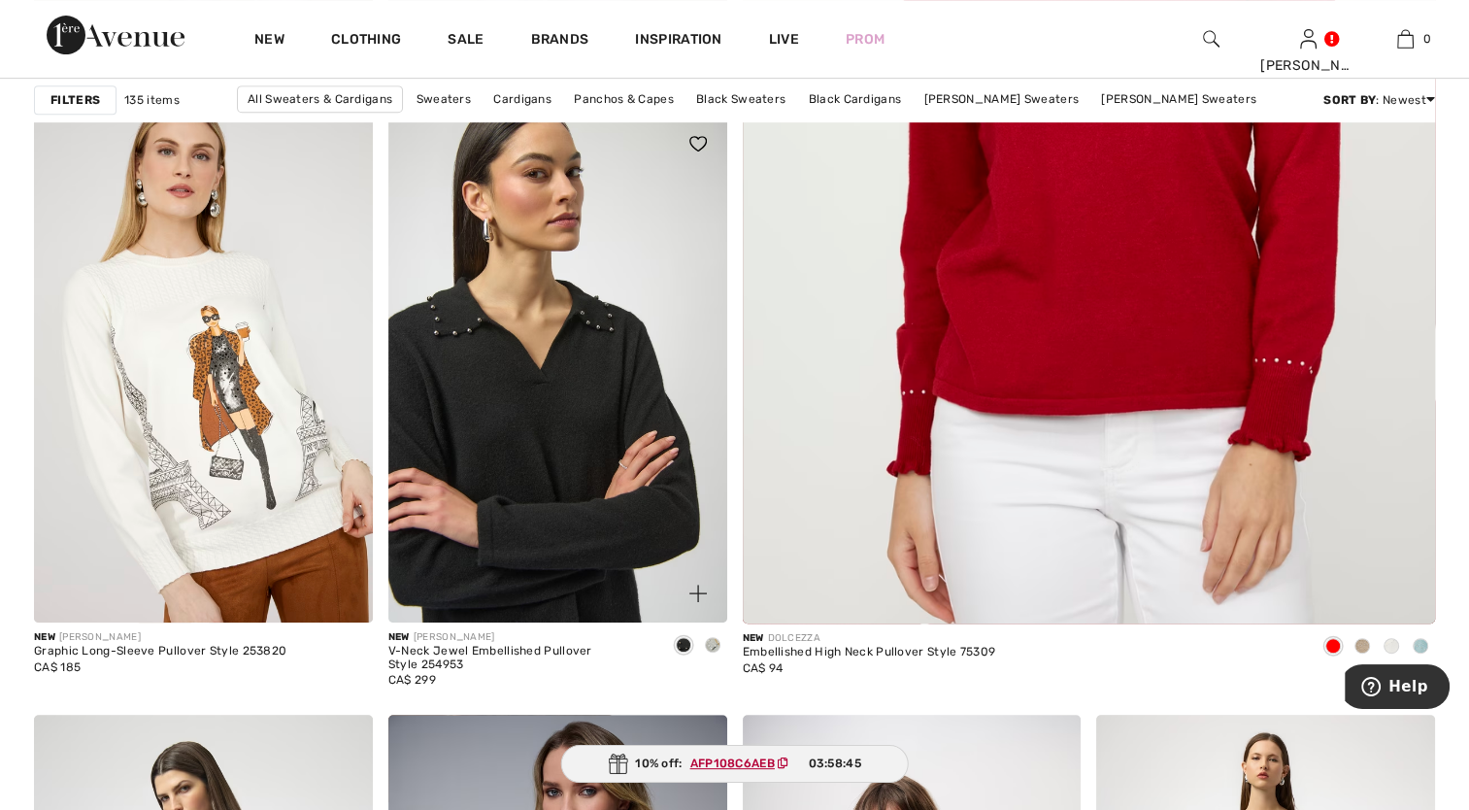
click at [592, 456] on img at bounding box center [557, 369] width 339 height 508
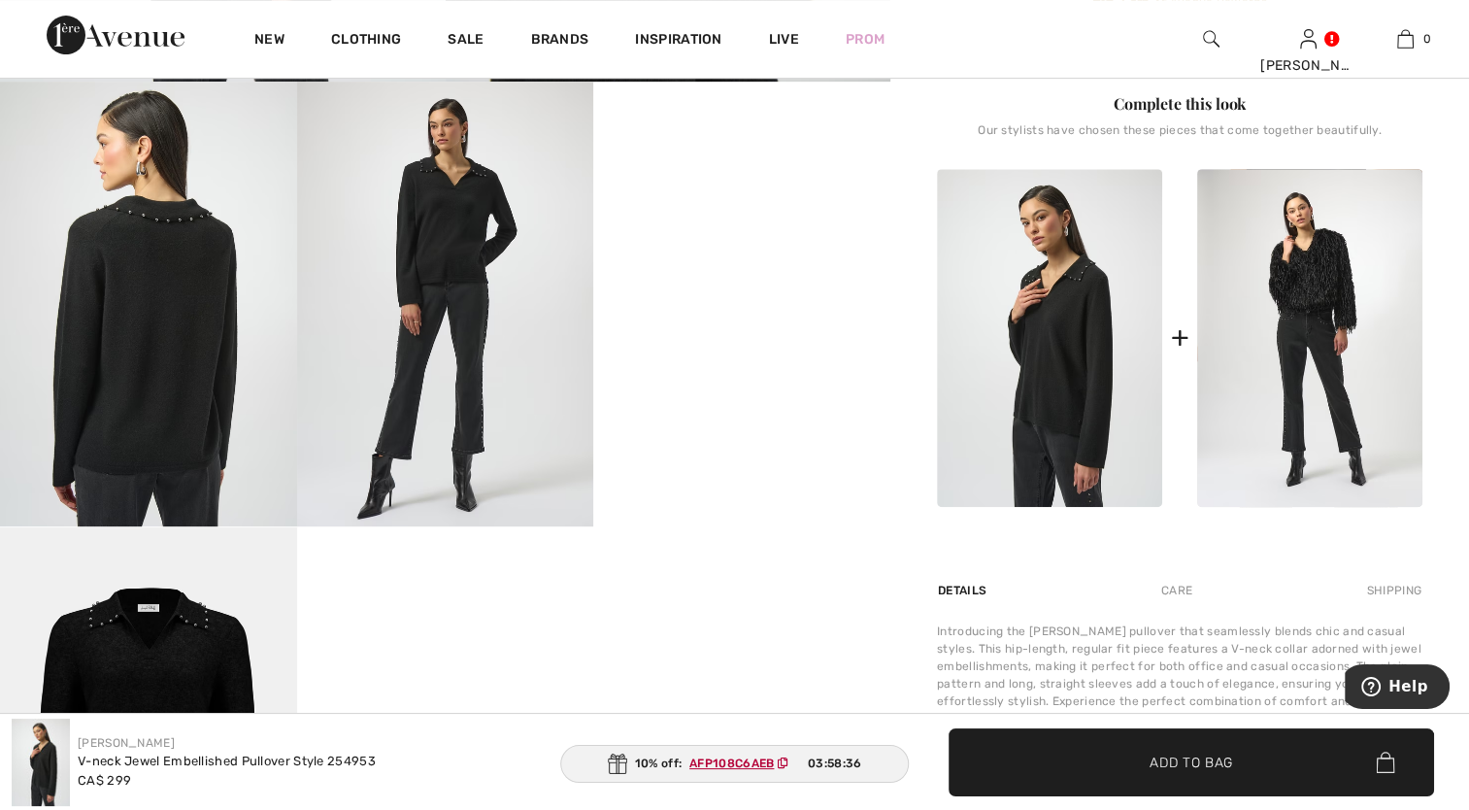
scroll to position [680, 0]
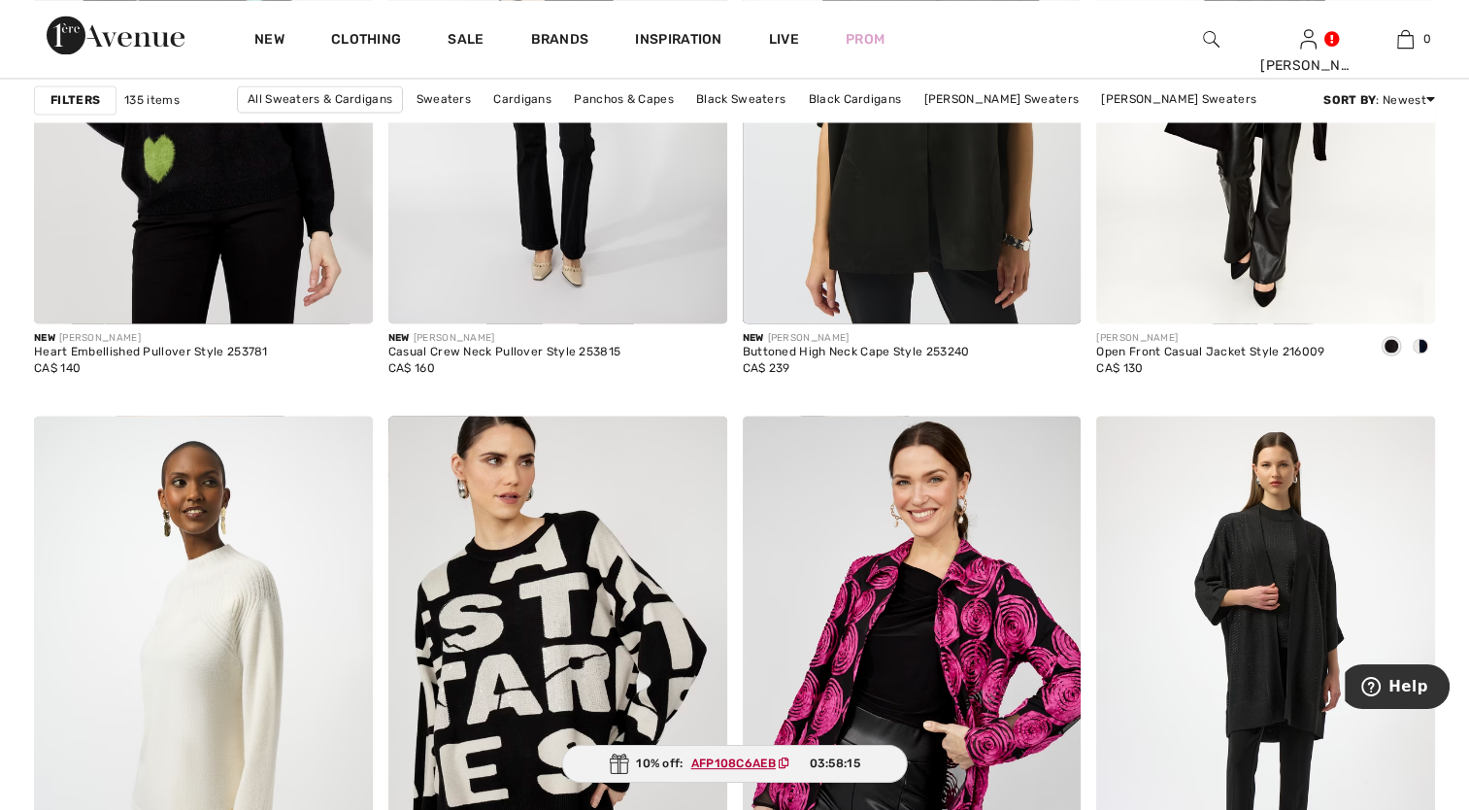
scroll to position [3399, 0]
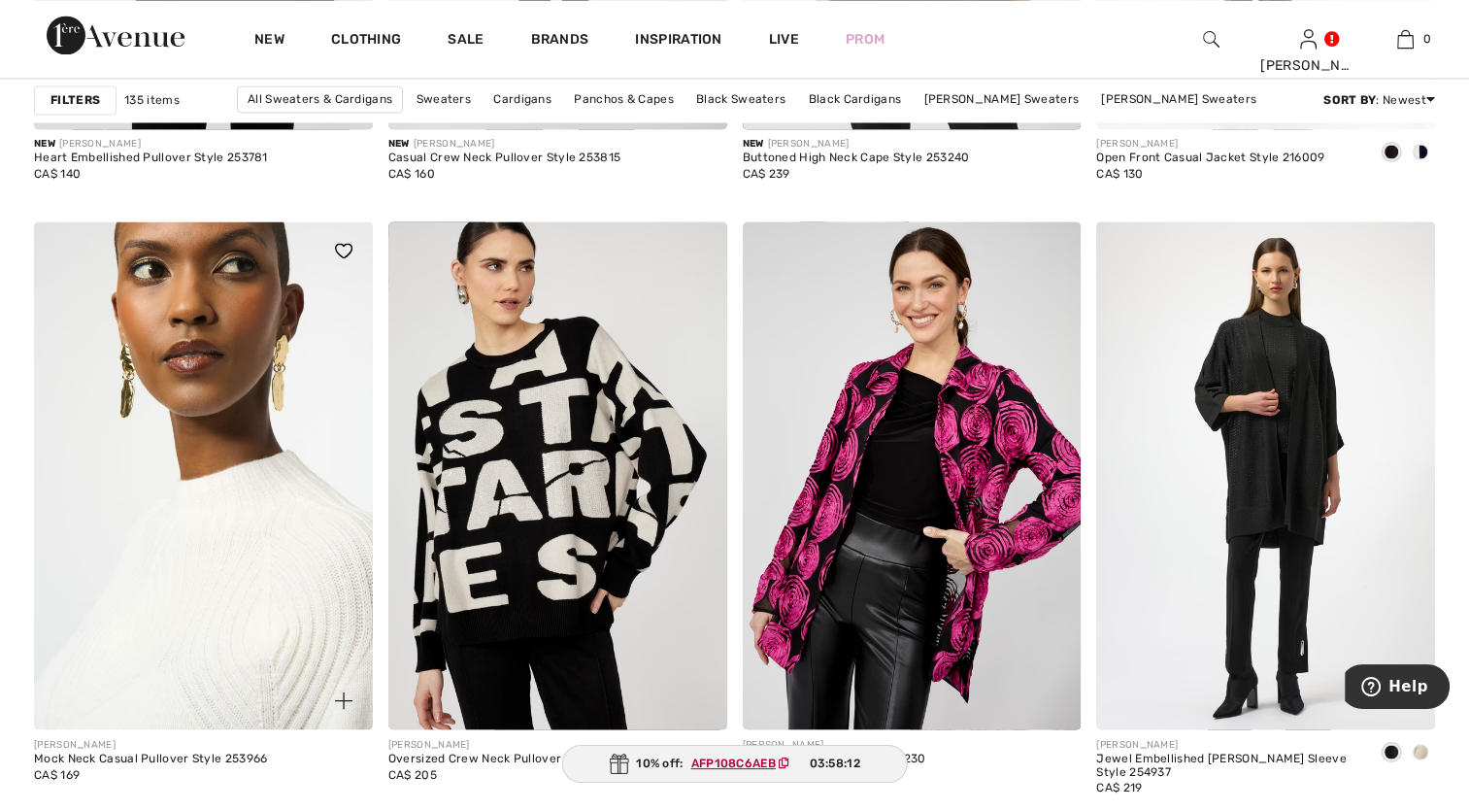
click at [190, 581] on img at bounding box center [203, 475] width 339 height 508
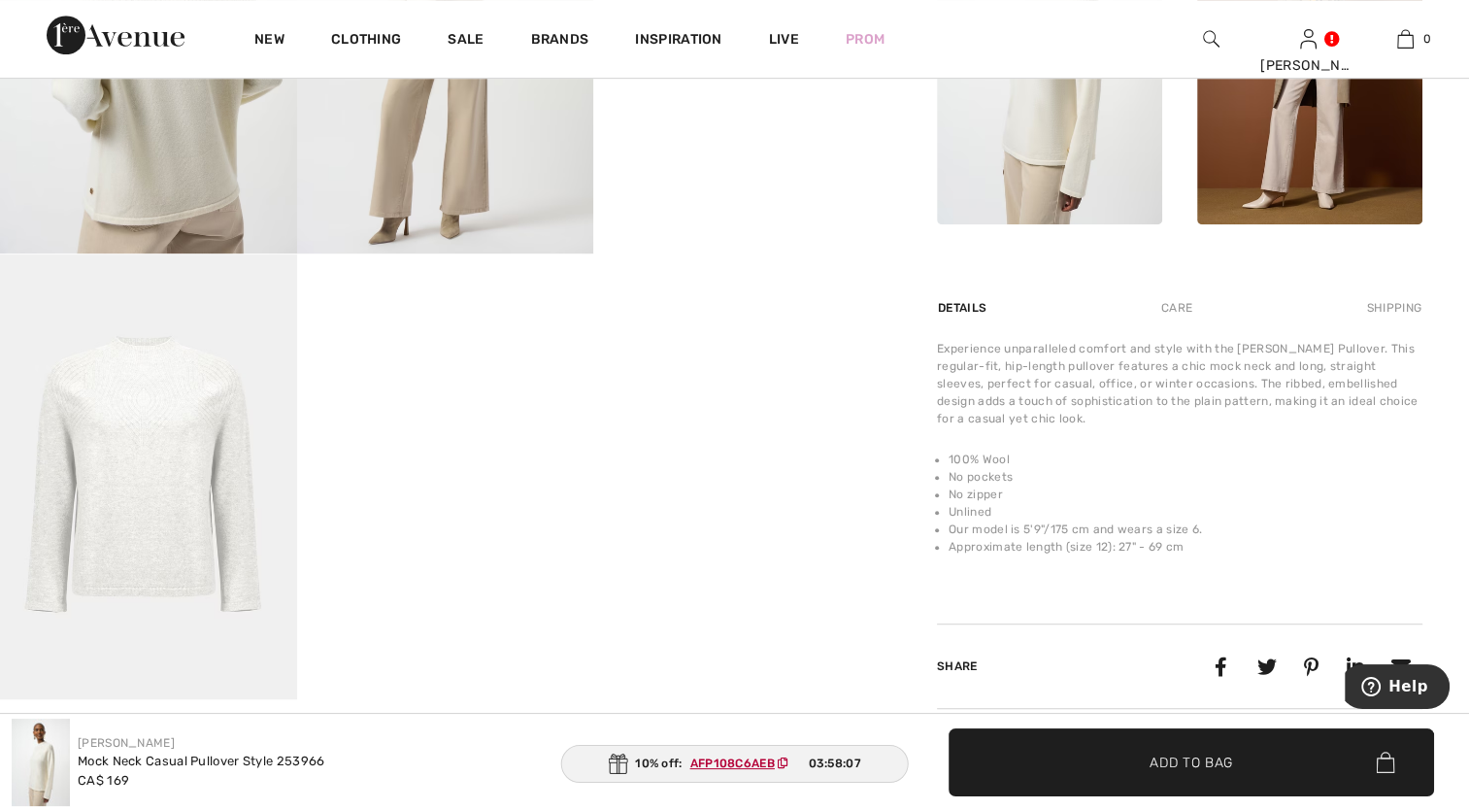
scroll to position [1068, 0]
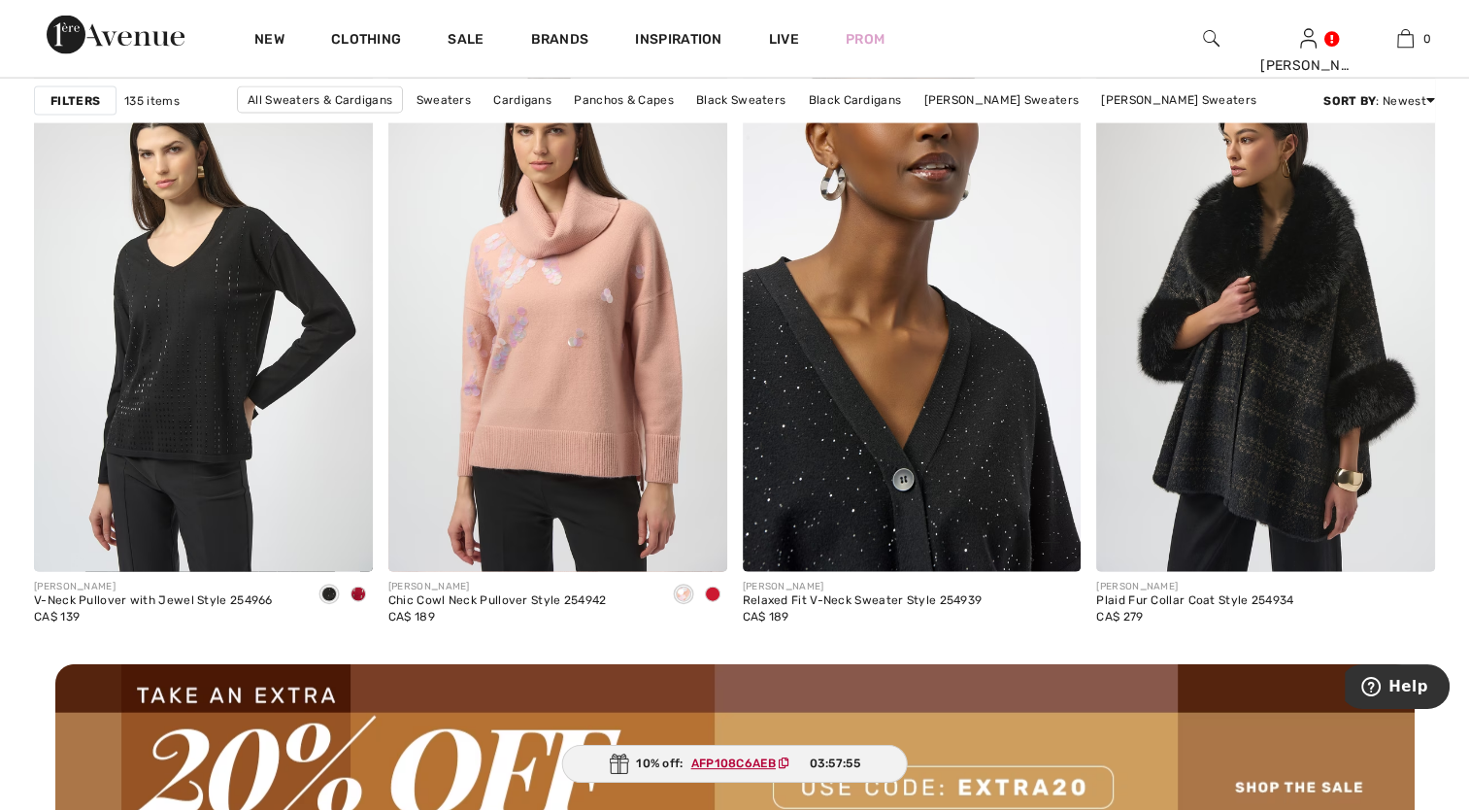
scroll to position [4175, 0]
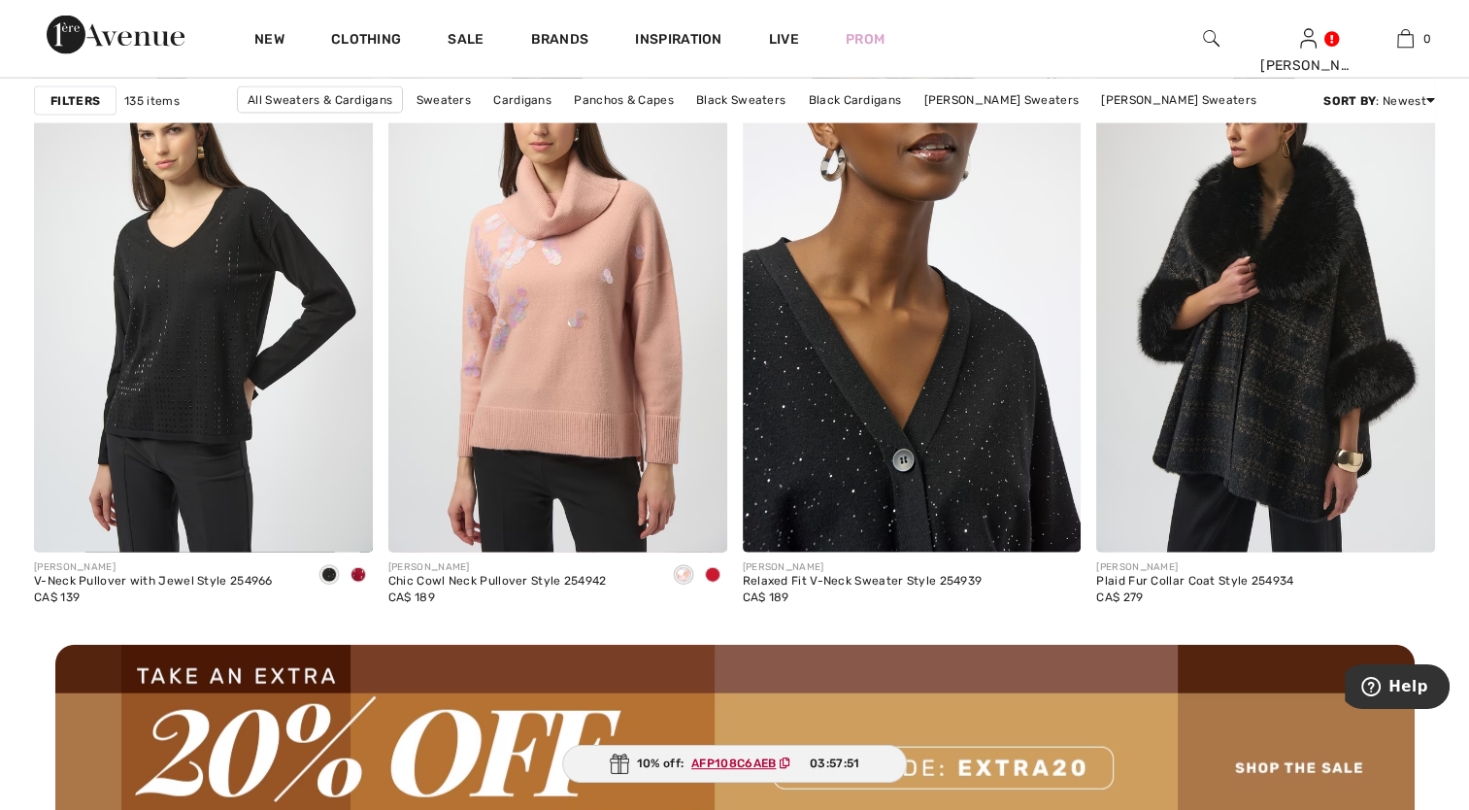
click at [961, 420] on img at bounding box center [912, 299] width 339 height 508
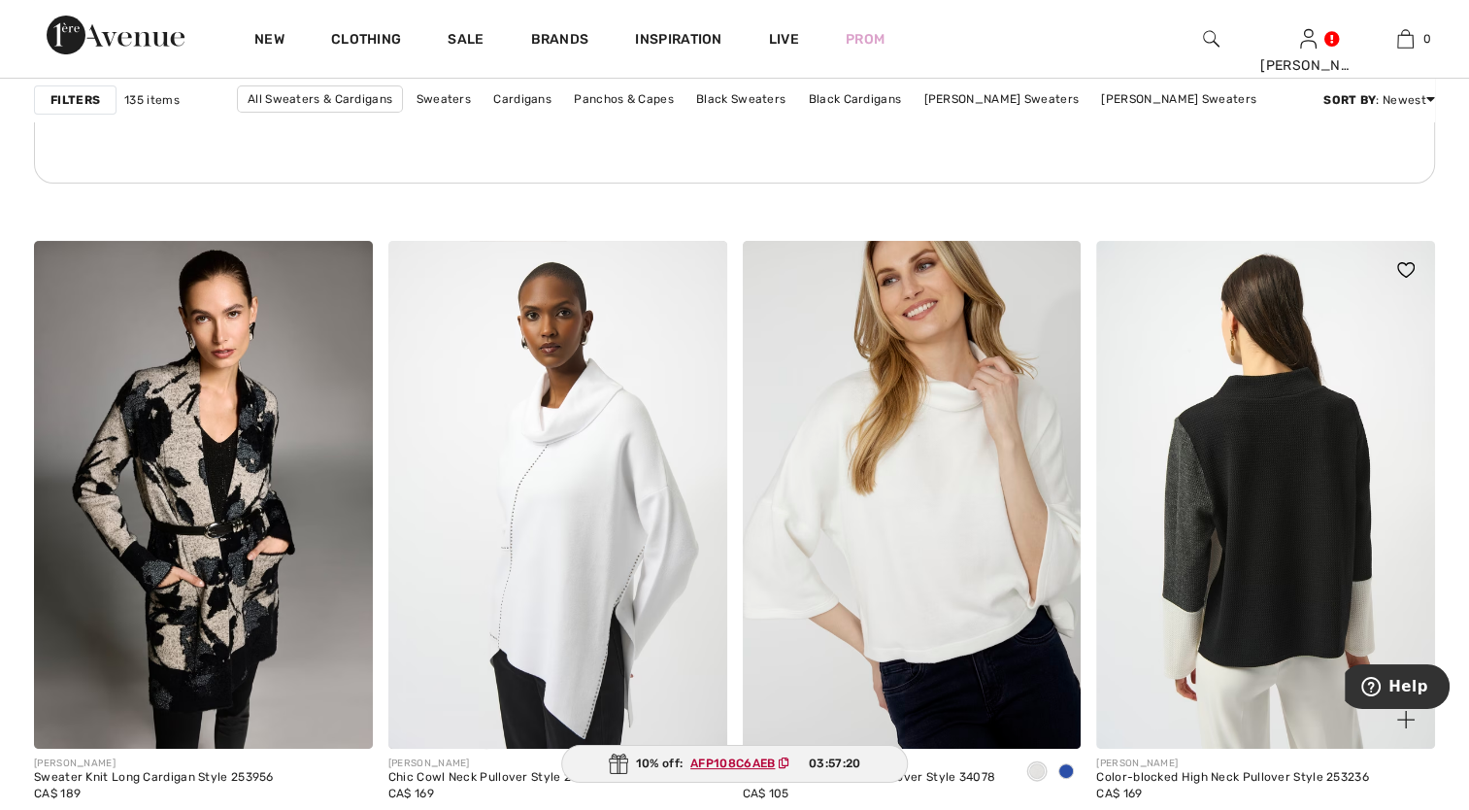
scroll to position [7768, 0]
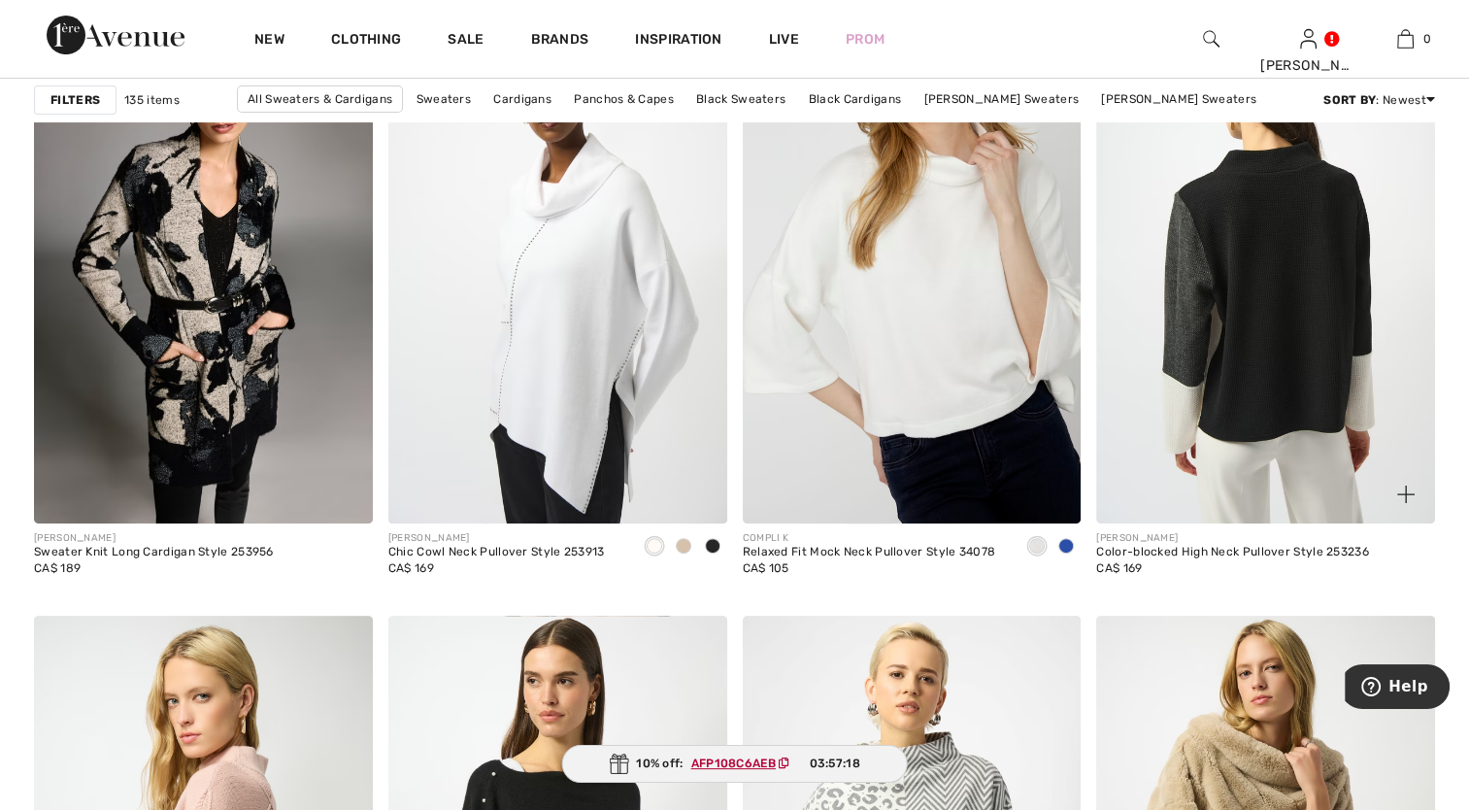
click at [1293, 357] on img at bounding box center [1265, 270] width 339 height 508
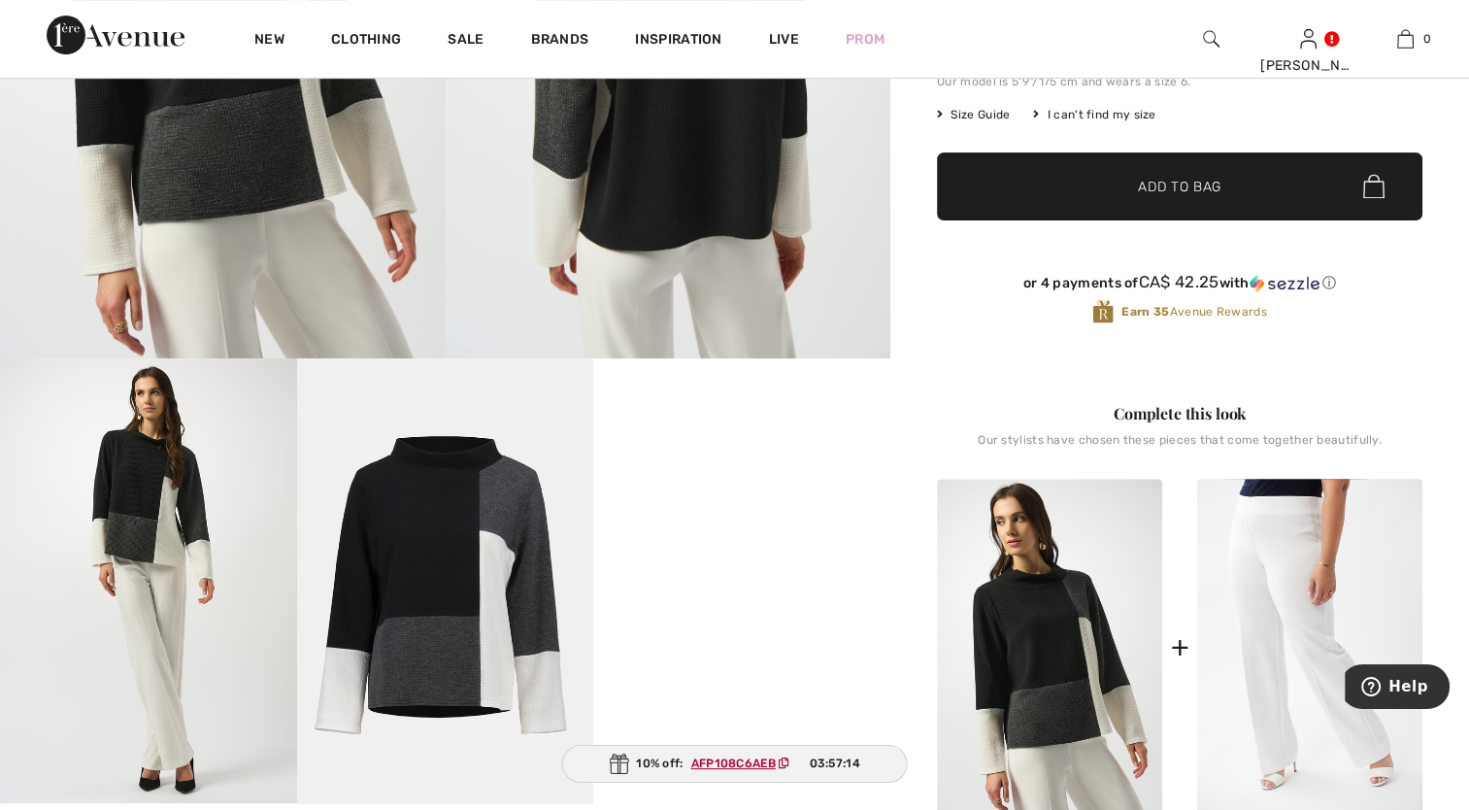
scroll to position [583, 0]
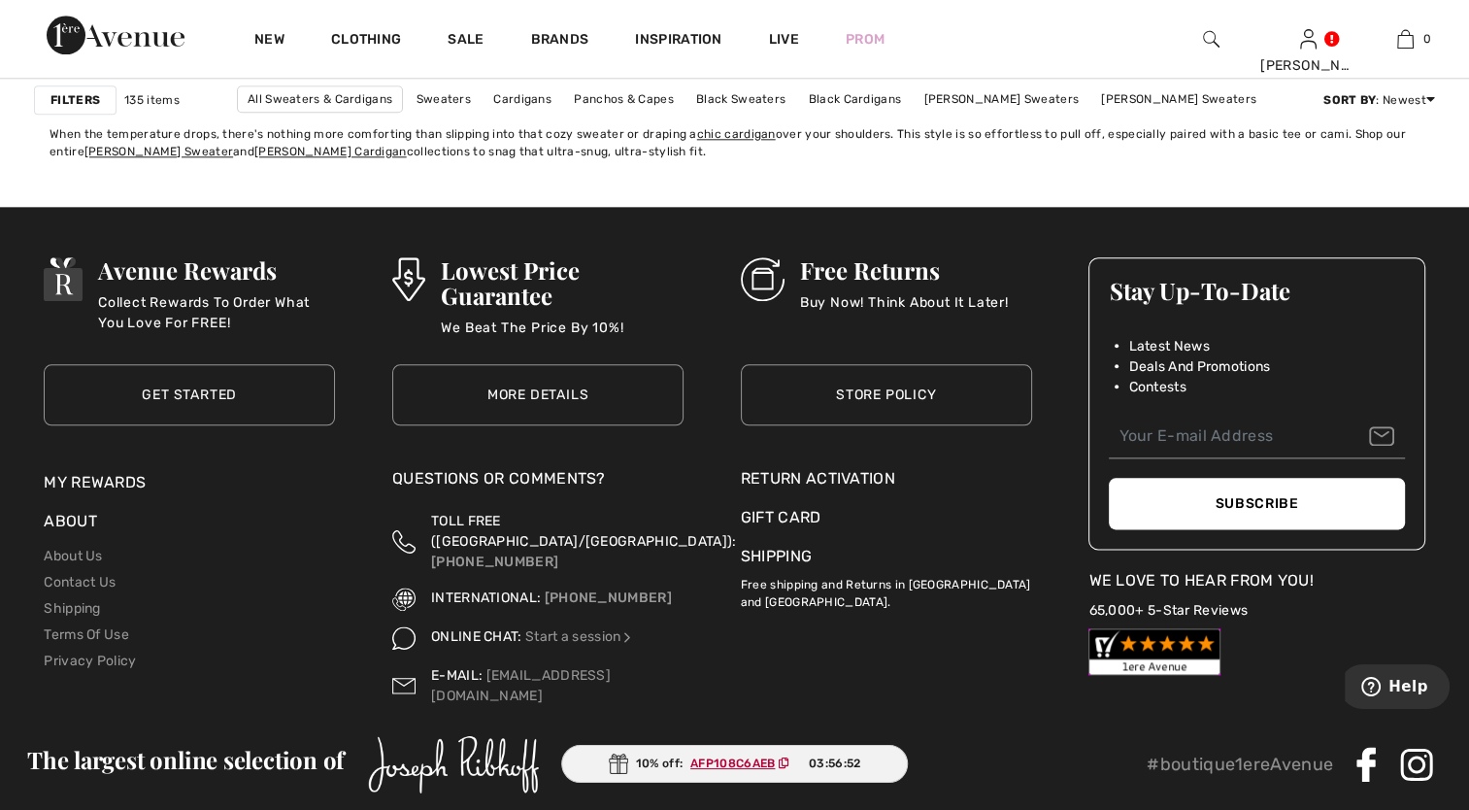
scroll to position [9225, 0]
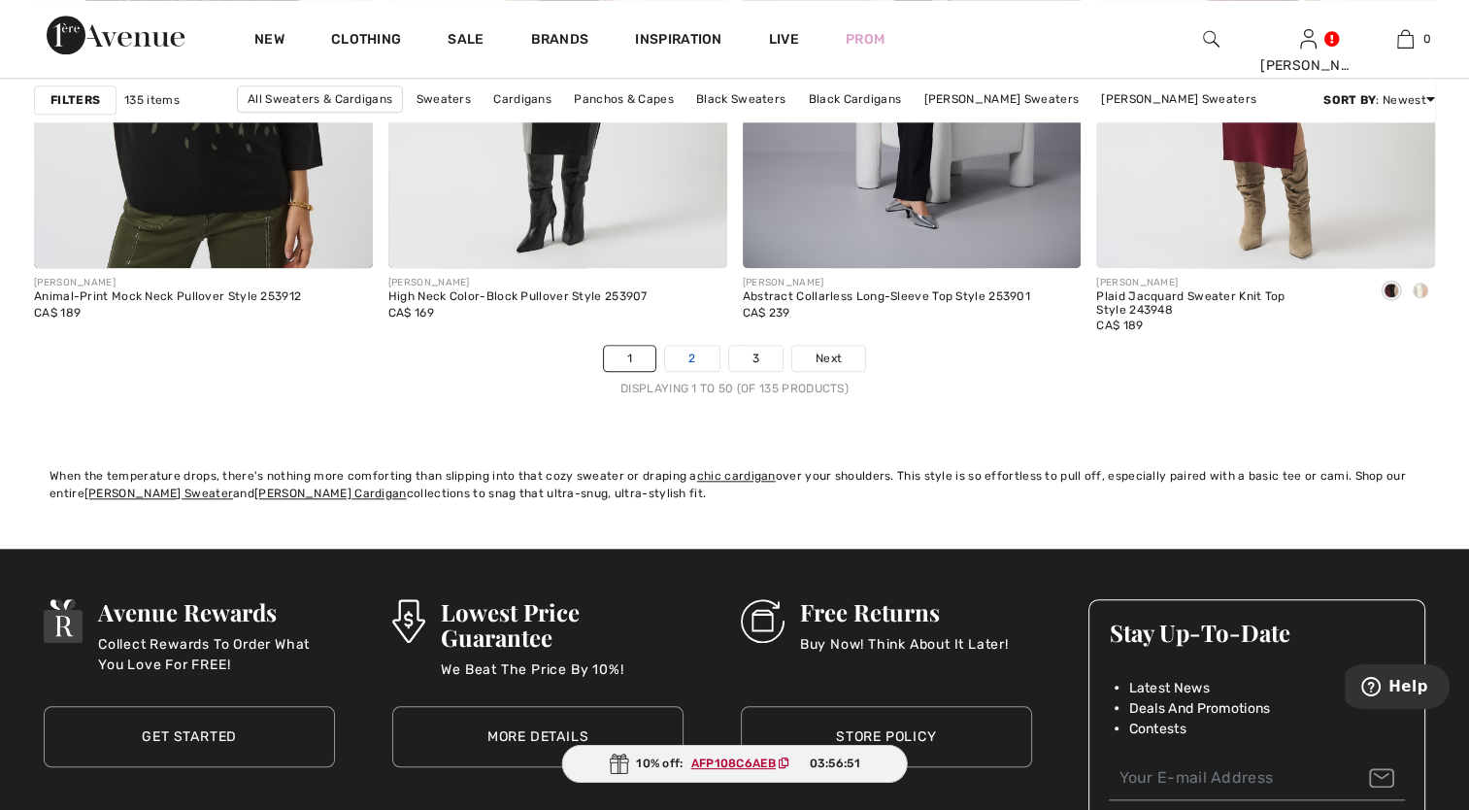
click at [688, 352] on link "2" at bounding box center [691, 358] width 53 height 25
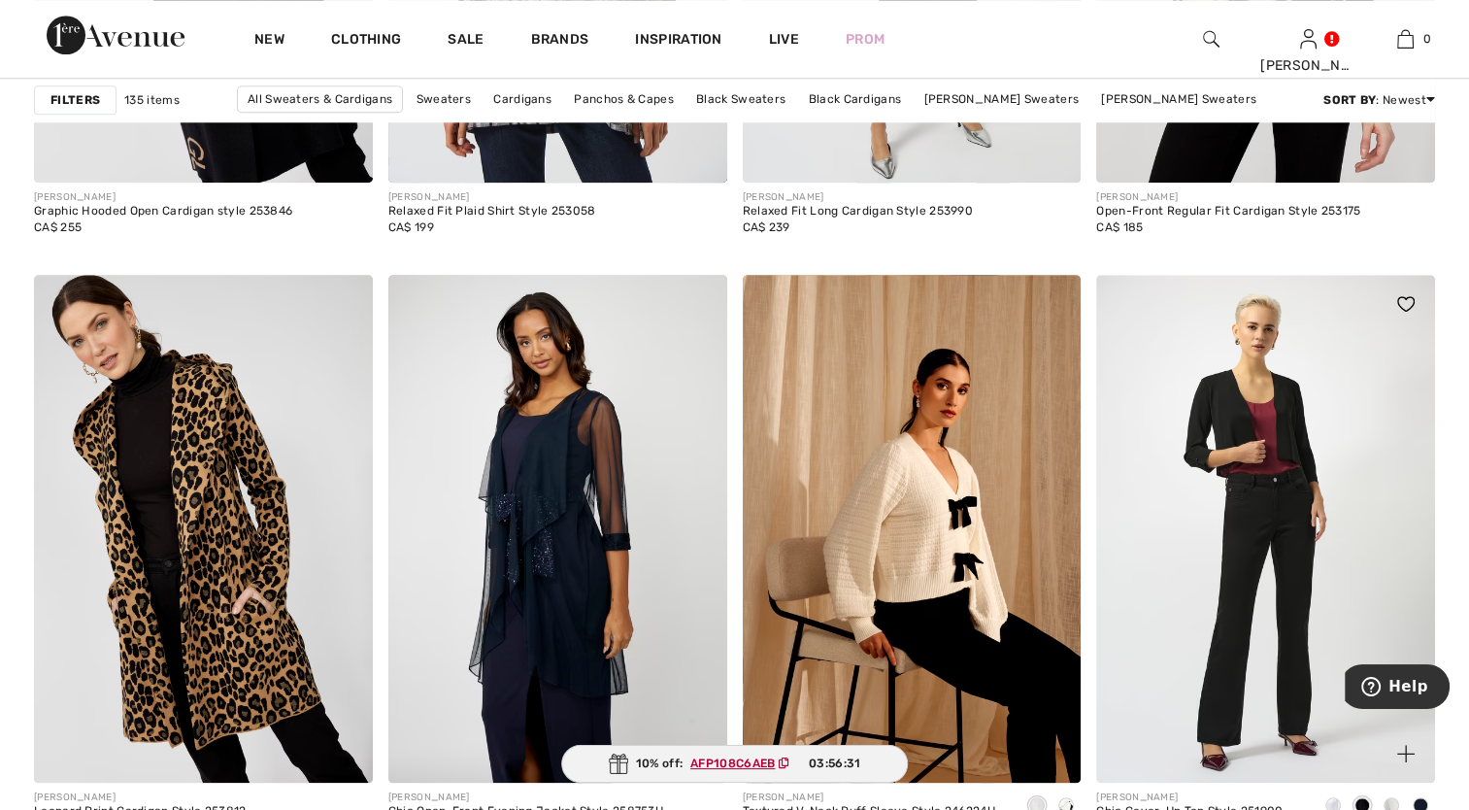
scroll to position [2039, 0]
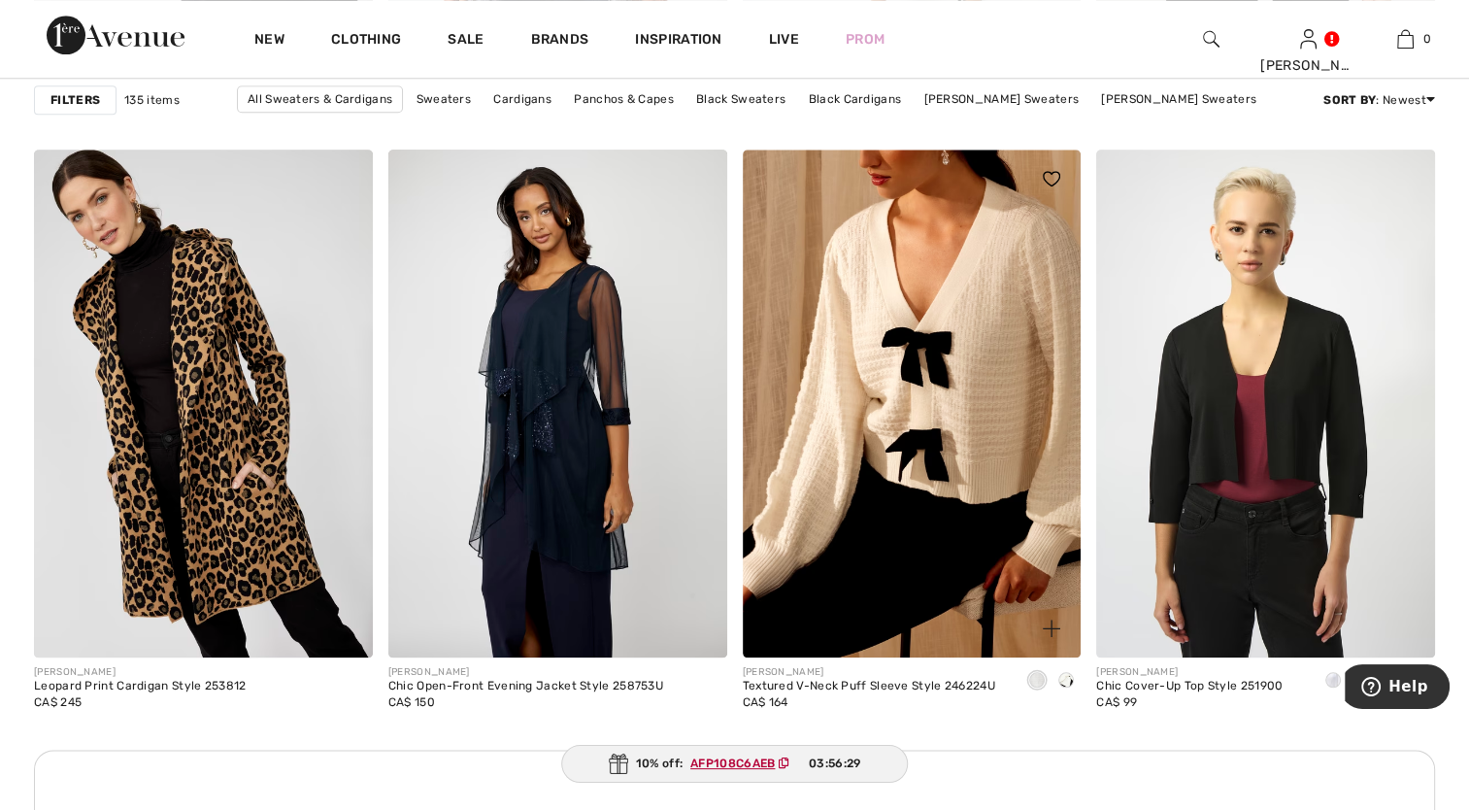
click at [952, 416] on img at bounding box center [912, 404] width 339 height 508
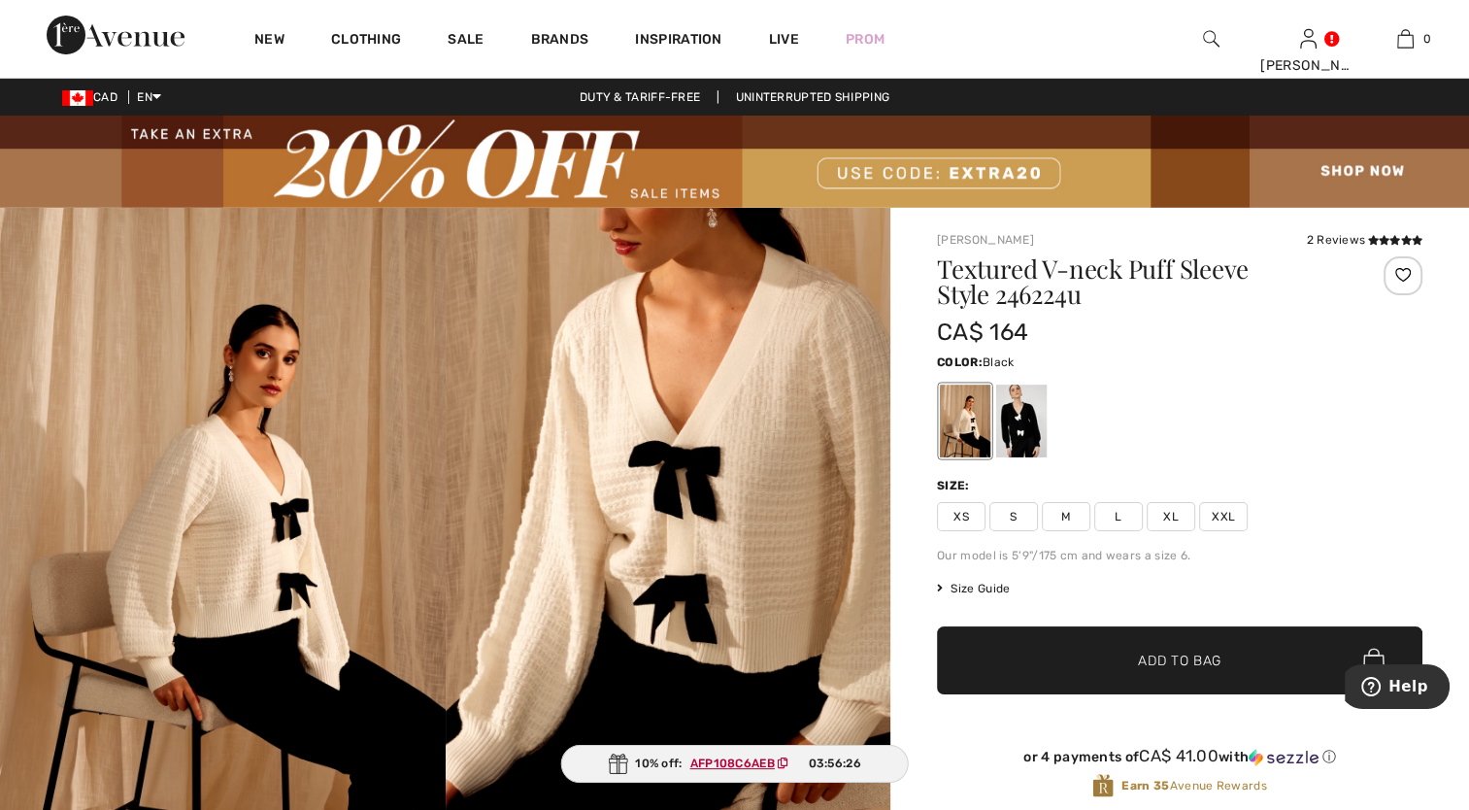
click at [1026, 411] on div at bounding box center [1021, 421] width 50 height 73
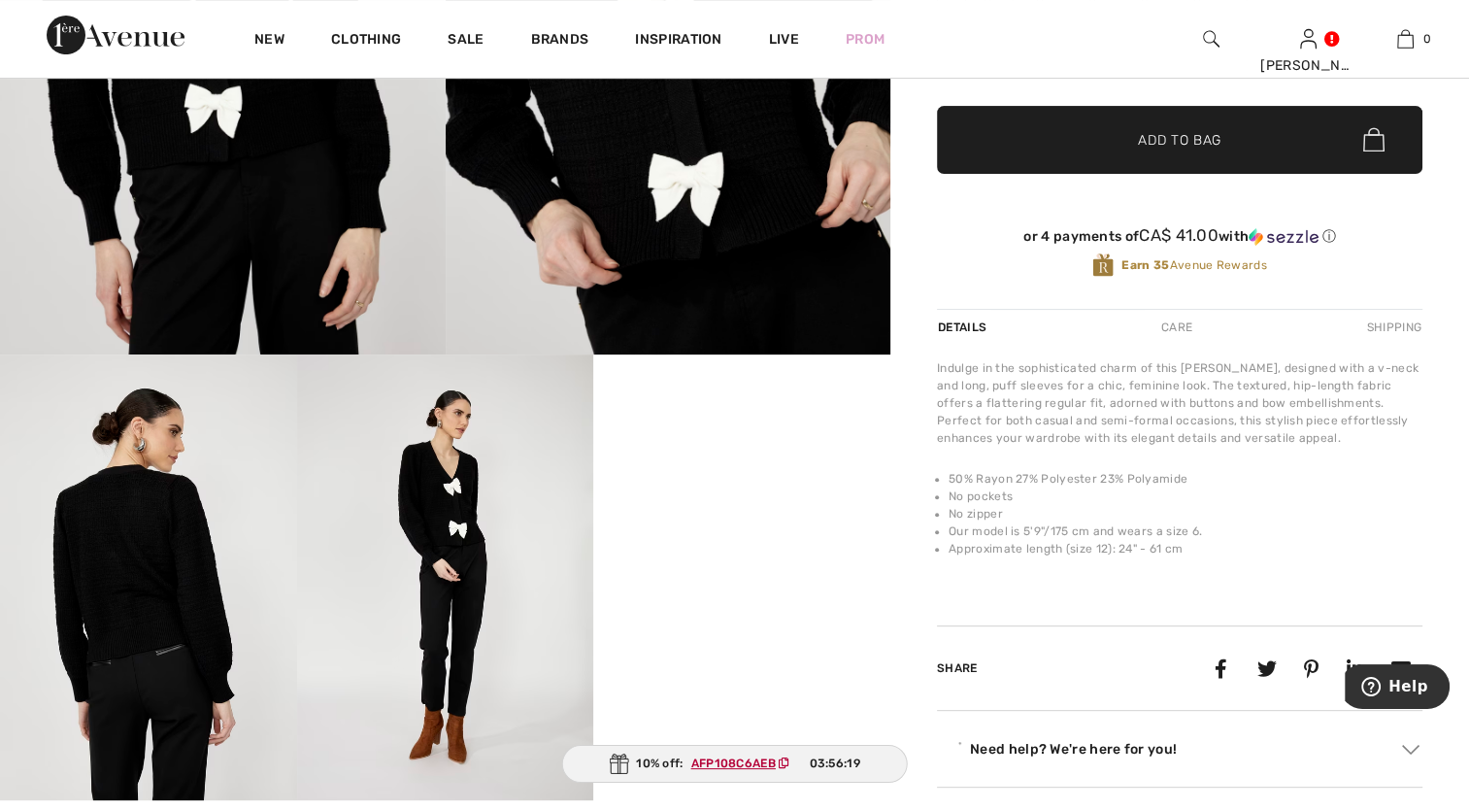
scroll to position [583, 0]
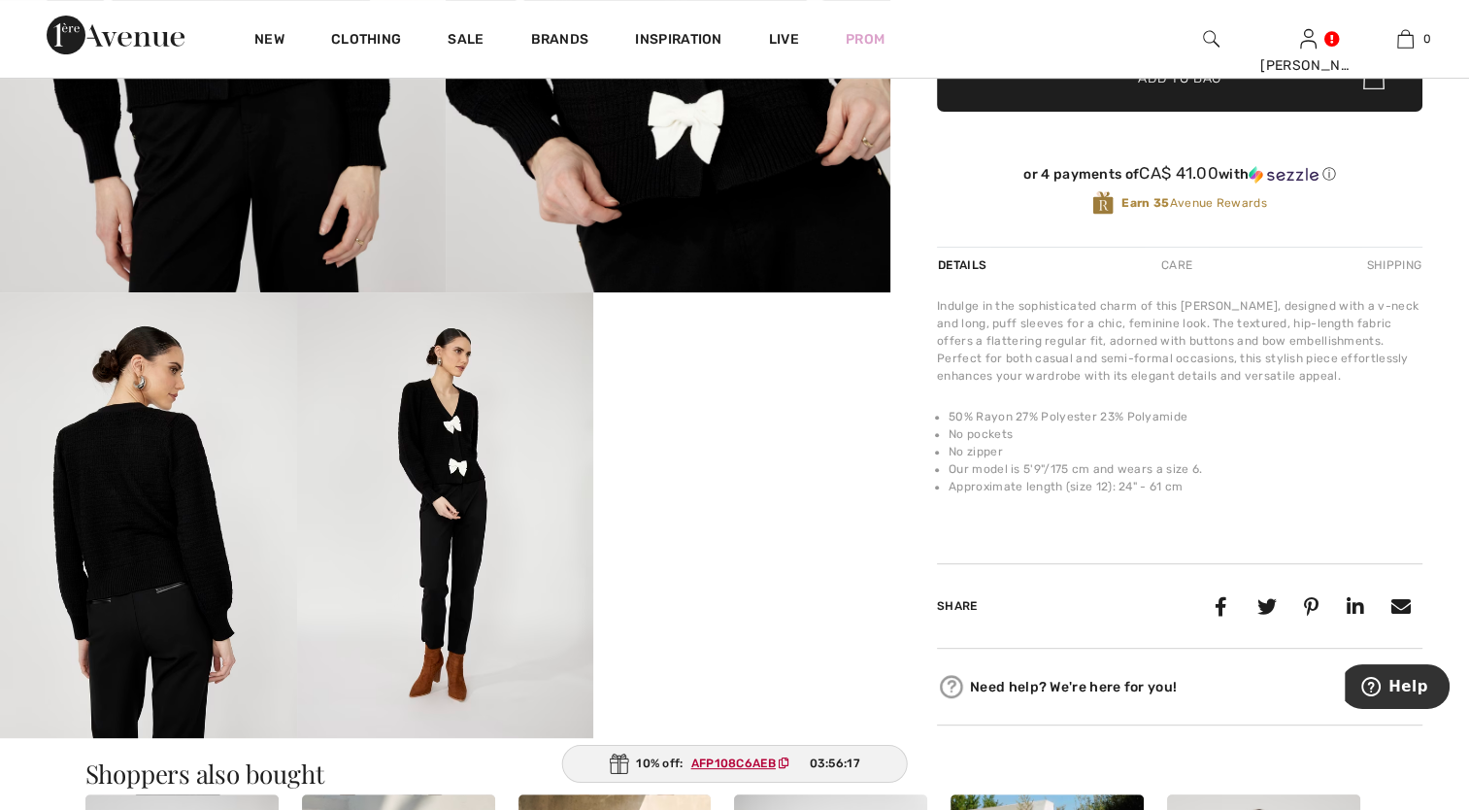
click at [463, 499] on img at bounding box center [445, 514] width 297 height 445
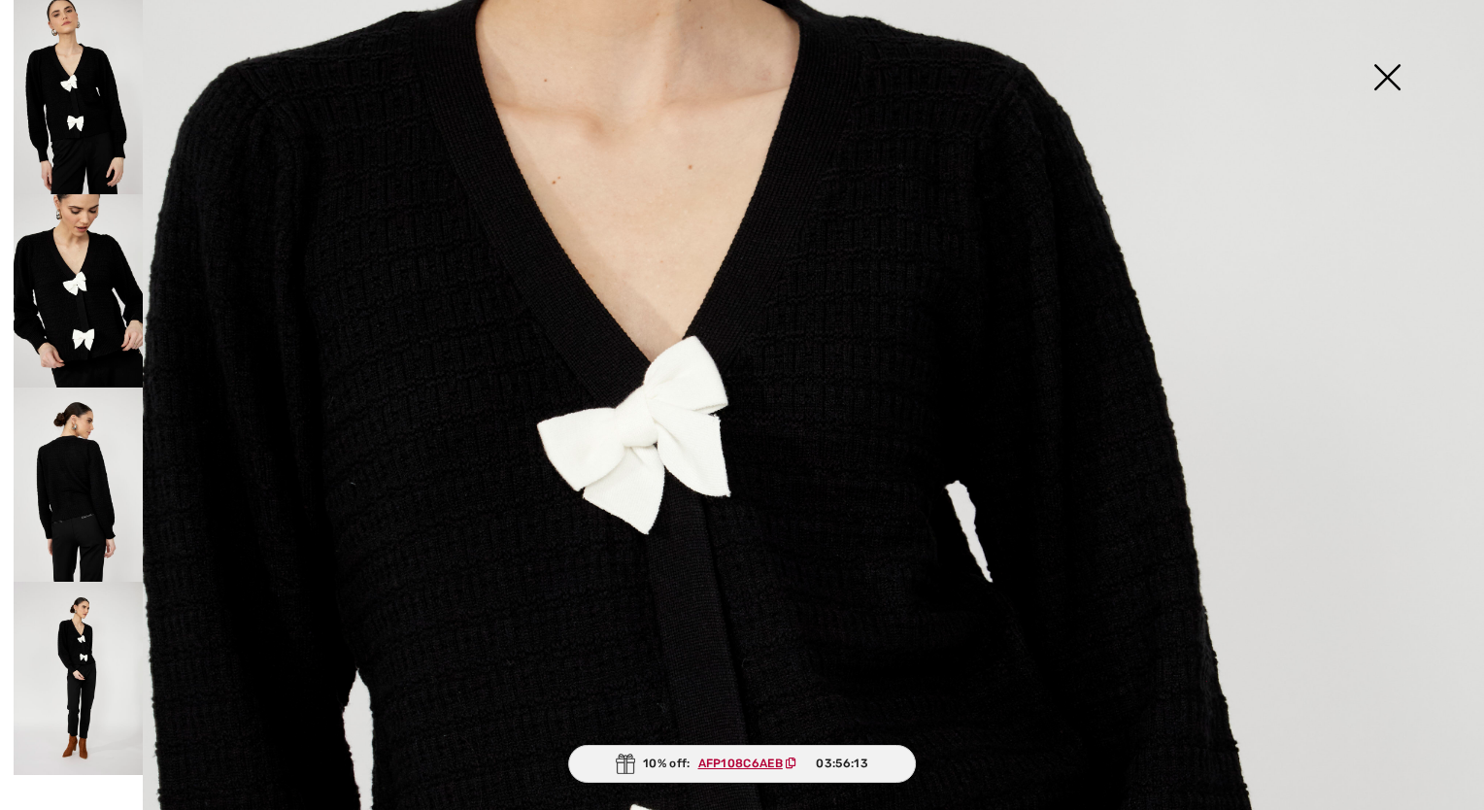
scroll to position [194, 0]
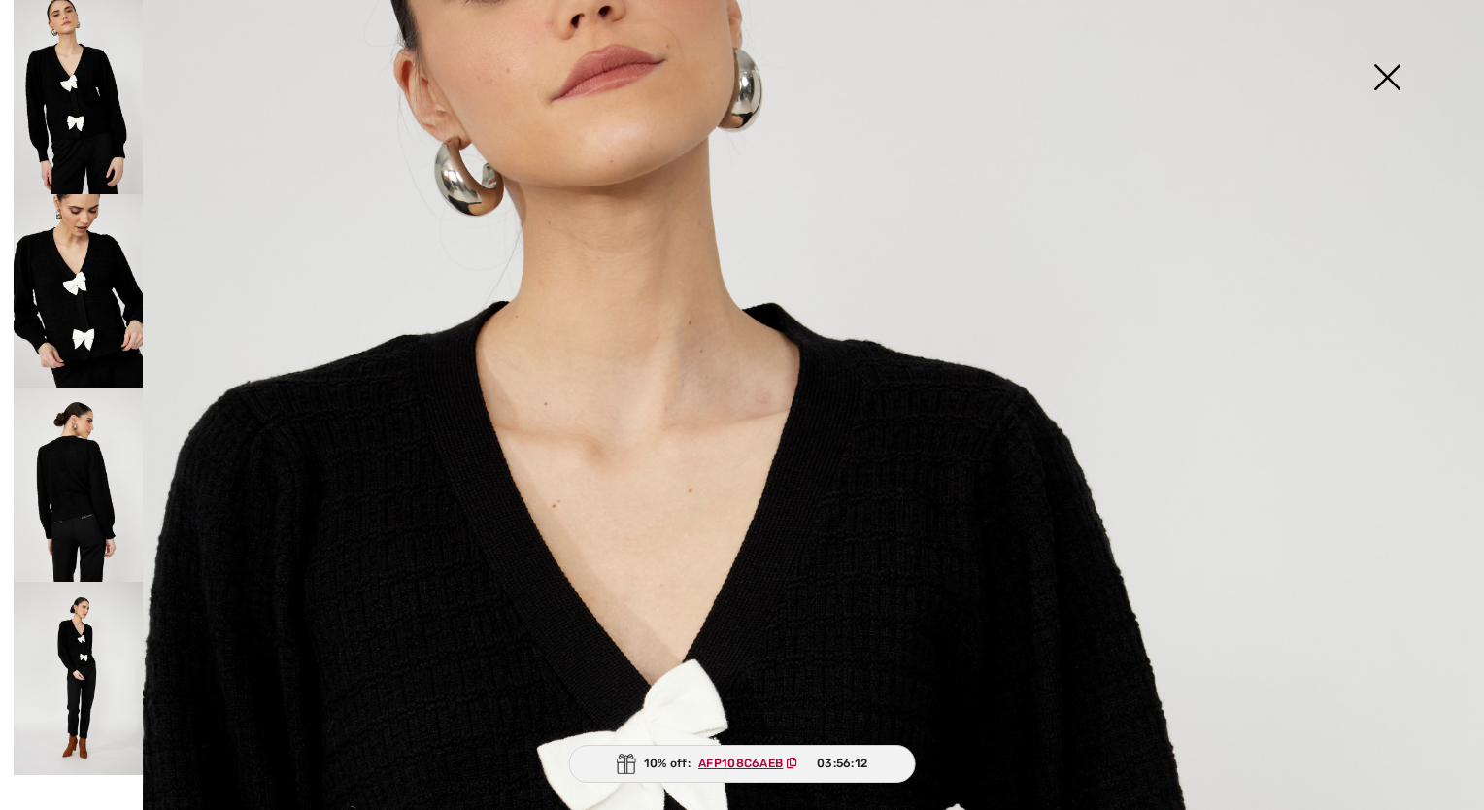
click at [1387, 76] on img at bounding box center [1386, 79] width 97 height 100
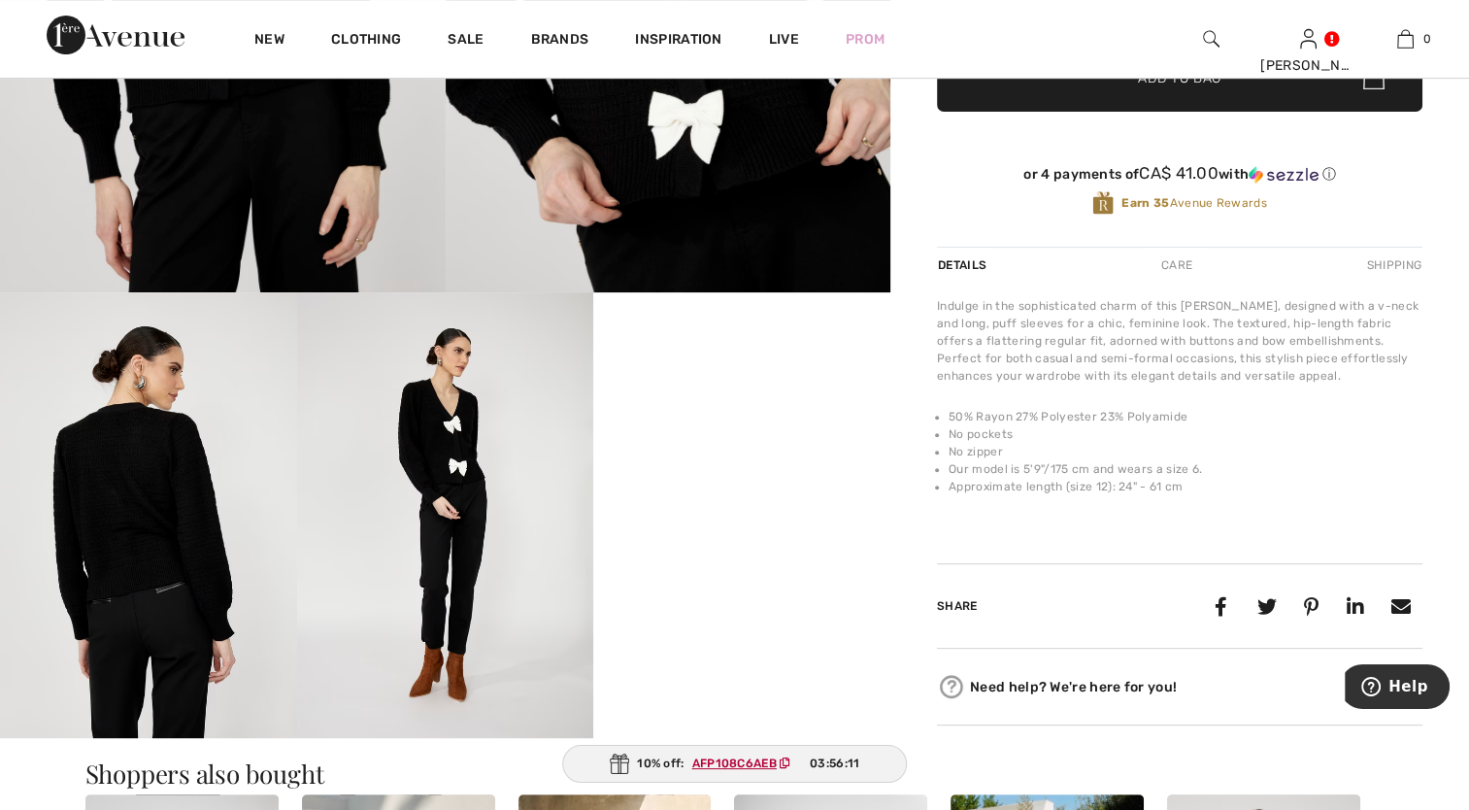
scroll to position [0, 0]
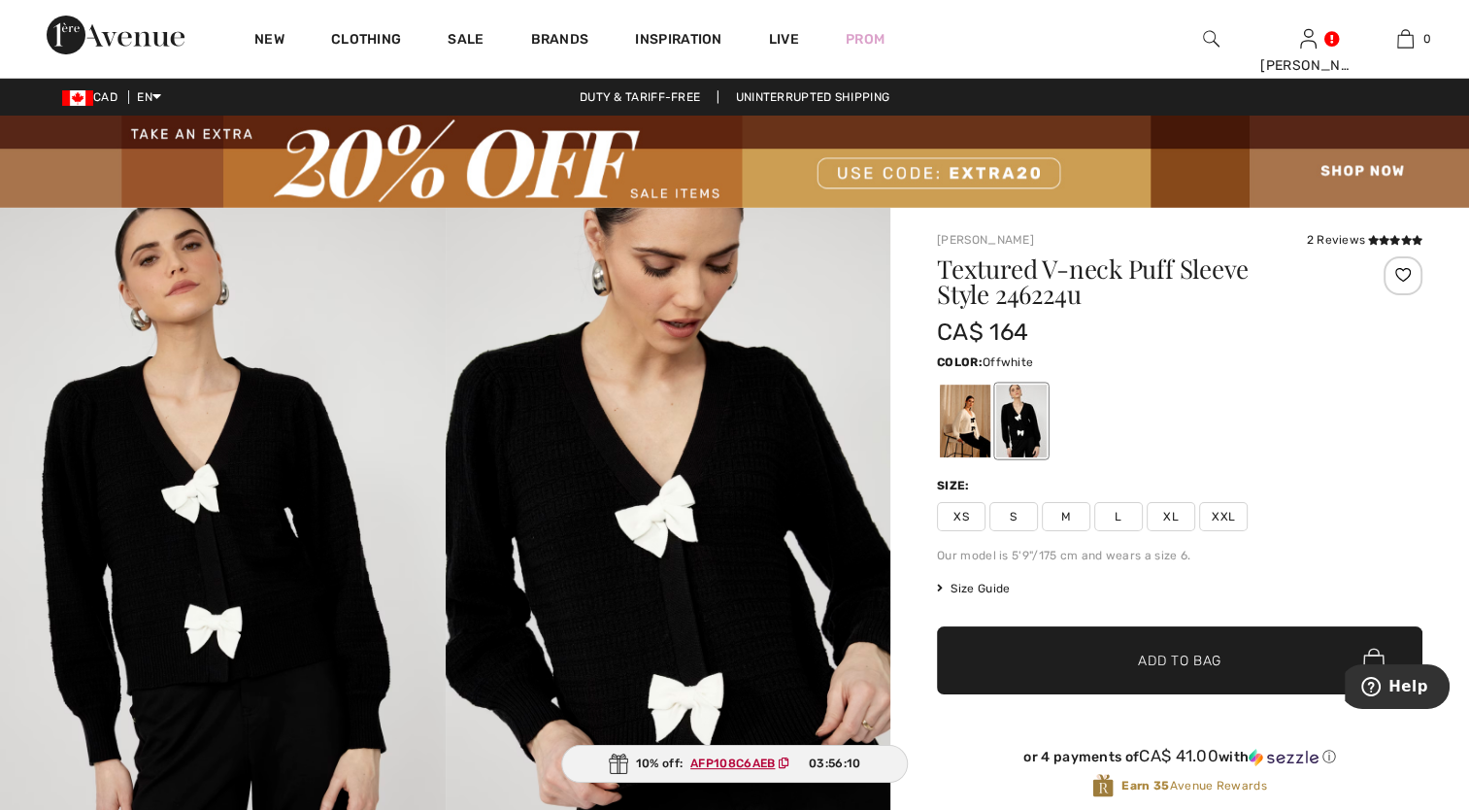
click at [968, 418] on div at bounding box center [965, 421] width 50 height 73
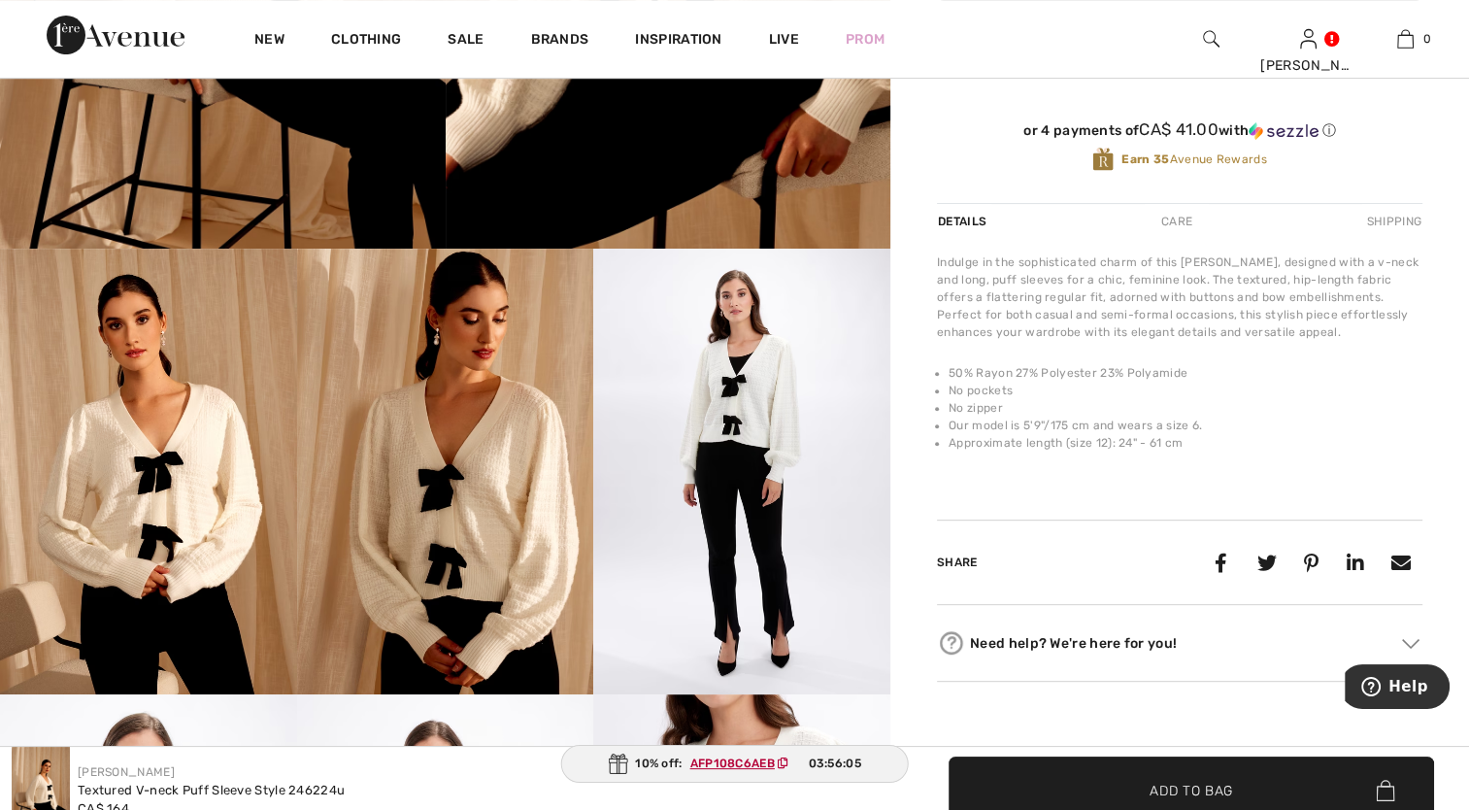
scroll to position [680, 0]
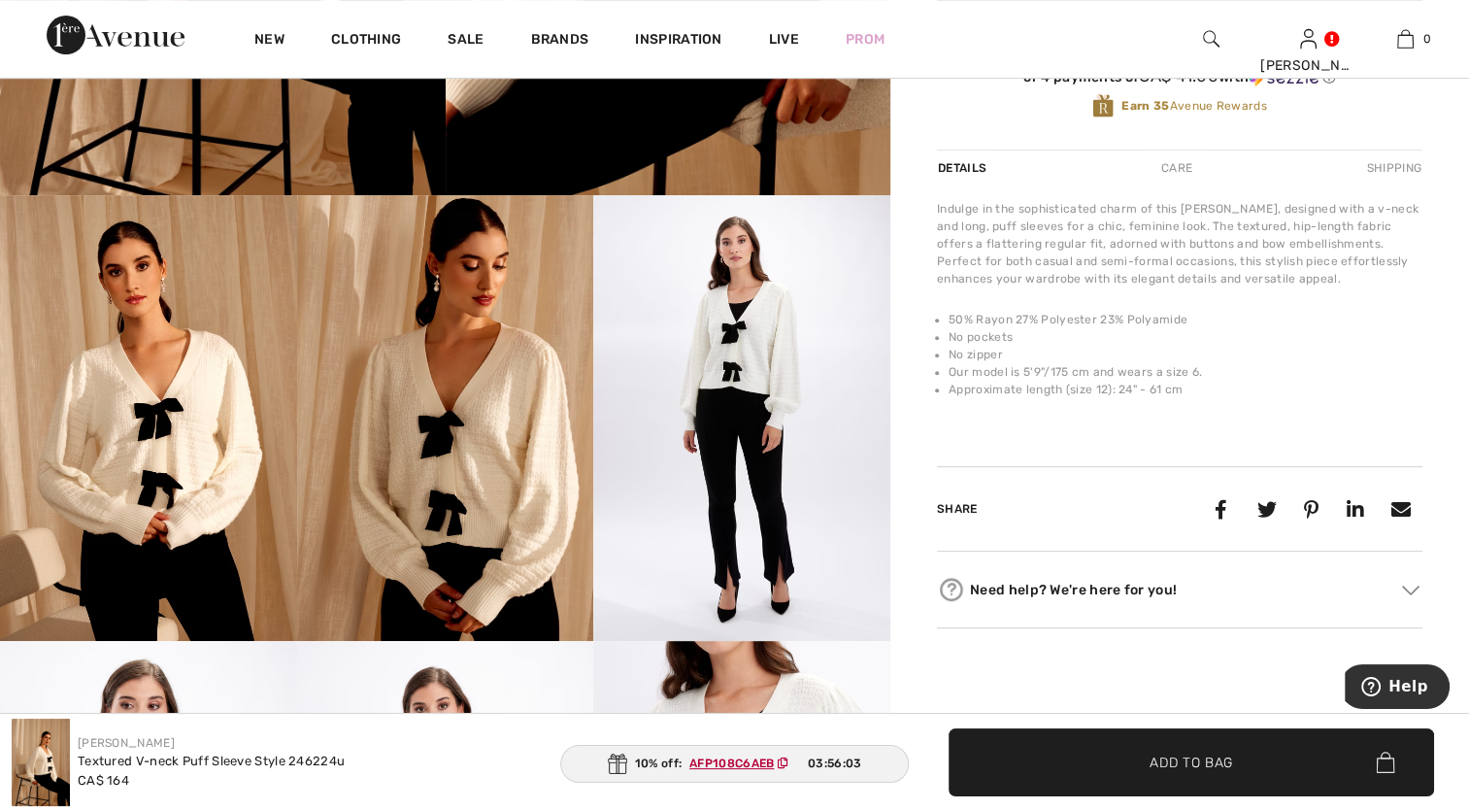
click at [482, 500] on img at bounding box center [445, 417] width 297 height 445
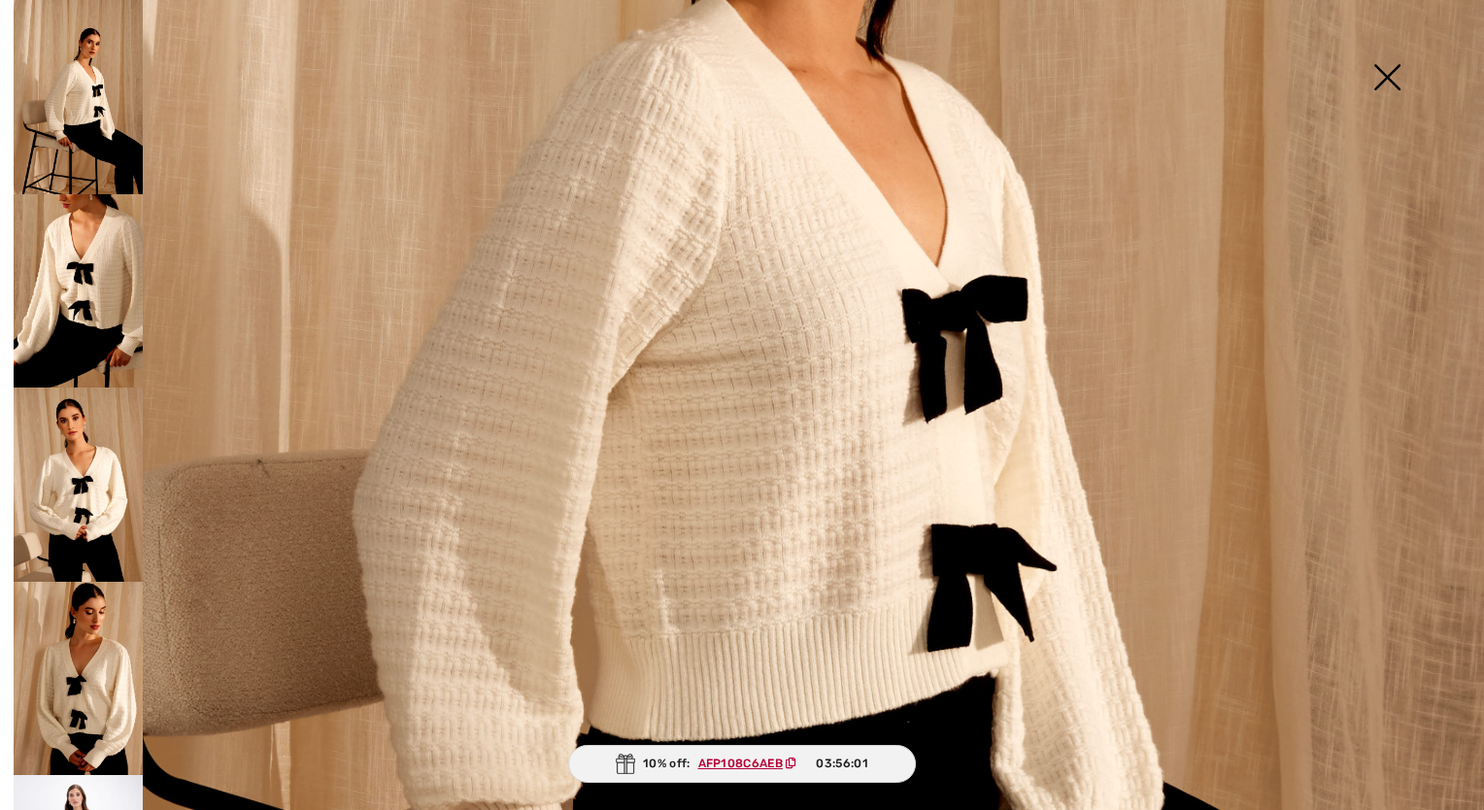
scroll to position [874, 0]
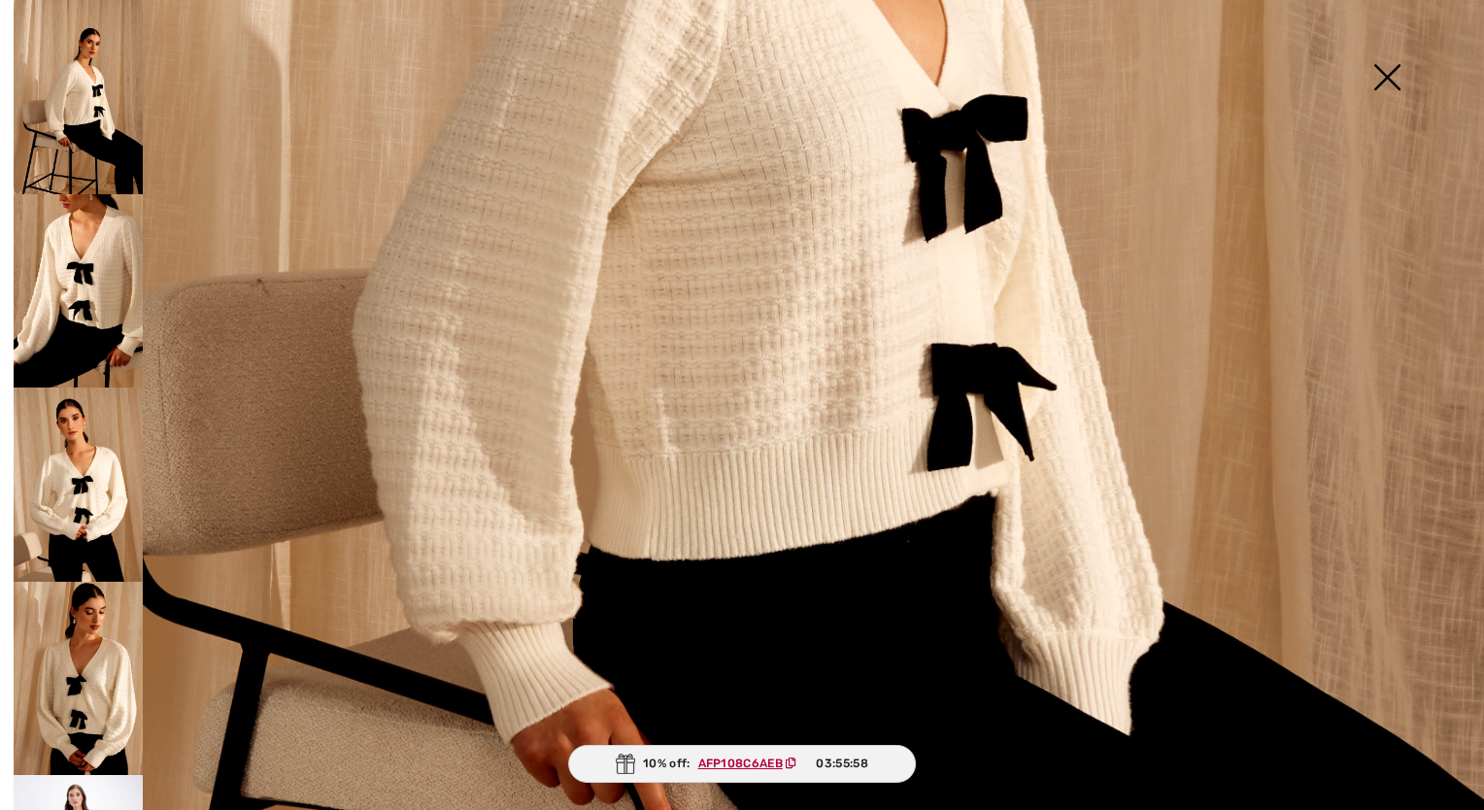
click at [1387, 72] on img at bounding box center [1386, 79] width 97 height 100
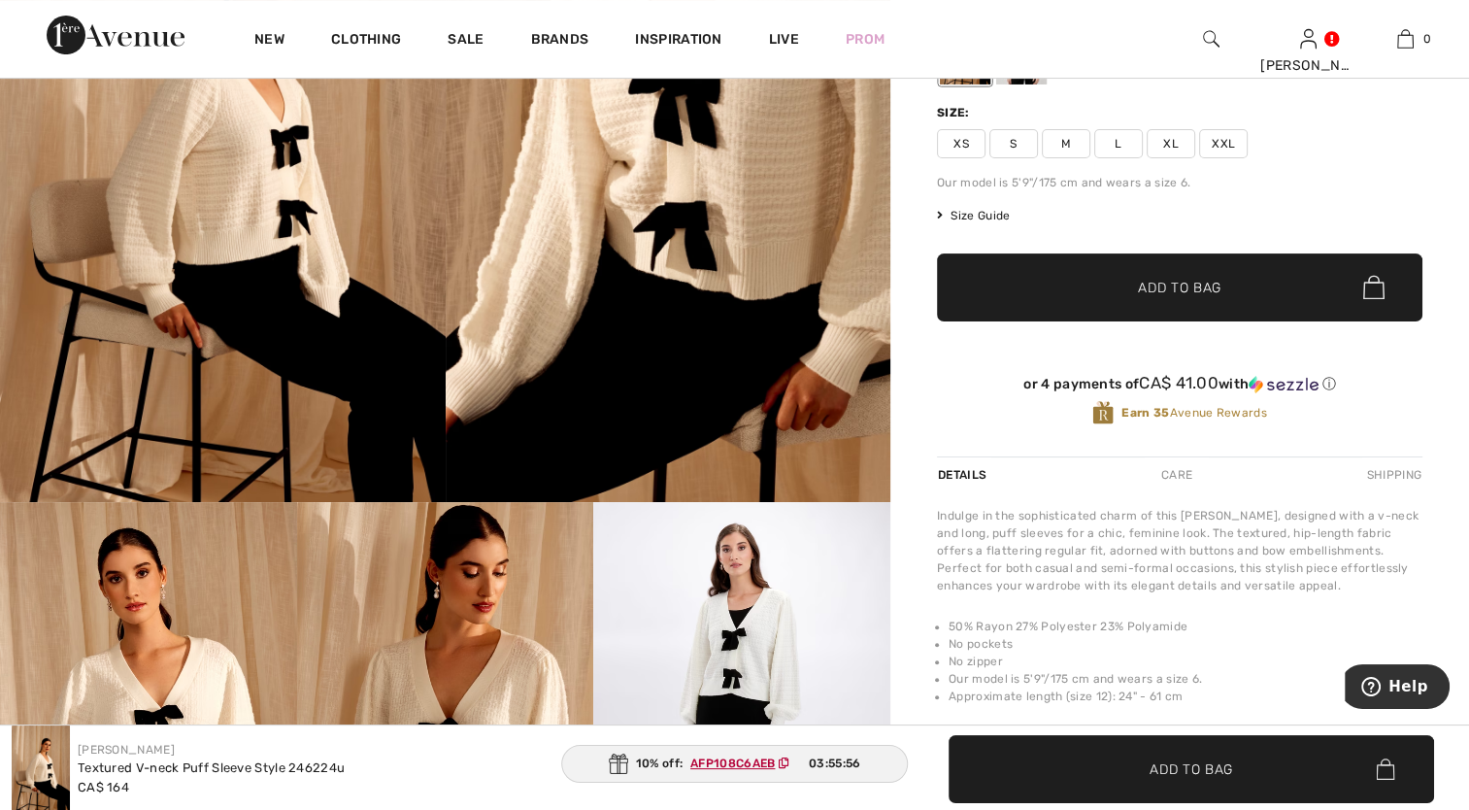
scroll to position [0, 0]
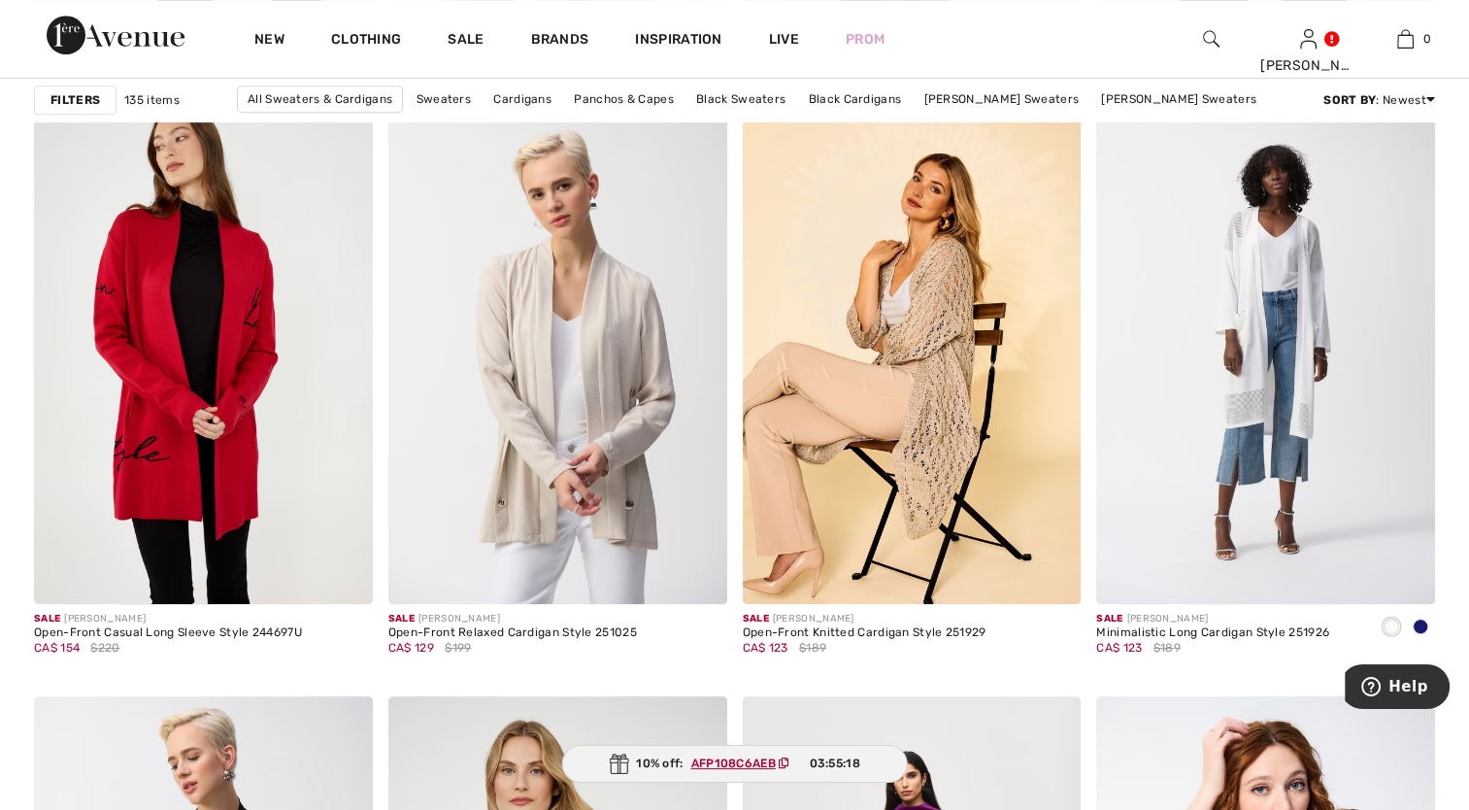
scroll to position [8448, 0]
